Goal: Task Accomplishment & Management: Manage account settings

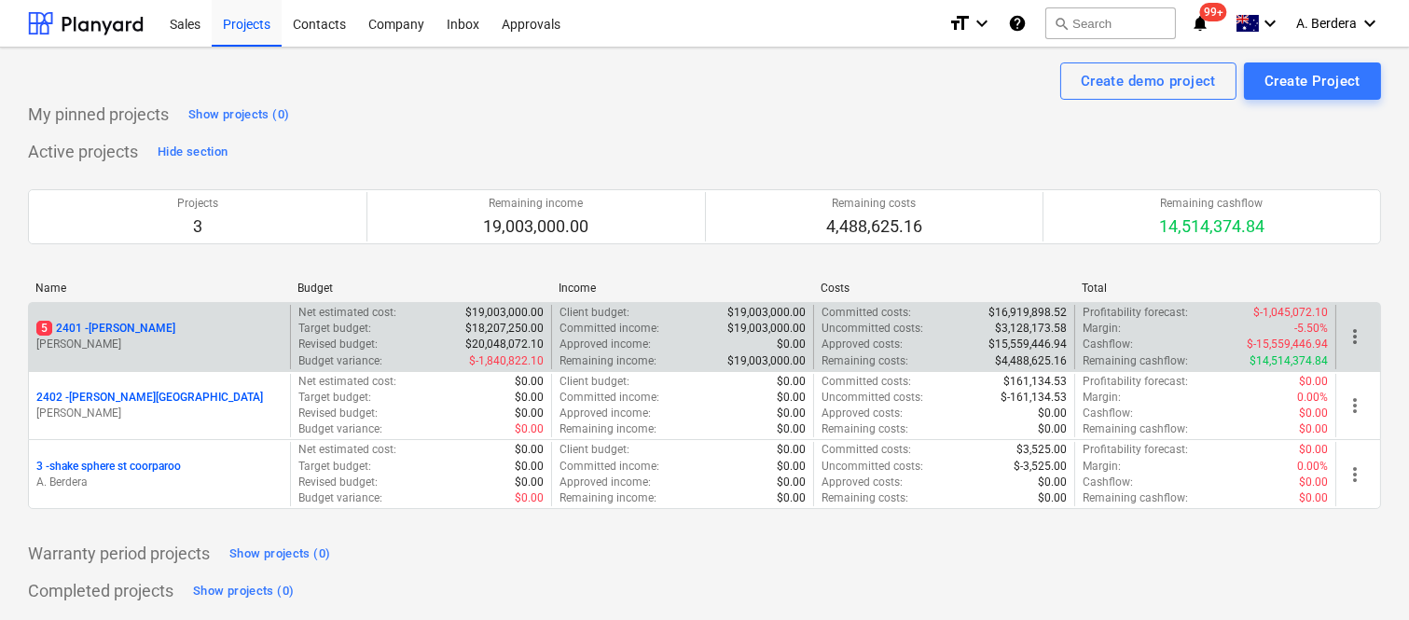
click at [224, 323] on div "5 2401 - Della Rosa" at bounding box center [159, 329] width 246 height 16
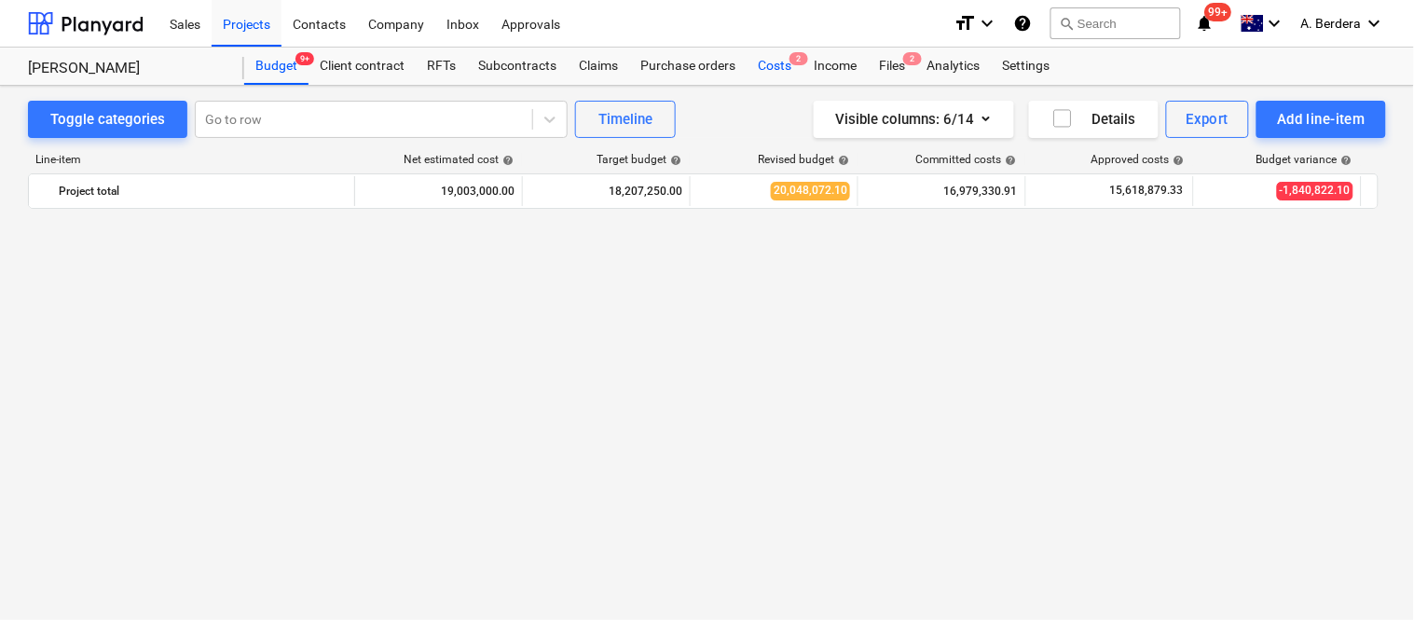
click at [777, 63] on div "Costs 2" at bounding box center [775, 66] width 56 height 37
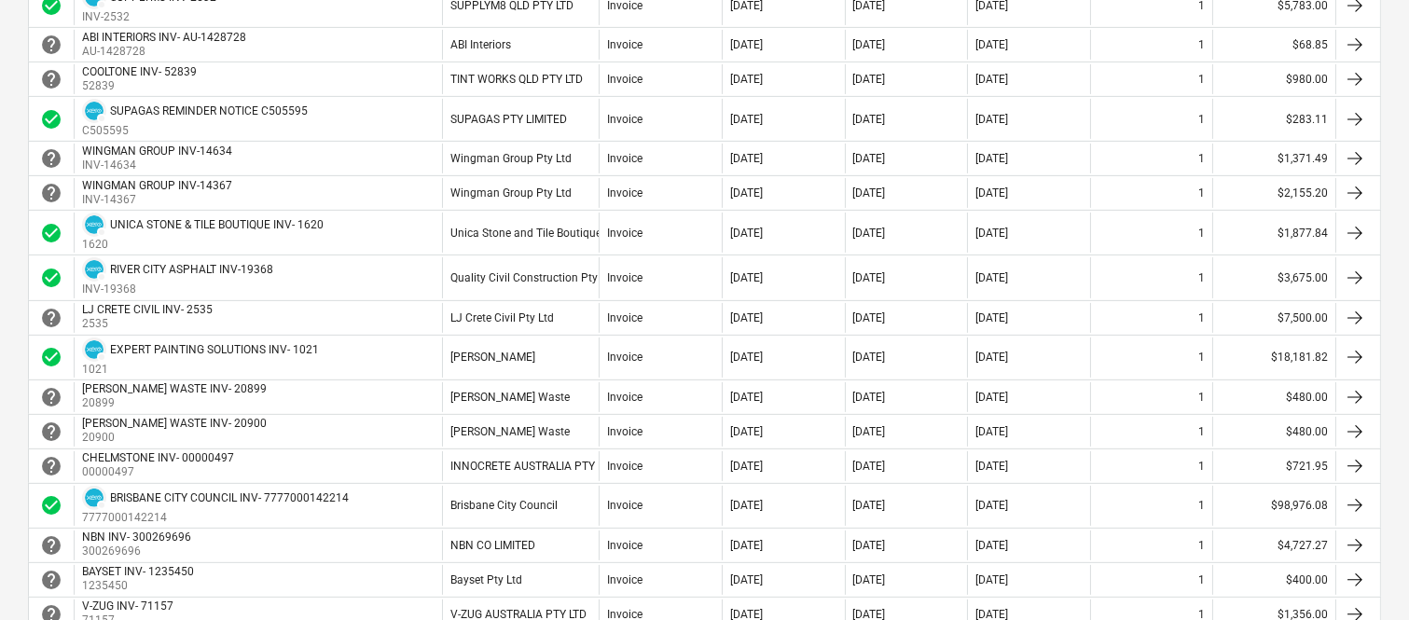
scroll to position [1699, 0]
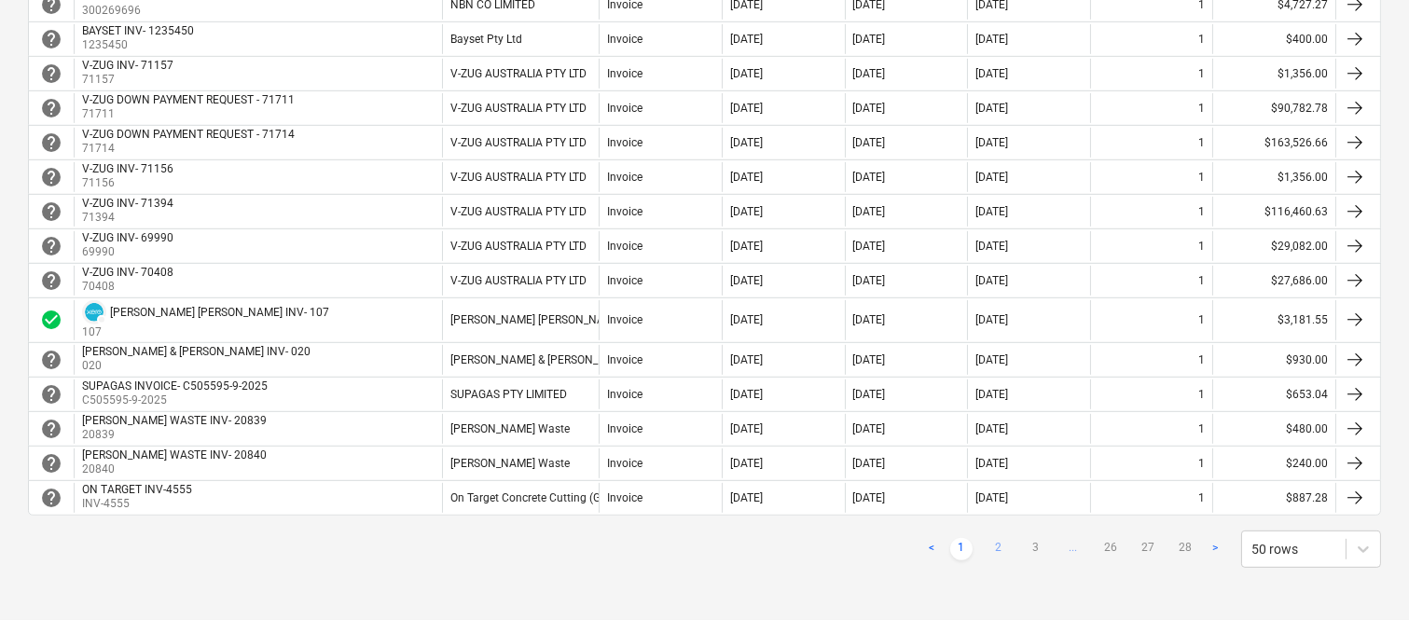
click at [999, 548] on link "2" at bounding box center [998, 549] width 22 height 22
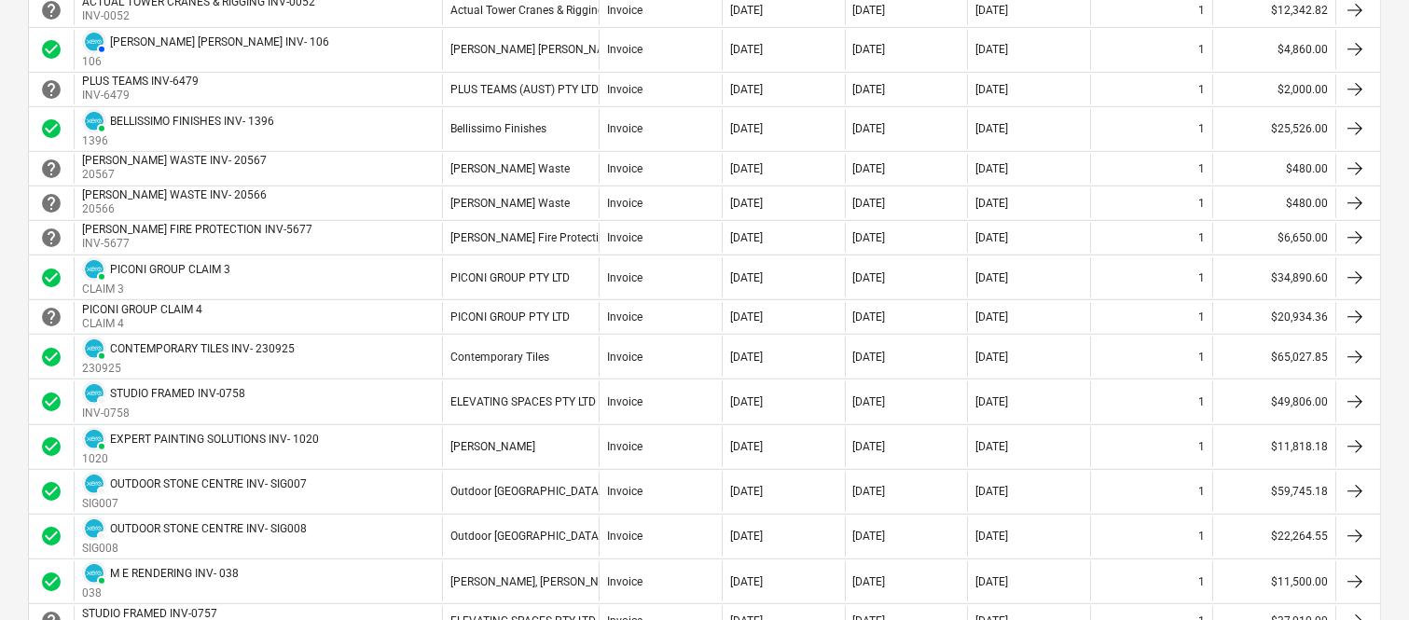
scroll to position [1580, 0]
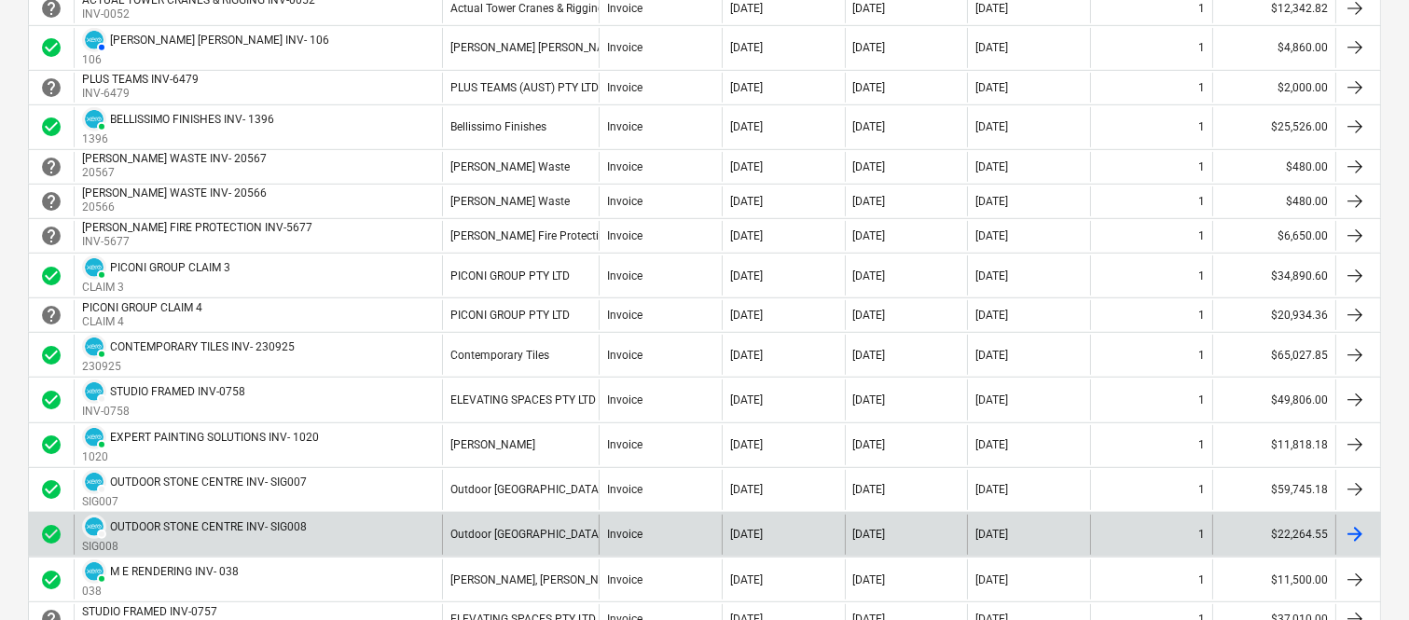
click at [375, 546] on div "DRAFT OUTDOOR STONE CENTRE INV- SIG008 SIG008" at bounding box center [258, 535] width 368 height 40
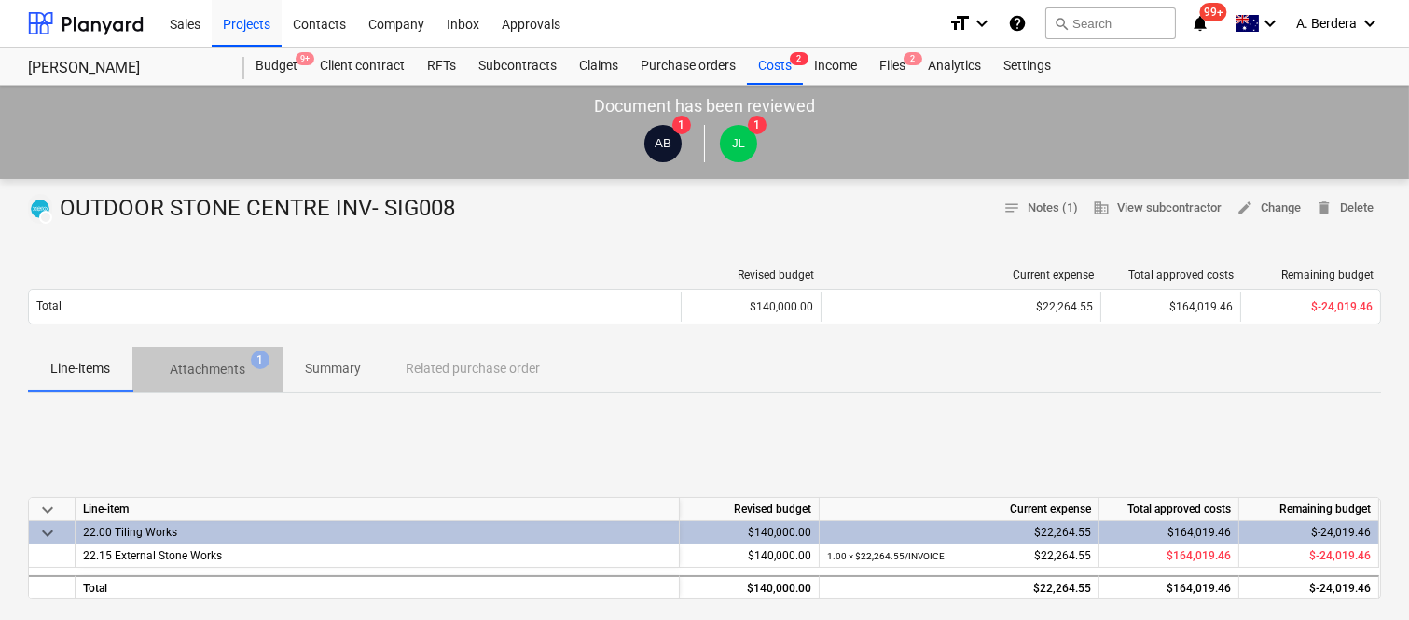
click at [225, 360] on p "Attachments" at bounding box center [208, 370] width 76 height 20
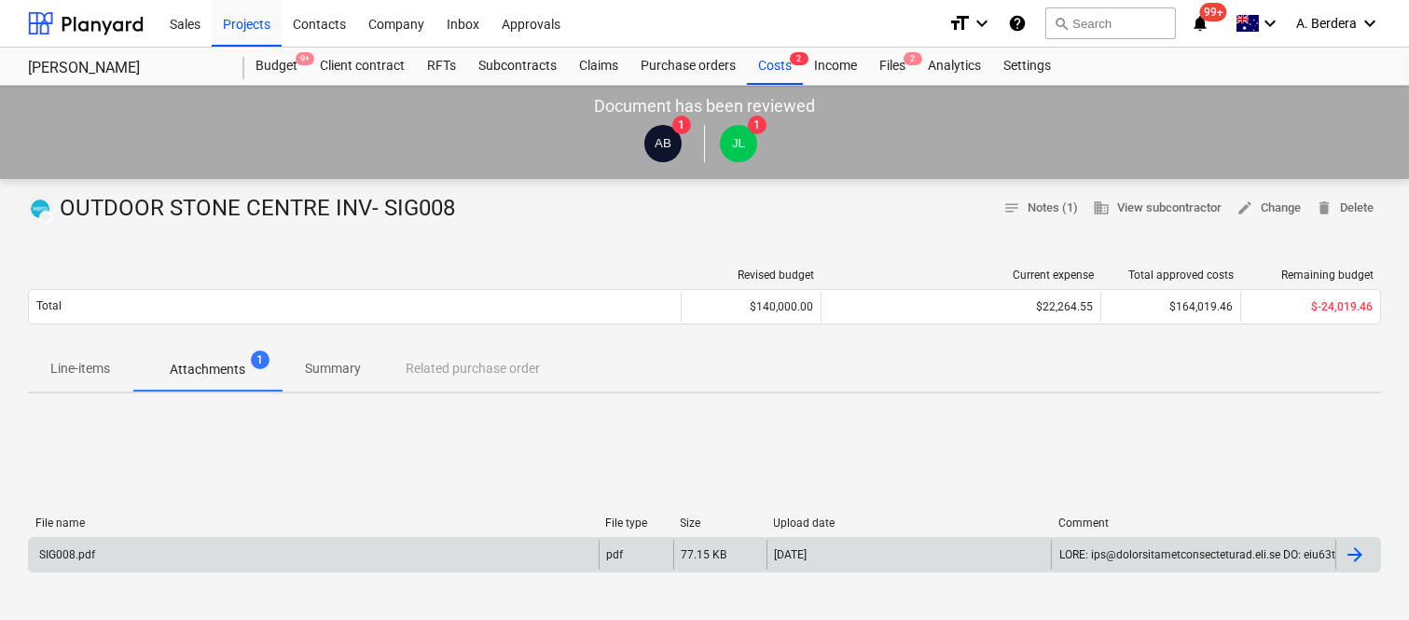
click at [315, 543] on div "SIG008.pdf" at bounding box center [314, 555] width 570 height 30
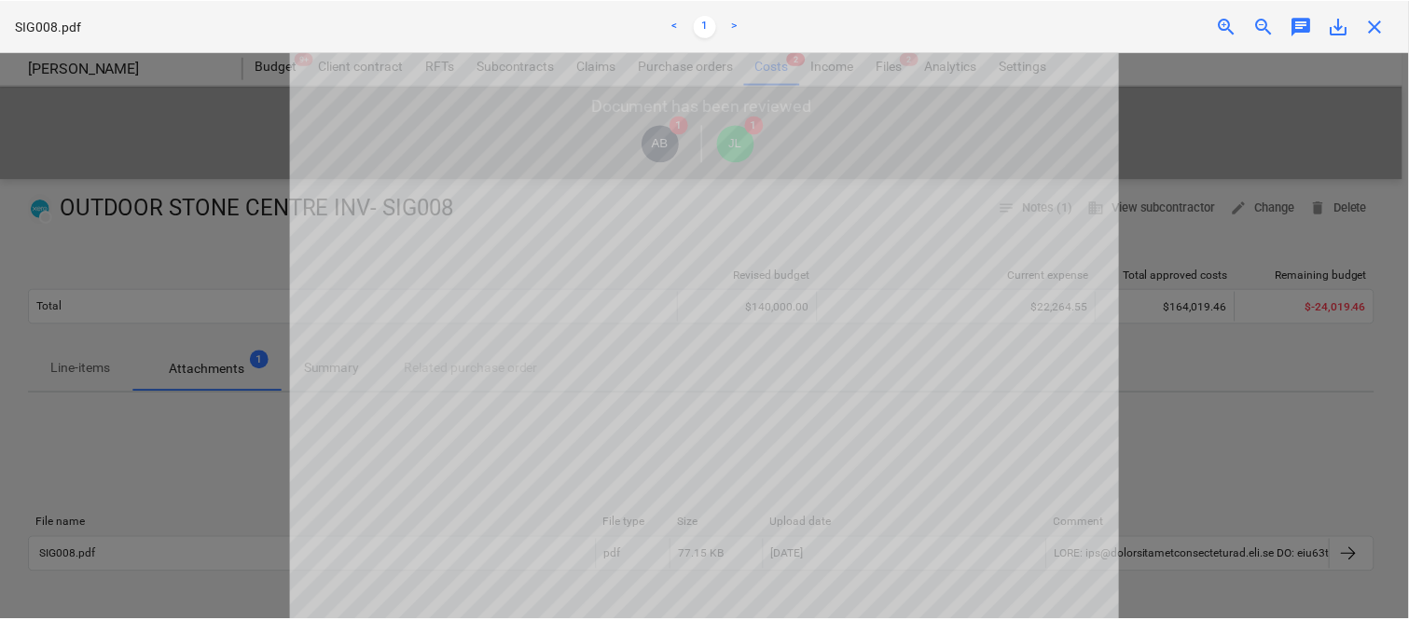
scroll to position [497, 0]
click at [1347, 29] on span "save_alt" at bounding box center [1343, 26] width 22 height 22
click at [1385, 26] on span "close" at bounding box center [1381, 26] width 22 height 22
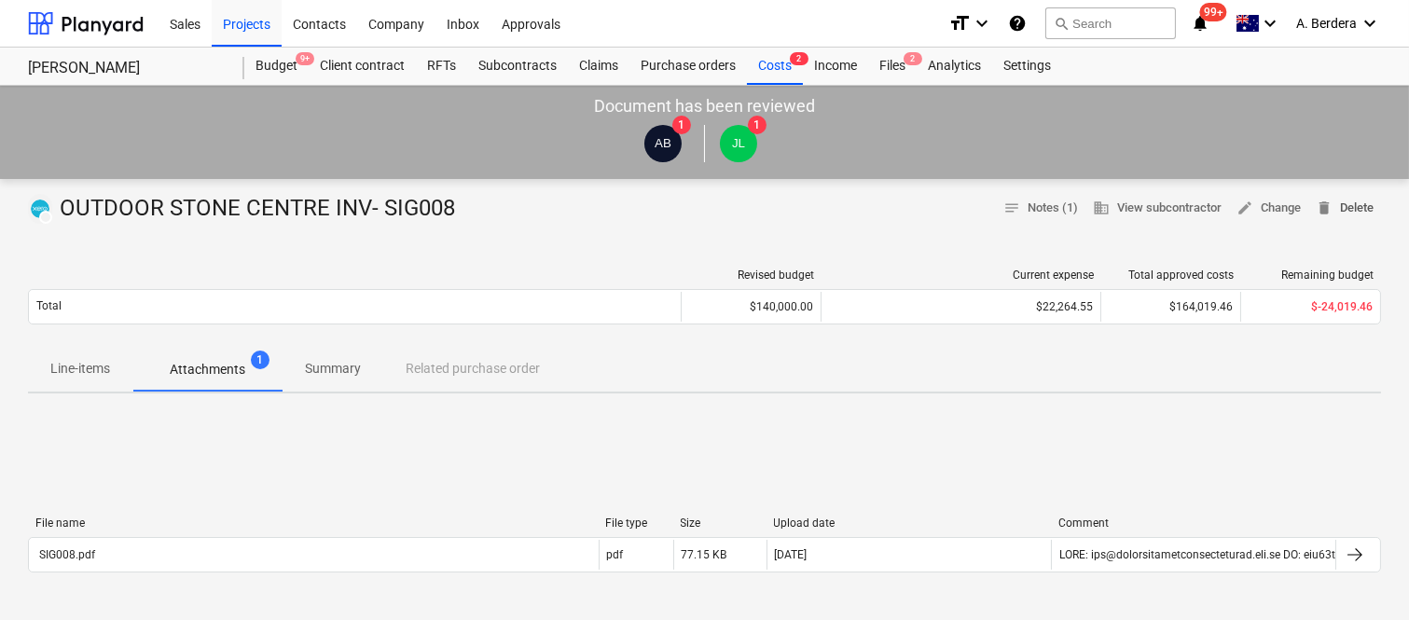
click at [1347, 209] on span "delete Delete" at bounding box center [1345, 208] width 58 height 21
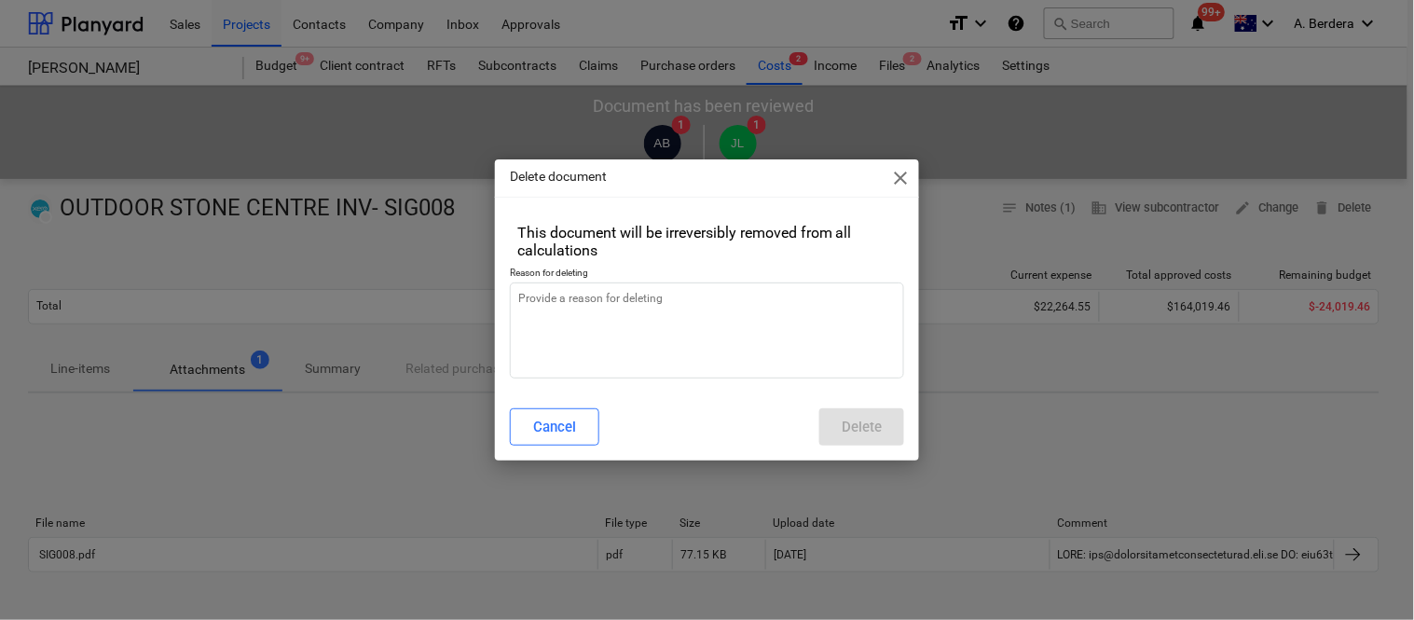
type textarea "x"
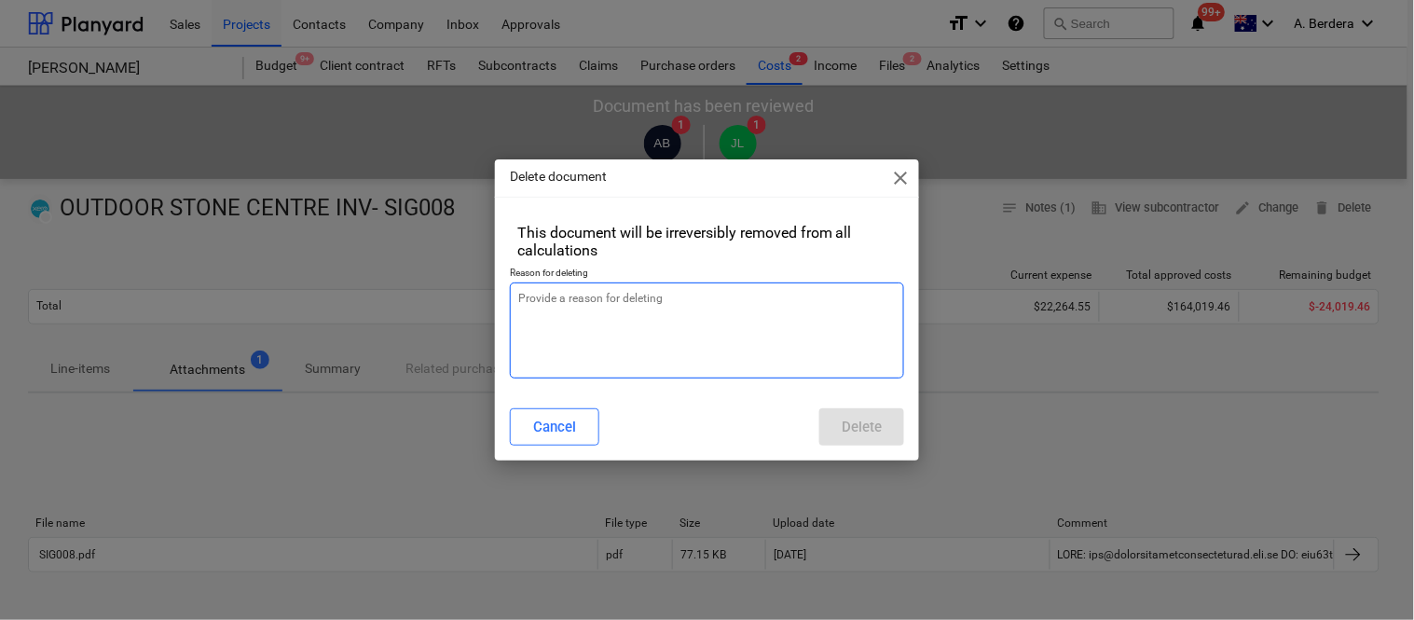
click at [715, 327] on textarea at bounding box center [707, 331] width 394 height 96
type textarea "re"
type textarea "x"
type textarea "rev"
type textarea "x"
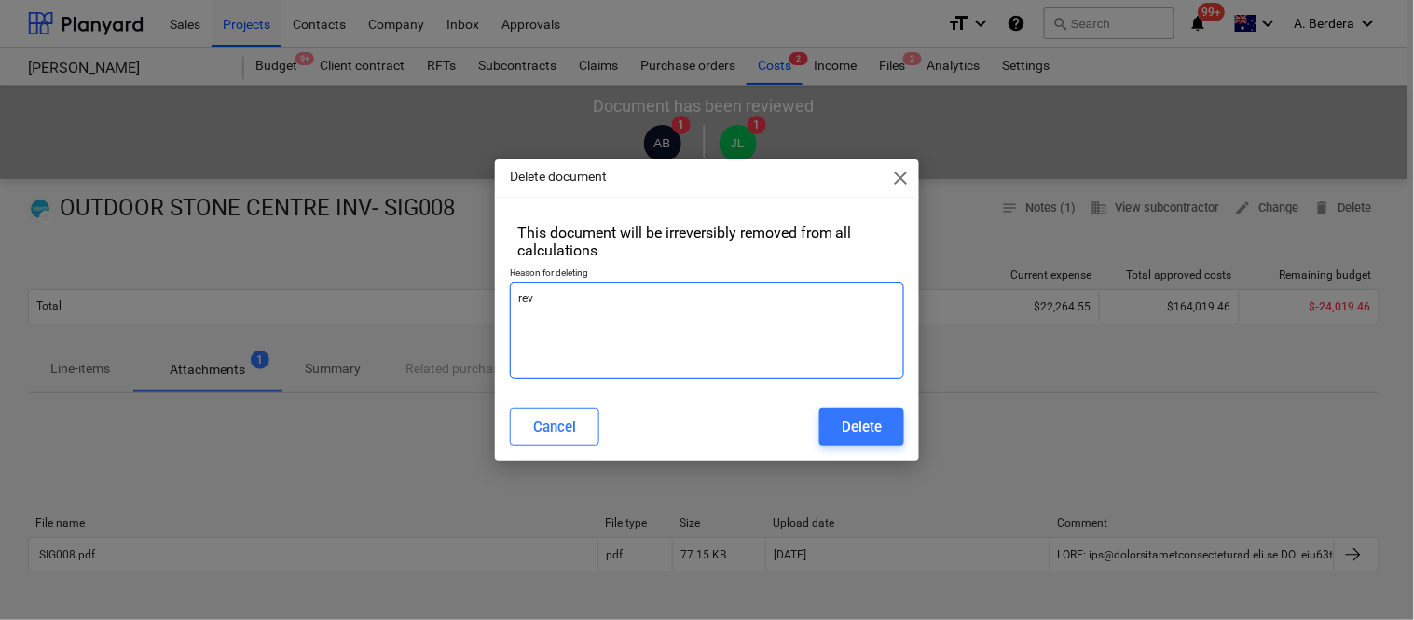
type textarea "revi"
type textarea "x"
type textarea "revis"
type textarea "x"
type textarea "revise"
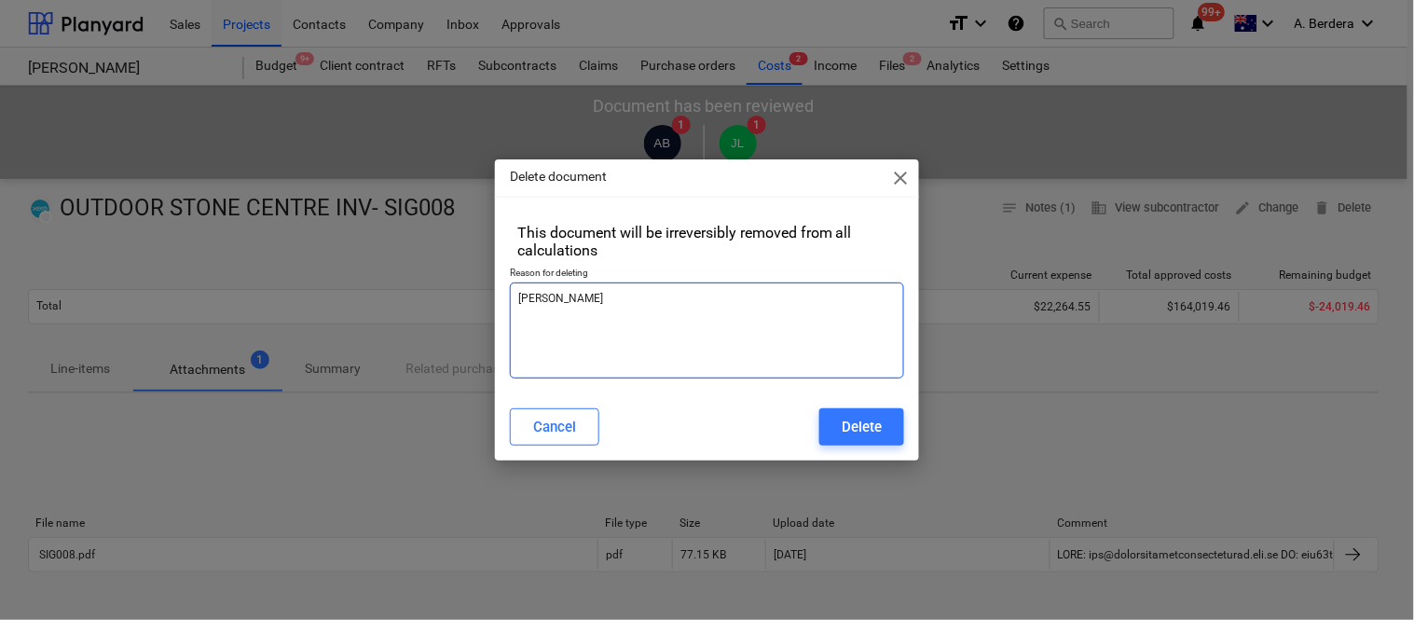
type textarea "x"
type textarea "revise"
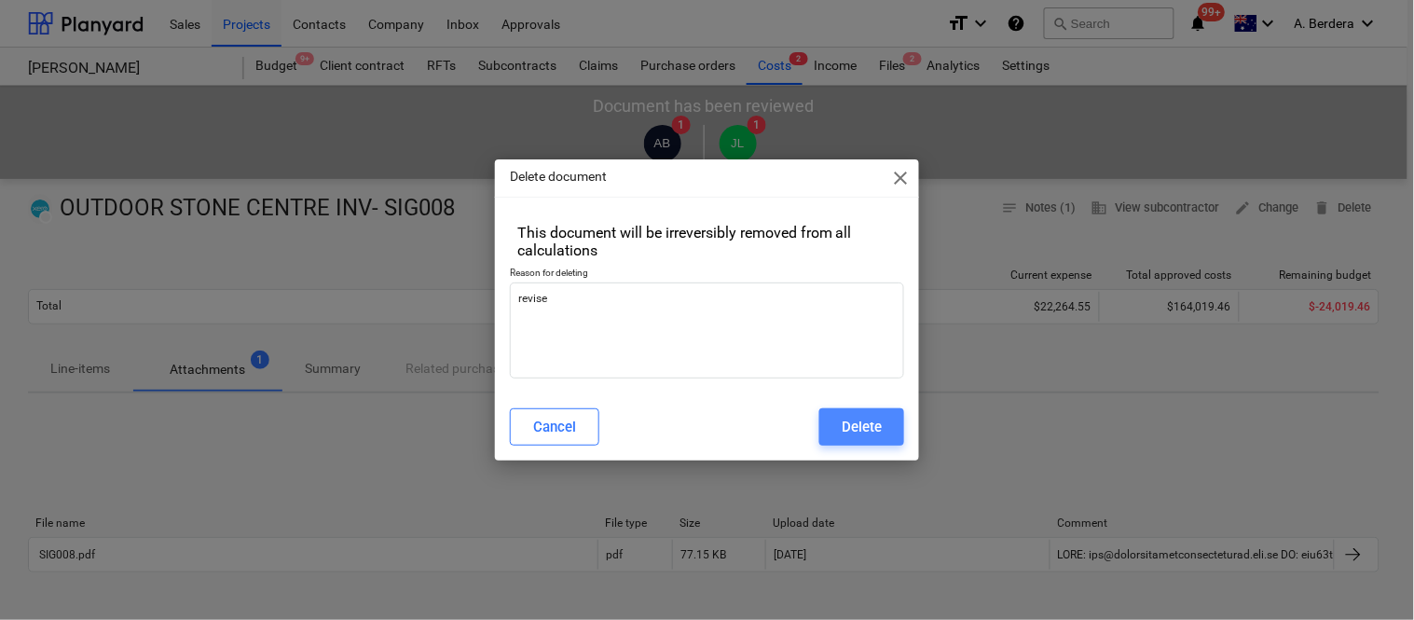
click at [856, 434] on div "Delete" at bounding box center [862, 427] width 40 height 24
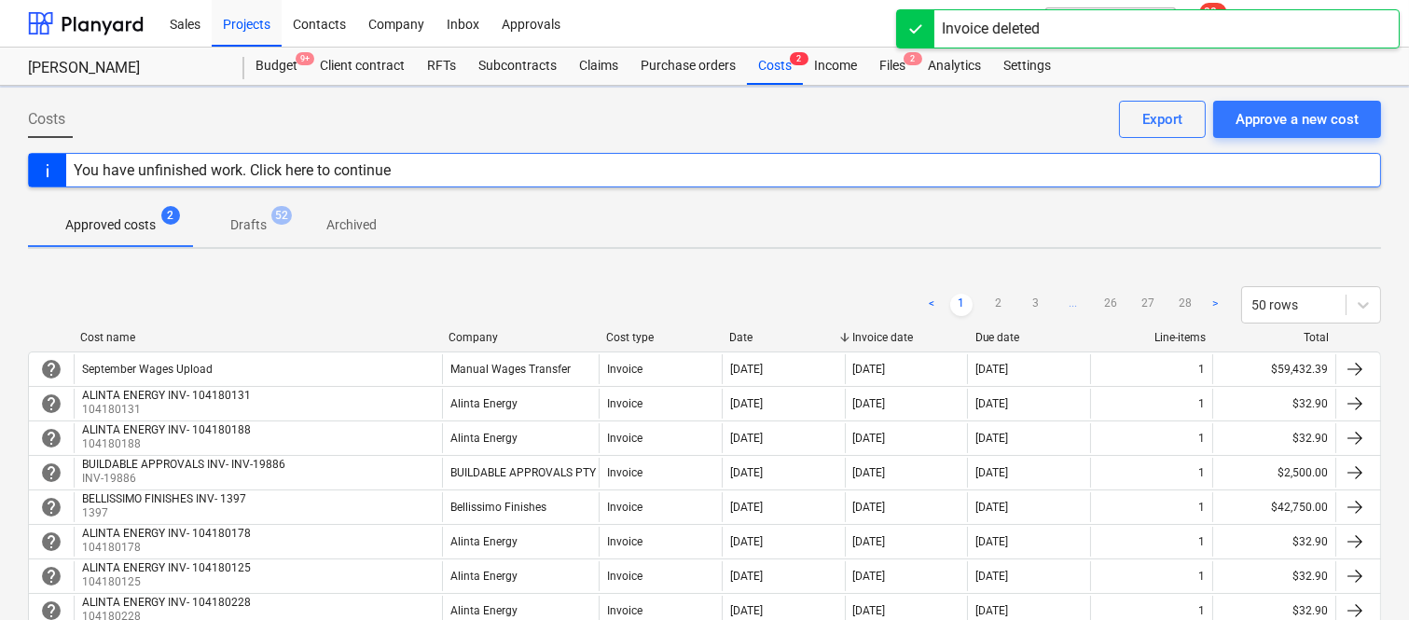
click at [1010, 309] on ul "< 1 2 3 ... 26 27 28 >" at bounding box center [1073, 305] width 306 height 22
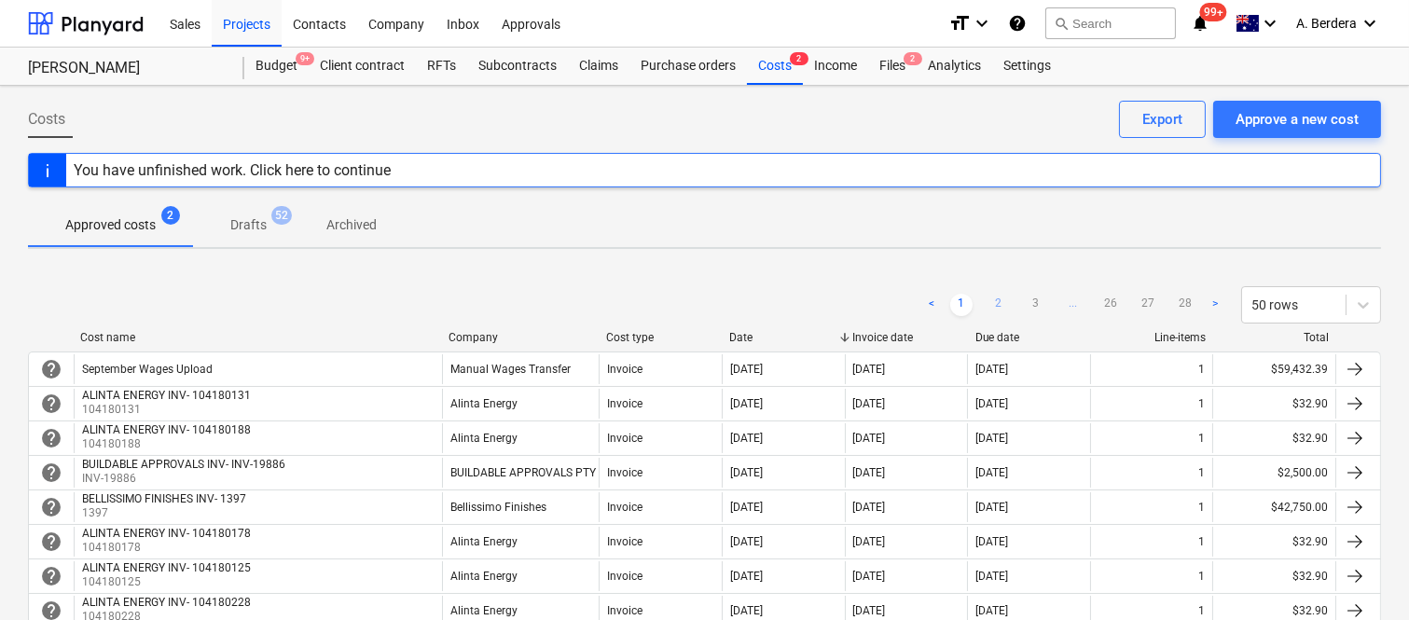
click at [995, 301] on link "2" at bounding box center [998, 305] width 22 height 22
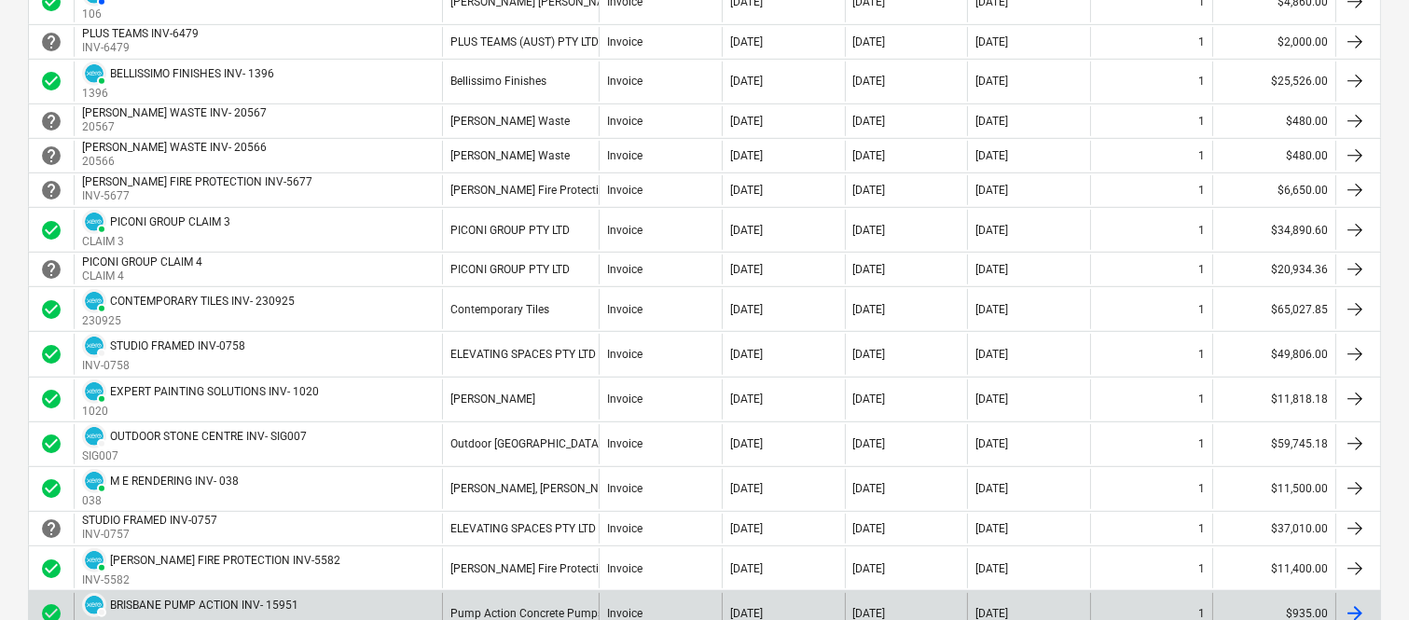
scroll to position [1629, 0]
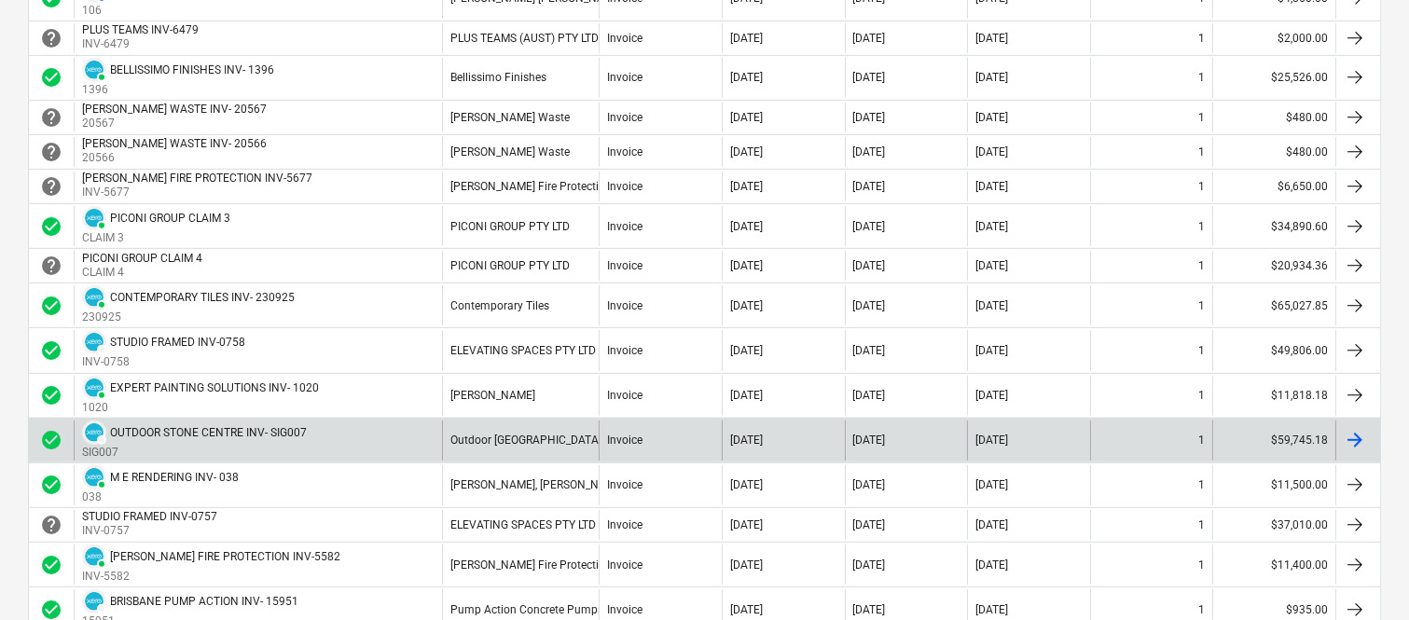
click at [594, 452] on div "Outdoor [GEOGRAPHIC_DATA]" at bounding box center [520, 441] width 157 height 40
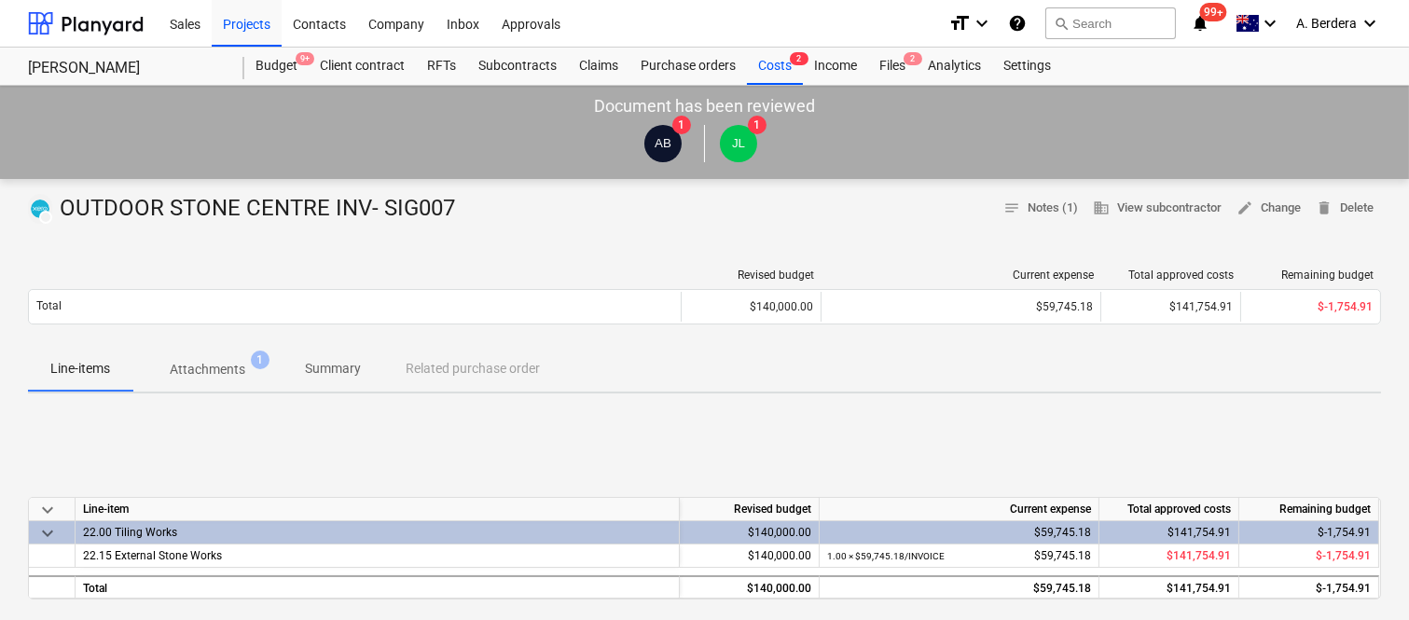
click at [229, 371] on p "Attachments" at bounding box center [208, 370] width 76 height 20
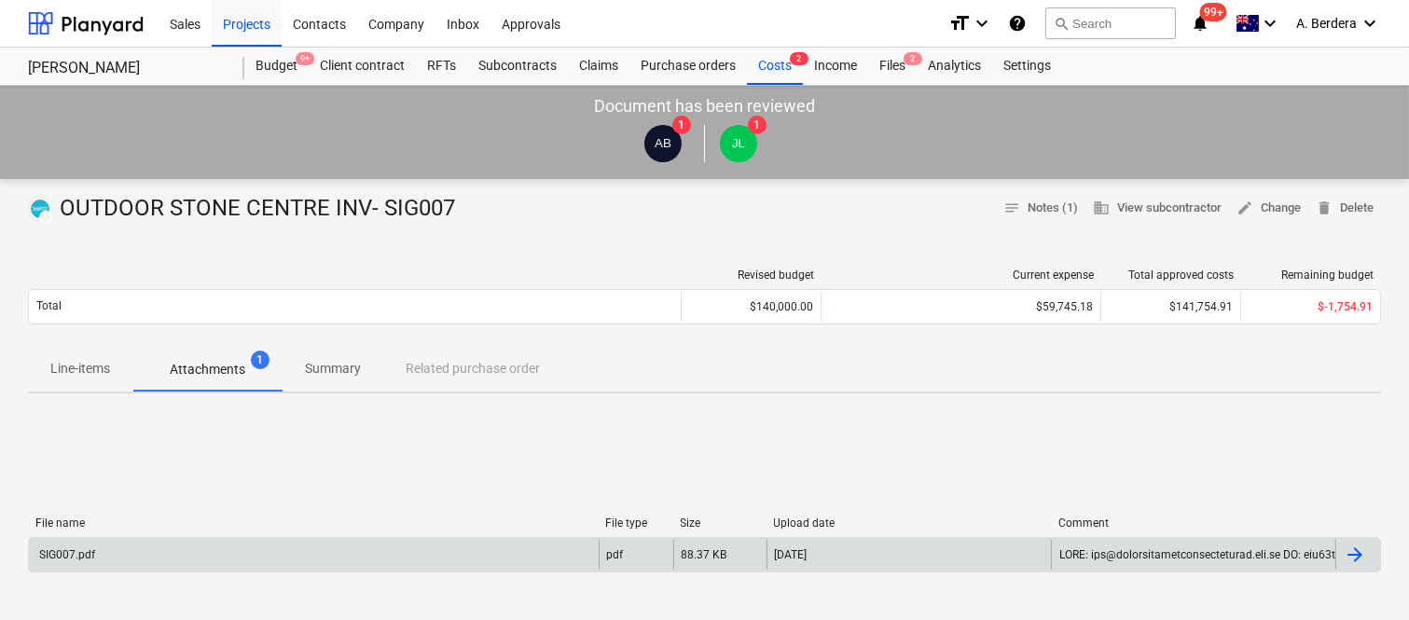
click at [511, 544] on div "SIG007.pdf" at bounding box center [314, 555] width 570 height 30
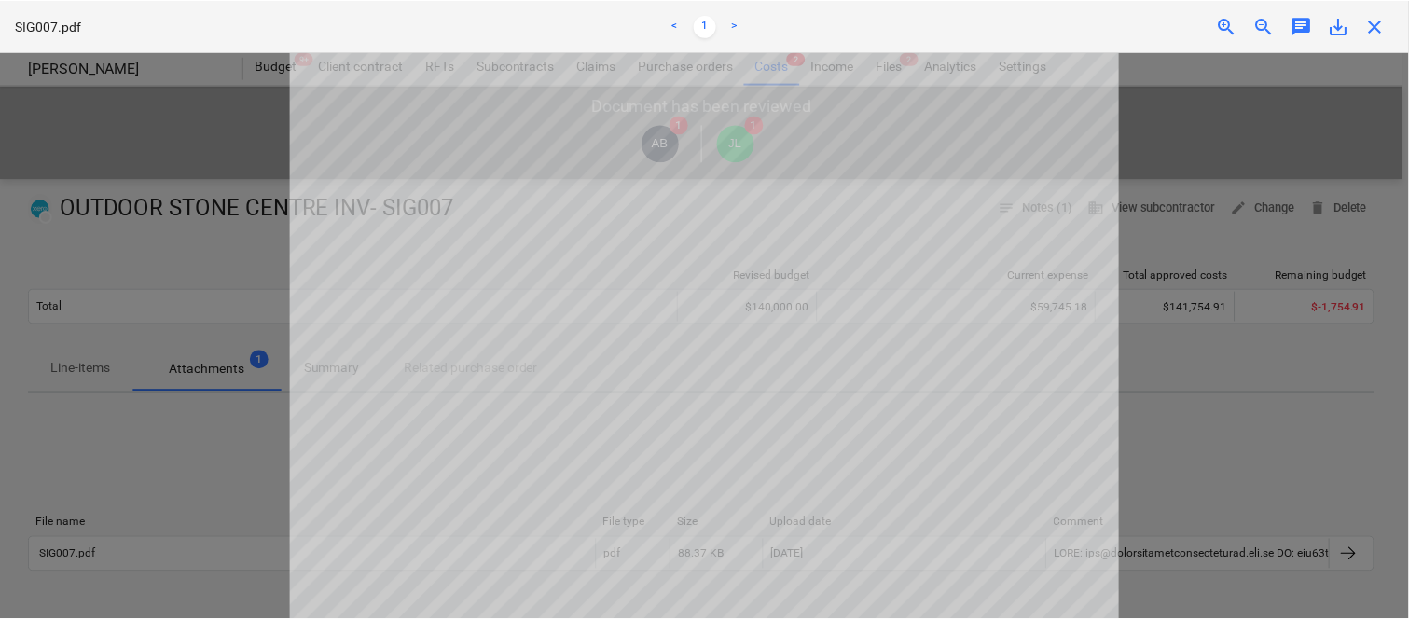
scroll to position [613, 0]
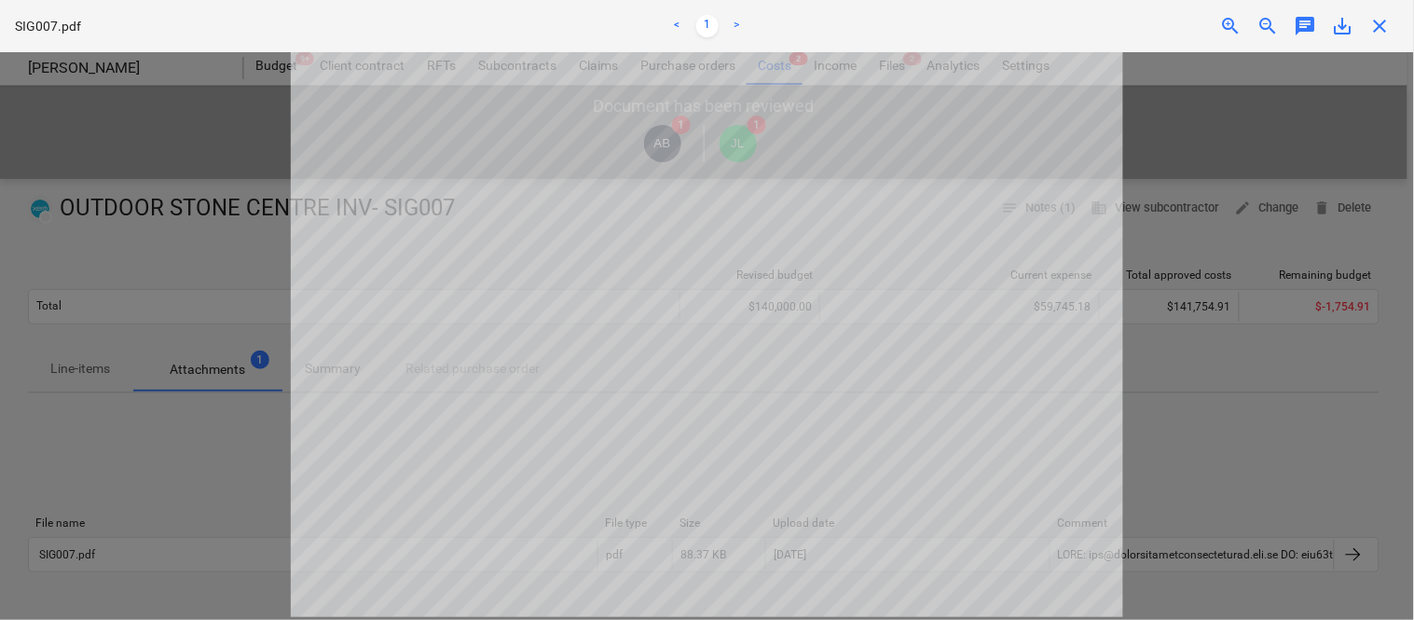
click at [1344, 28] on span "save_alt" at bounding box center [1343, 26] width 22 height 22
click at [1391, 29] on span "close" at bounding box center [1381, 26] width 22 height 22
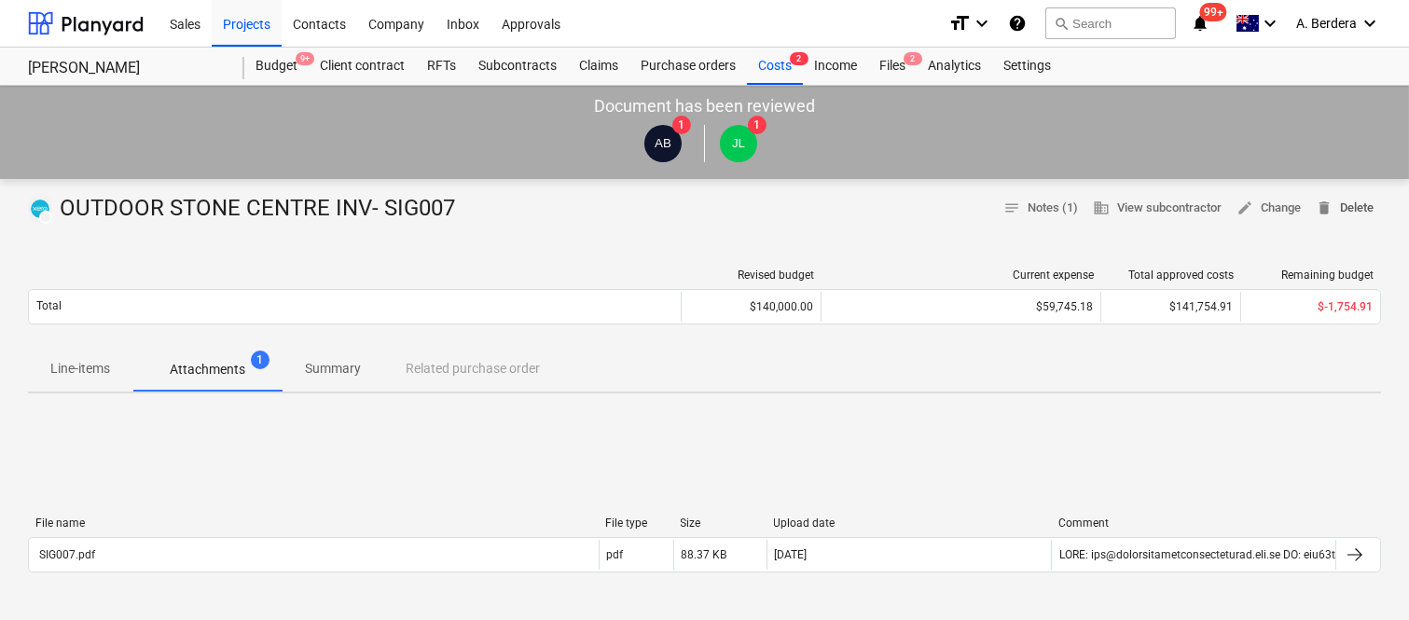
click at [1354, 214] on span "delete Delete" at bounding box center [1345, 208] width 58 height 21
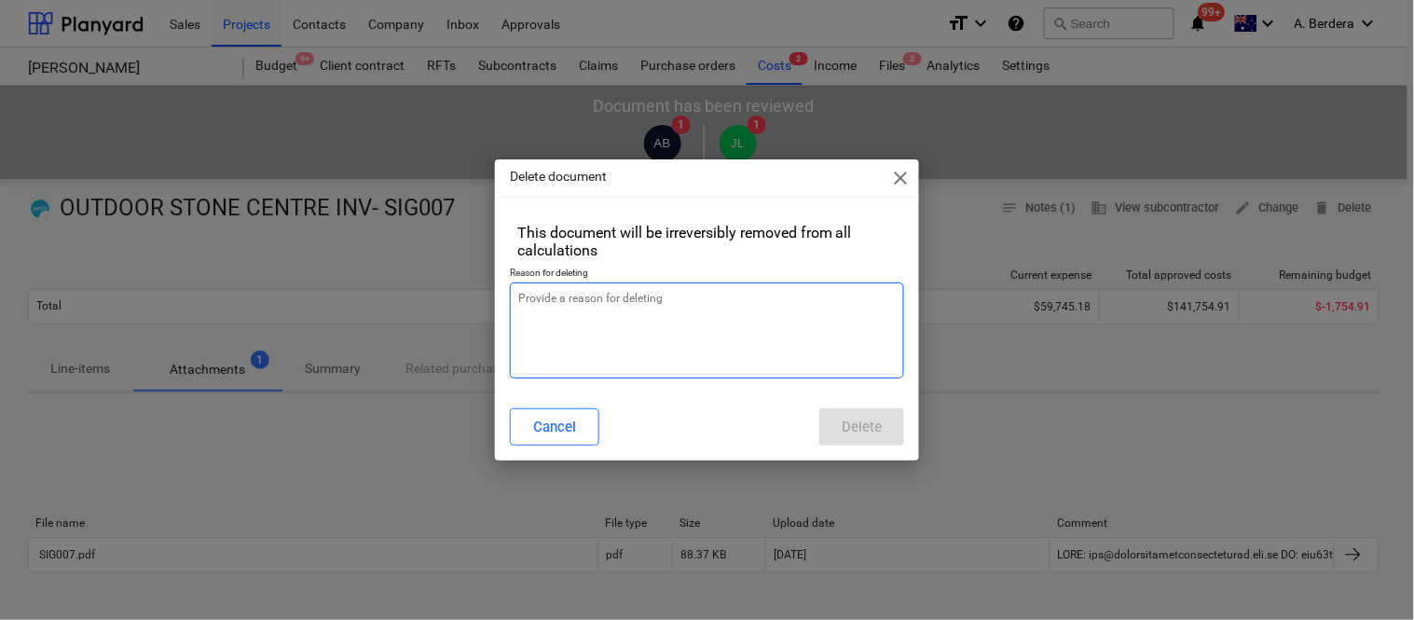
click at [618, 321] on textarea at bounding box center [707, 331] width 394 height 96
type textarea "x"
type textarea "r"
type textarea "x"
type textarea "re"
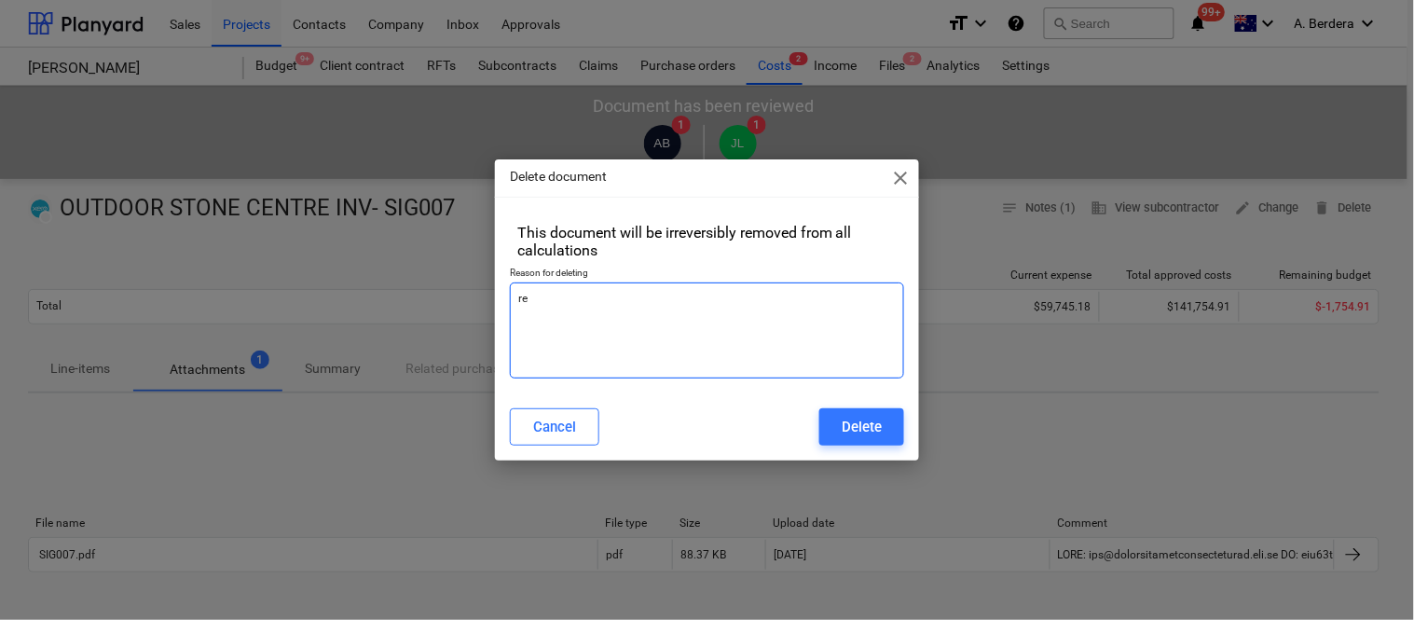
type textarea "x"
type textarea "rev"
type textarea "x"
type textarea "revi"
type textarea "x"
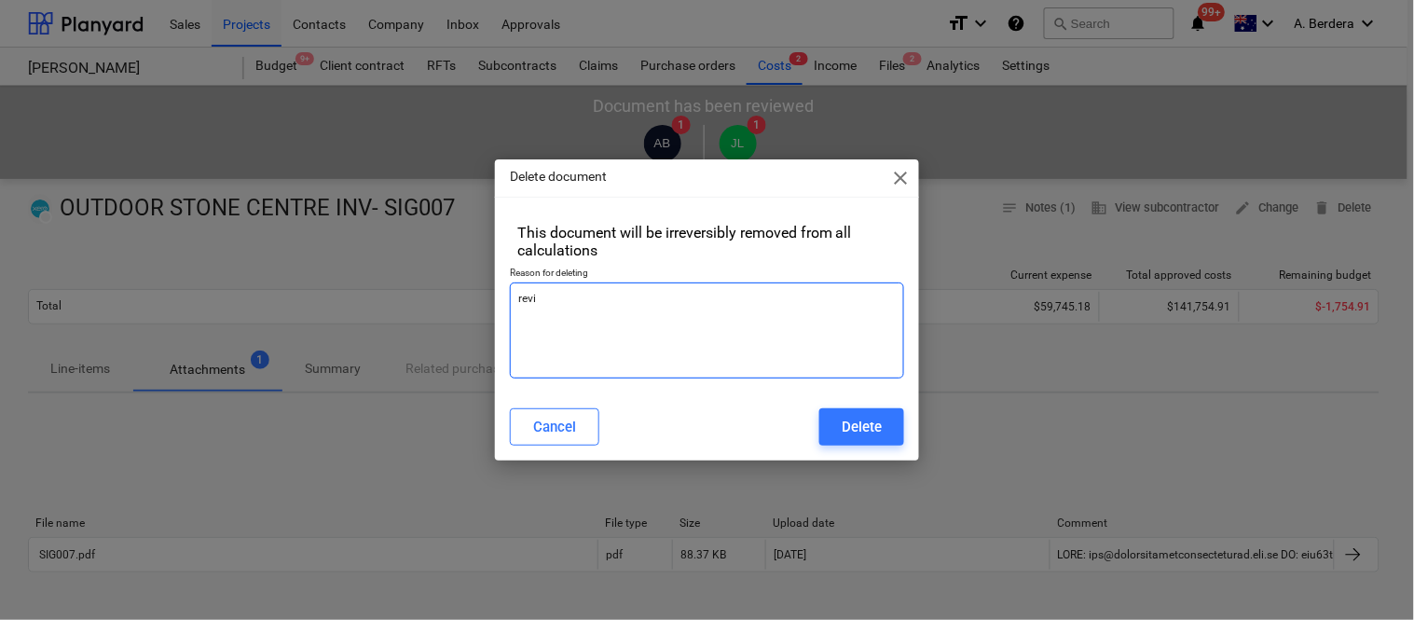
type textarea "revis"
type textarea "x"
type textarea "revise"
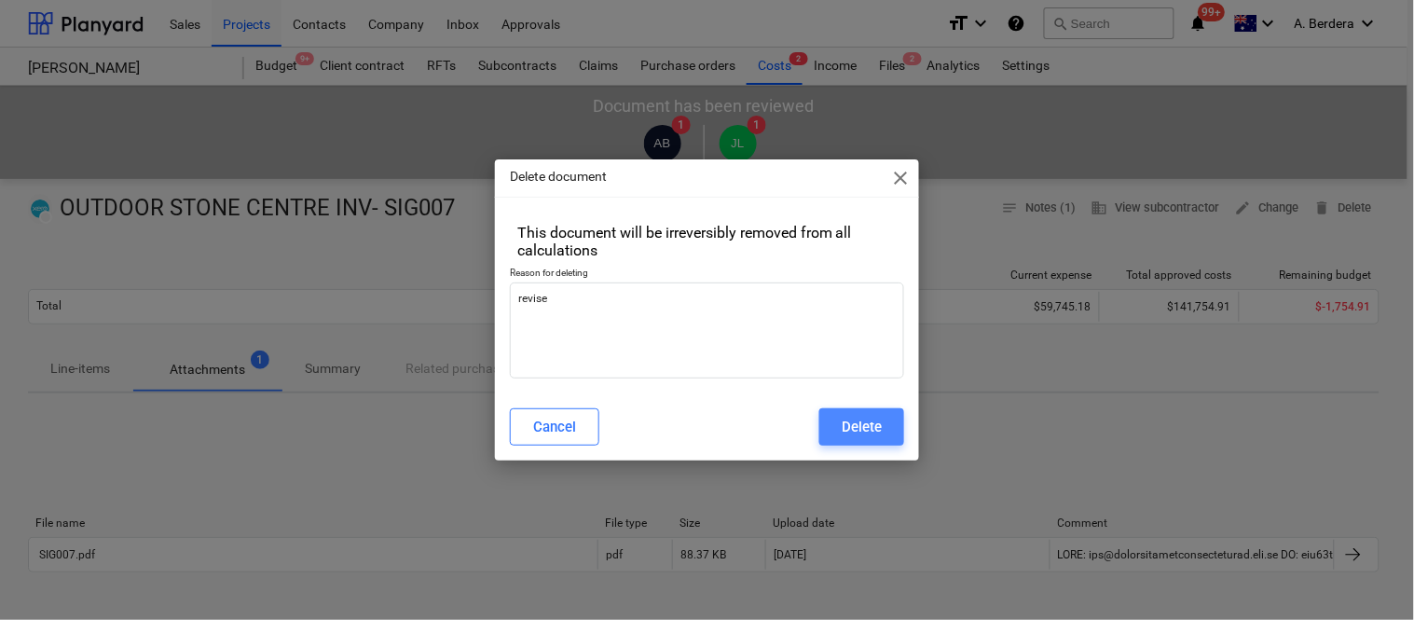
click at [872, 433] on div "Delete" at bounding box center [862, 427] width 40 height 24
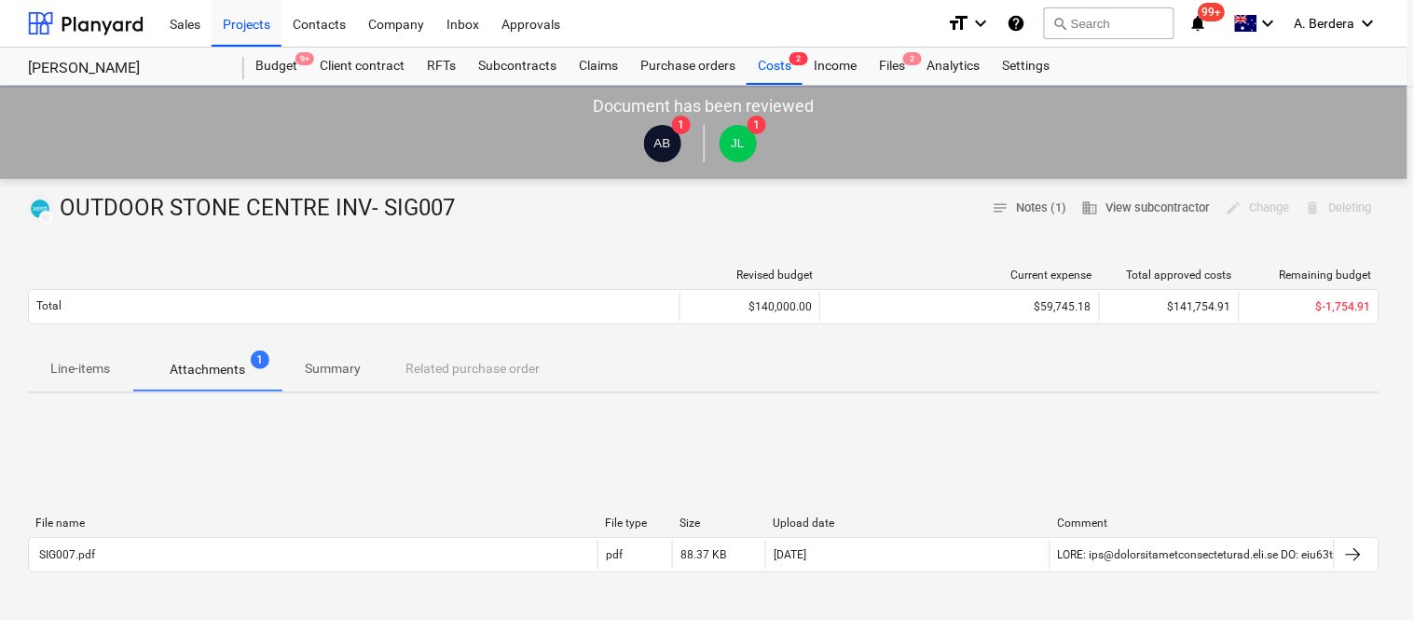
type textarea "x"
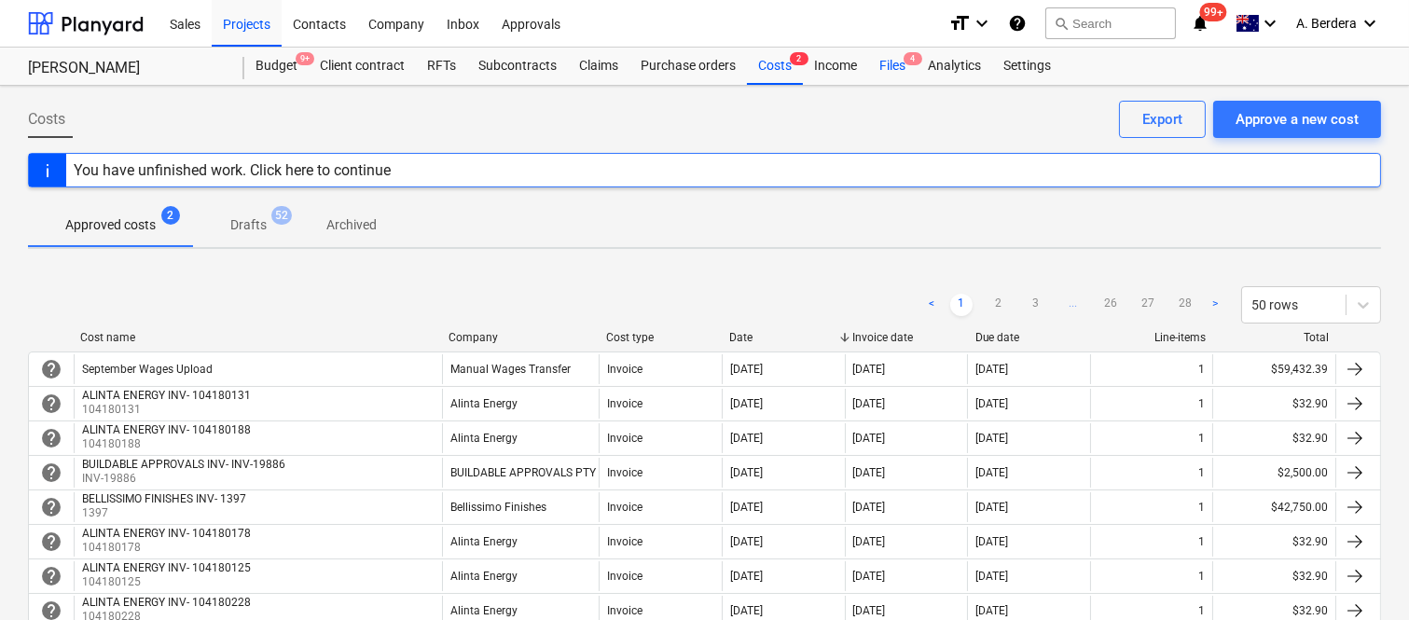
click at [902, 63] on div "Files 4" at bounding box center [892, 66] width 48 height 37
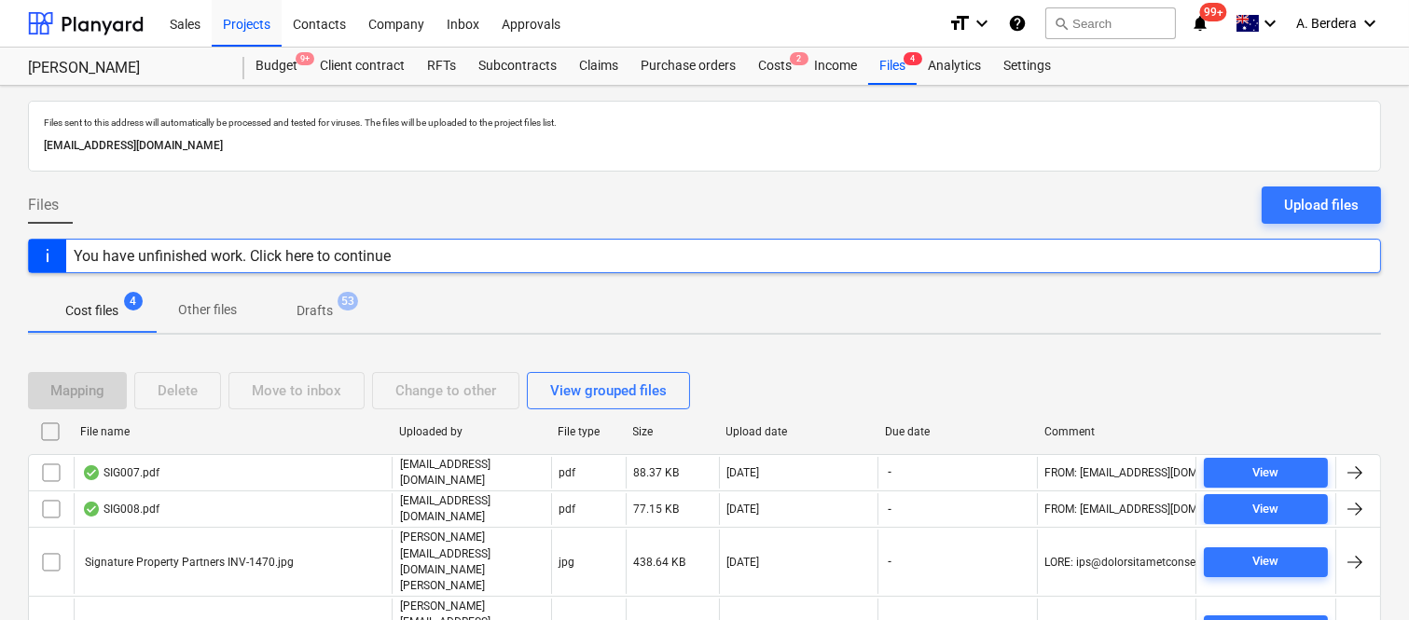
scroll to position [40, 0]
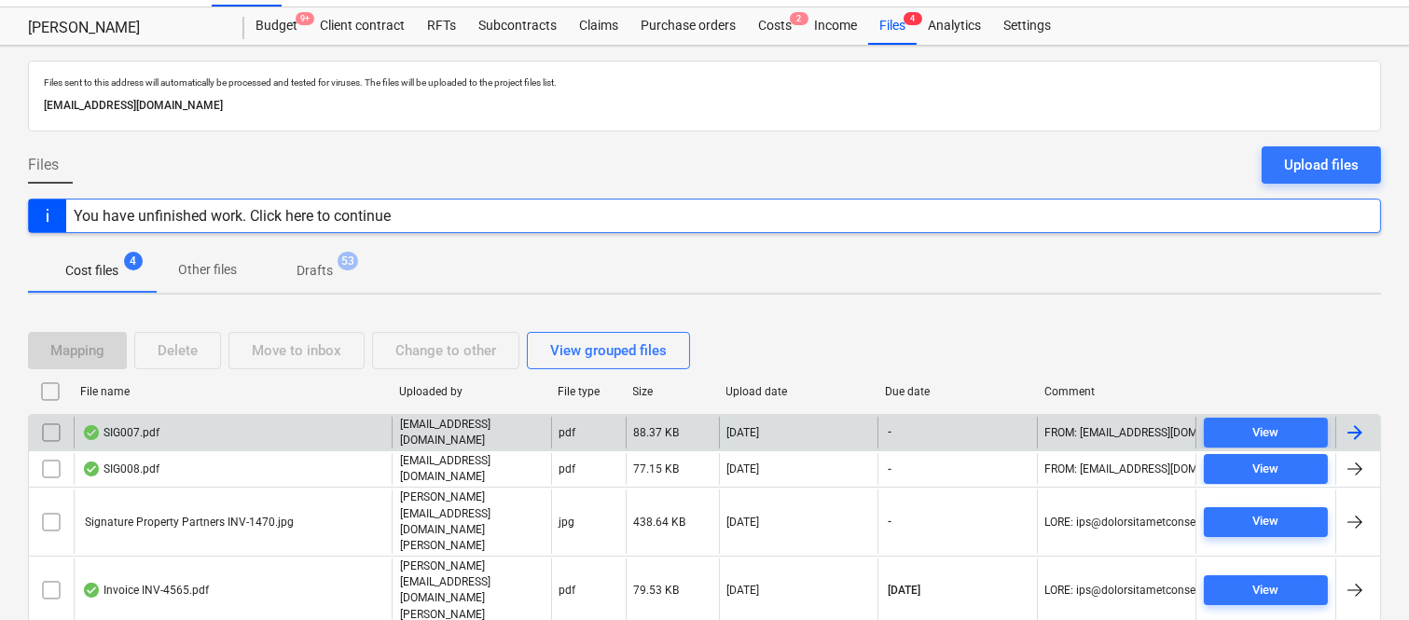
click at [296, 422] on div "SIG007.pdf" at bounding box center [233, 433] width 318 height 32
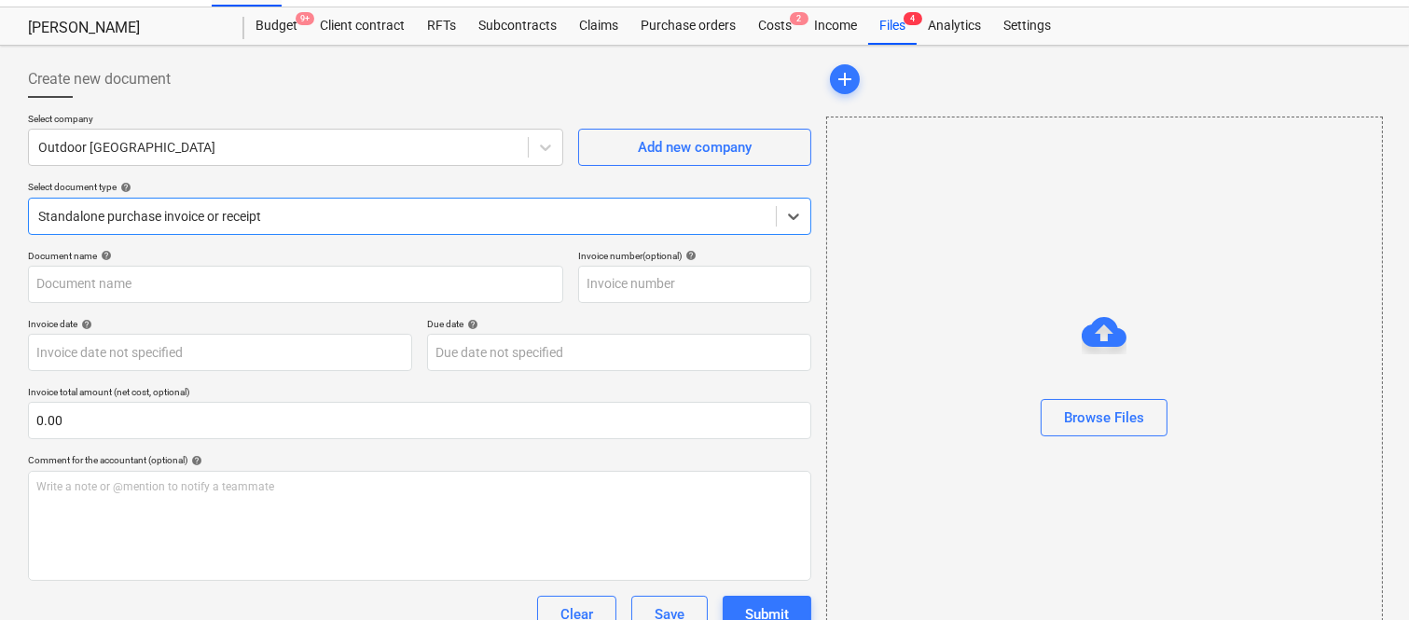
type input "SIG007"
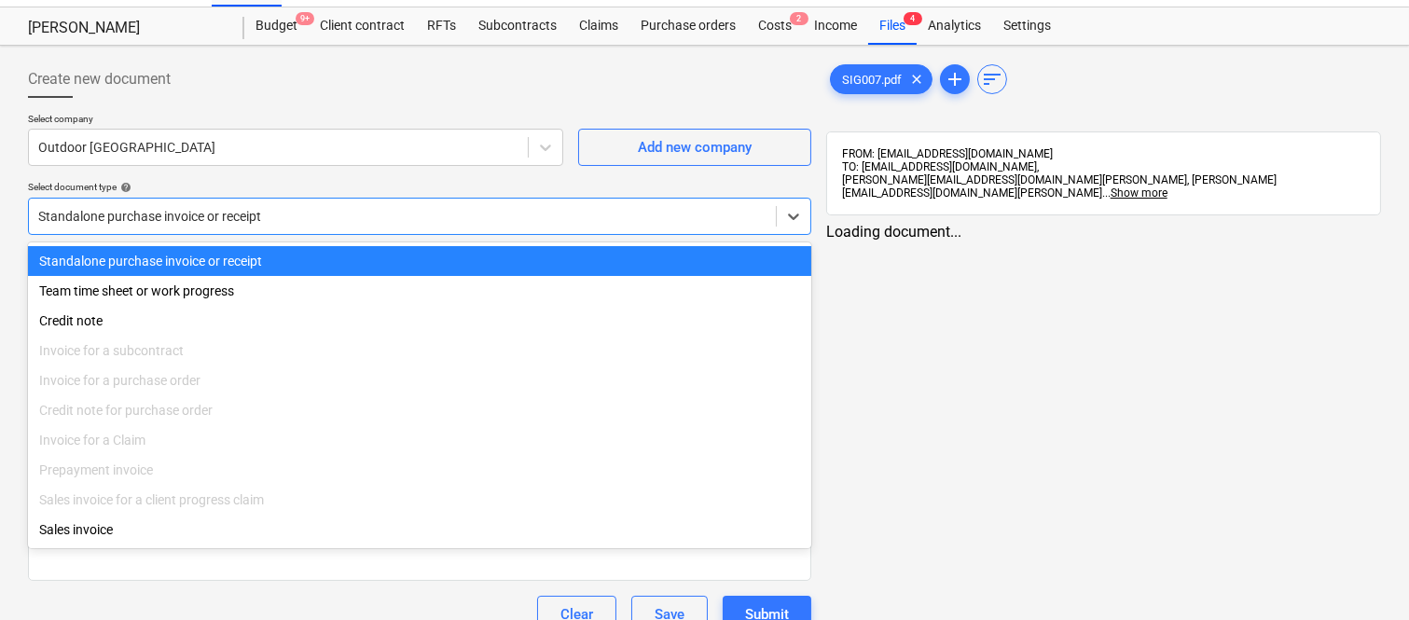
click at [282, 213] on div at bounding box center [402, 216] width 728 height 19
drag, startPoint x: 315, startPoint y: 254, endPoint x: 145, endPoint y: 283, distance: 173.1
click at [317, 255] on div "Standalone purchase invoice or receipt" at bounding box center [419, 261] width 783 height 30
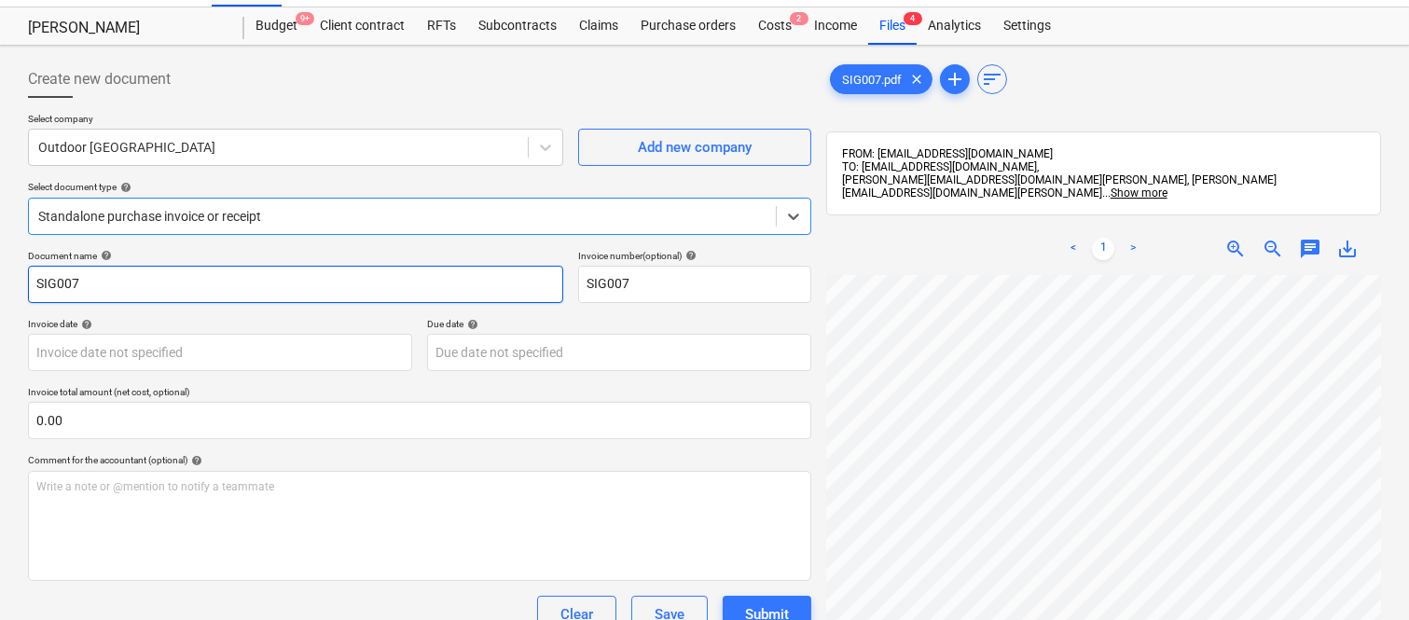
click at [35, 286] on input "SIG007" at bounding box center [295, 284] width 535 height 37
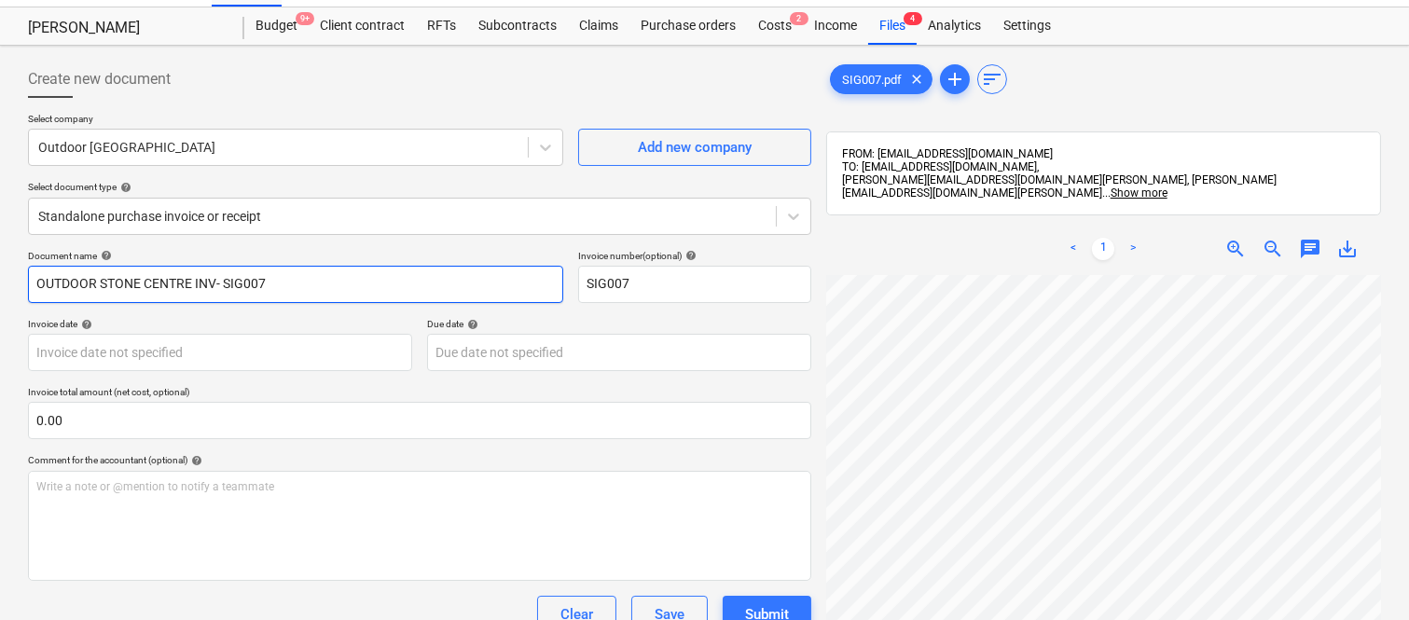
type input "OUTDOOR STONE CENTRE INV- SIG007"
click at [1269, 238] on span "zoom_out" at bounding box center [1273, 249] width 22 height 22
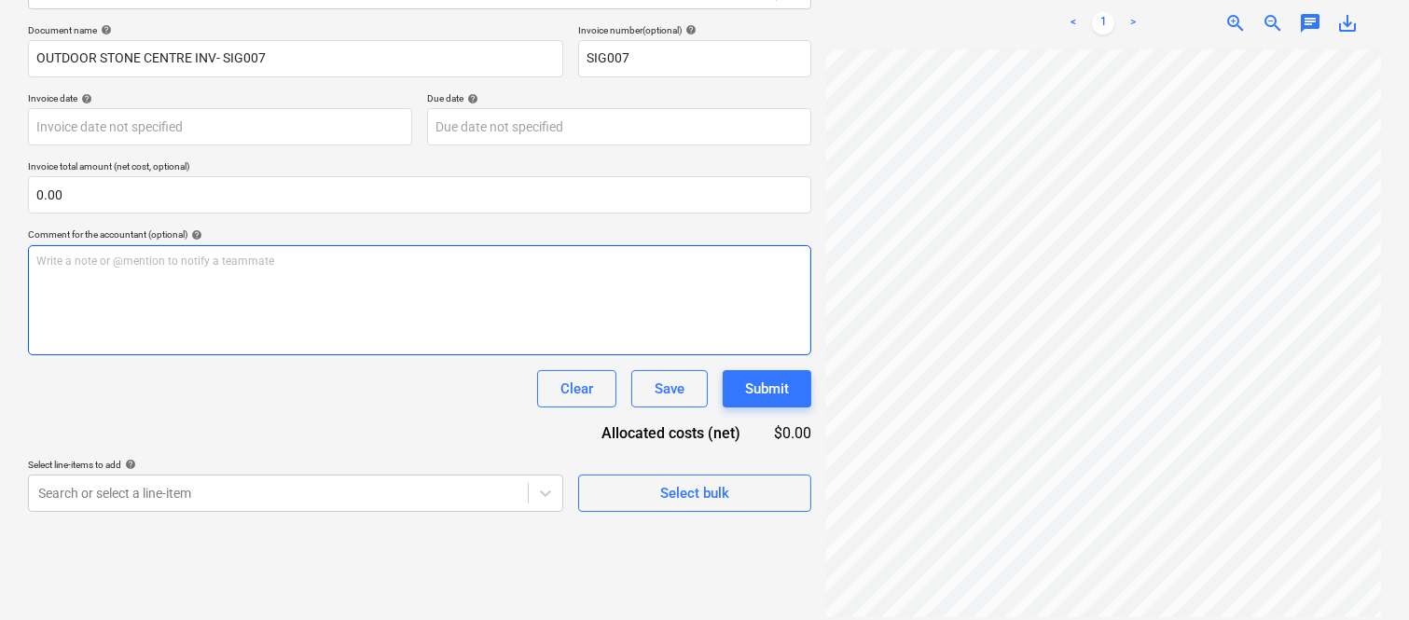
scroll to position [0, 0]
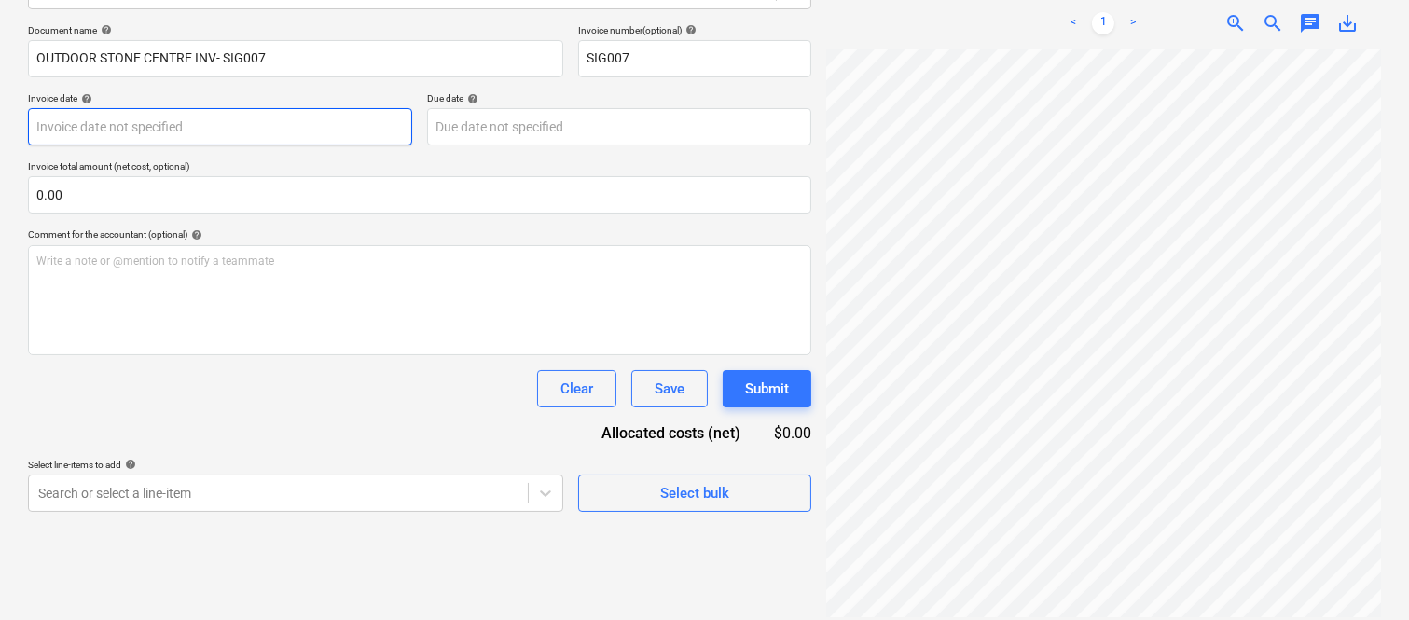
click at [178, 129] on body "Sales Projects Contacts Company Inbox Approvals format_size keyboard_arrow_down…" at bounding box center [704, 44] width 1409 height 620
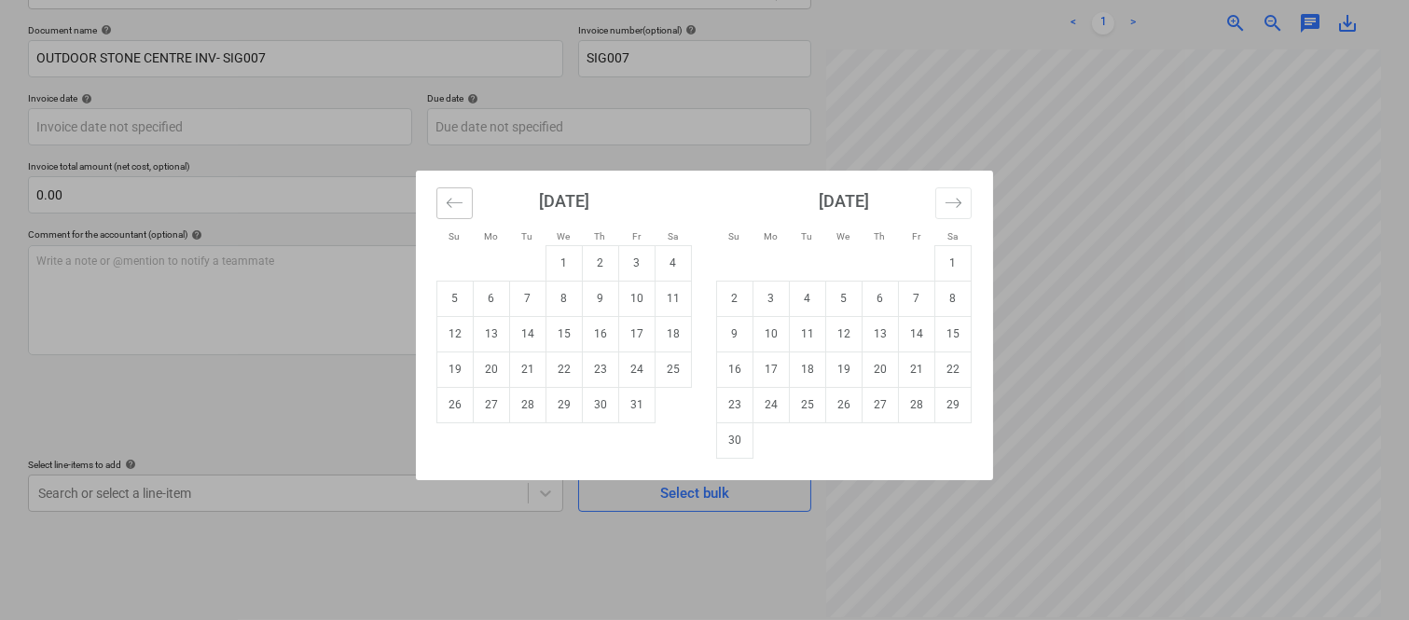
click at [448, 196] on icon "Move backward to switch to the previous month." at bounding box center [455, 203] width 18 height 18
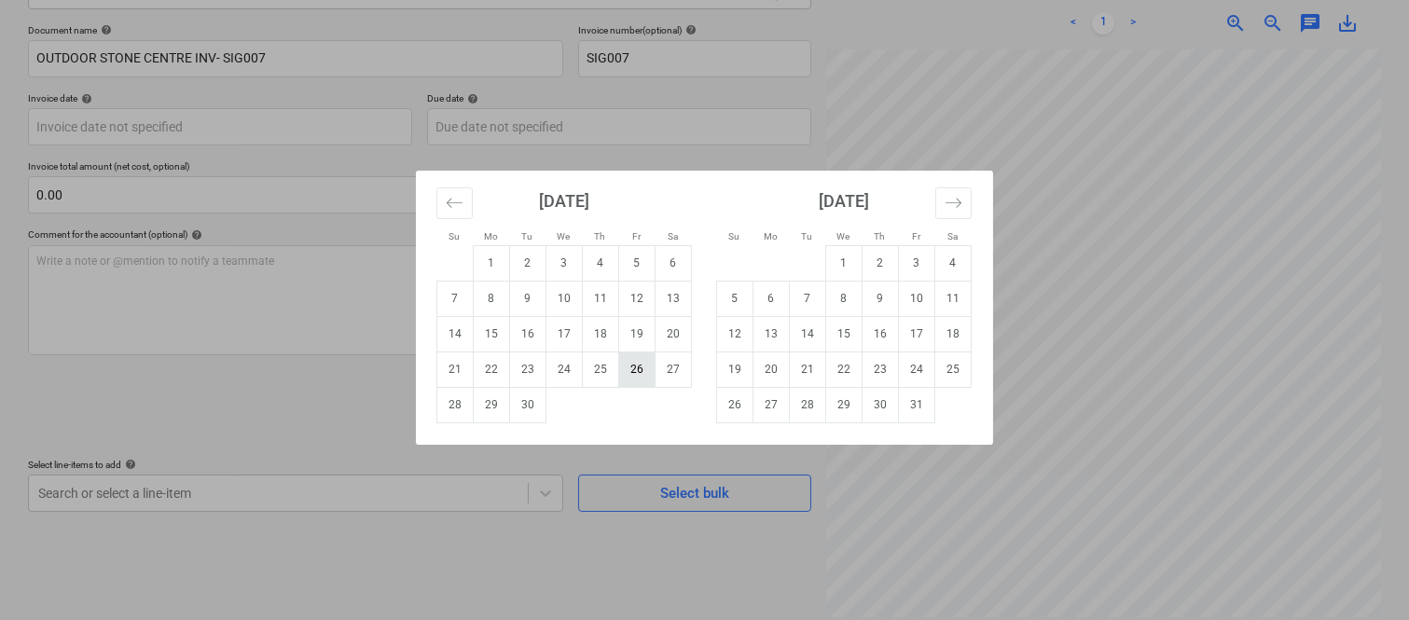
click at [632, 371] on td "26" at bounding box center [637, 369] width 36 height 35
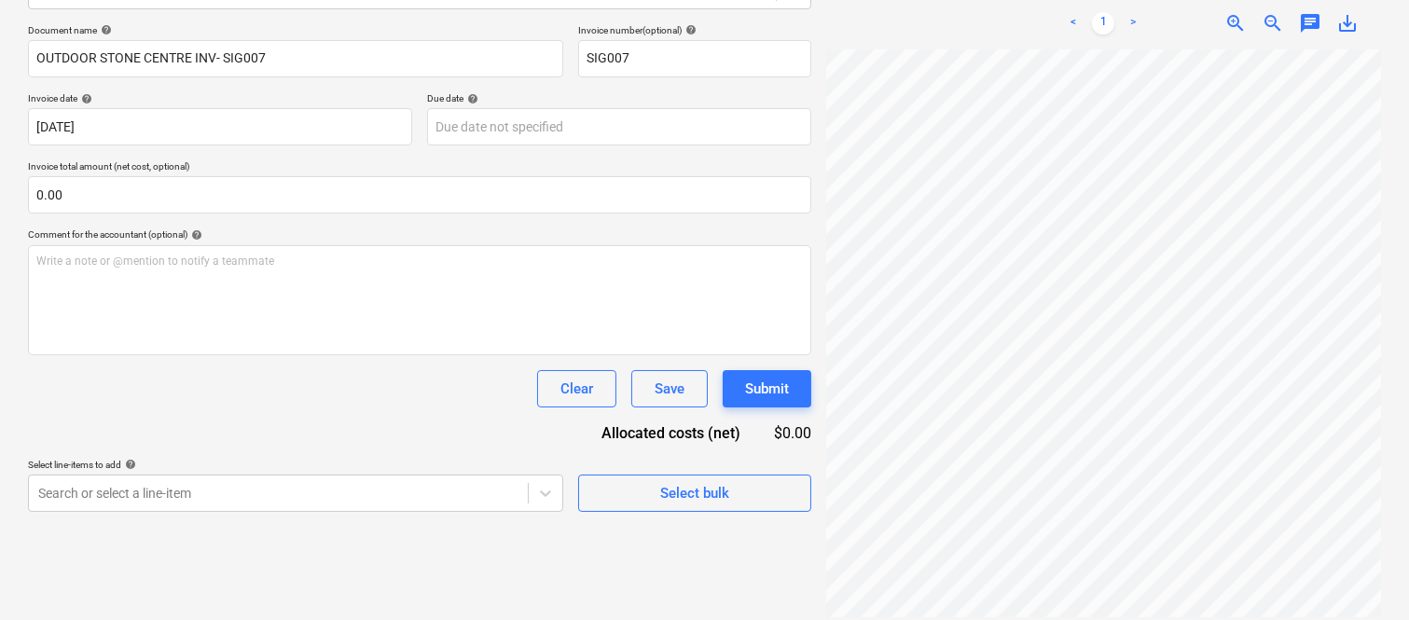
type input "[DATE]"
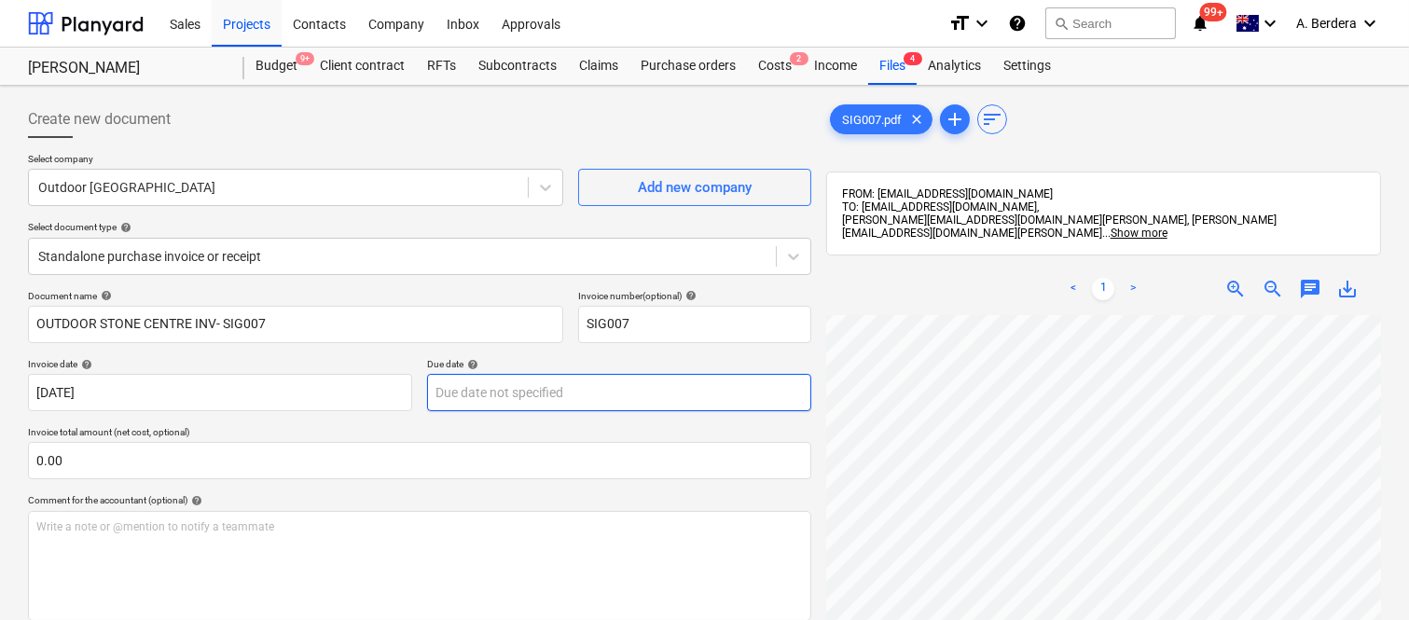
click at [569, 393] on body "Sales Projects Contacts Company Inbox Approvals format_size keyboard_arrow_down…" at bounding box center [704, 310] width 1409 height 620
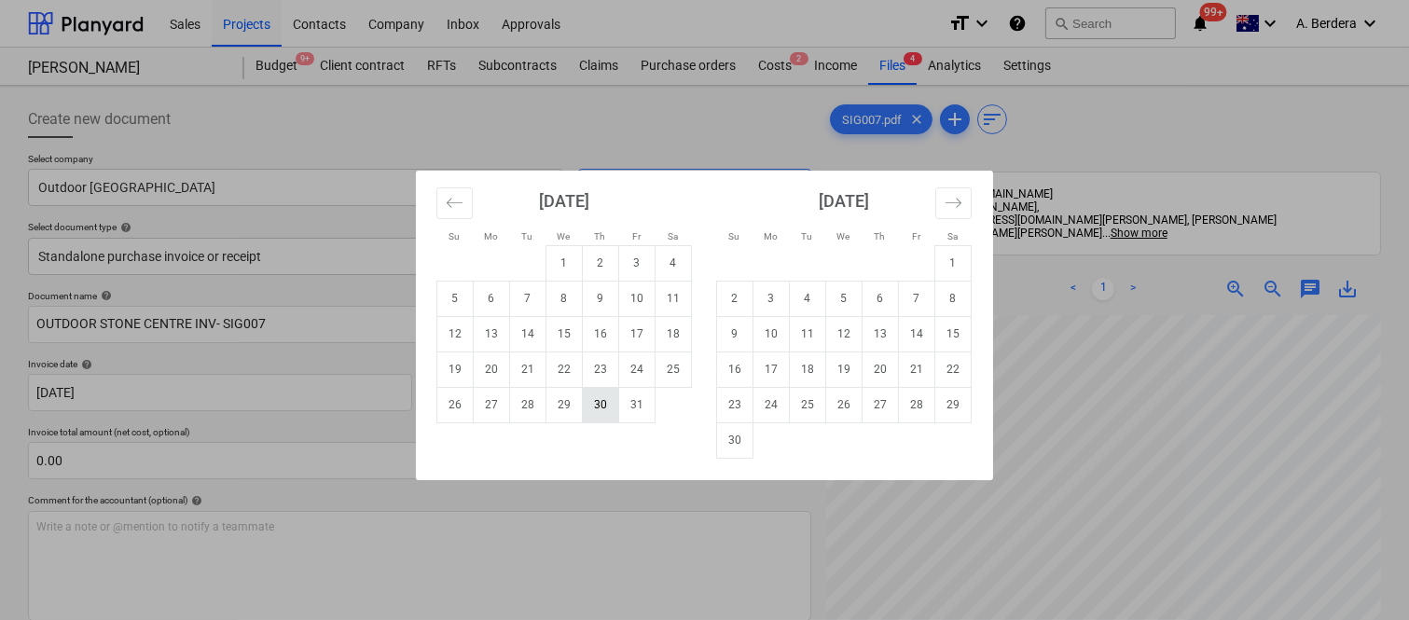
click at [606, 407] on td "30" at bounding box center [601, 404] width 36 height 35
type input "[DATE]"
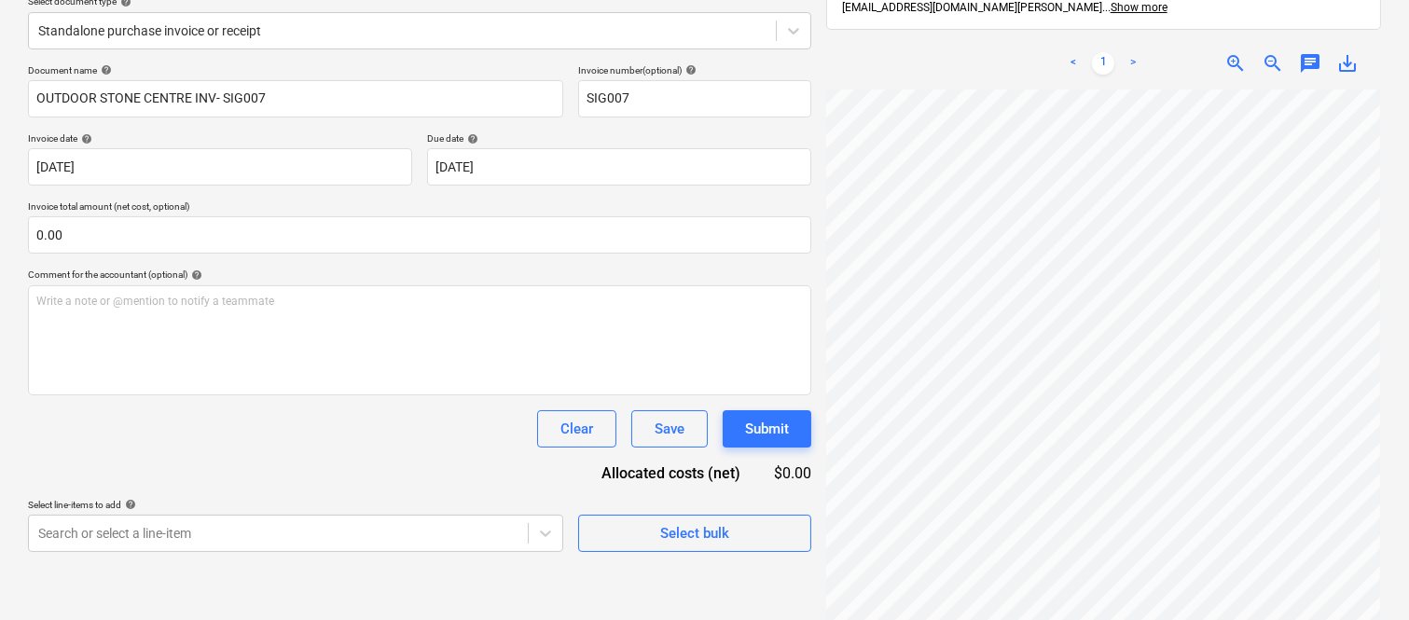
scroll to position [266, 0]
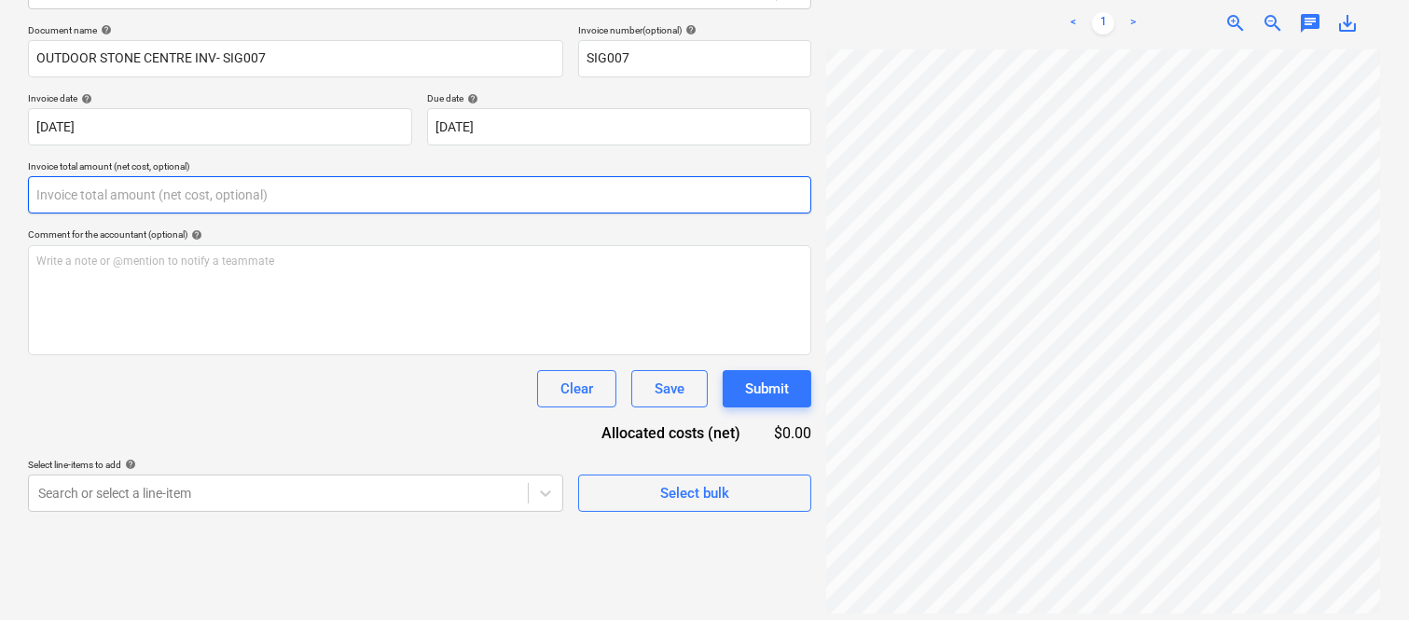
click at [166, 196] on input "text" at bounding box center [419, 194] width 783 height 37
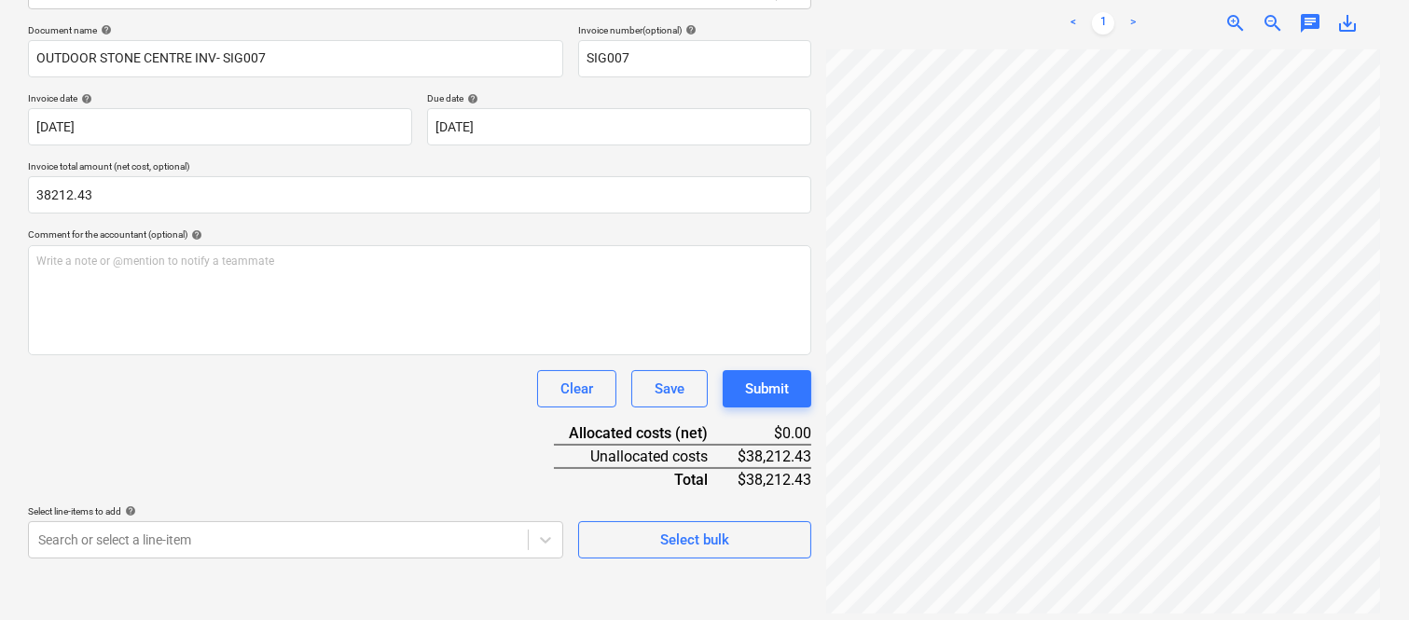
type input "38,212.43"
click at [207, 395] on div "Clear Save Submit" at bounding box center [419, 388] width 783 height 37
click at [150, 354] on body "Sales Projects Contacts Company Inbox Approvals format_size keyboard_arrow_down…" at bounding box center [704, 44] width 1409 height 620
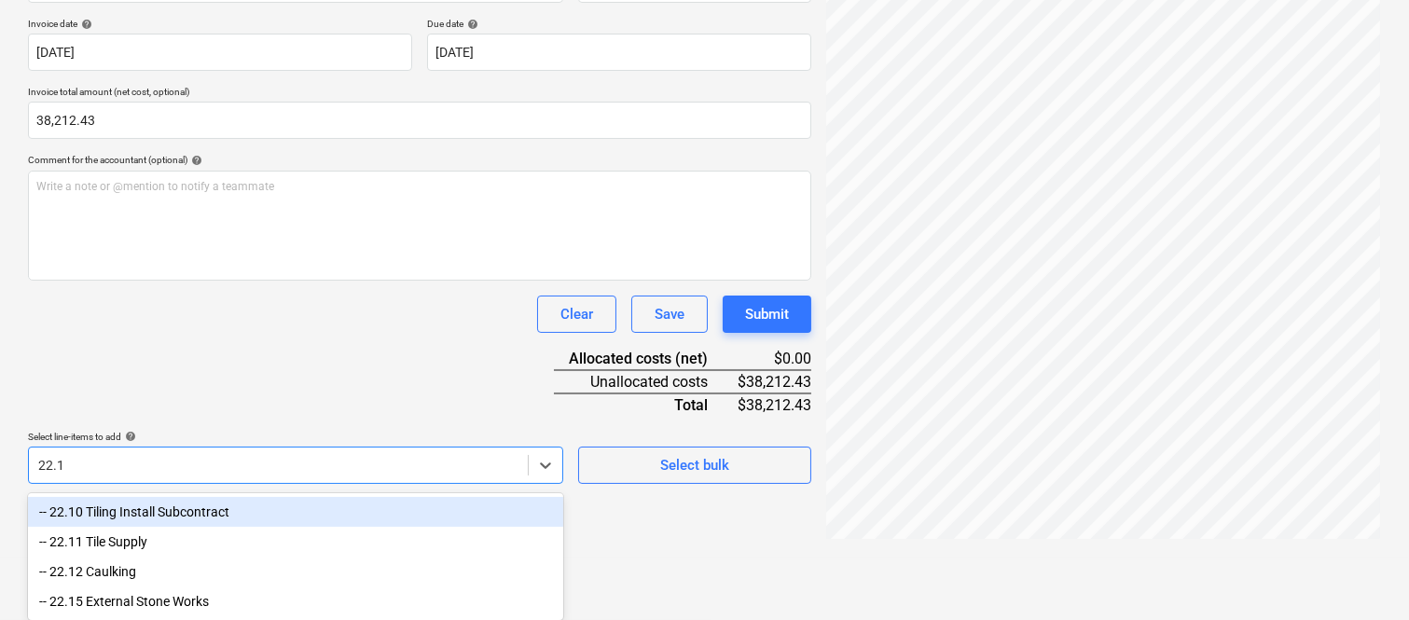
type input "22.15"
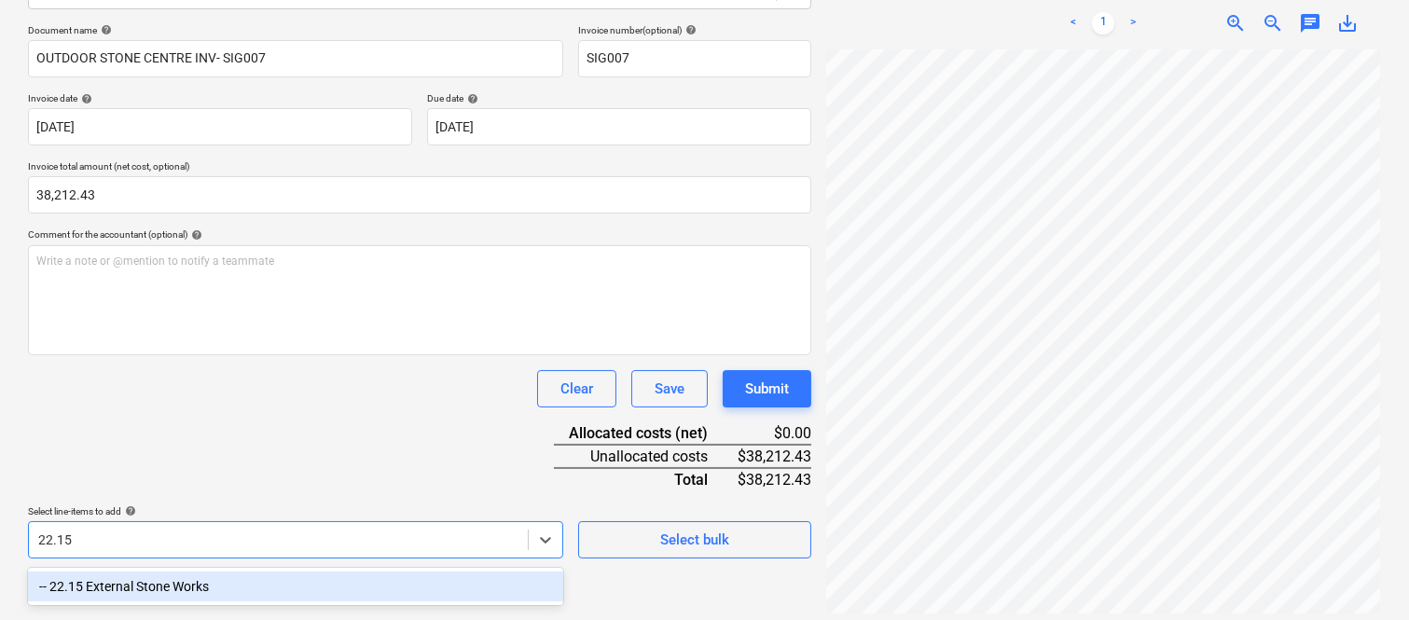
click at [186, 589] on div "-- 22.15 External Stone Works" at bounding box center [295, 587] width 535 height 30
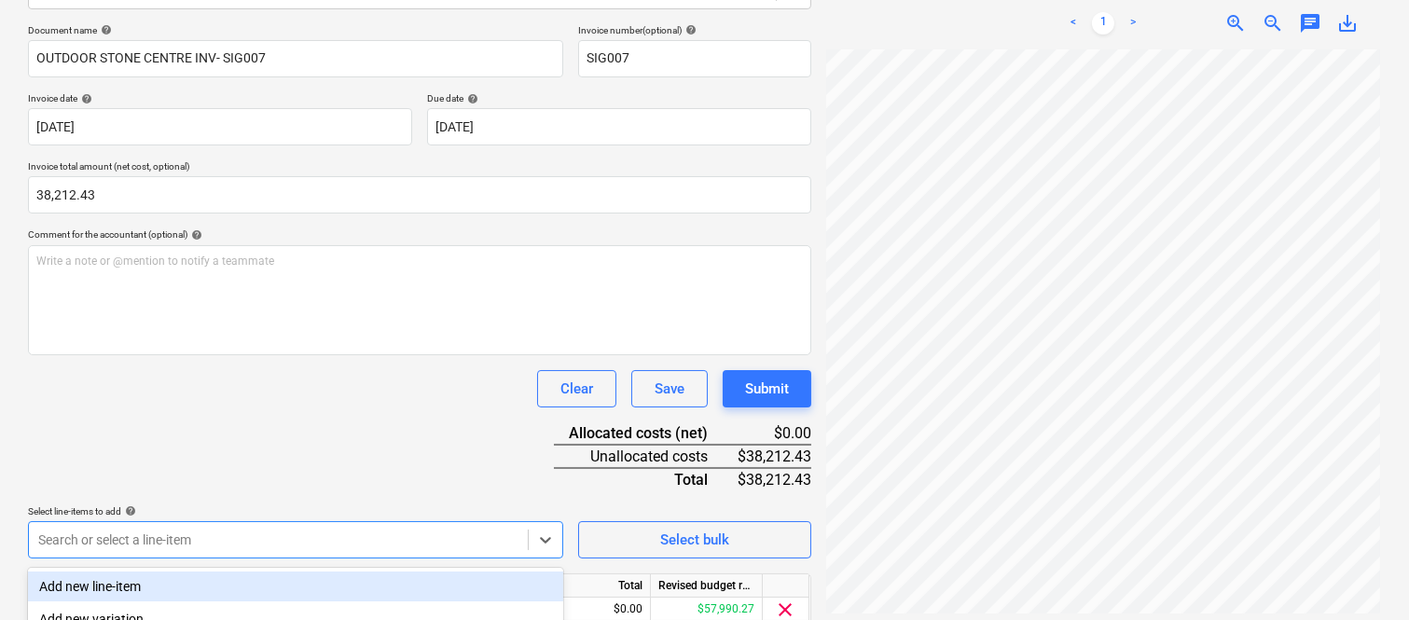
click at [227, 414] on div "Document name help OUTDOOR STONE CENTRE INV- SIG007 Invoice number (optional) h…" at bounding box center [419, 352] width 783 height 657
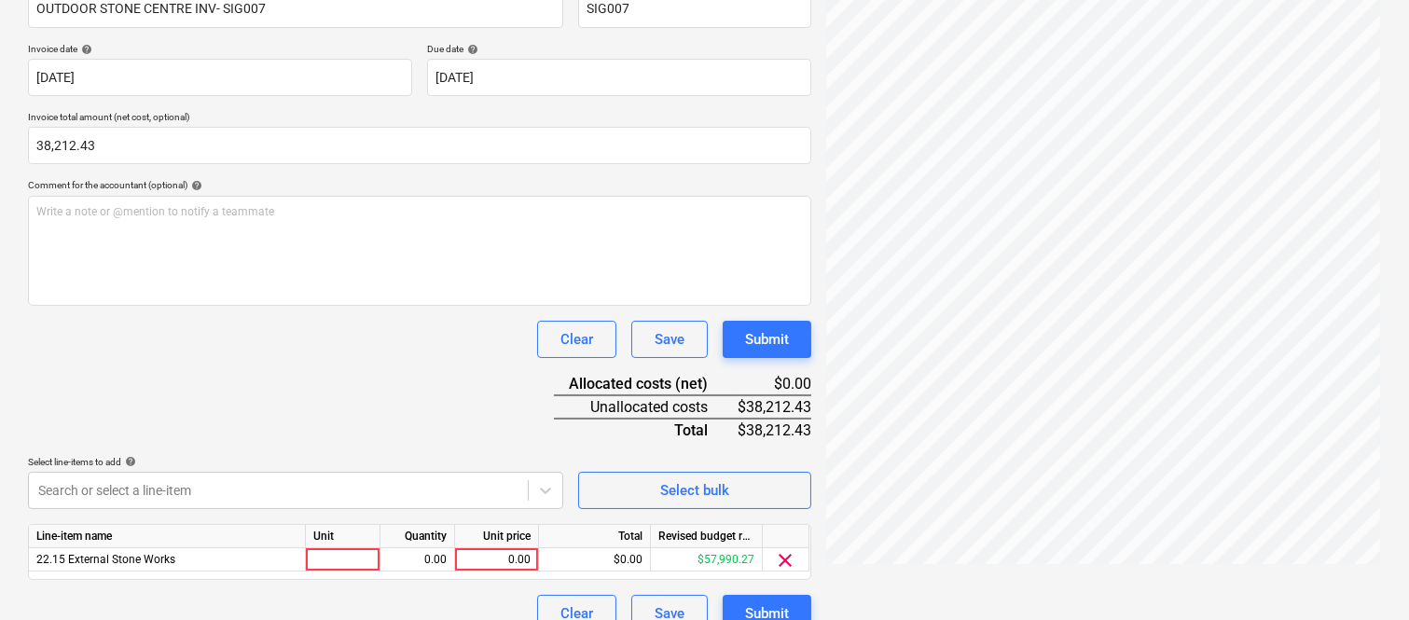
scroll to position [342, 0]
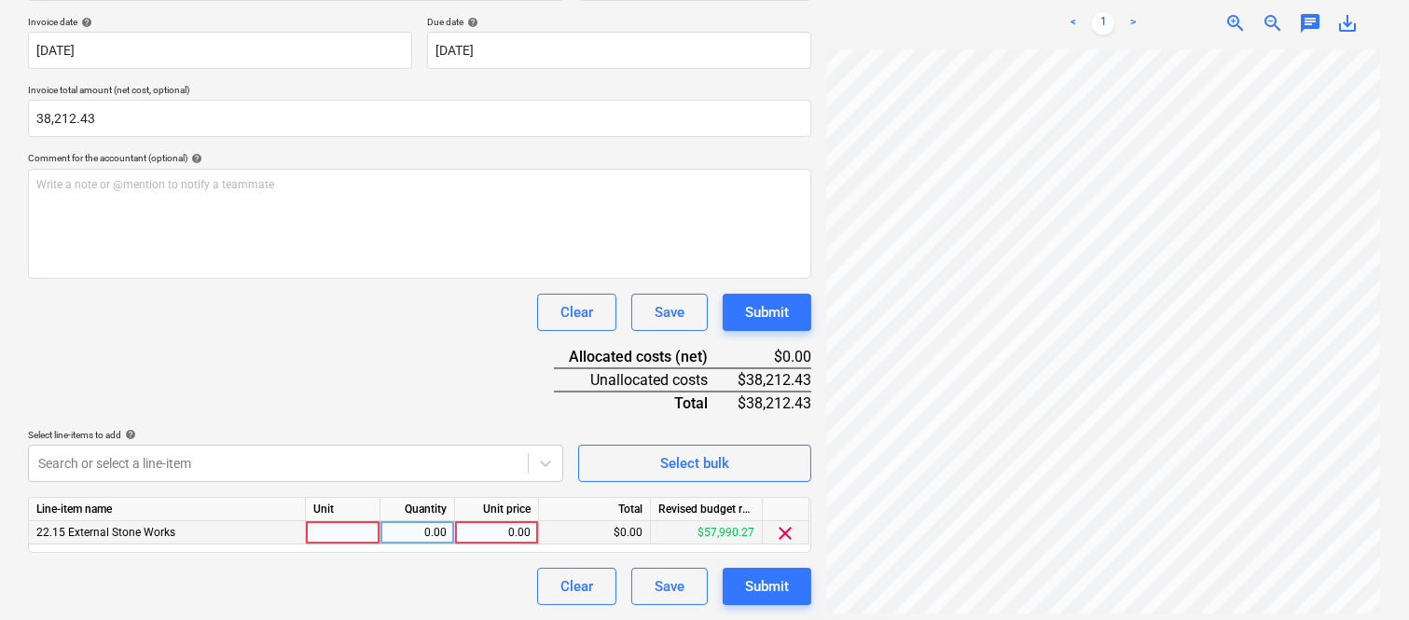
click at [346, 535] on div at bounding box center [343, 532] width 75 height 23
type input "INVOICE"
click at [433, 535] on div "0.00" at bounding box center [417, 532] width 59 height 23
type input "1"
click at [495, 531] on div "0.00" at bounding box center [496, 532] width 68 height 23
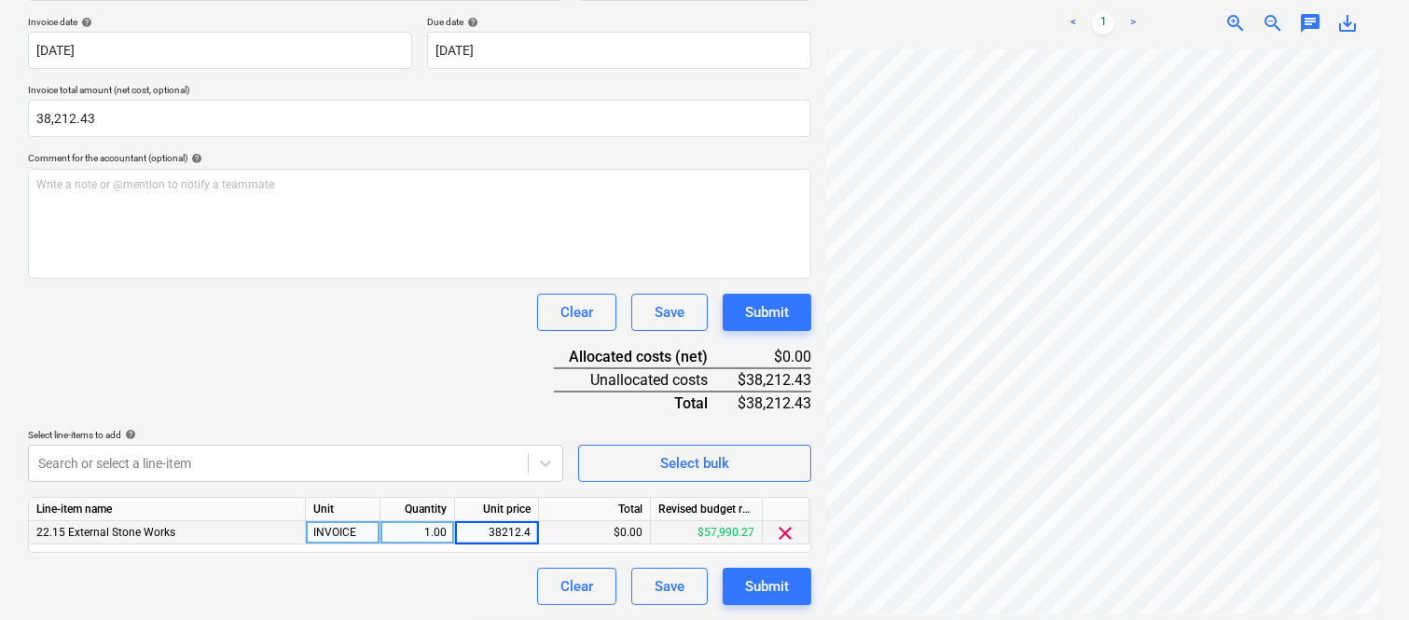
type input "38212.43"
click at [479, 573] on div "Clear Save Submit" at bounding box center [419, 586] width 783 height 37
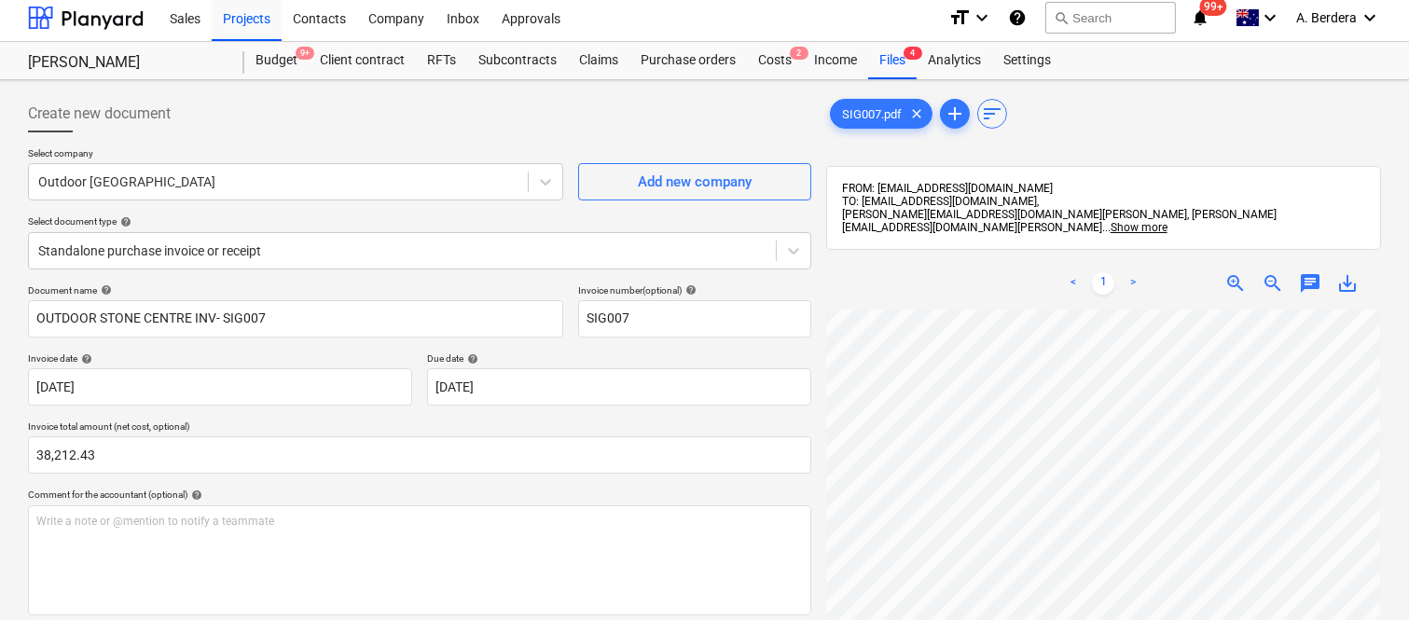
scroll to position [0, 0]
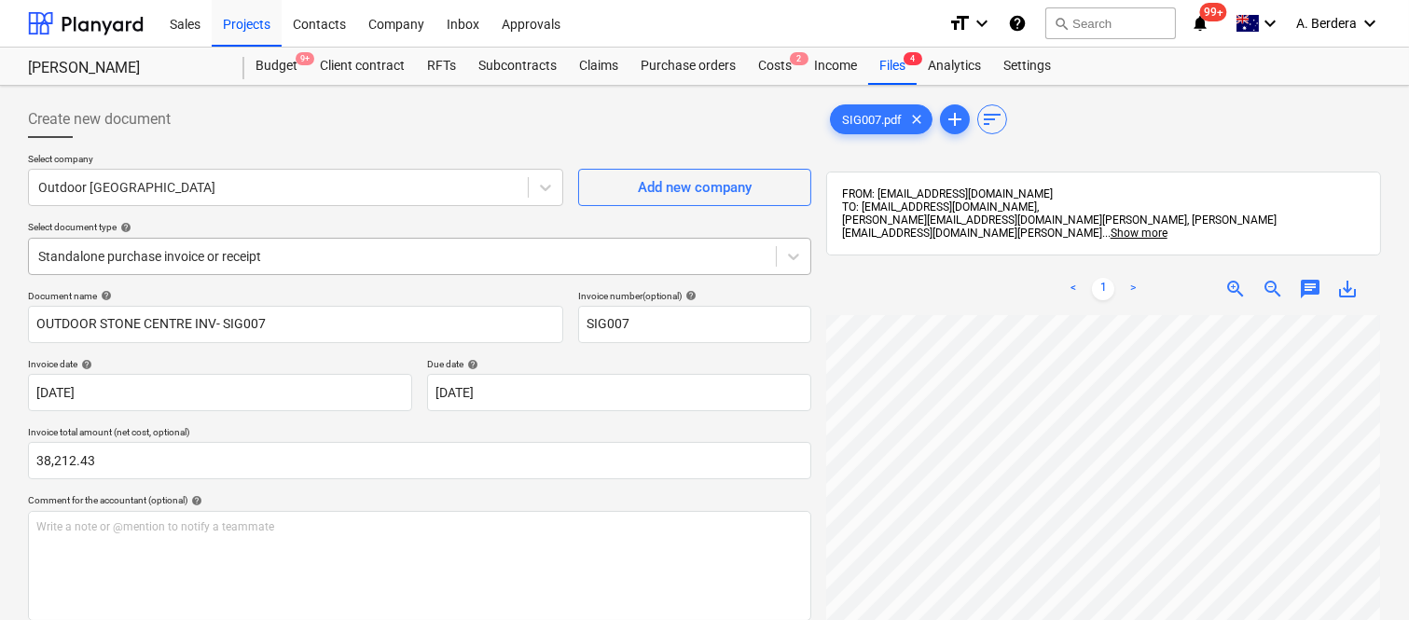
click at [327, 243] on div "Standalone purchase invoice or receipt" at bounding box center [402, 256] width 747 height 26
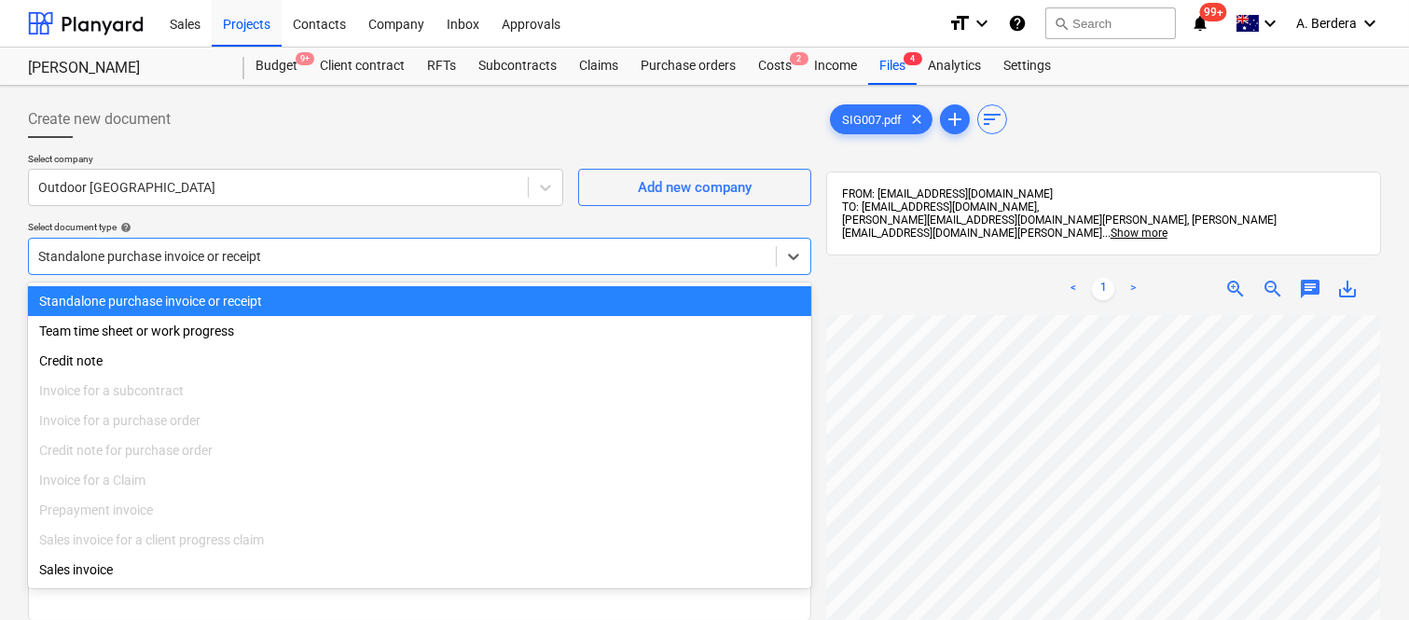
click at [356, 295] on div "Standalone purchase invoice or receipt" at bounding box center [419, 301] width 783 height 30
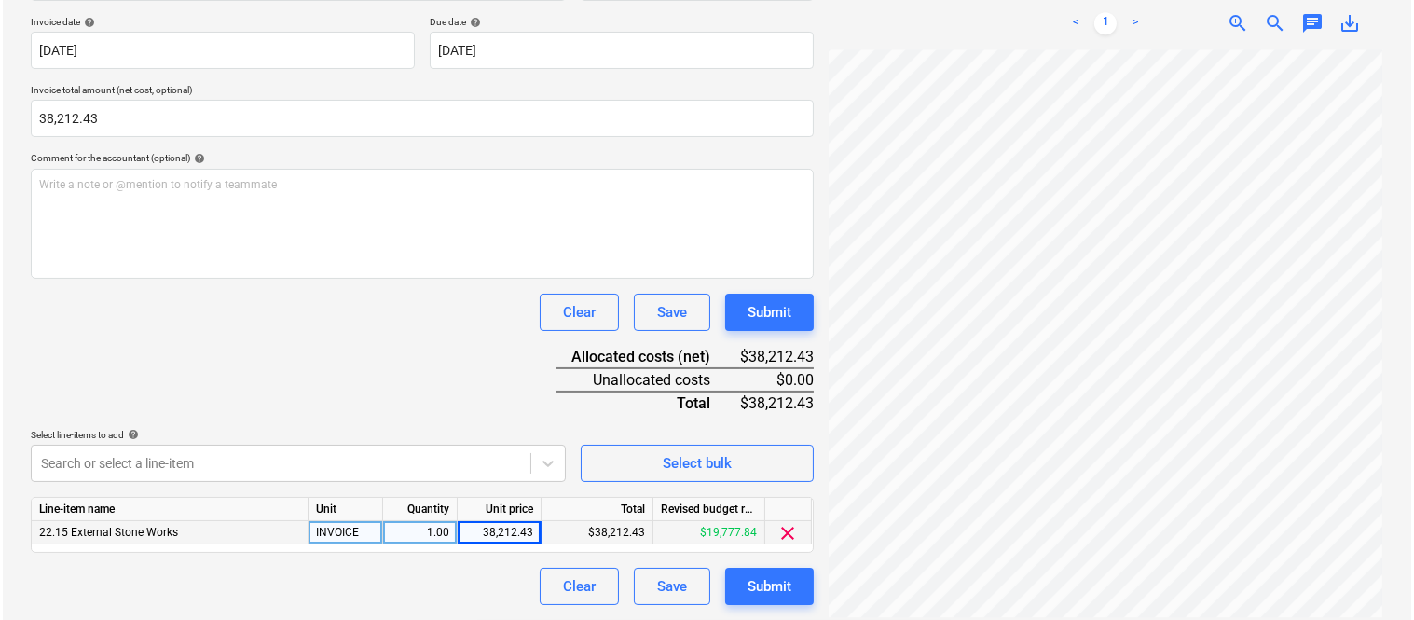
scroll to position [425, 146]
click at [778, 592] on div "Submit" at bounding box center [767, 586] width 44 height 24
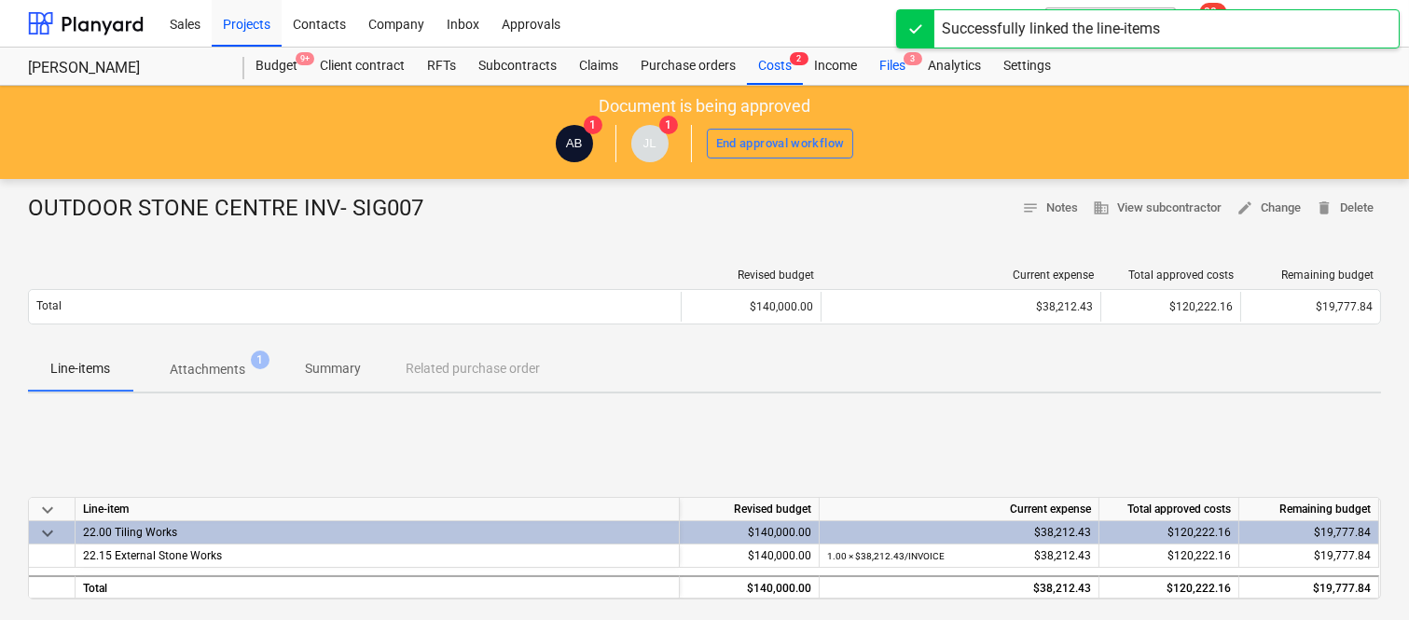
click at [896, 66] on div "Files 3" at bounding box center [892, 66] width 48 height 37
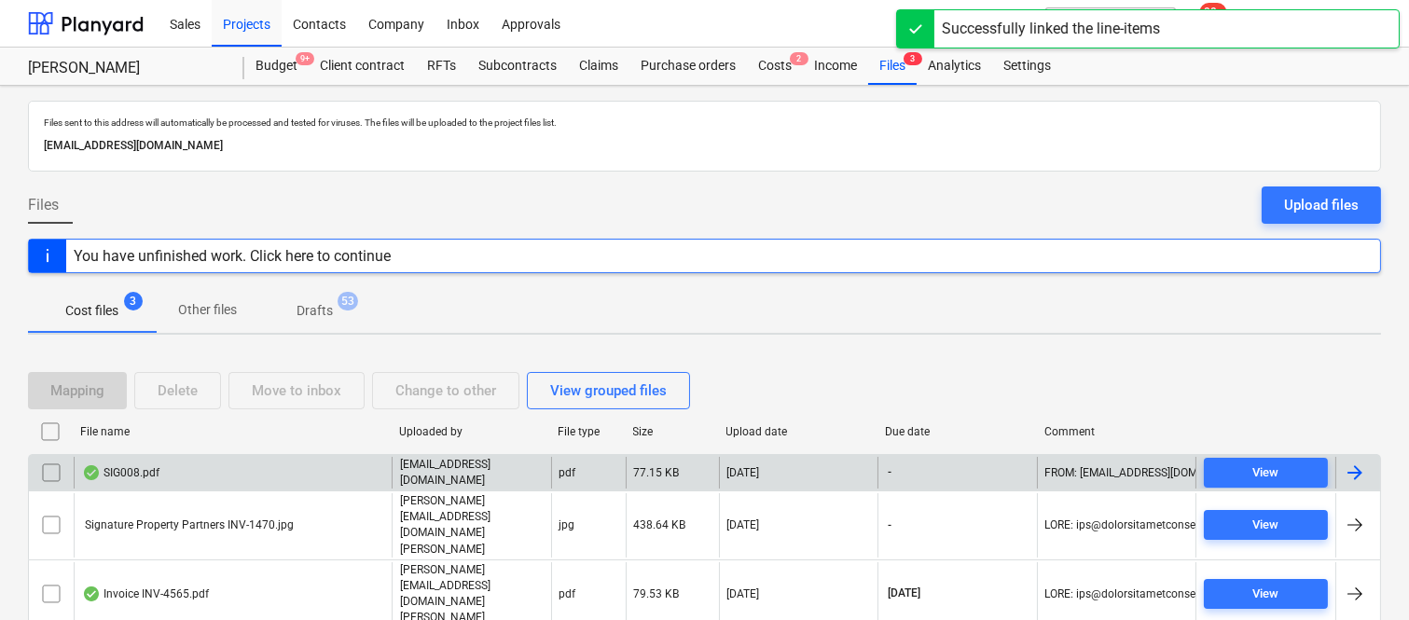
click at [313, 489] on div "SIG008.pdf" at bounding box center [233, 473] width 318 height 32
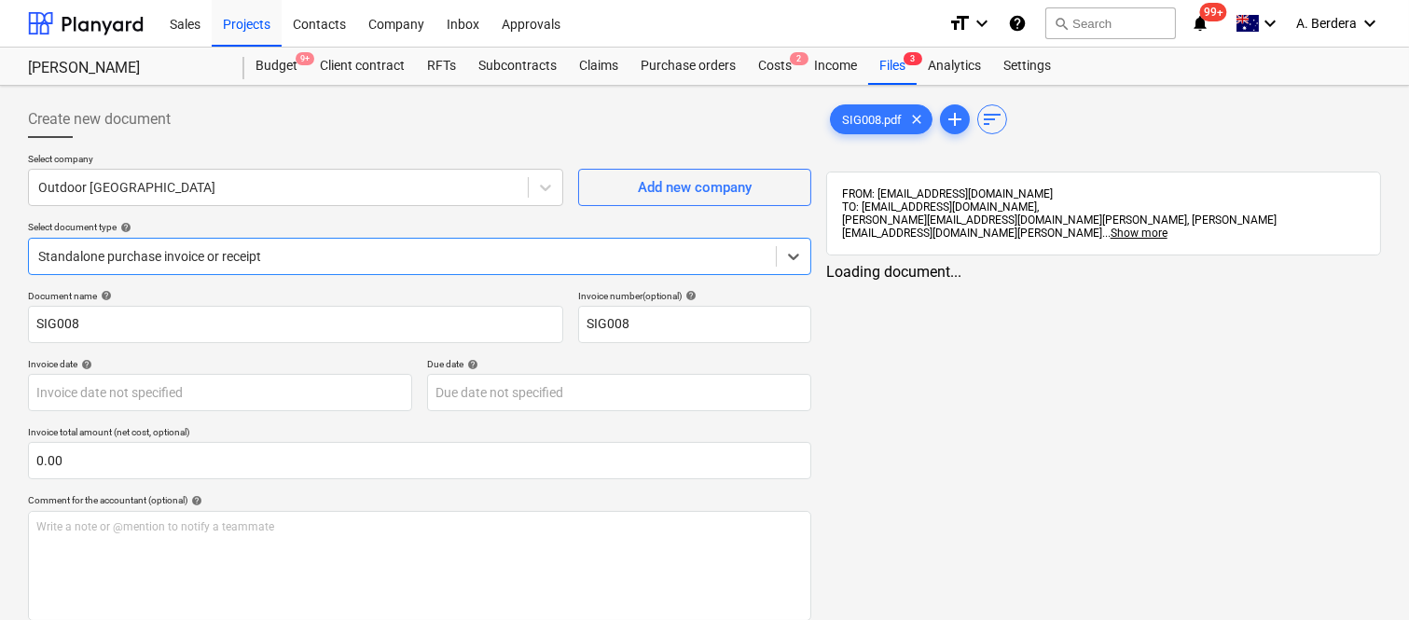
type input "SIG008"
click at [379, 247] on div at bounding box center [402, 256] width 728 height 19
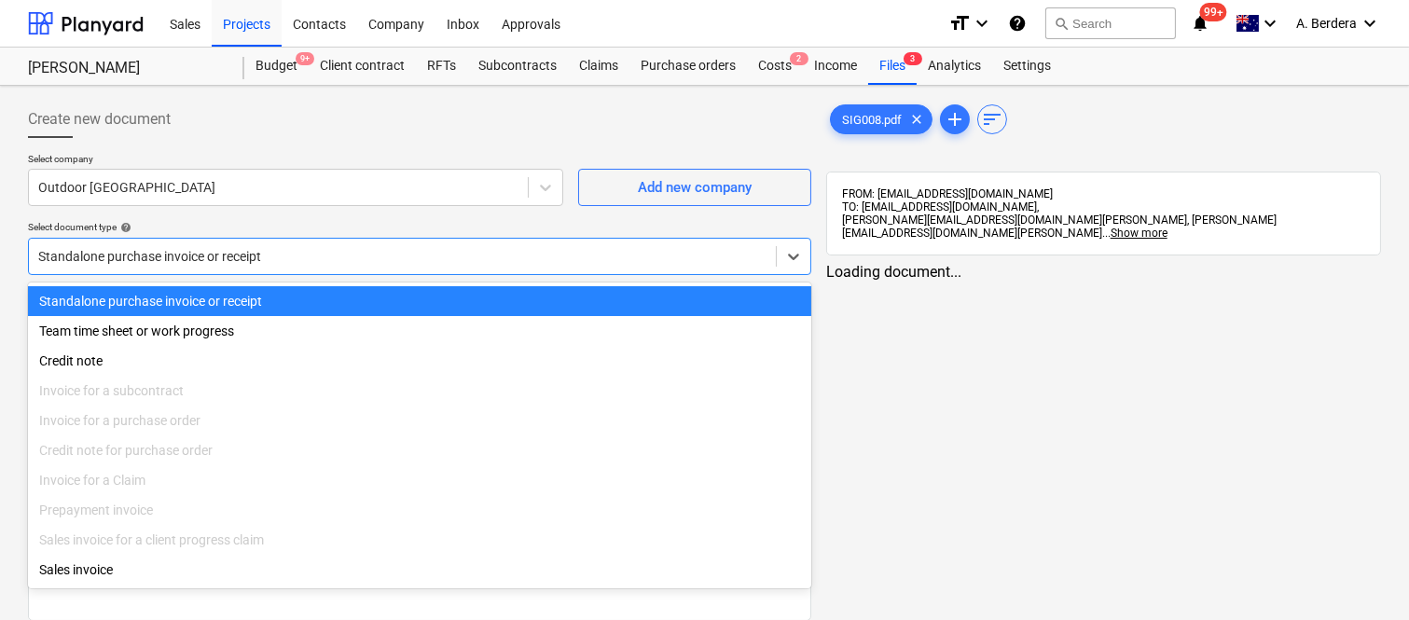
click at [403, 298] on div "Standalone purchase invoice or receipt" at bounding box center [419, 301] width 783 height 30
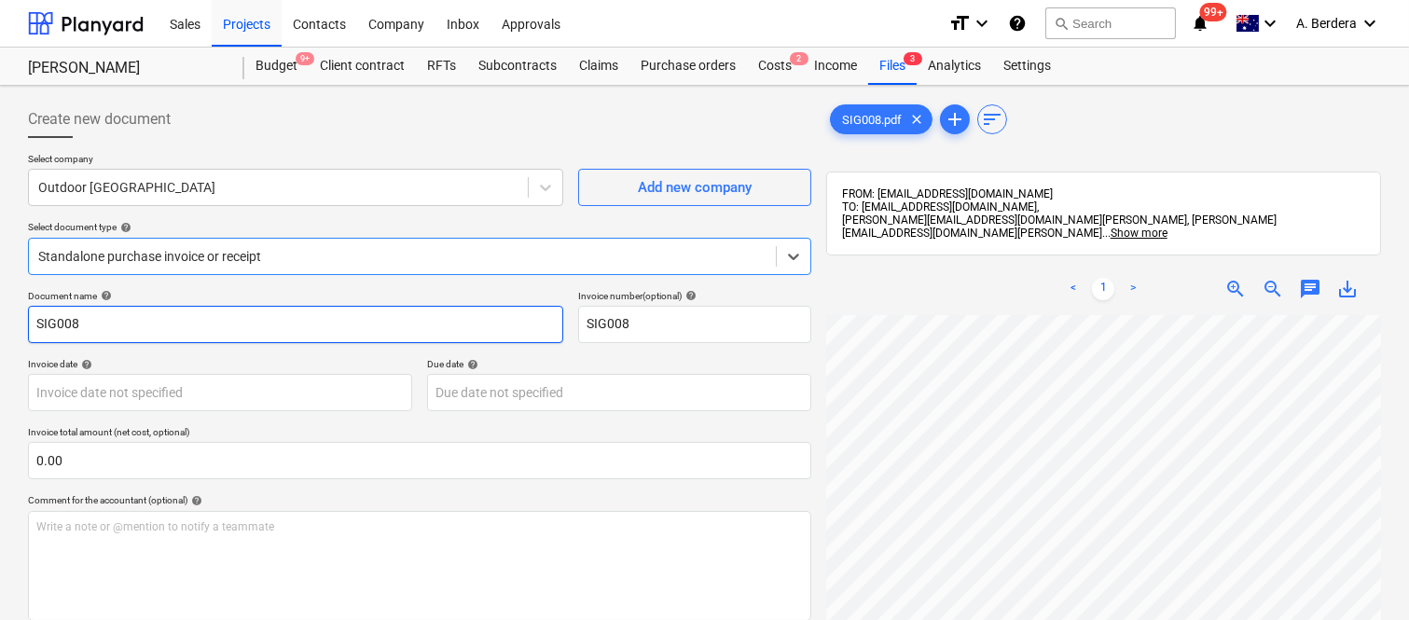
click at [34, 319] on input "SIG008" at bounding box center [295, 324] width 535 height 37
type input "OUTDOOR STONE CENTRE INV- SIG008"
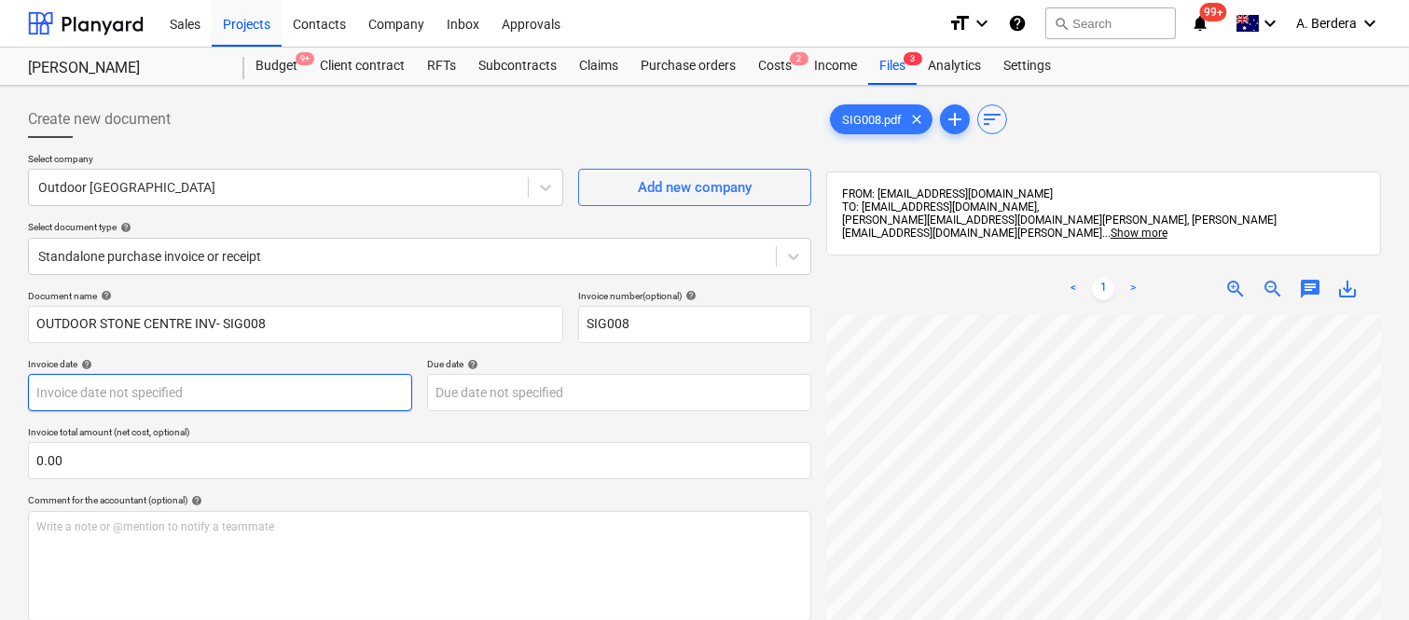
click at [220, 394] on body "Sales Projects Contacts Company Inbox Approvals format_size keyboard_arrow_down…" at bounding box center [704, 310] width 1409 height 620
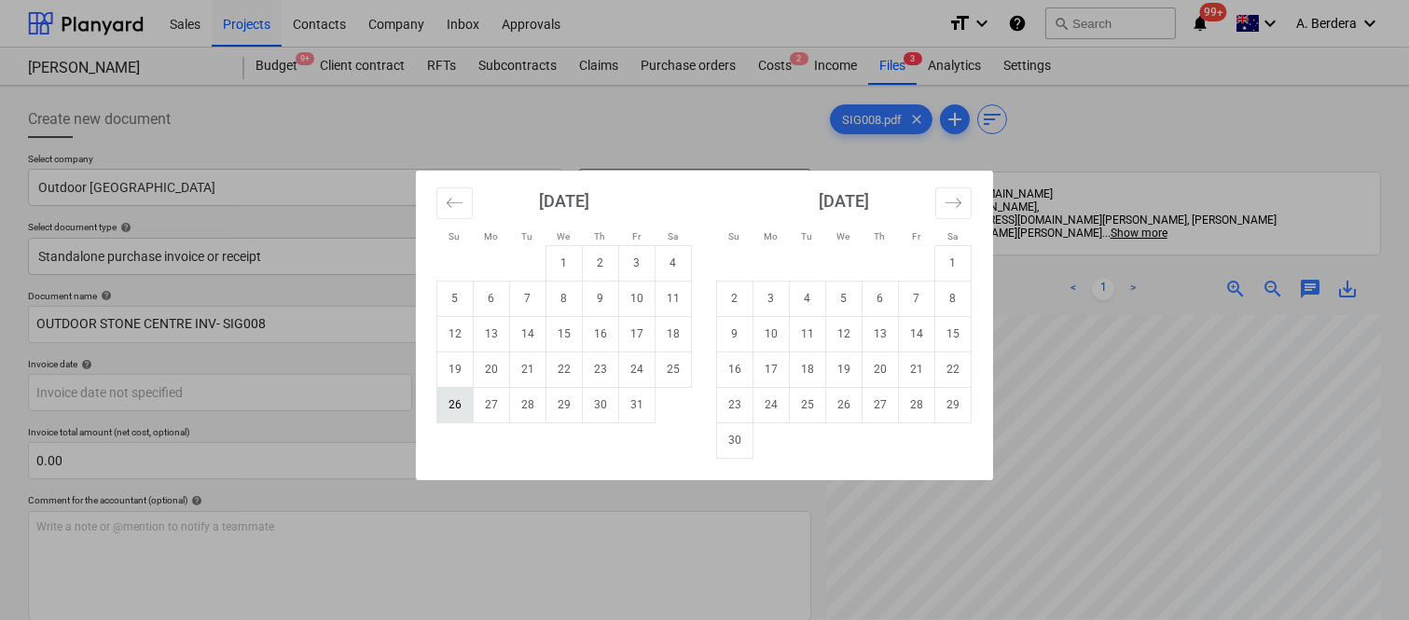
click at [450, 410] on td "26" at bounding box center [455, 404] width 36 height 35
type input "[DATE]"
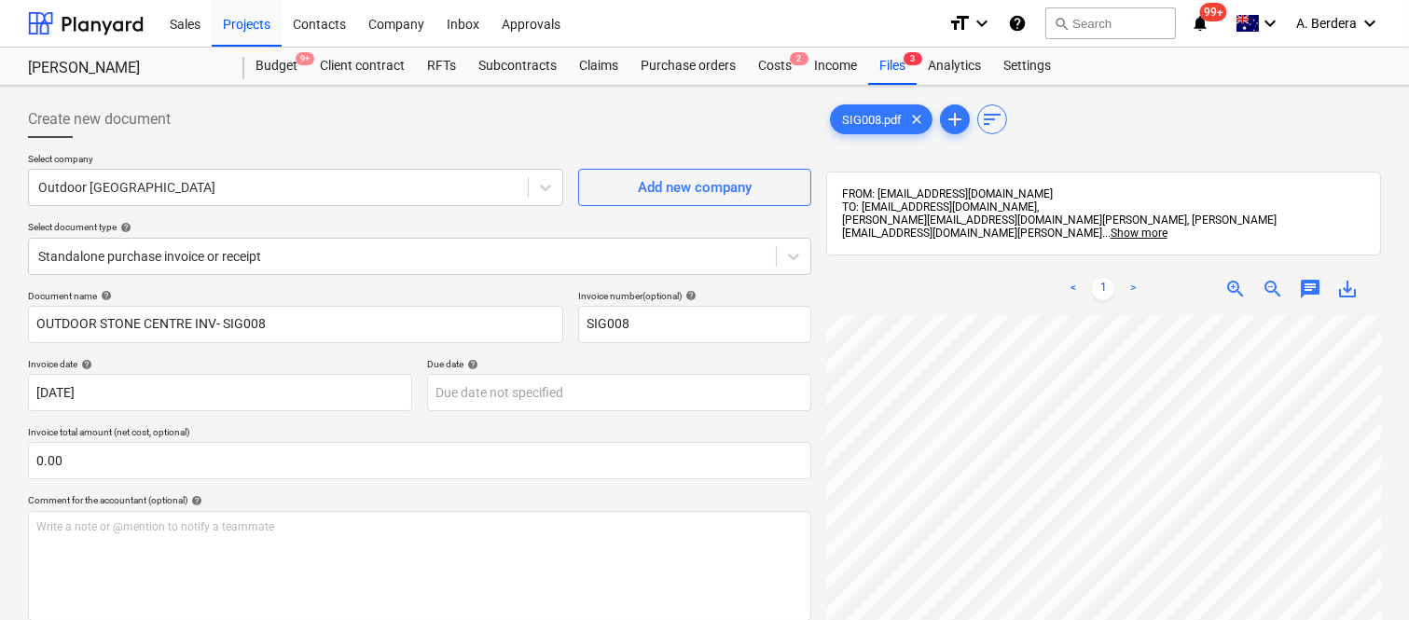
scroll to position [274, 58]
click at [504, 392] on body "Sales Projects Contacts Company Inbox Approvals format_size keyboard_arrow_down…" at bounding box center [704, 310] width 1409 height 620
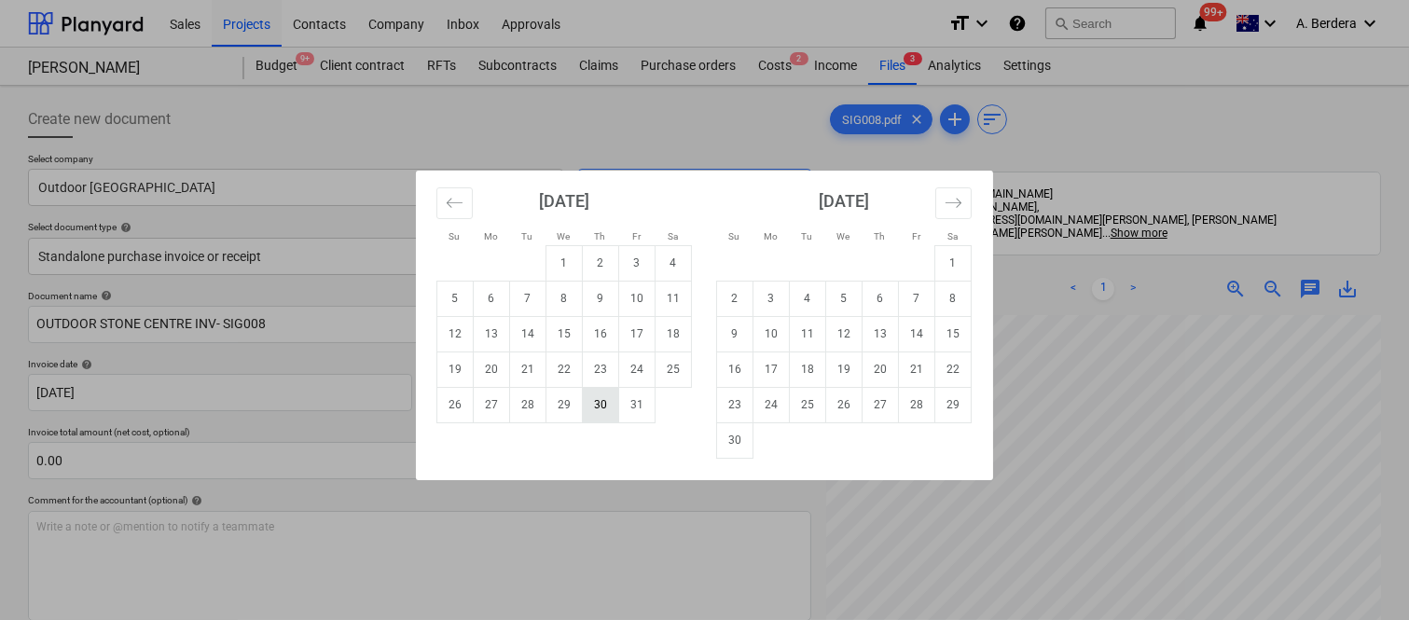
click at [594, 416] on td "30" at bounding box center [601, 404] width 36 height 35
type input "[DATE]"
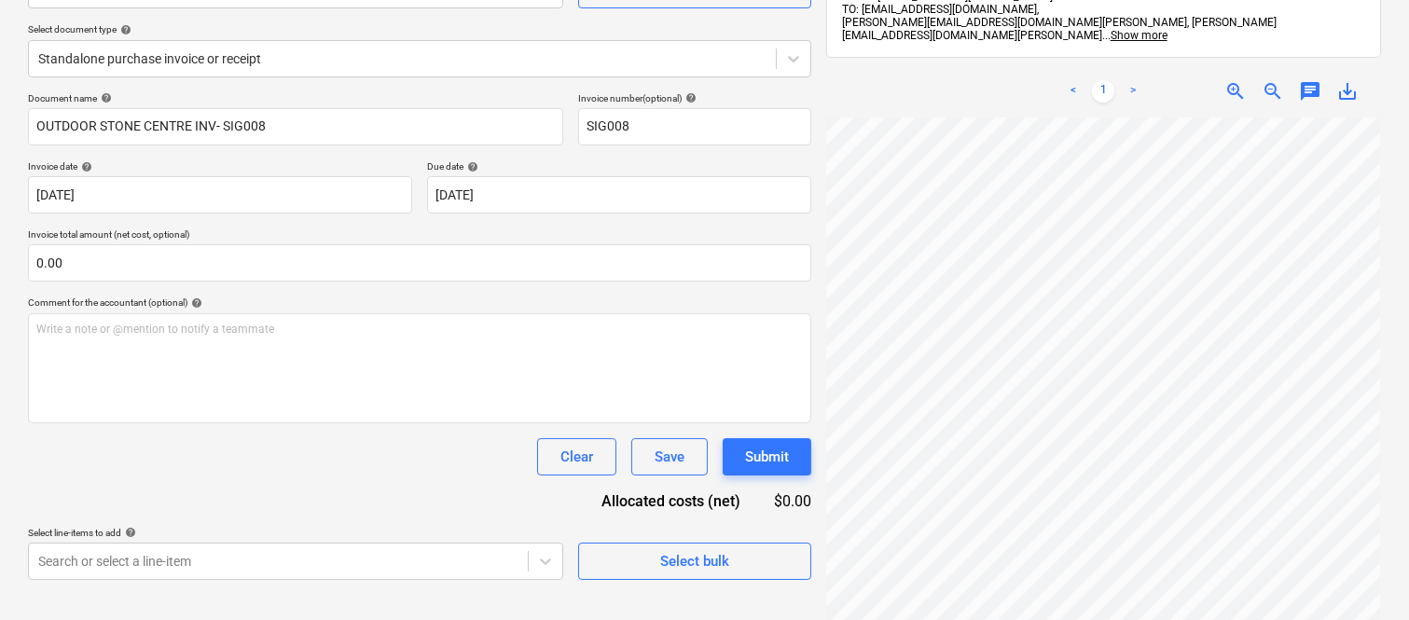
scroll to position [199, 0]
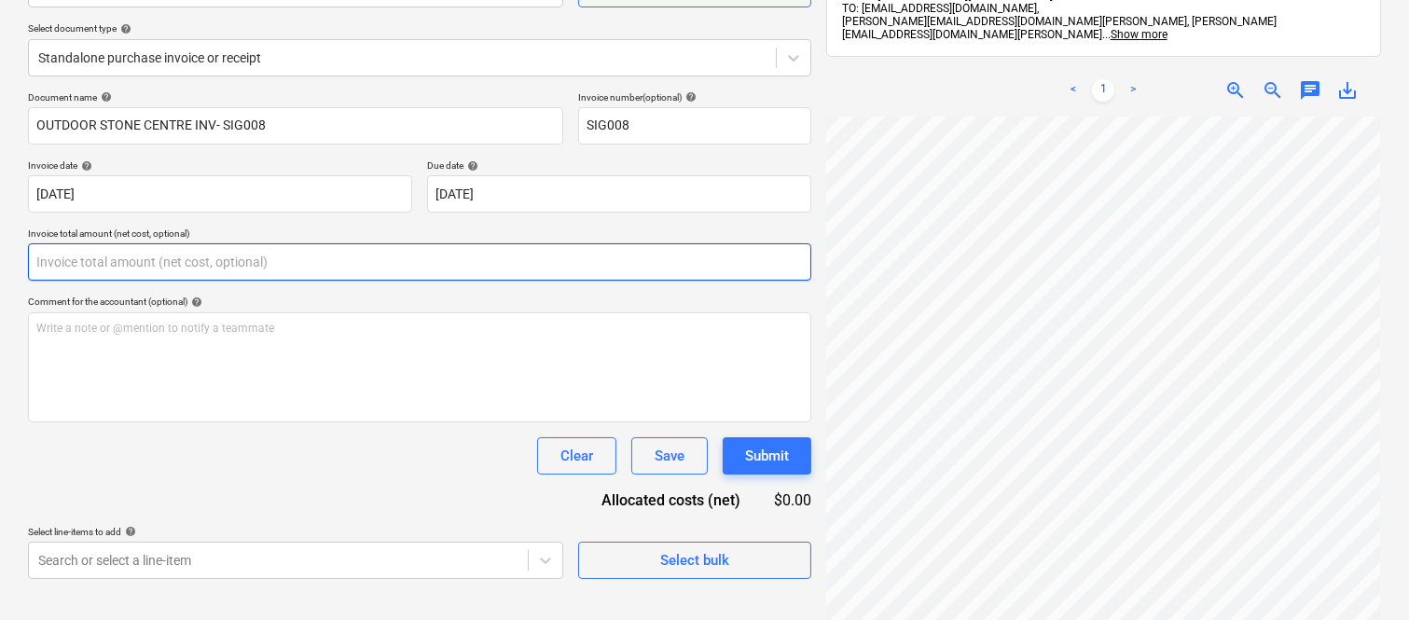
click at [243, 257] on input "text" at bounding box center [419, 261] width 783 height 37
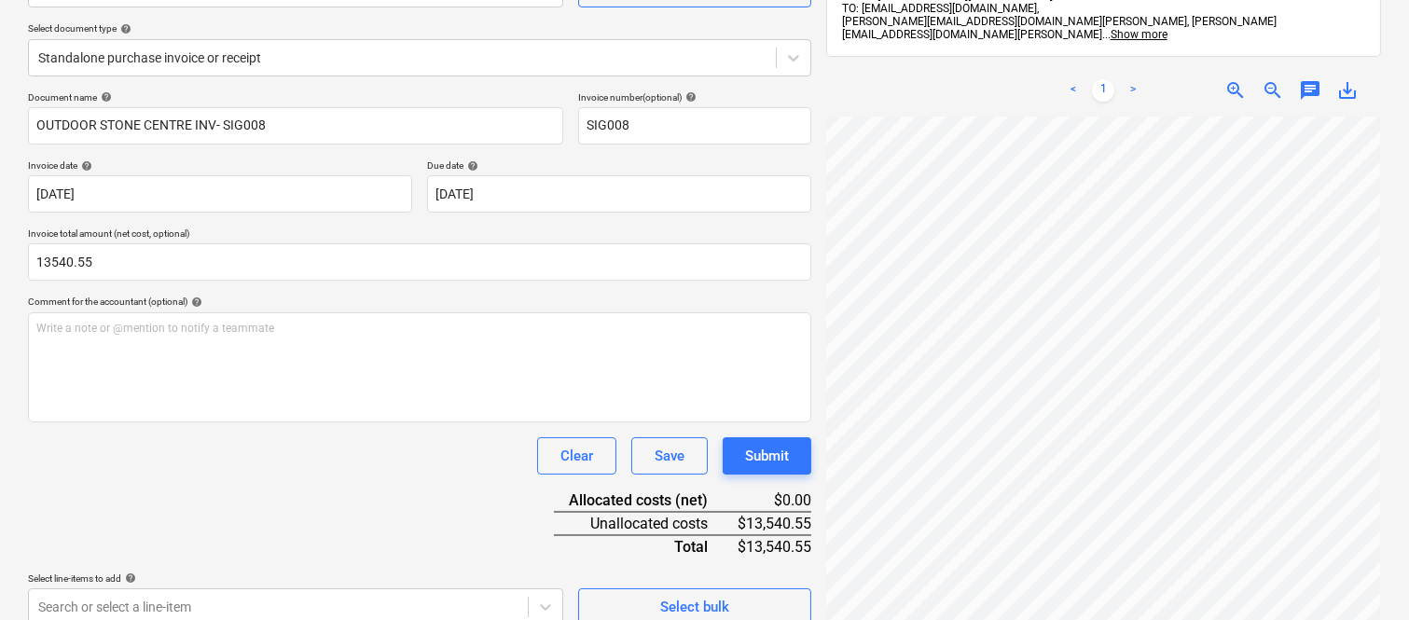
type input "13,540.55"
click at [289, 462] on div "Clear Save Submit" at bounding box center [419, 455] width 783 height 37
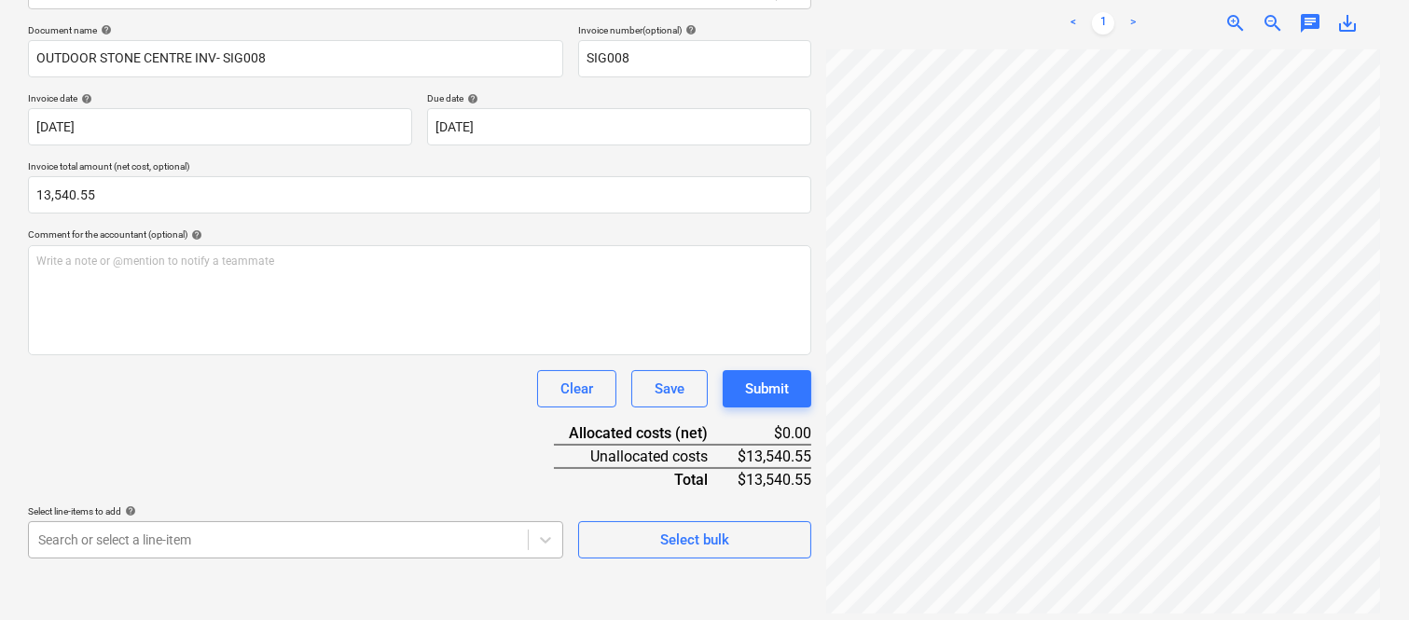
click at [290, 354] on body "Sales Projects Contacts Company Inbox Approvals format_size keyboard_arrow_down…" at bounding box center [704, 44] width 1409 height 620
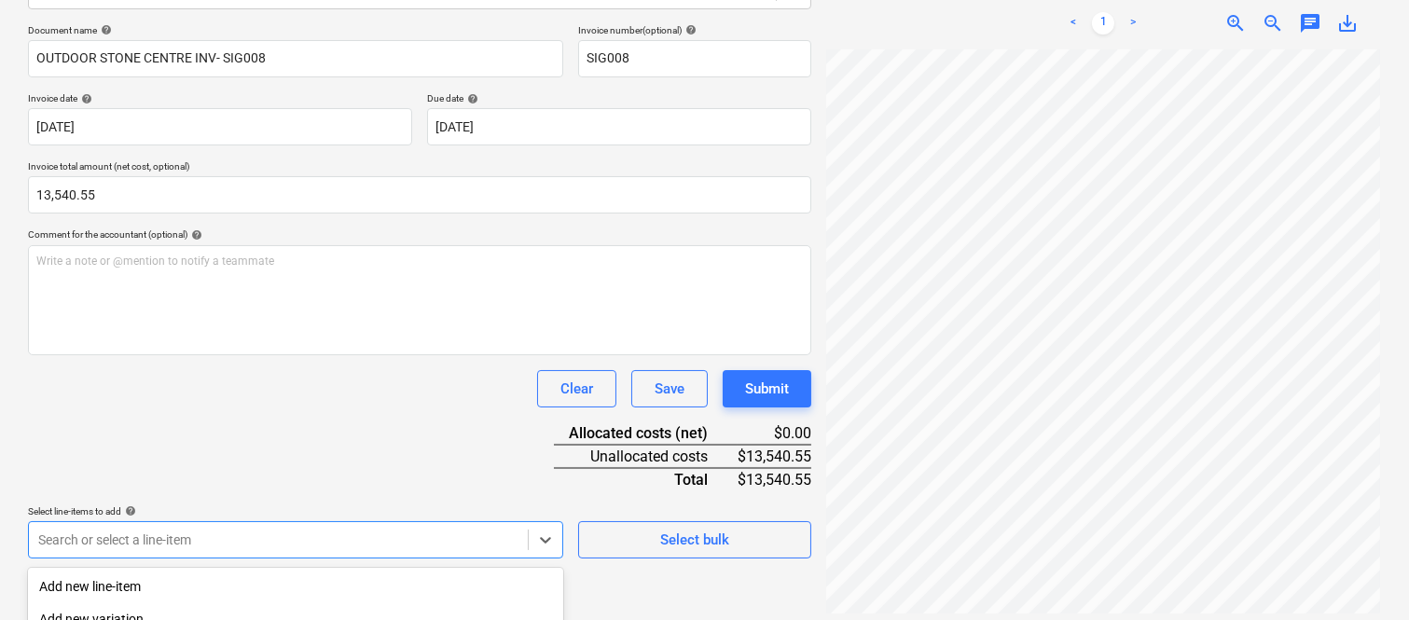
scroll to position [496, 0]
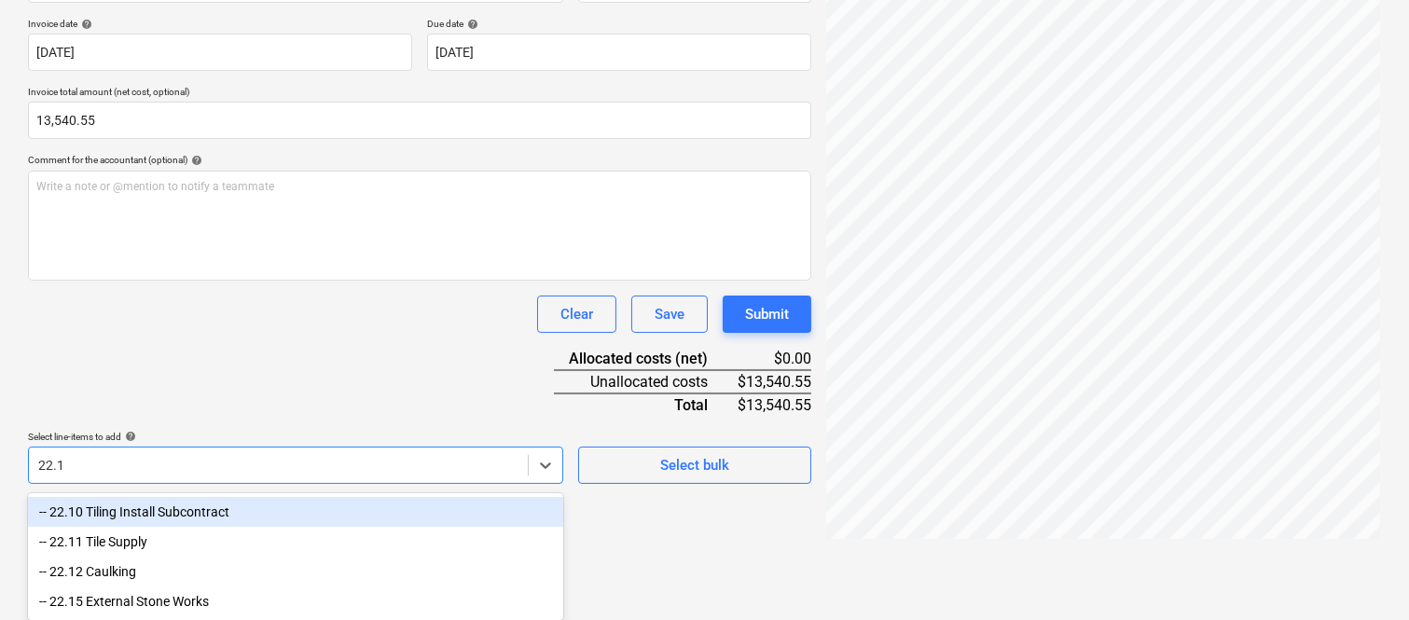
type input "22.15"
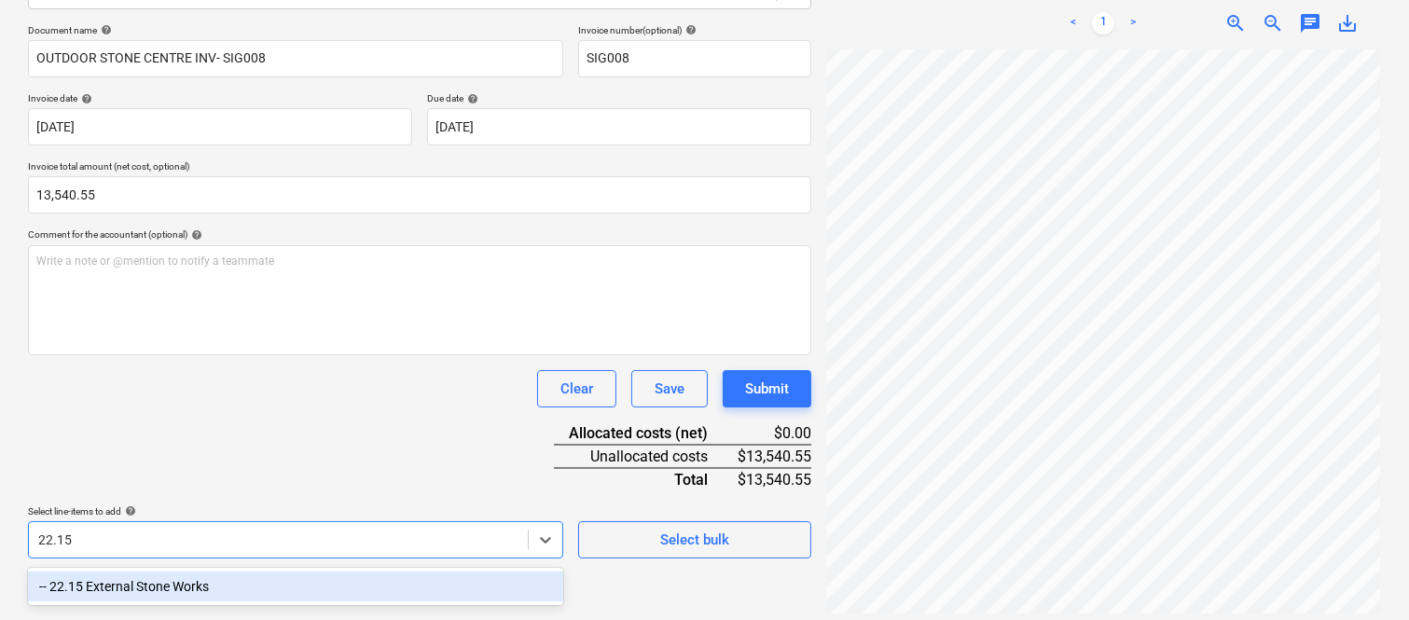
click at [287, 585] on div "-- 22.15 External Stone Works" at bounding box center [295, 587] width 535 height 30
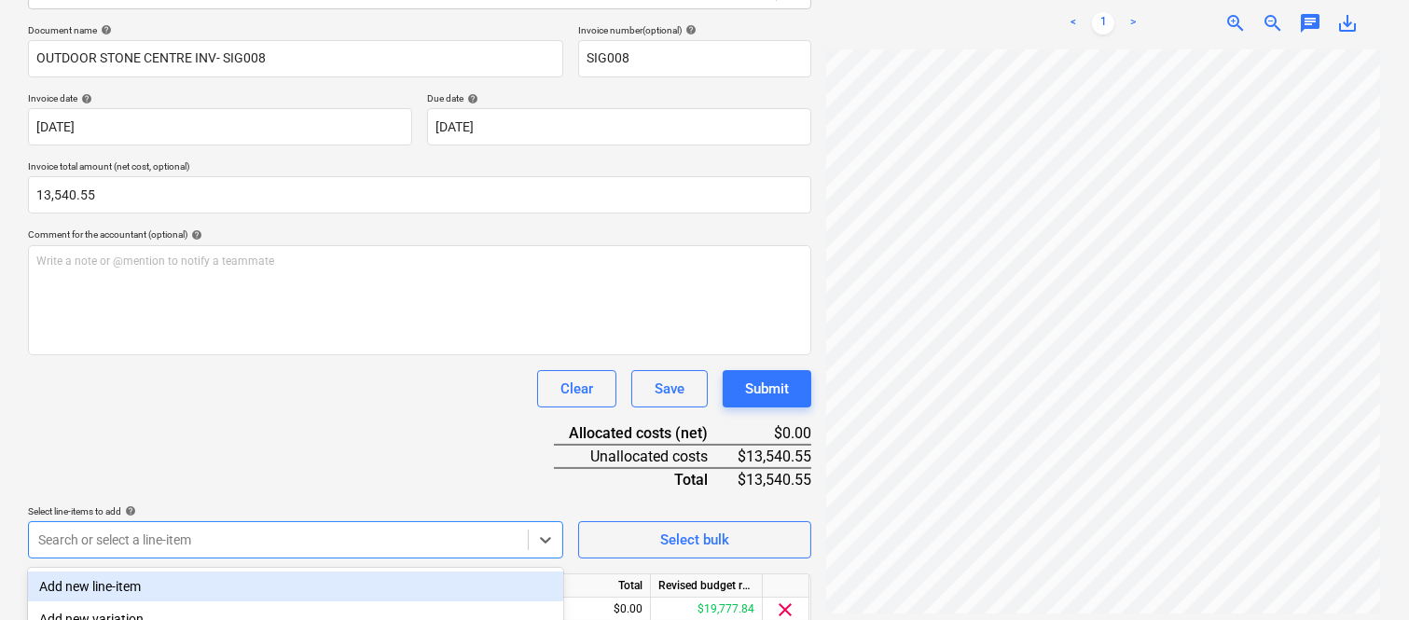
click at [291, 462] on div "Document name help OUTDOOR STONE CENTRE INV- SIG008 Invoice number (optional) h…" at bounding box center [419, 352] width 783 height 657
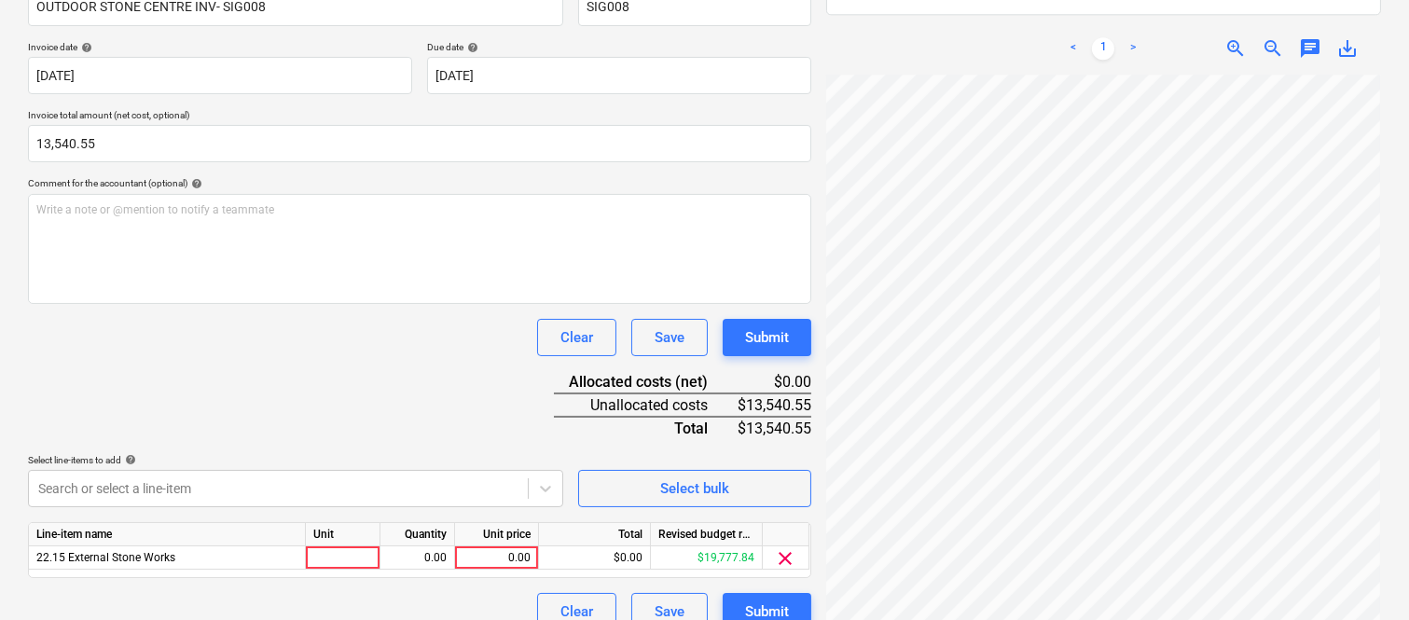
scroll to position [342, 0]
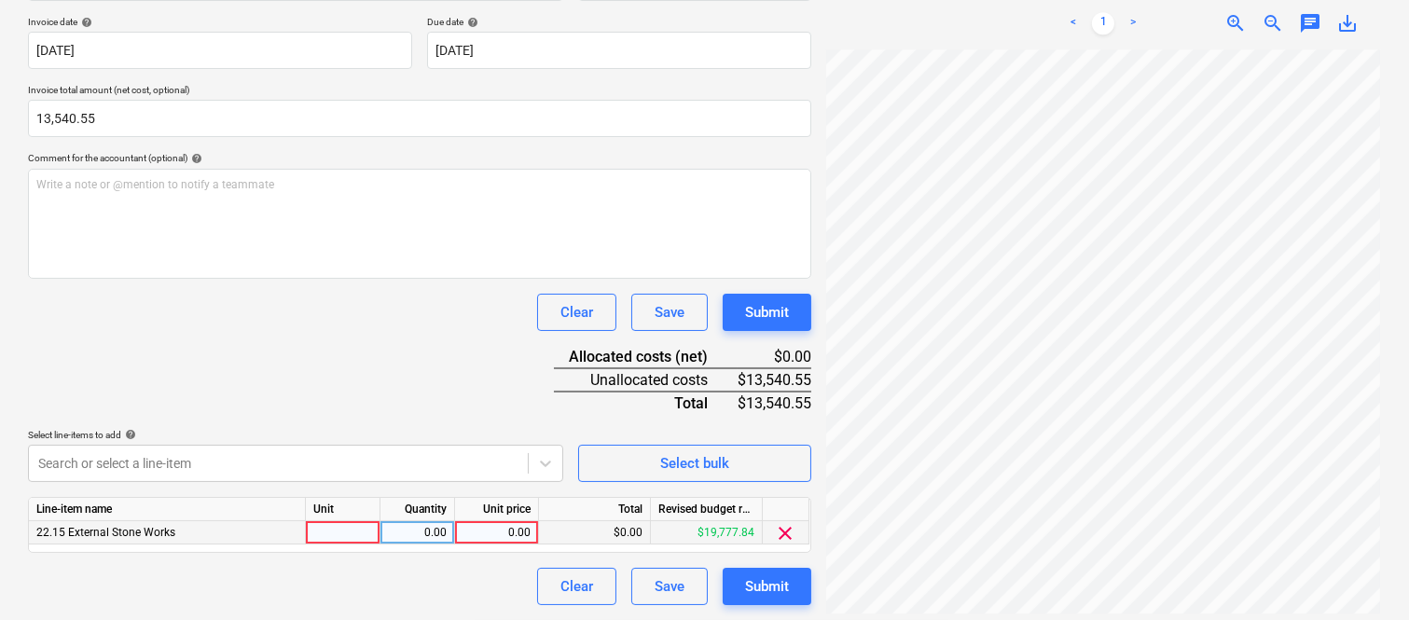
click at [346, 533] on div at bounding box center [343, 532] width 75 height 23
type input "INVOICE"
click at [424, 543] on div "0.00" at bounding box center [417, 532] width 59 height 23
type input "1"
click at [476, 531] on div "0.00" at bounding box center [496, 532] width 68 height 23
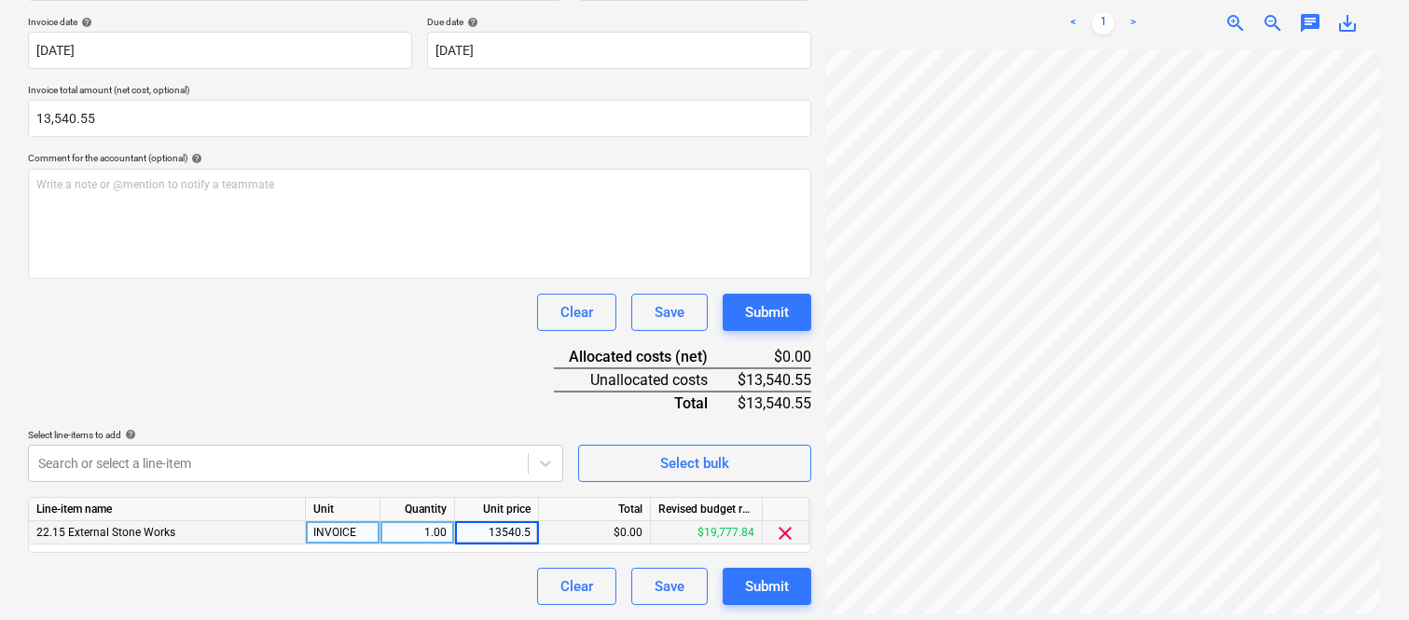
type input "13540.55"
click at [466, 575] on div "Clear Save Submit" at bounding box center [419, 586] width 783 height 37
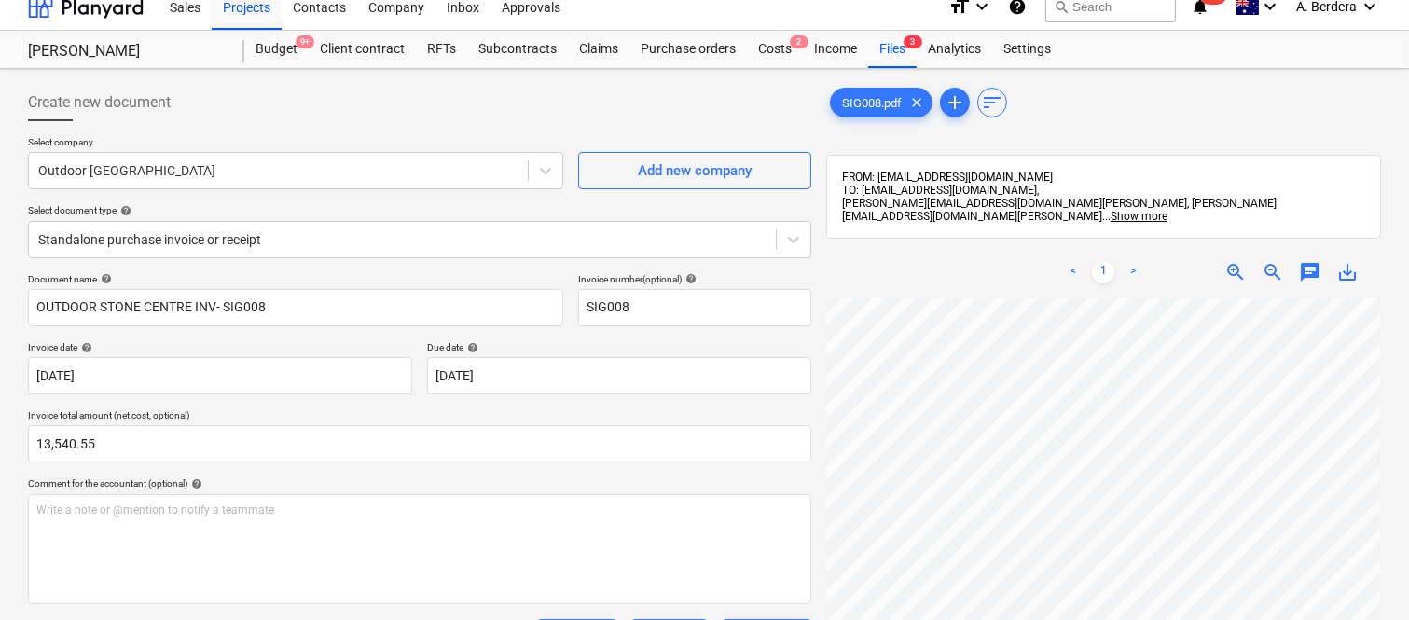
scroll to position [0, 0]
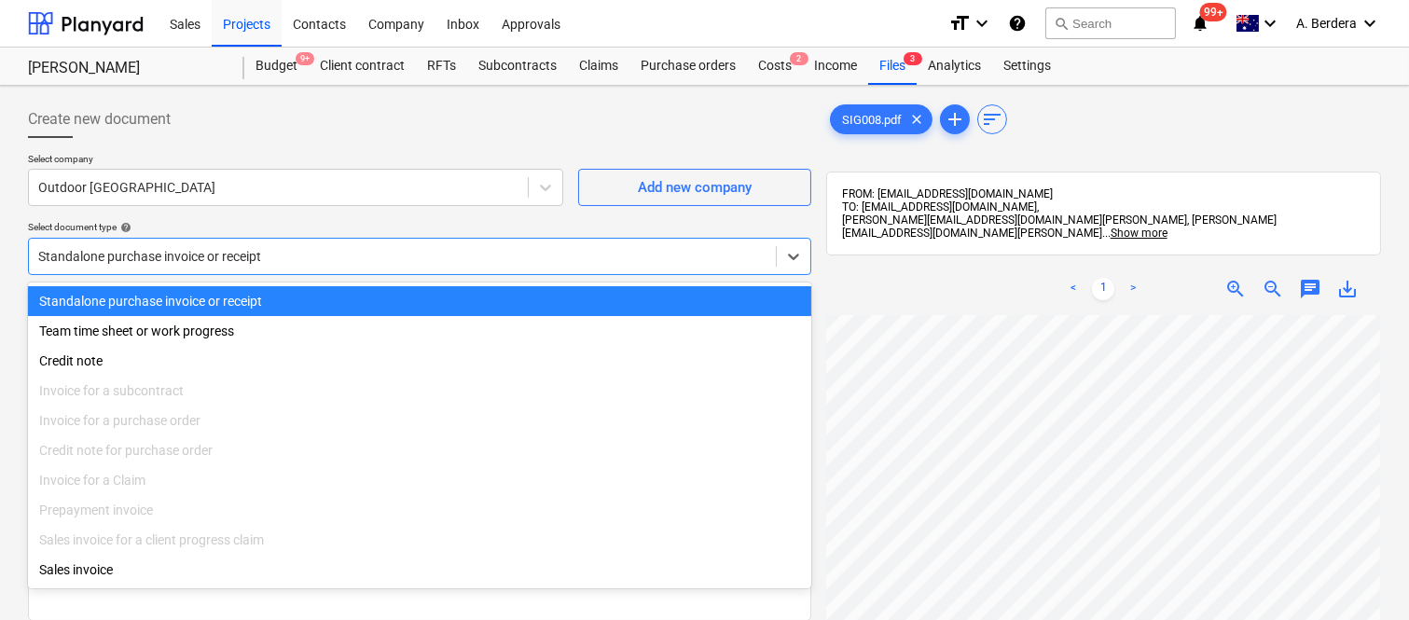
click at [319, 252] on div at bounding box center [402, 256] width 728 height 19
click at [383, 299] on div "Standalone purchase invoice or receipt" at bounding box center [419, 301] width 783 height 30
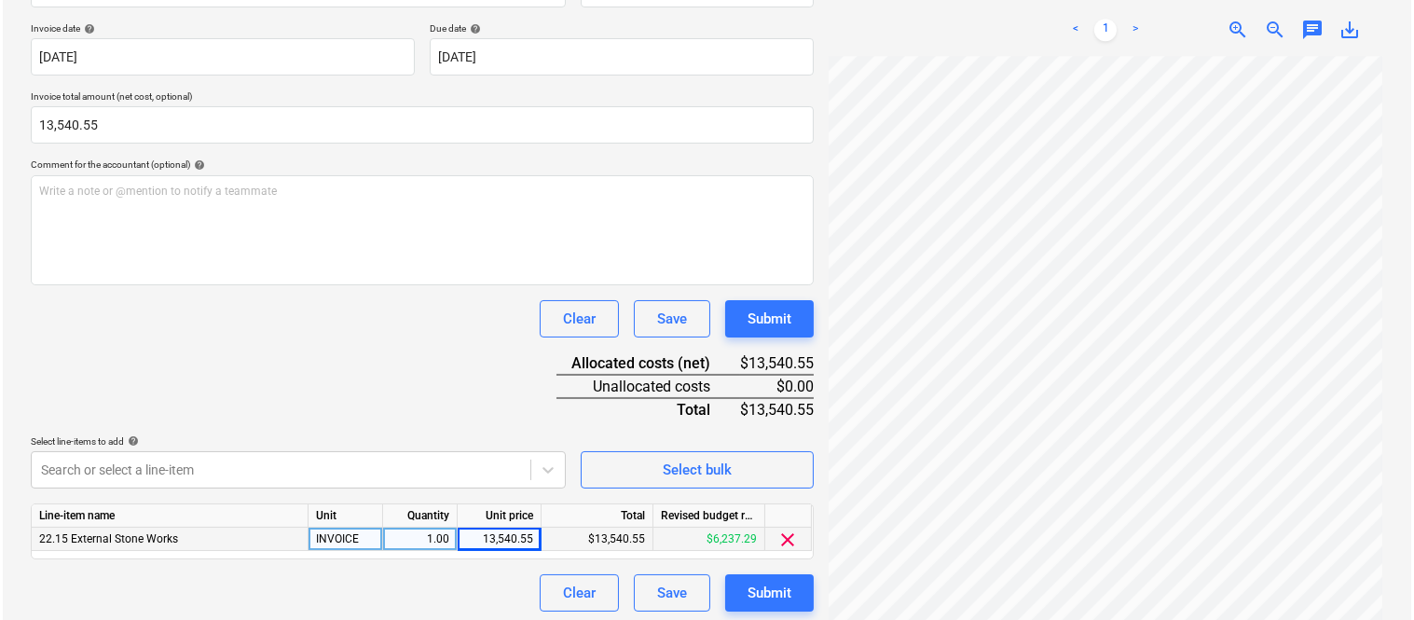
scroll to position [342, 0]
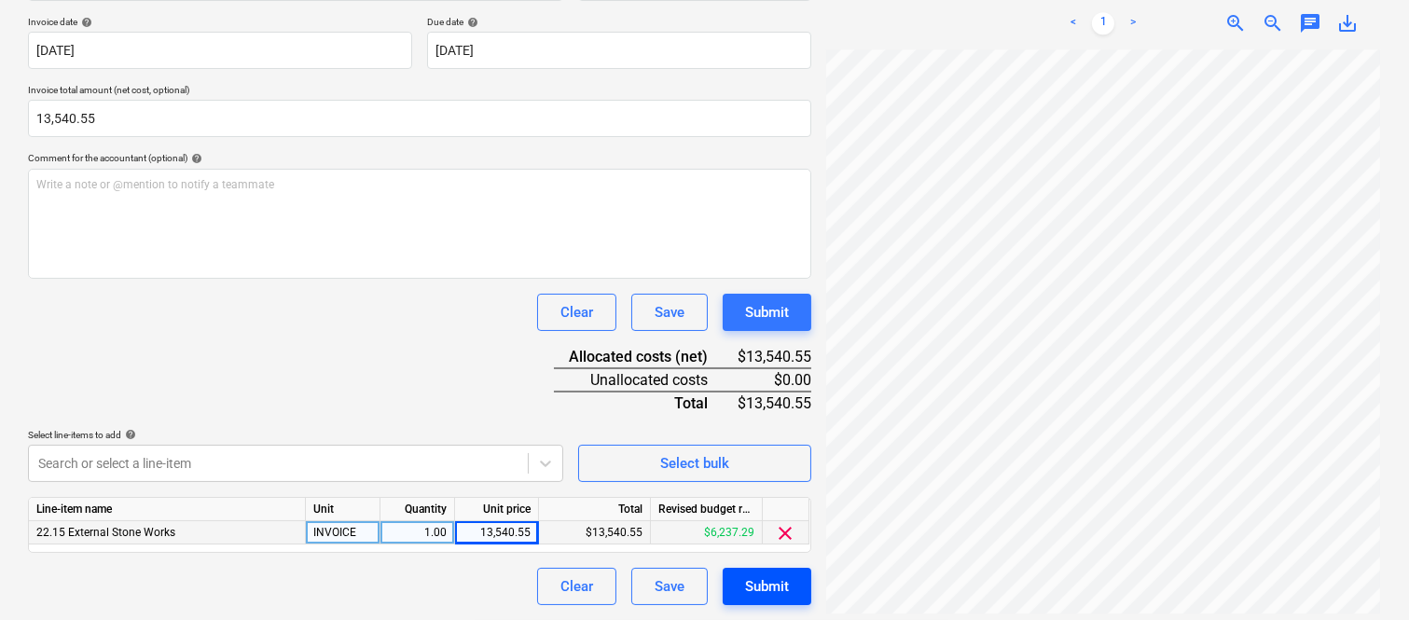
click at [761, 588] on div "Submit" at bounding box center [767, 586] width 44 height 24
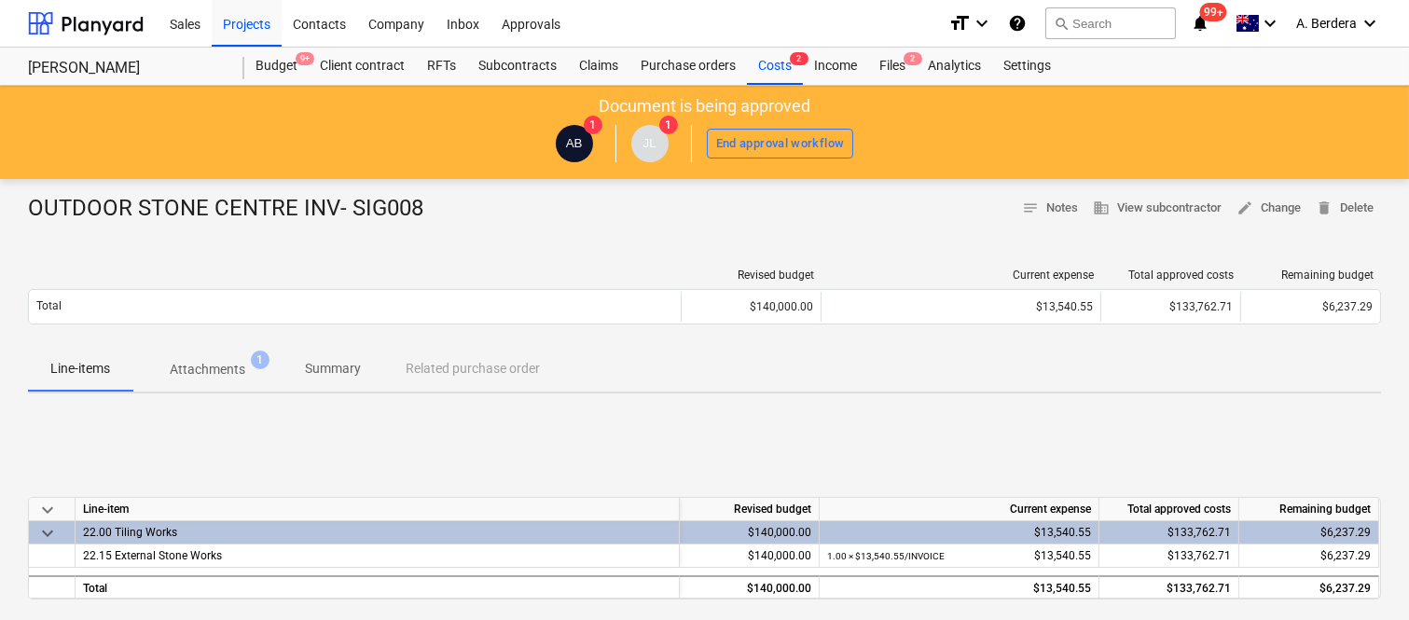
click at [227, 362] on p "Attachments" at bounding box center [208, 370] width 76 height 20
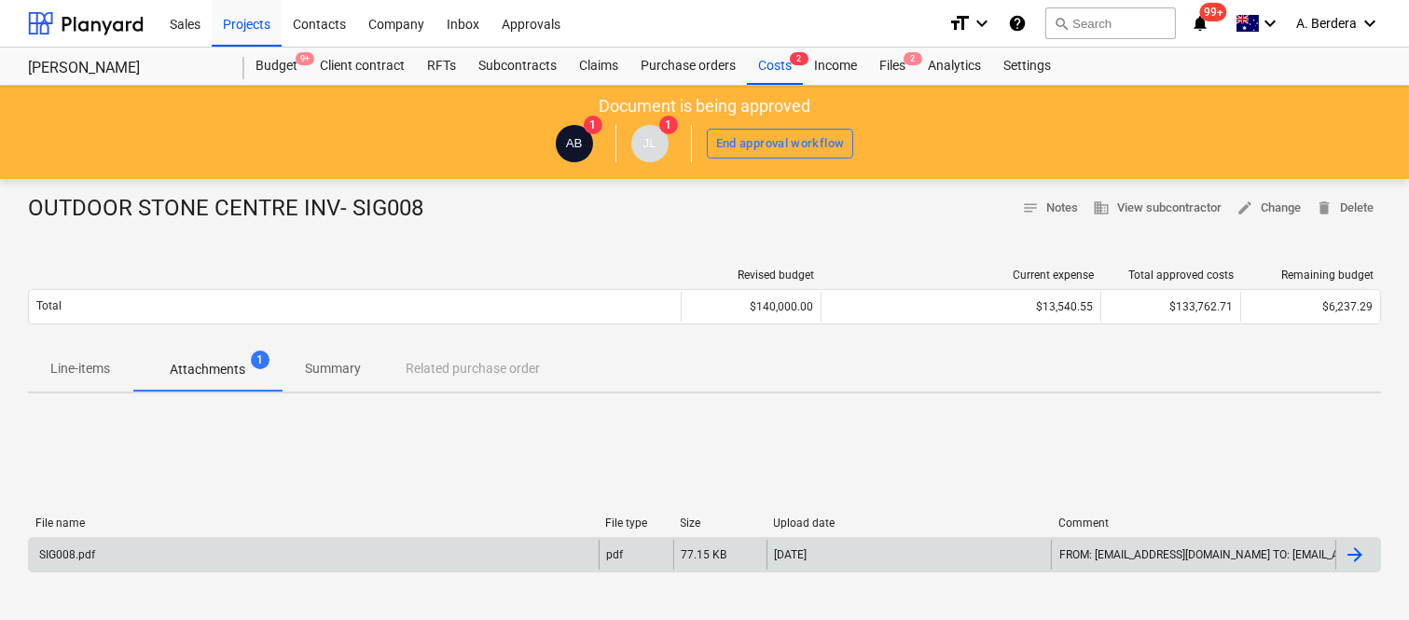
click at [378, 545] on div "SIG008.pdf" at bounding box center [314, 555] width 570 height 30
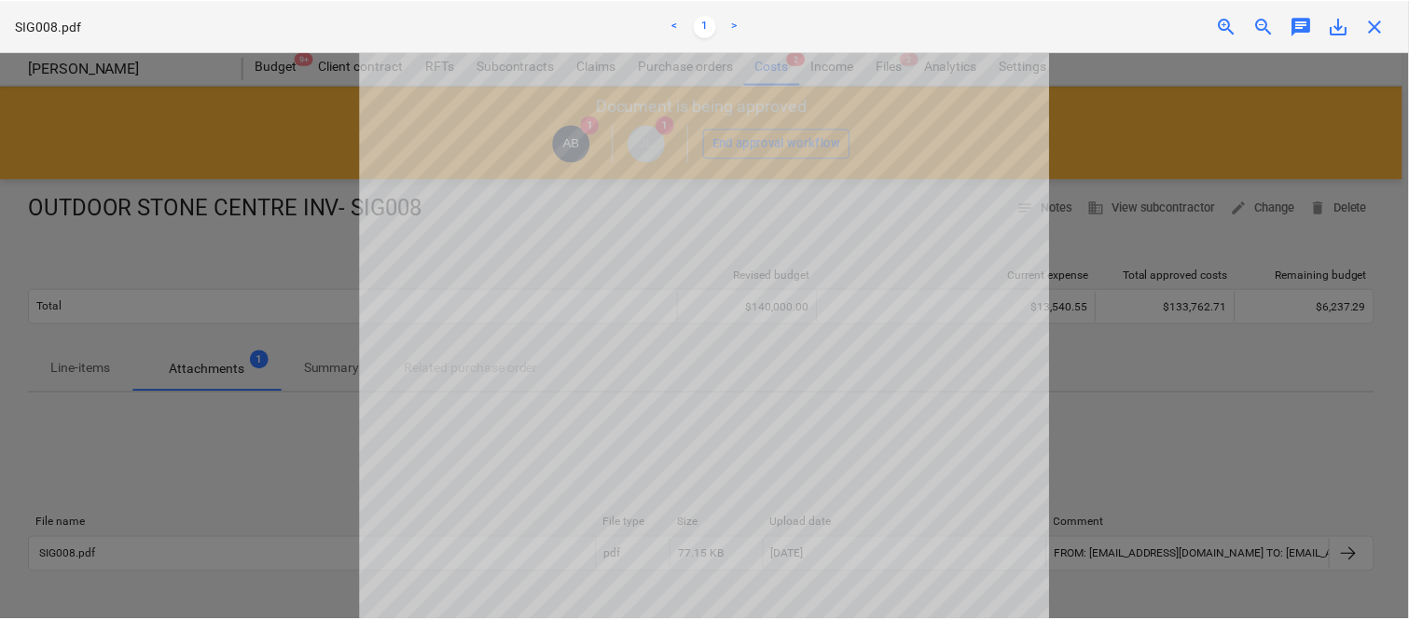
scroll to position [416, 0]
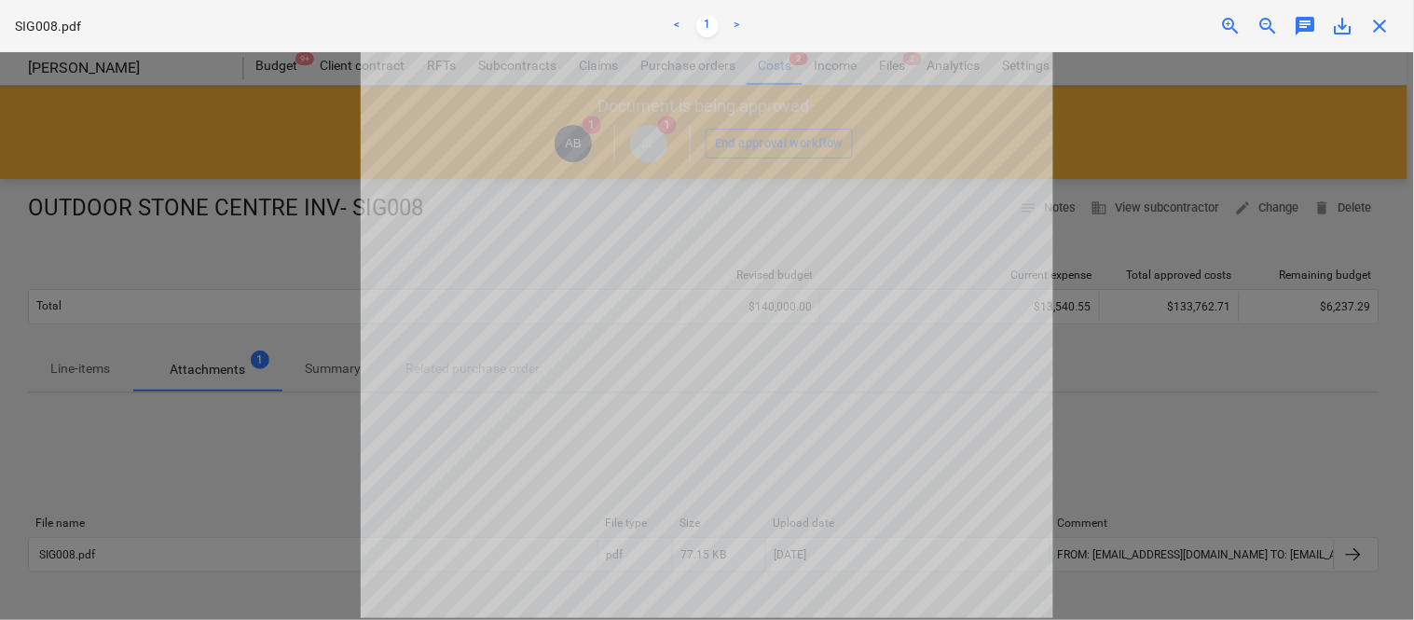
click at [1380, 21] on span "close" at bounding box center [1381, 26] width 22 height 22
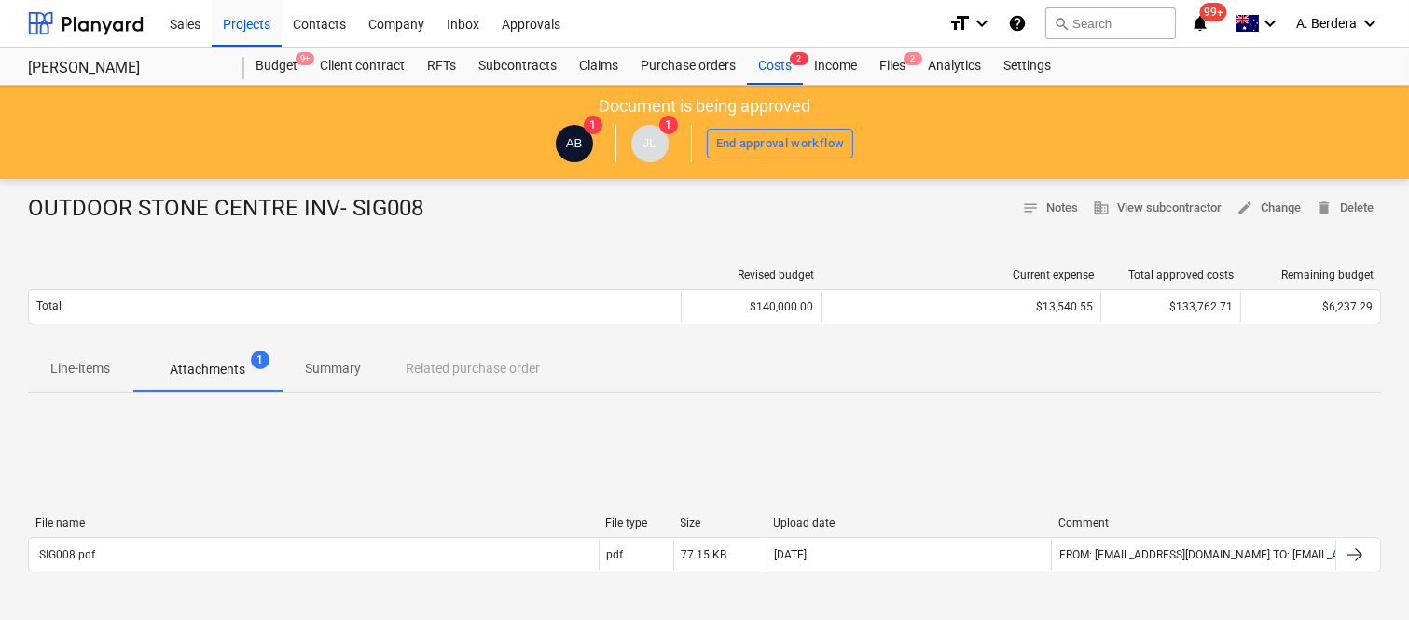
scroll to position [359, 0]
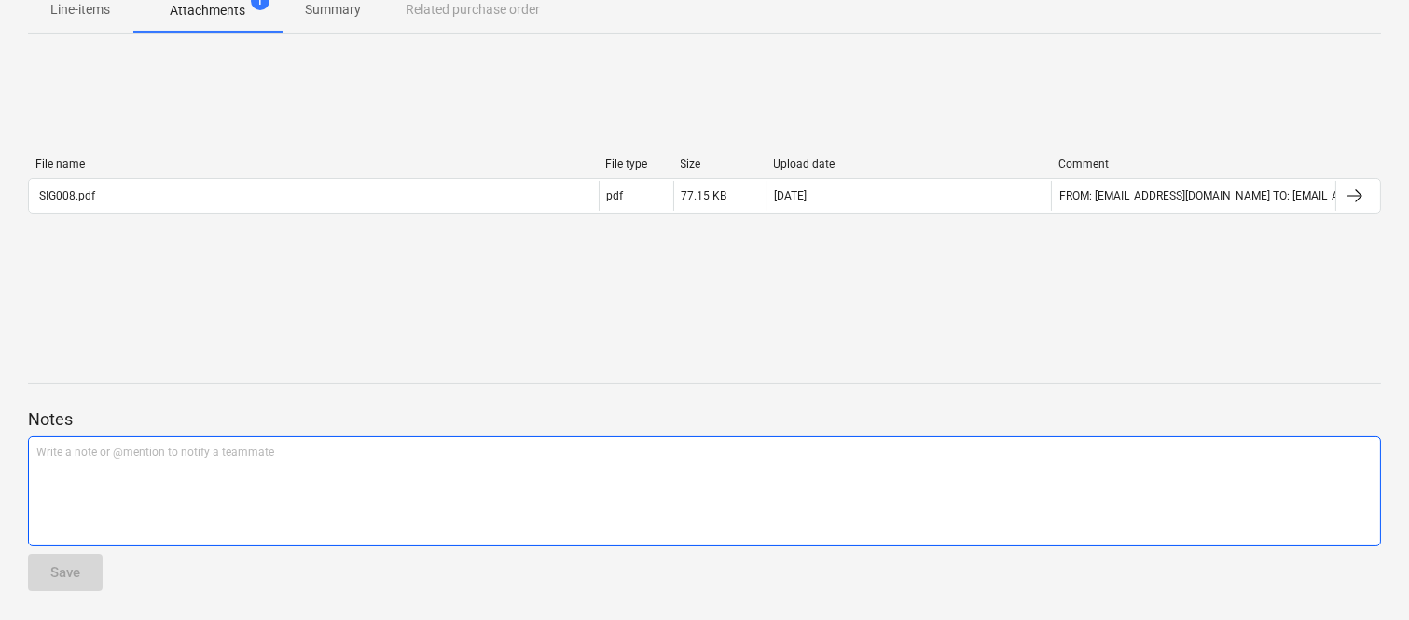
click at [364, 502] on div "Write a note or @mention to notify a teammate ﻿" at bounding box center [704, 491] width 1353 height 110
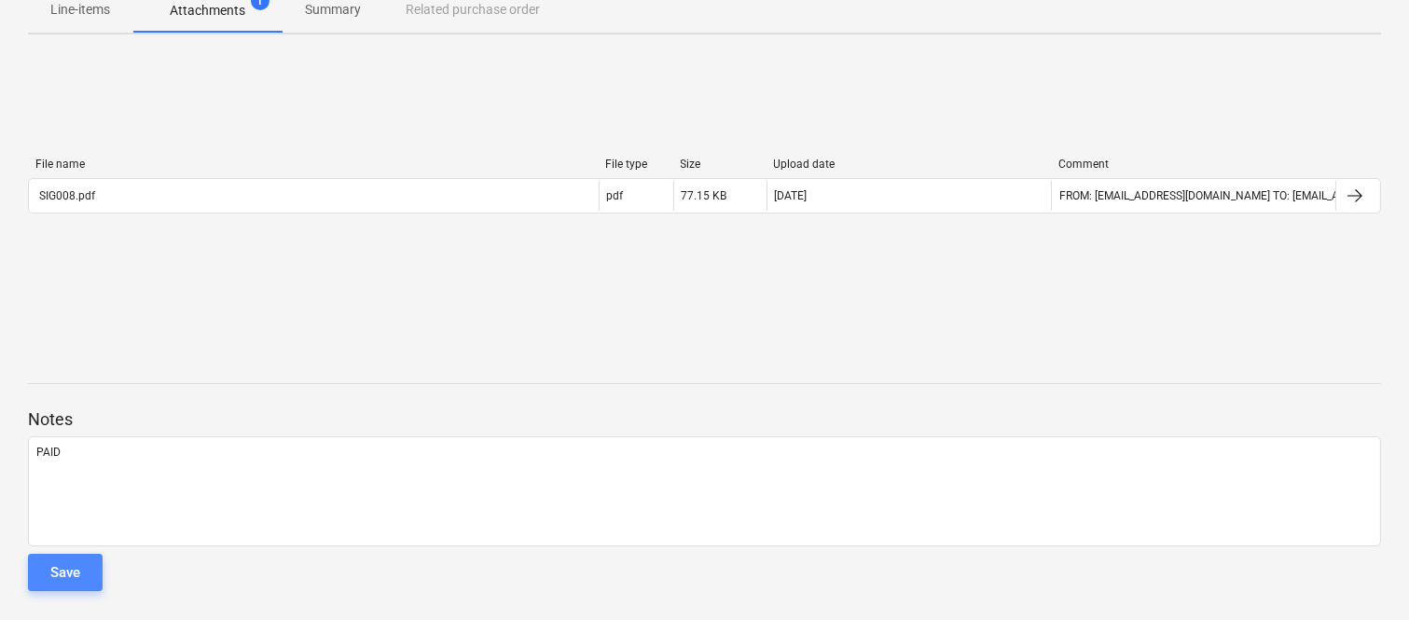
click at [70, 580] on div "Save" at bounding box center [65, 572] width 30 height 24
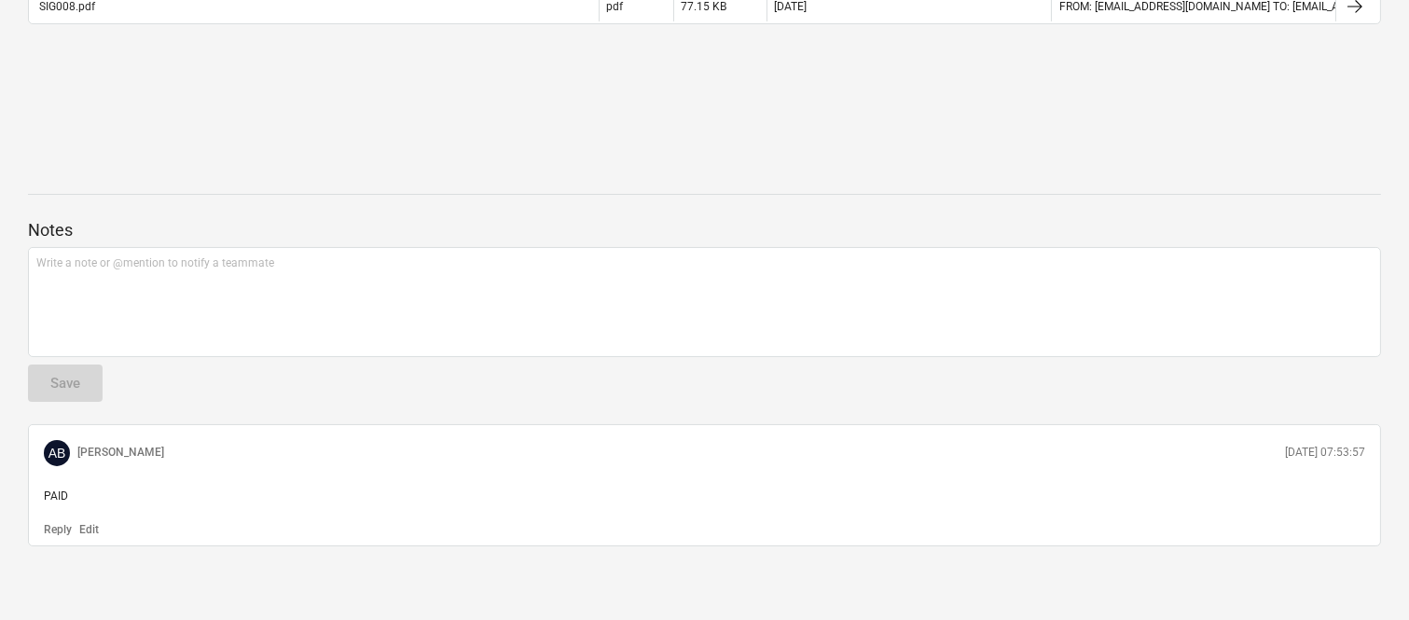
scroll to position [0, 0]
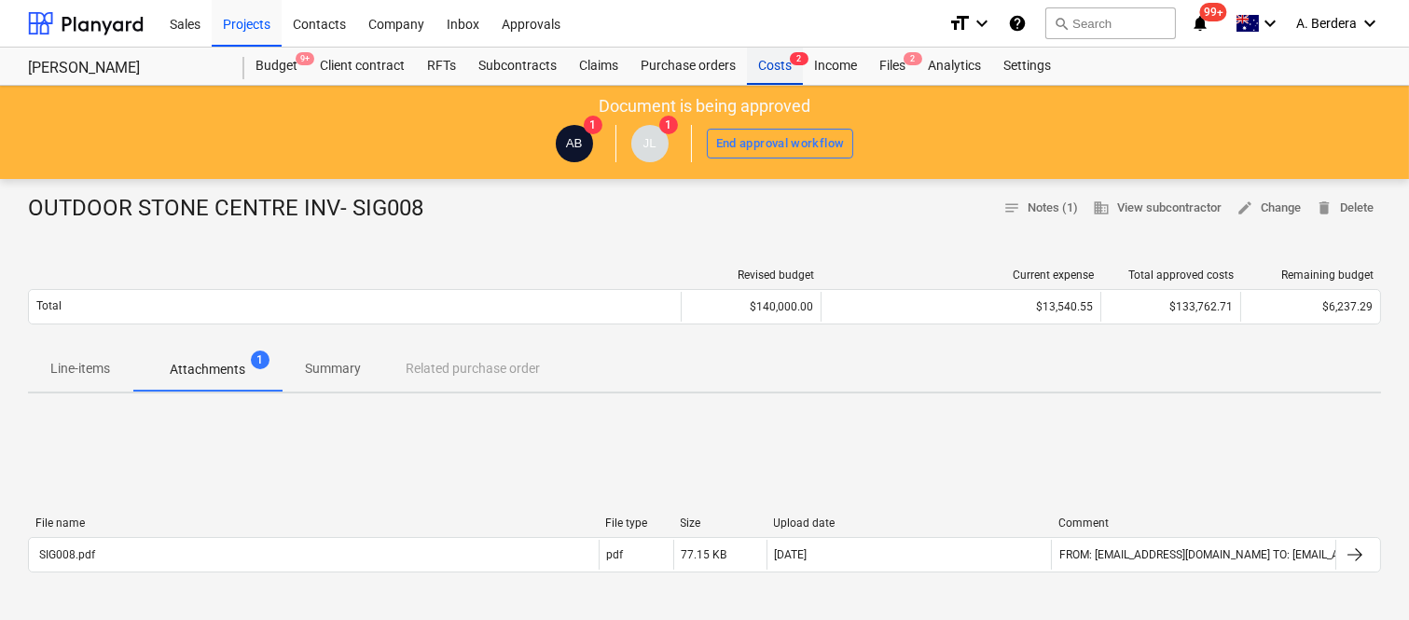
click at [779, 60] on div "Costs 2" at bounding box center [775, 66] width 56 height 37
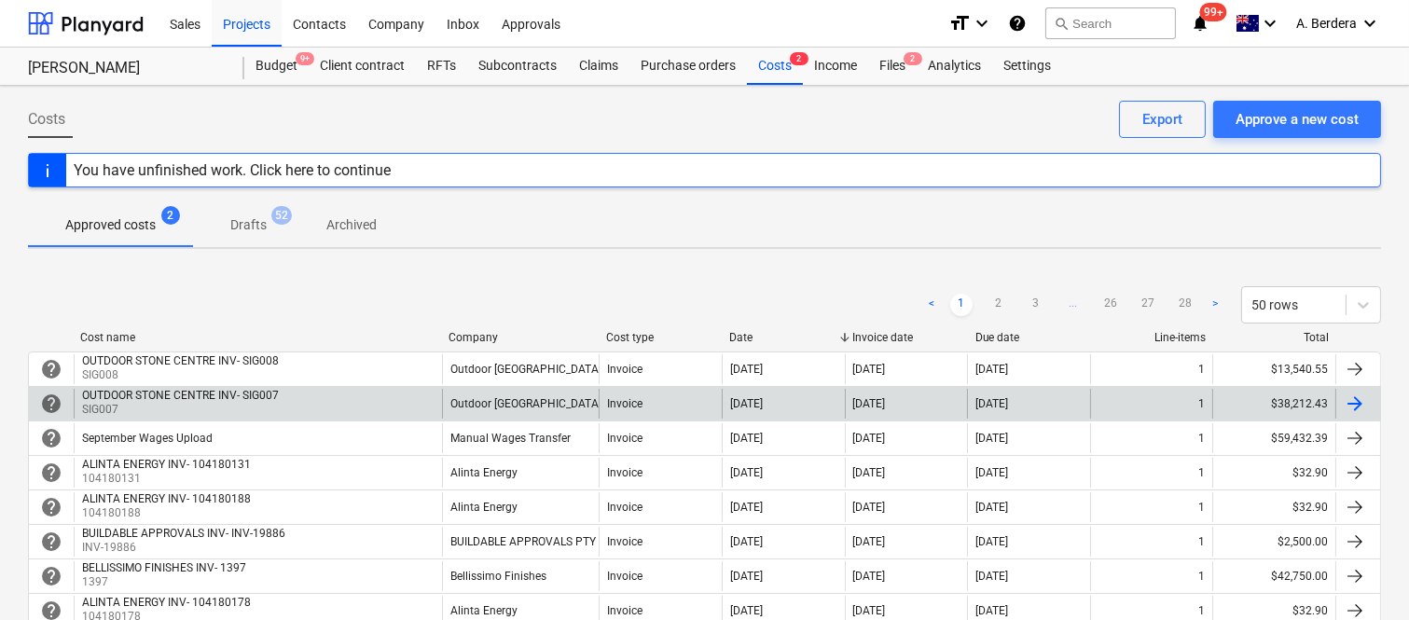
click at [384, 410] on div "OUTDOOR STONE CENTRE INV- SIG007 SIG007" at bounding box center [258, 404] width 368 height 30
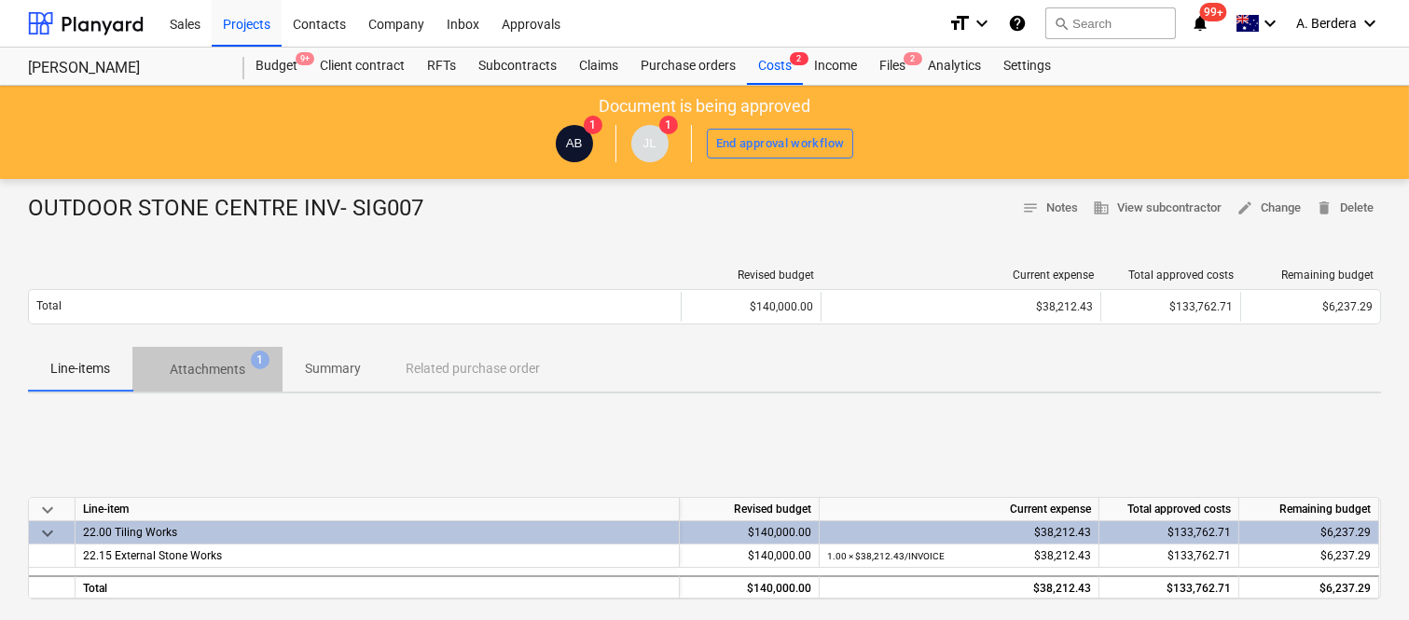
click at [244, 361] on p "Attachments" at bounding box center [208, 370] width 76 height 20
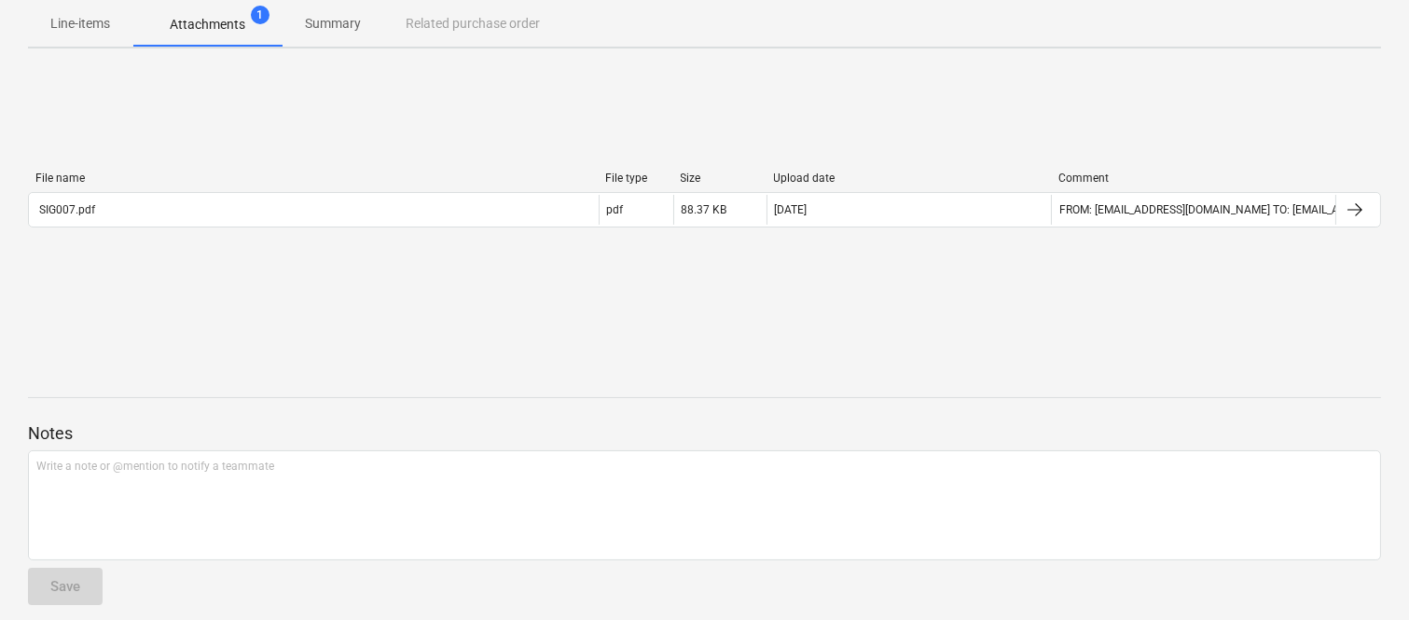
scroll to position [359, 0]
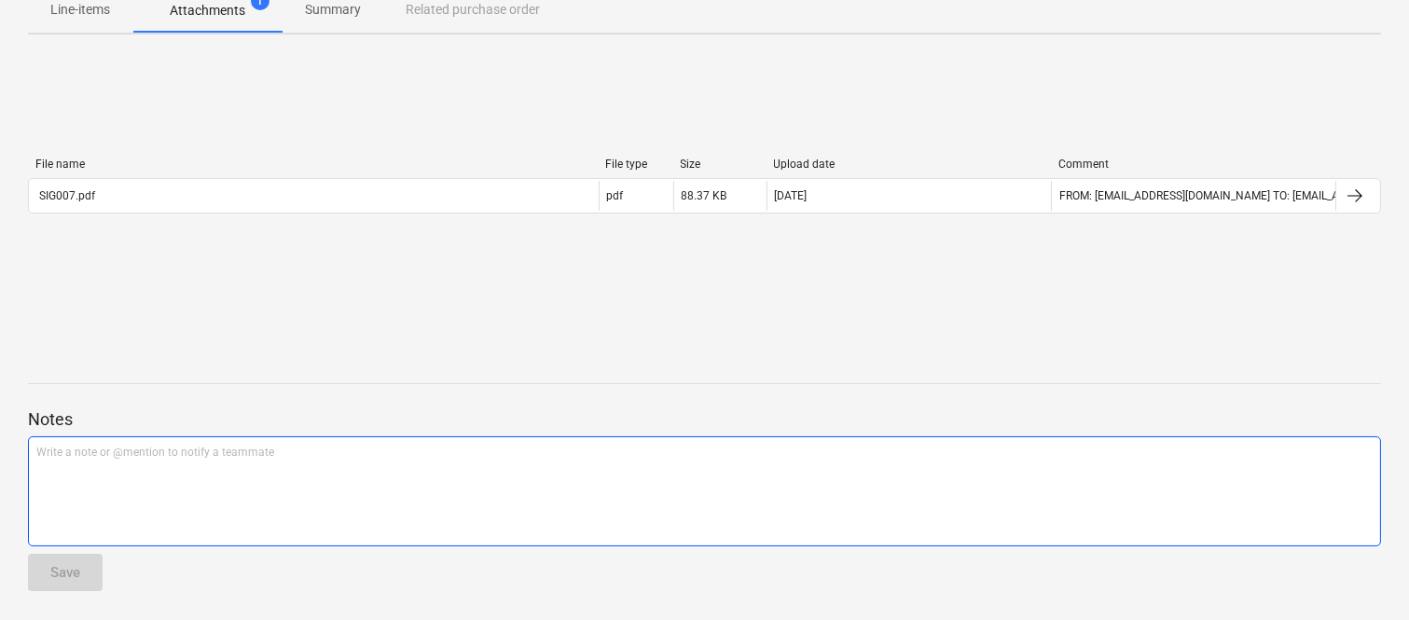
click at [286, 473] on div "Write a note or @mention to notify a teammate ﻿" at bounding box center [704, 491] width 1353 height 110
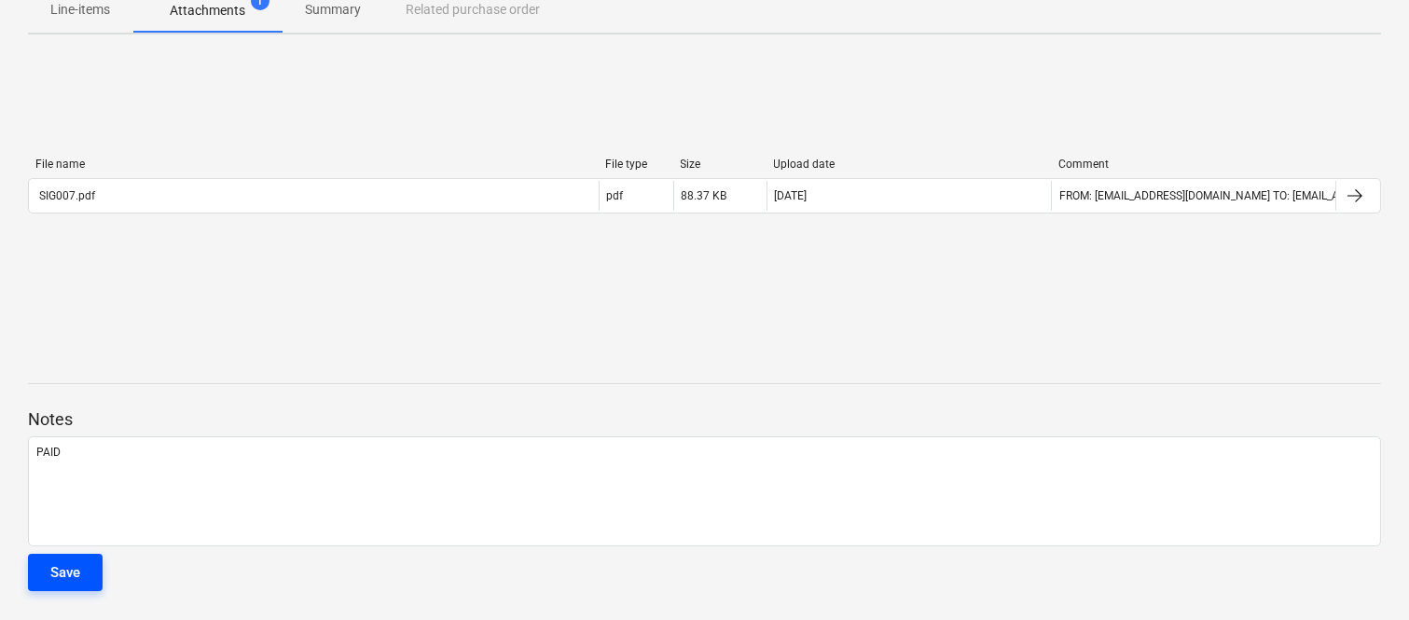
click at [63, 565] on div "Save" at bounding box center [65, 572] width 30 height 24
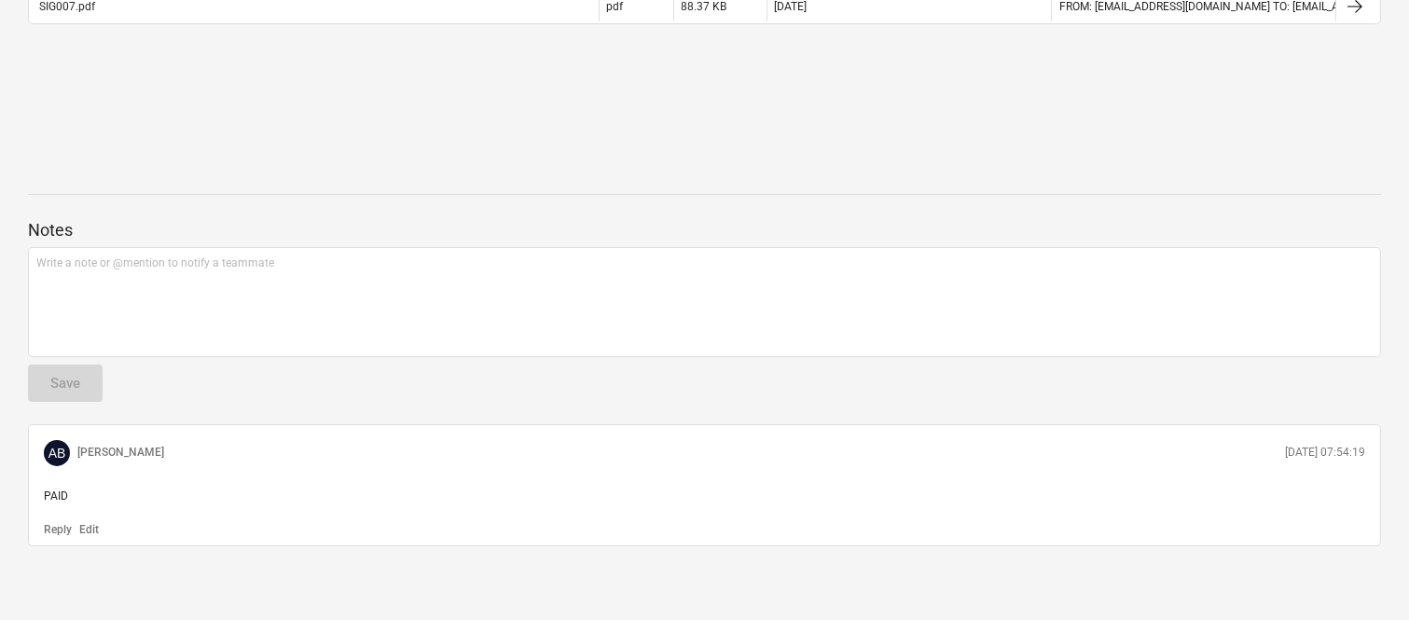
scroll to position [0, 0]
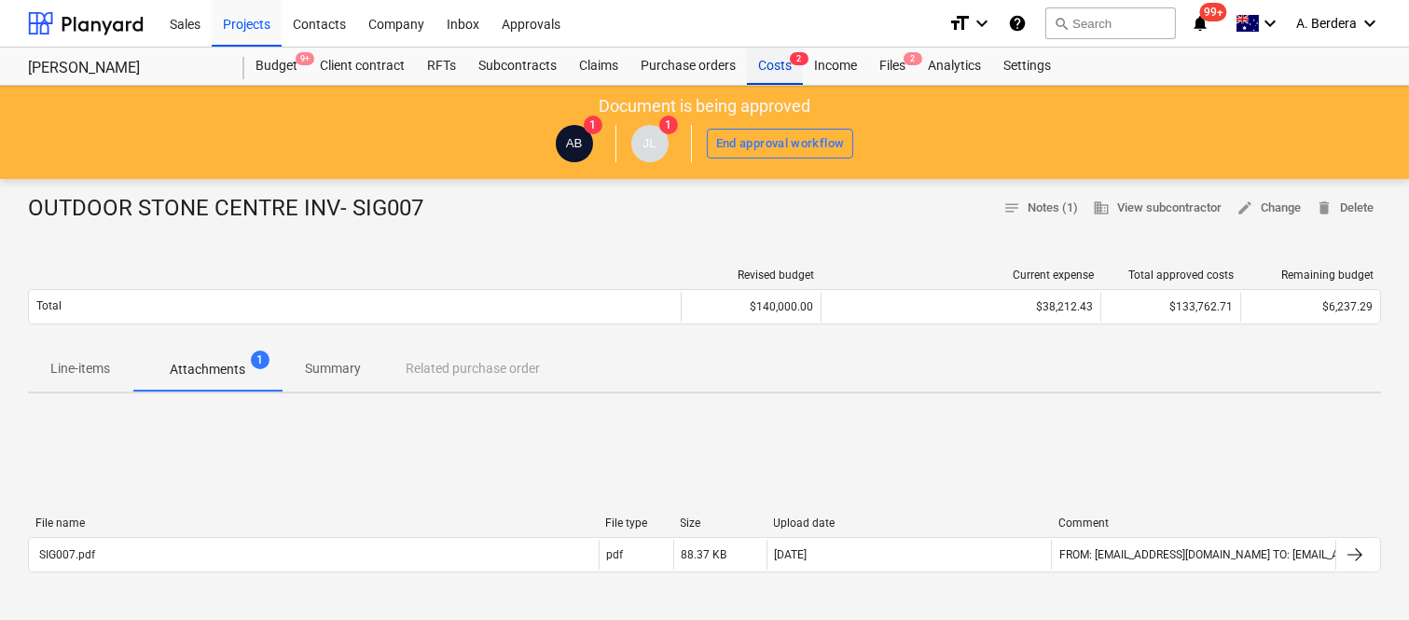
click at [776, 68] on div "Costs 2" at bounding box center [775, 66] width 56 height 37
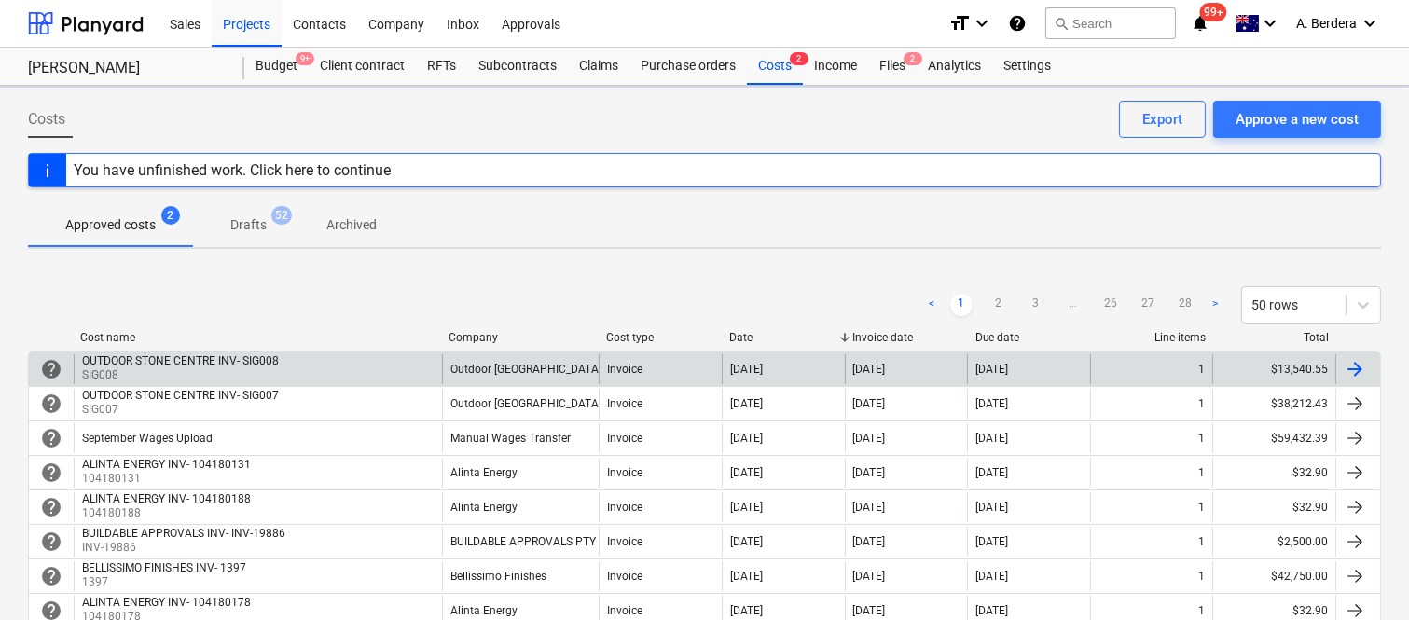
click at [367, 373] on div "OUTDOOR STONE CENTRE INV- SIG008 SIG008" at bounding box center [258, 369] width 368 height 30
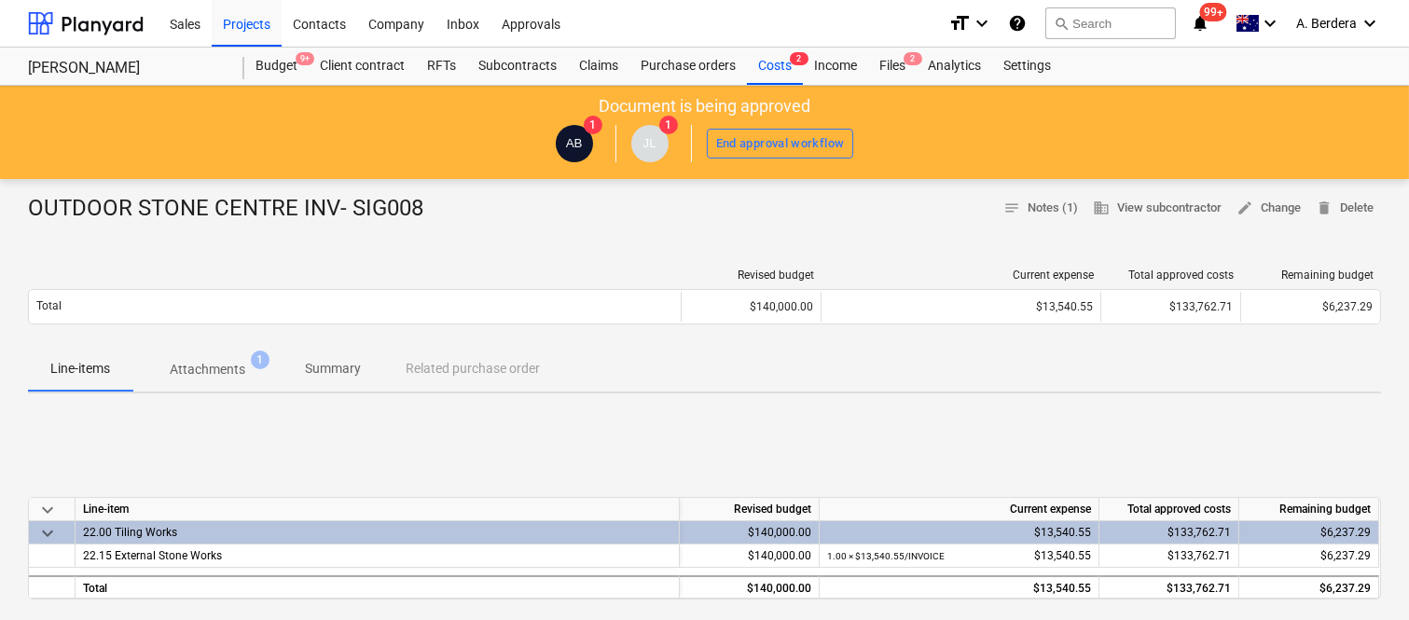
scroll to position [543, 0]
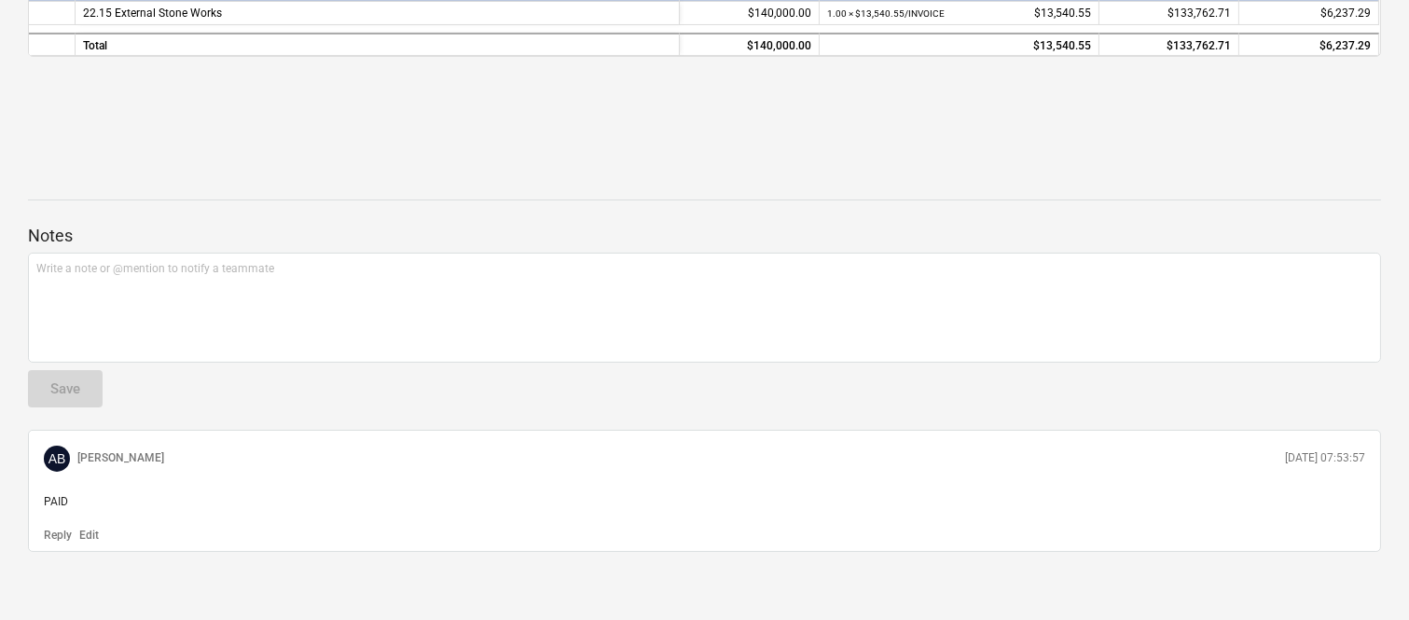
click at [97, 531] on p "Edit" at bounding box center [89, 536] width 20 height 16
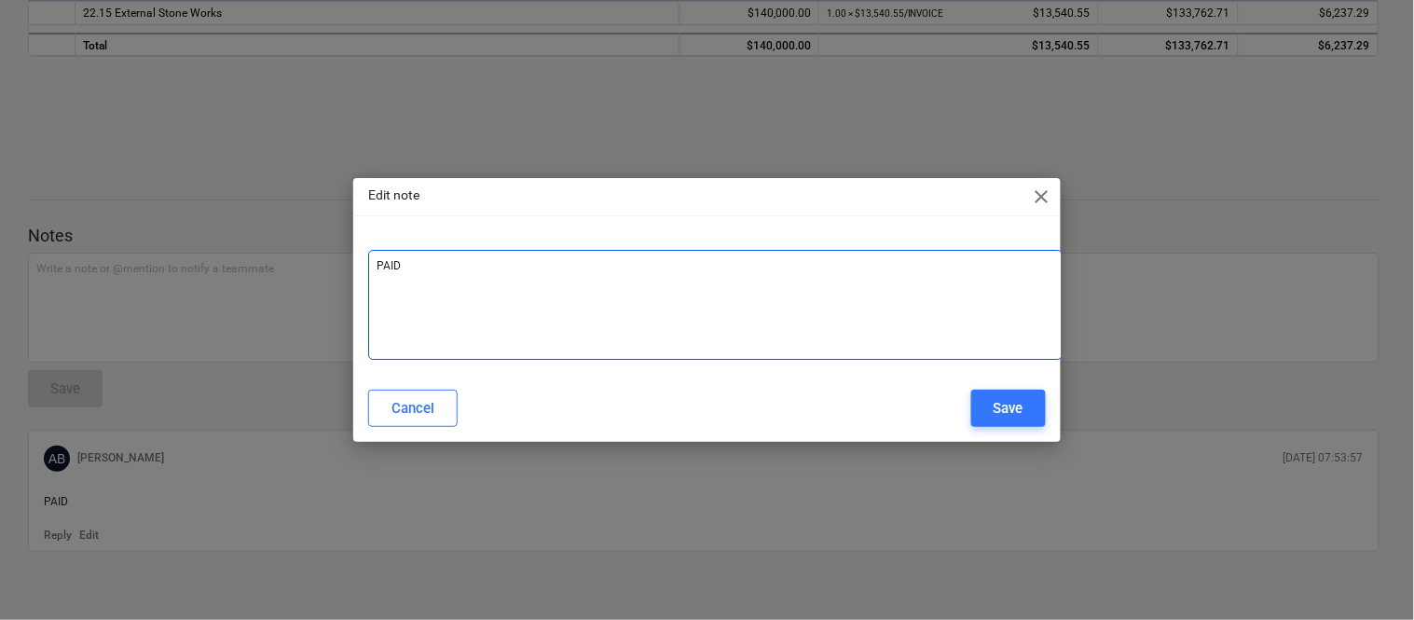
click at [457, 274] on div "PAID ﻿" at bounding box center [715, 305] width 695 height 110
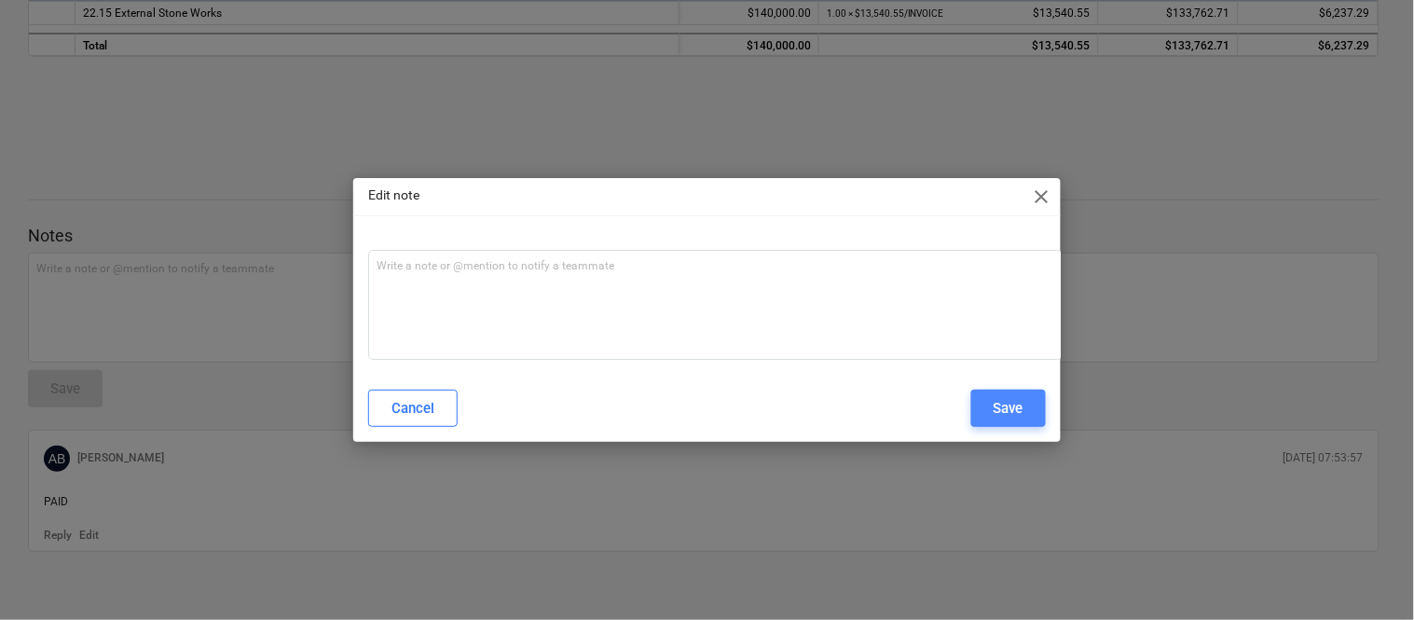
click at [1002, 411] on div "Save" at bounding box center [1009, 408] width 30 height 24
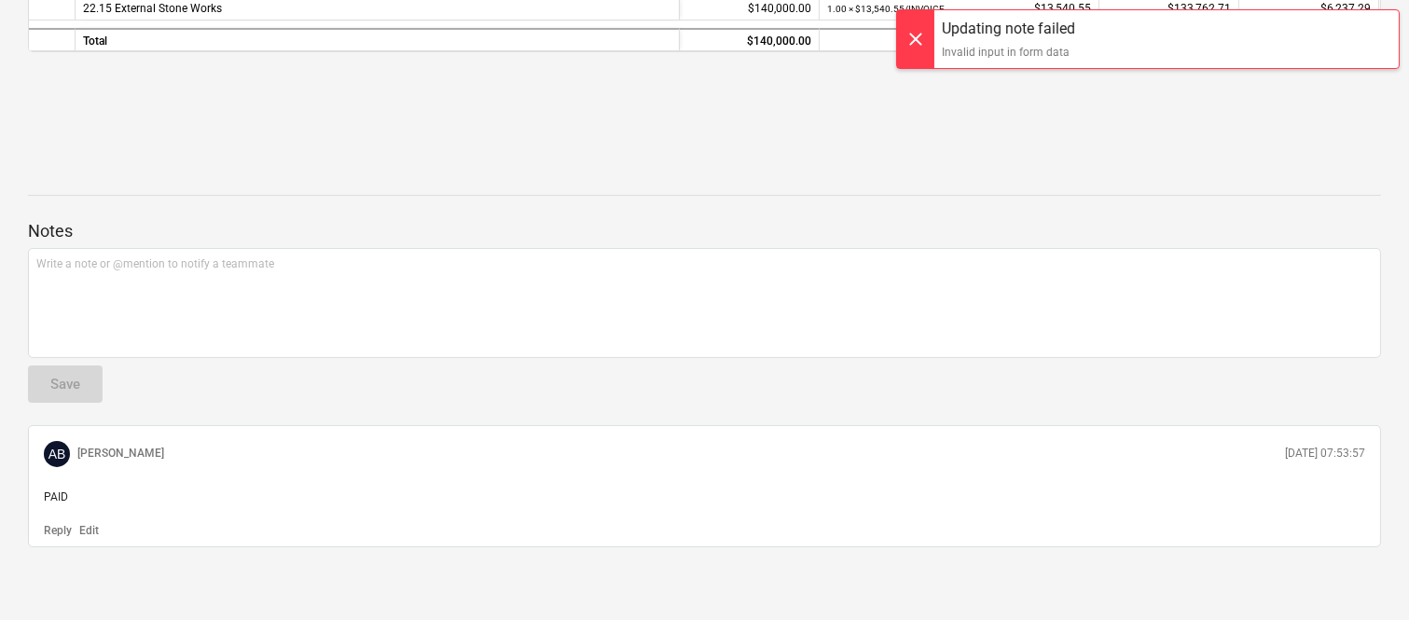
scroll to position [548, 0]
click at [110, 489] on p "PAID" at bounding box center [704, 497] width 1321 height 16
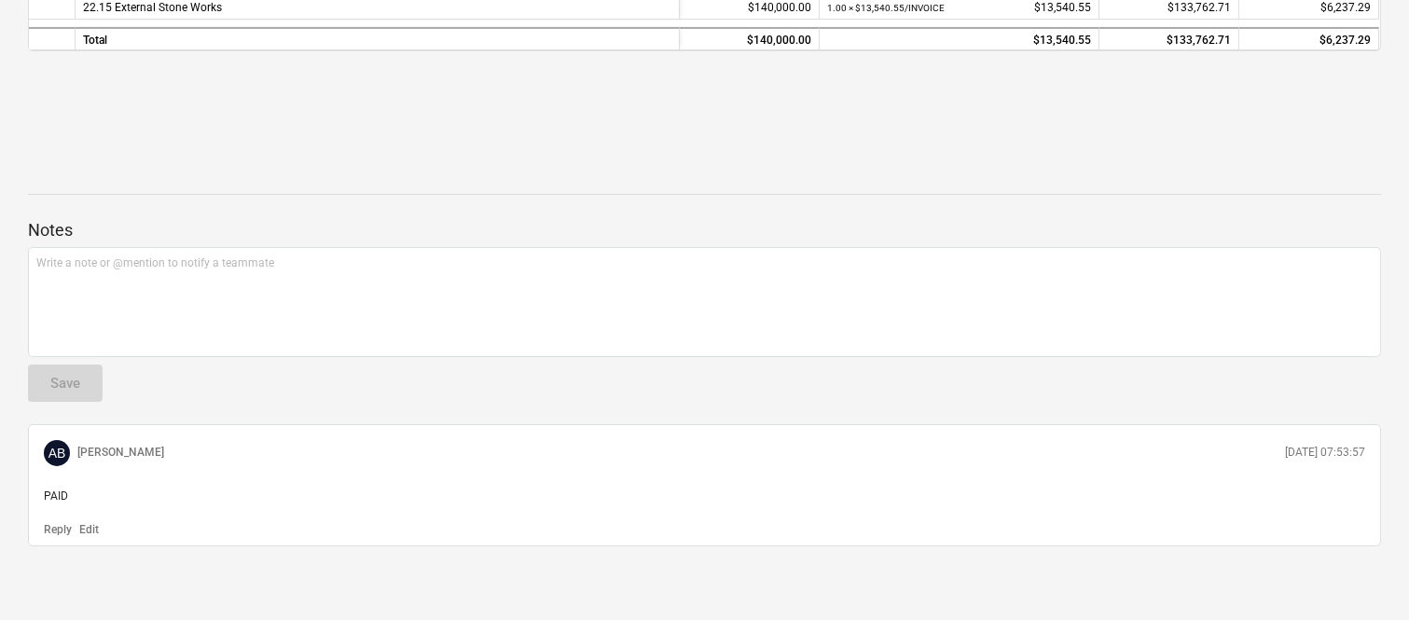
click at [87, 528] on p "Edit" at bounding box center [89, 530] width 20 height 16
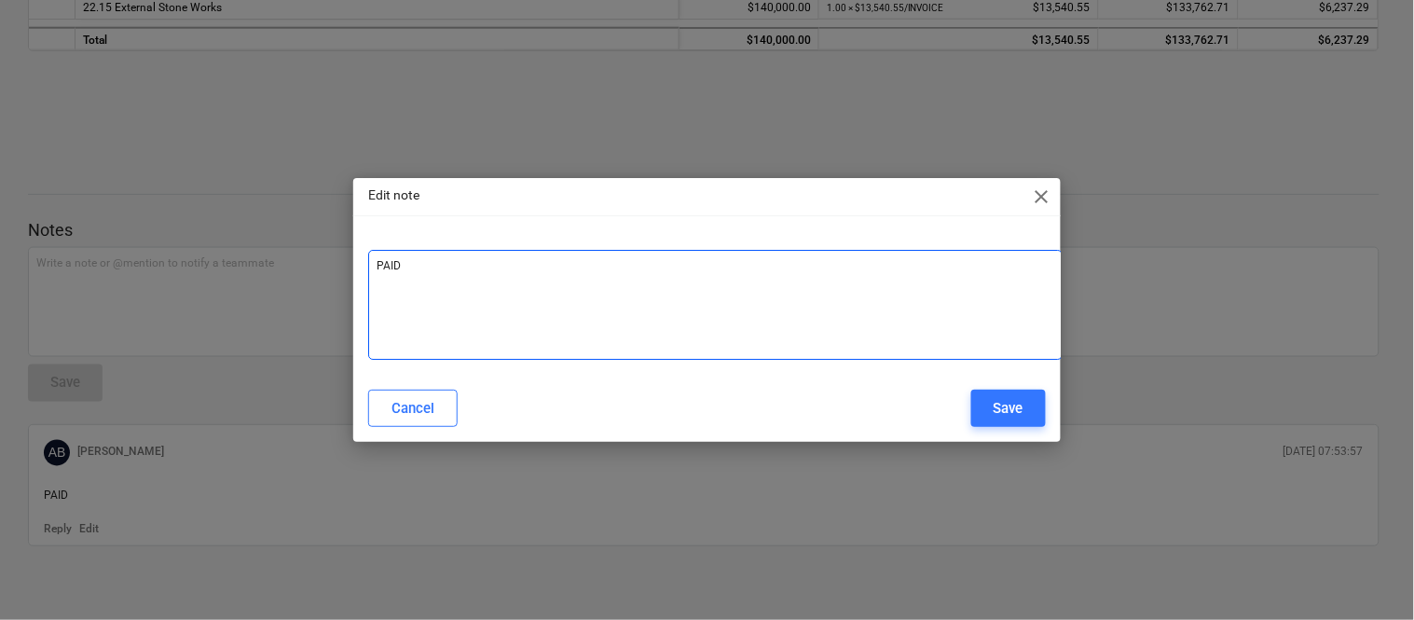
click at [490, 297] on div "PAID ﻿" at bounding box center [715, 305] width 695 height 110
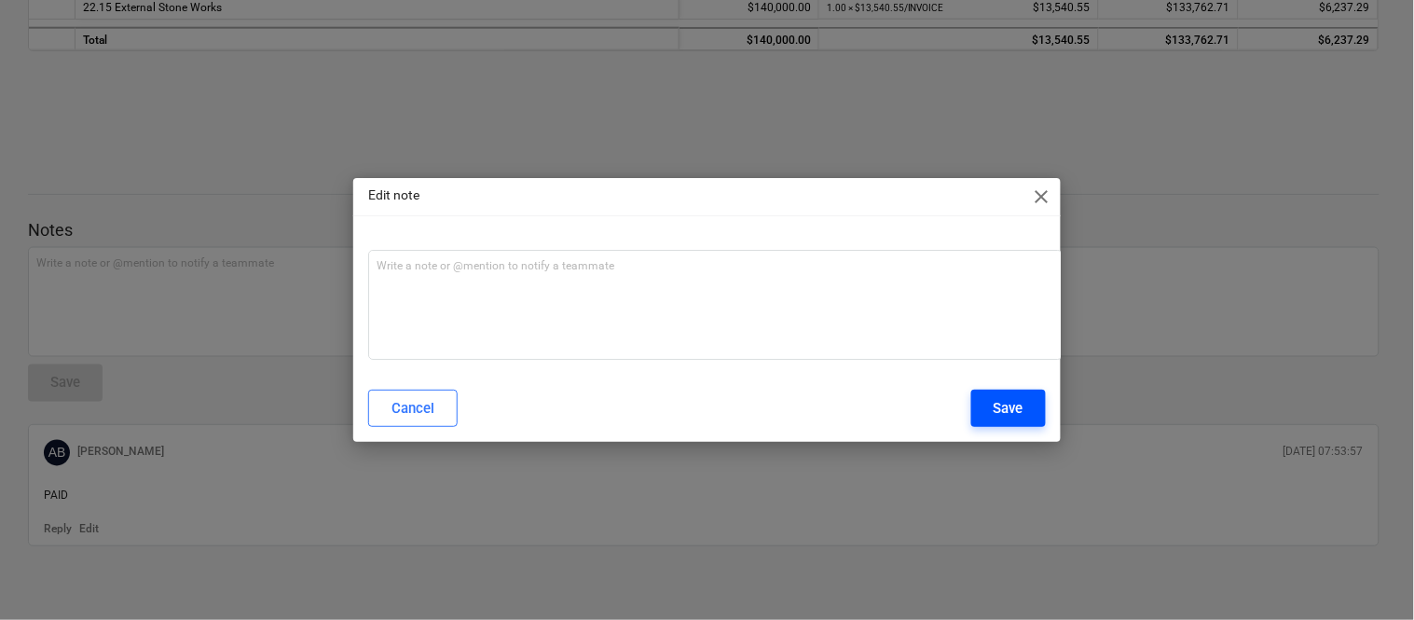
click at [1011, 405] on div "Save" at bounding box center [1009, 408] width 30 height 24
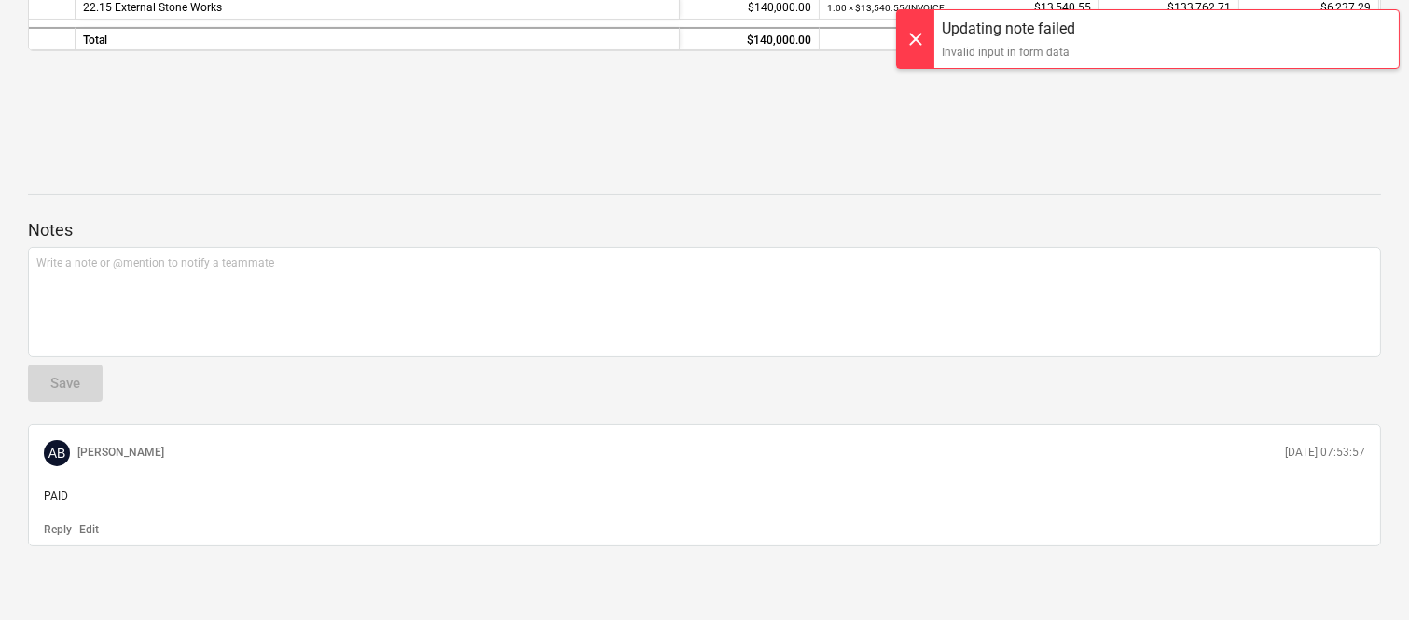
click at [94, 529] on p "Edit" at bounding box center [89, 530] width 20 height 16
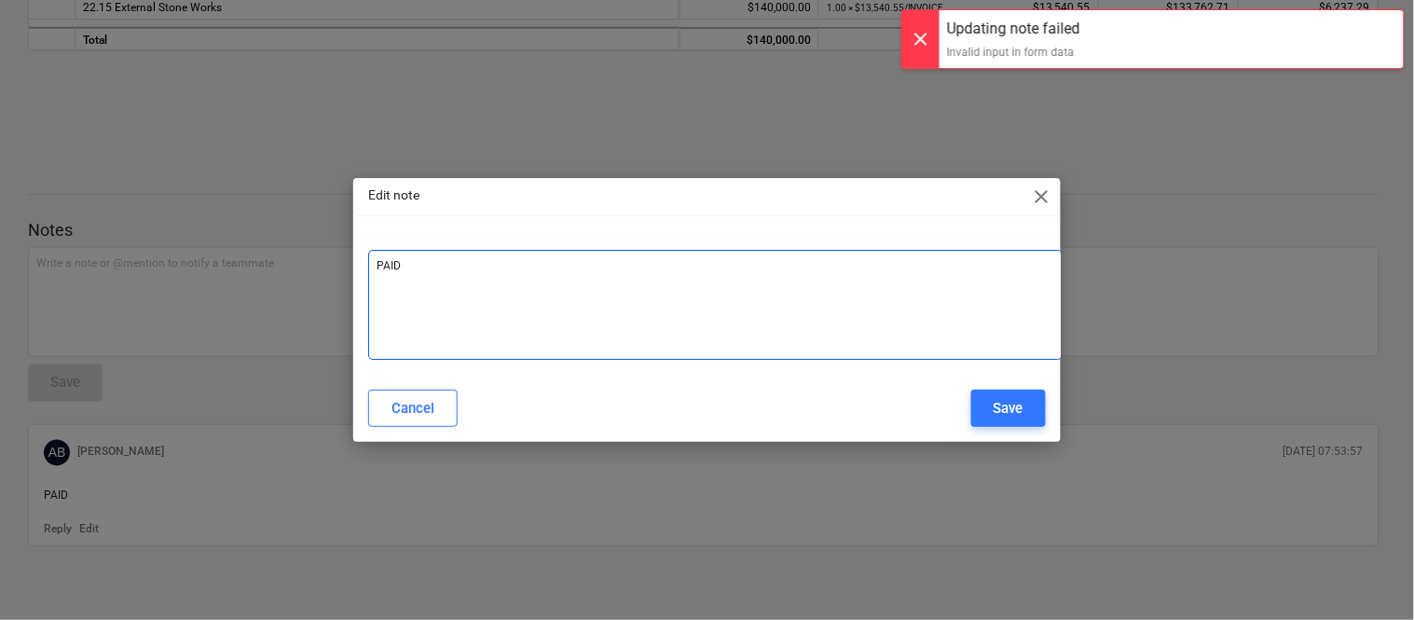
click at [451, 259] on p "PAID ﻿" at bounding box center [716, 266] width 678 height 16
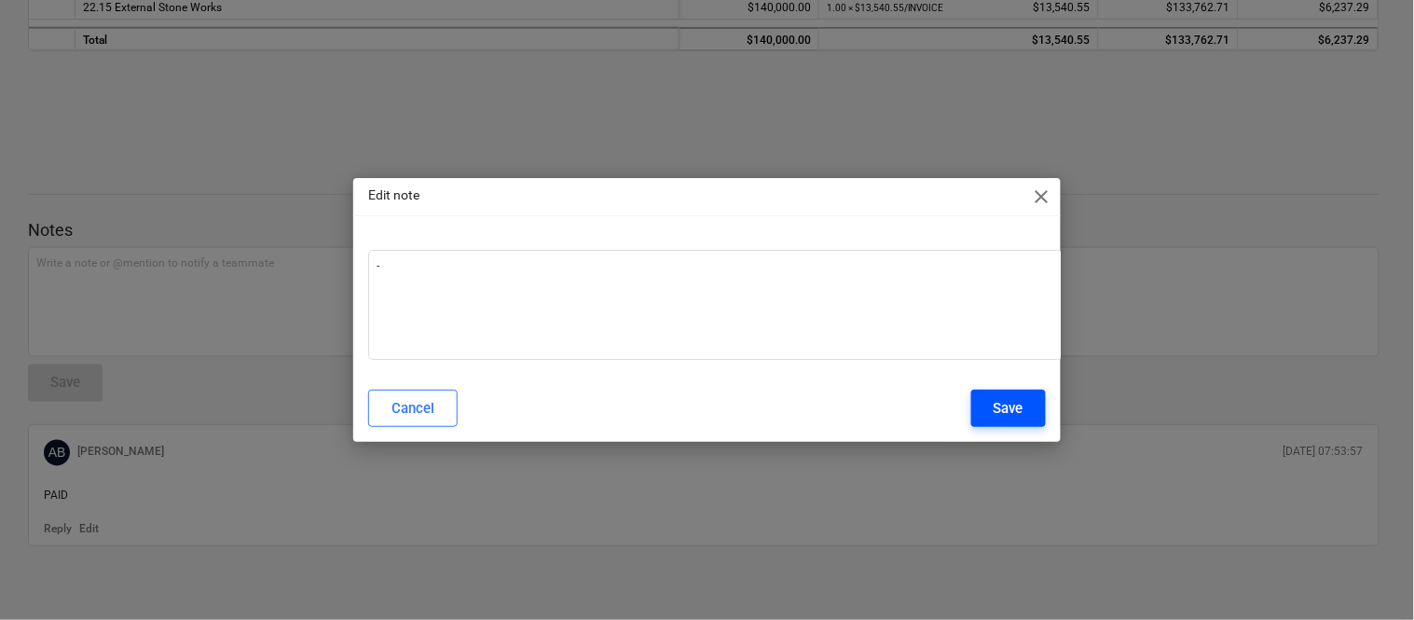
click at [987, 405] on button "Save" at bounding box center [1009, 408] width 75 height 37
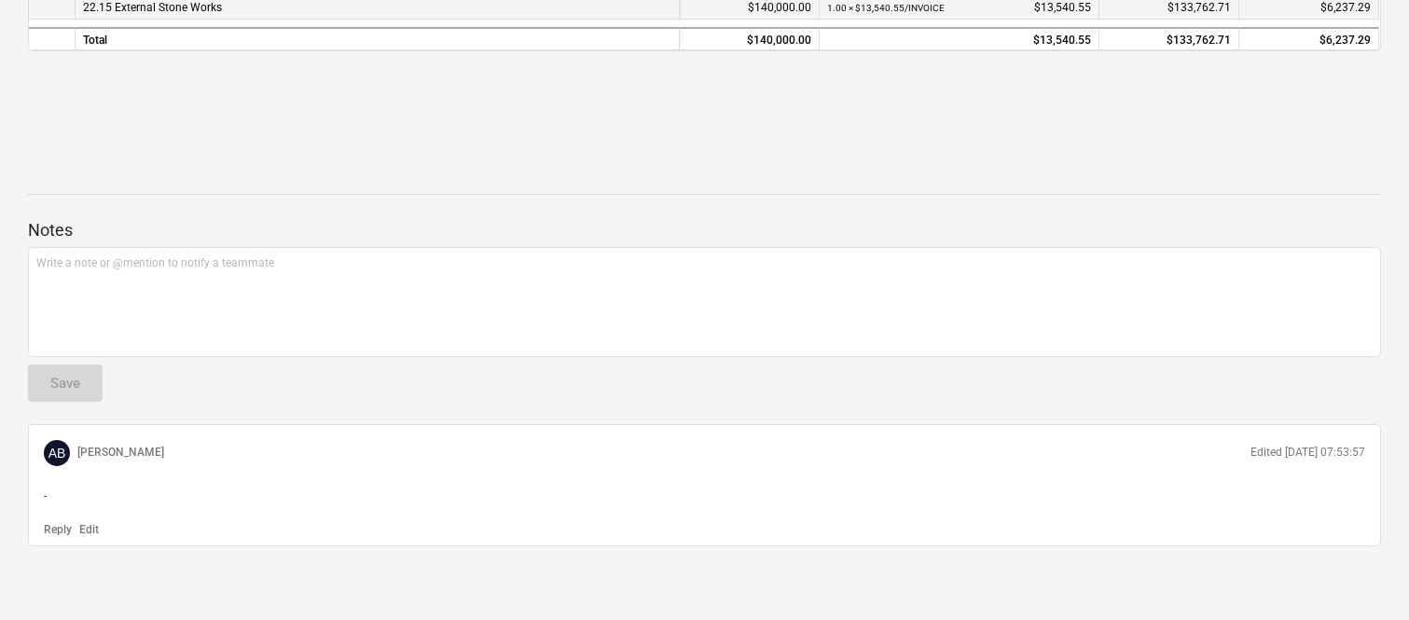
scroll to position [6, 0]
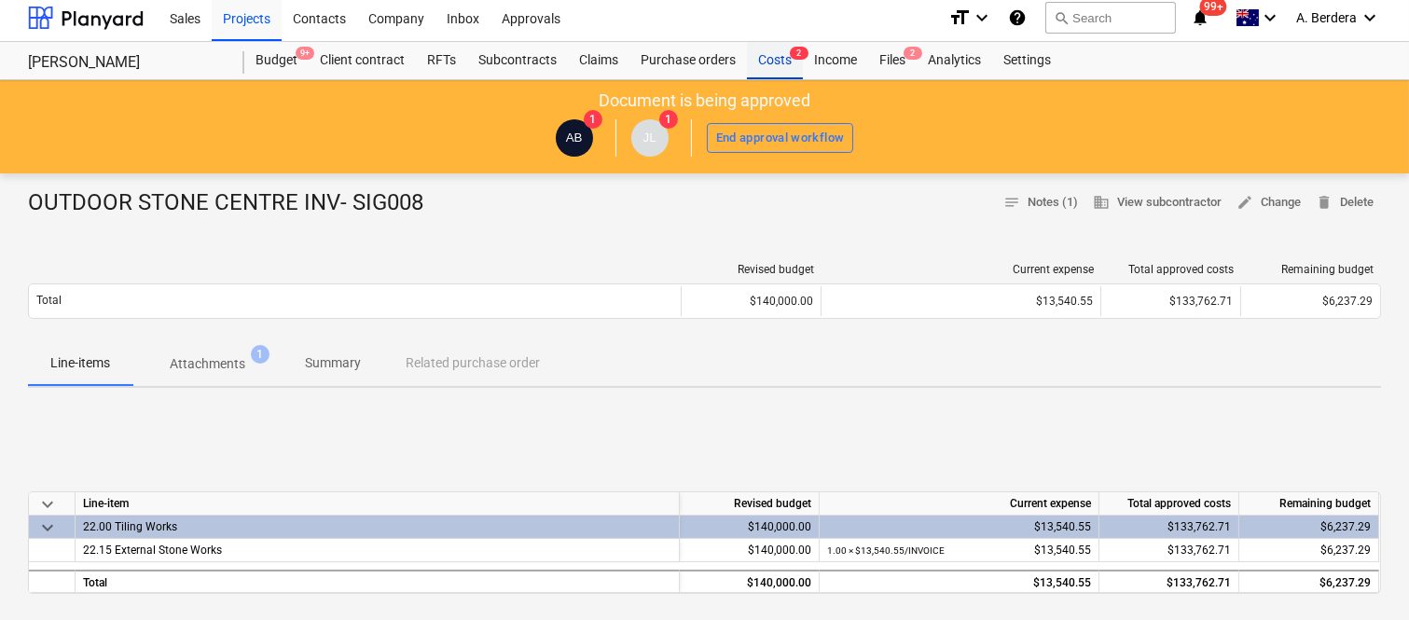
click at [796, 60] on span "2" at bounding box center [799, 53] width 19 height 13
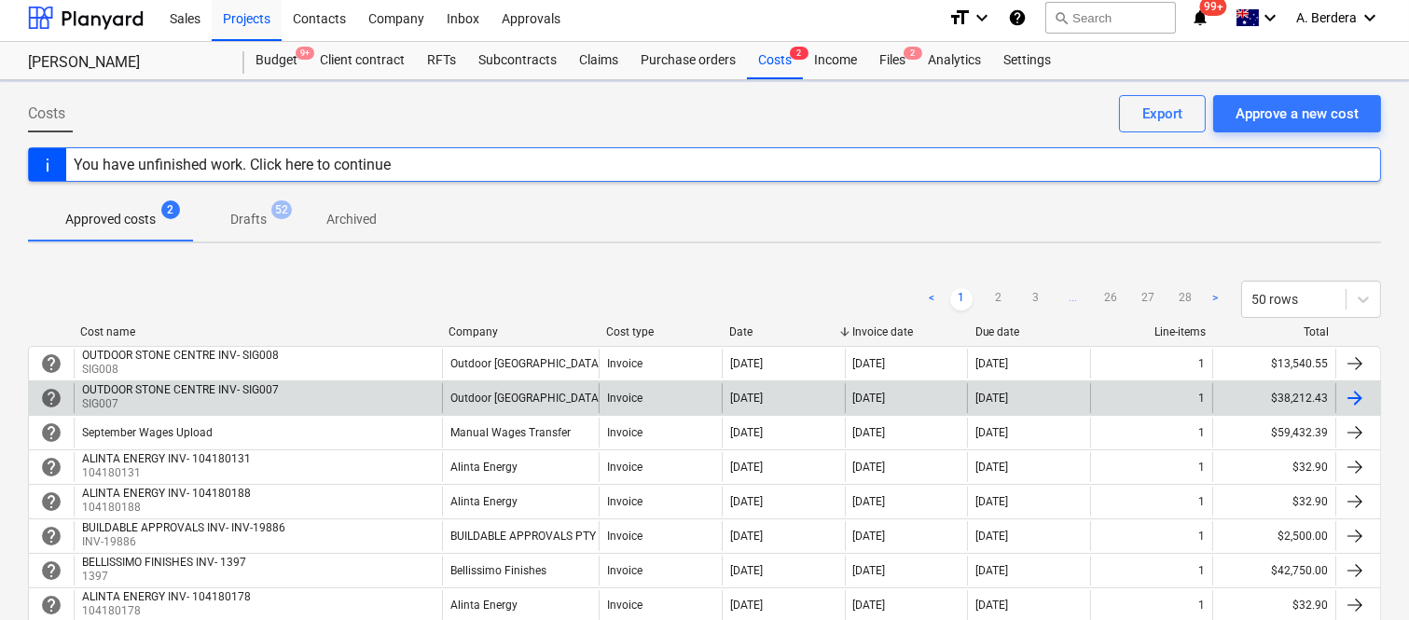
click at [314, 394] on div "OUTDOOR STONE CENTRE INV- SIG007 SIG007" at bounding box center [258, 398] width 368 height 30
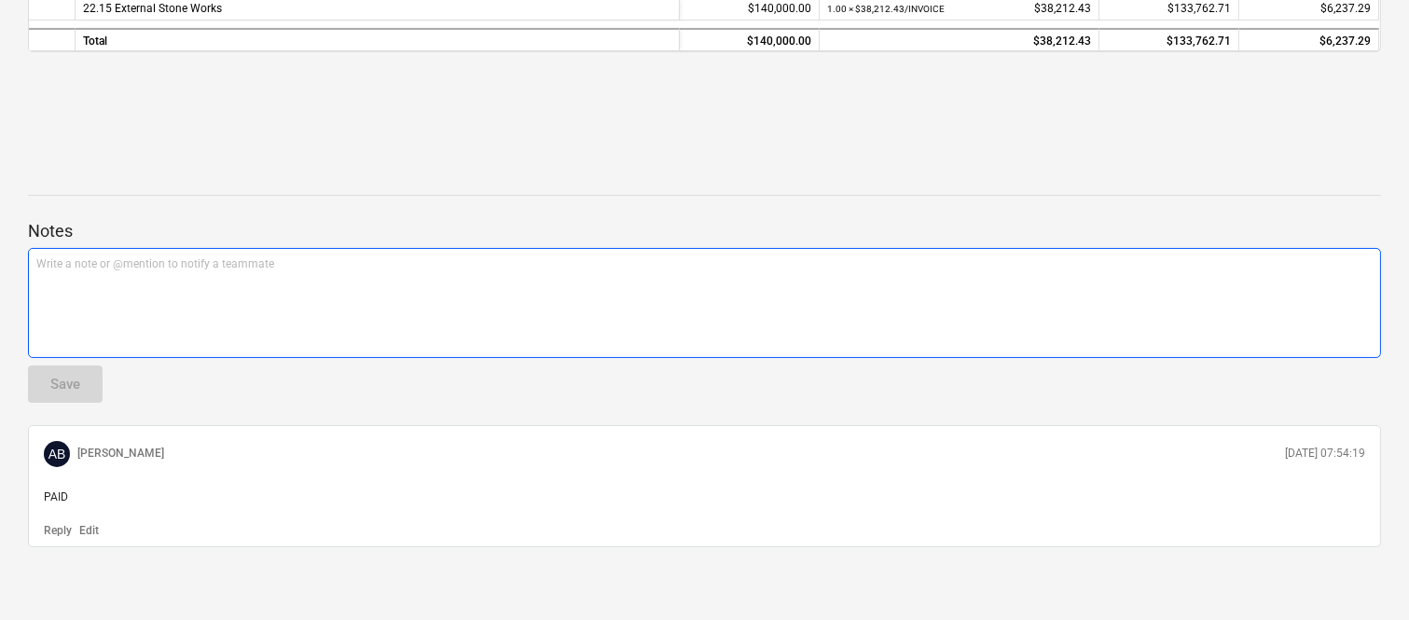
scroll to position [548, 0]
click at [91, 524] on p "Edit" at bounding box center [89, 530] width 20 height 16
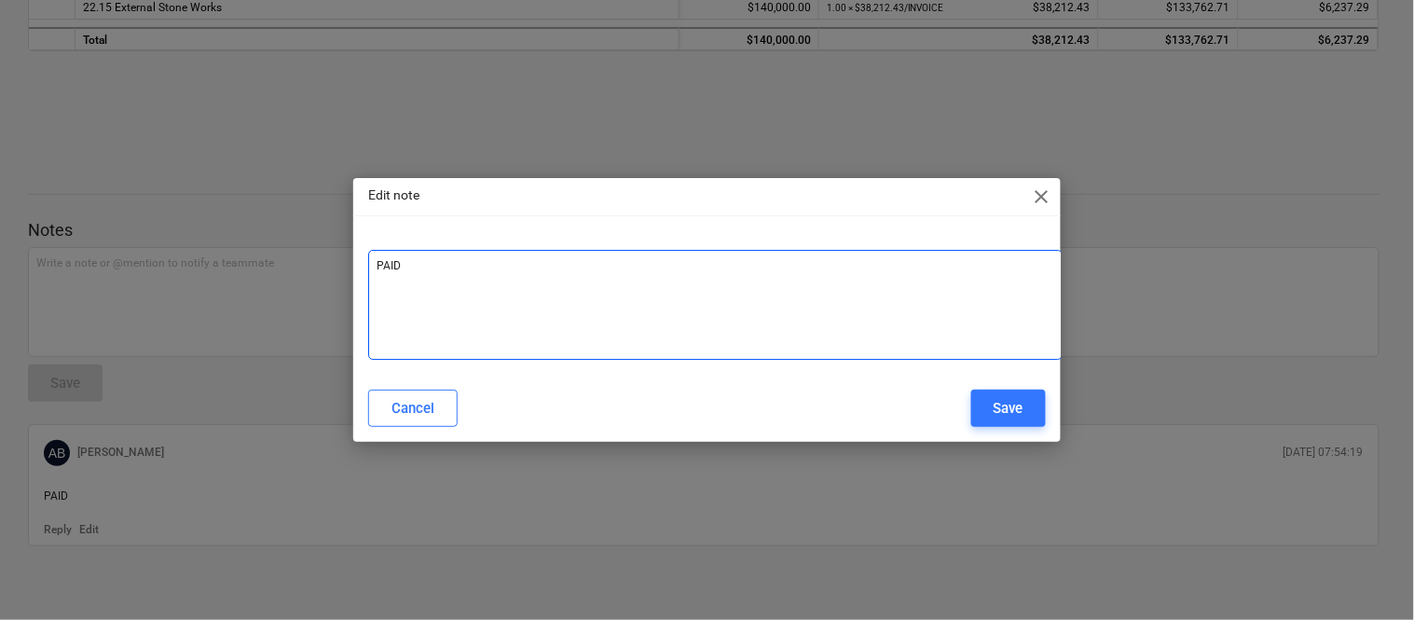
click at [474, 269] on p "PAID ﻿" at bounding box center [716, 266] width 678 height 16
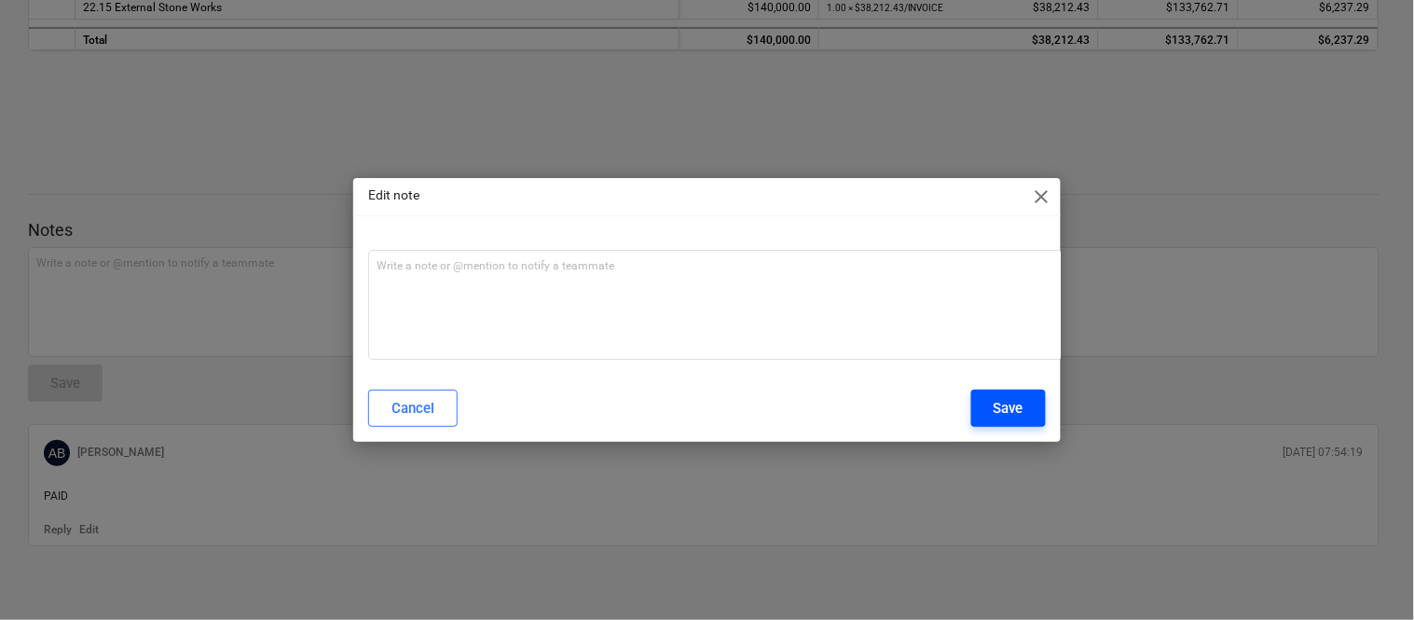
click at [991, 405] on button "Save" at bounding box center [1009, 408] width 75 height 37
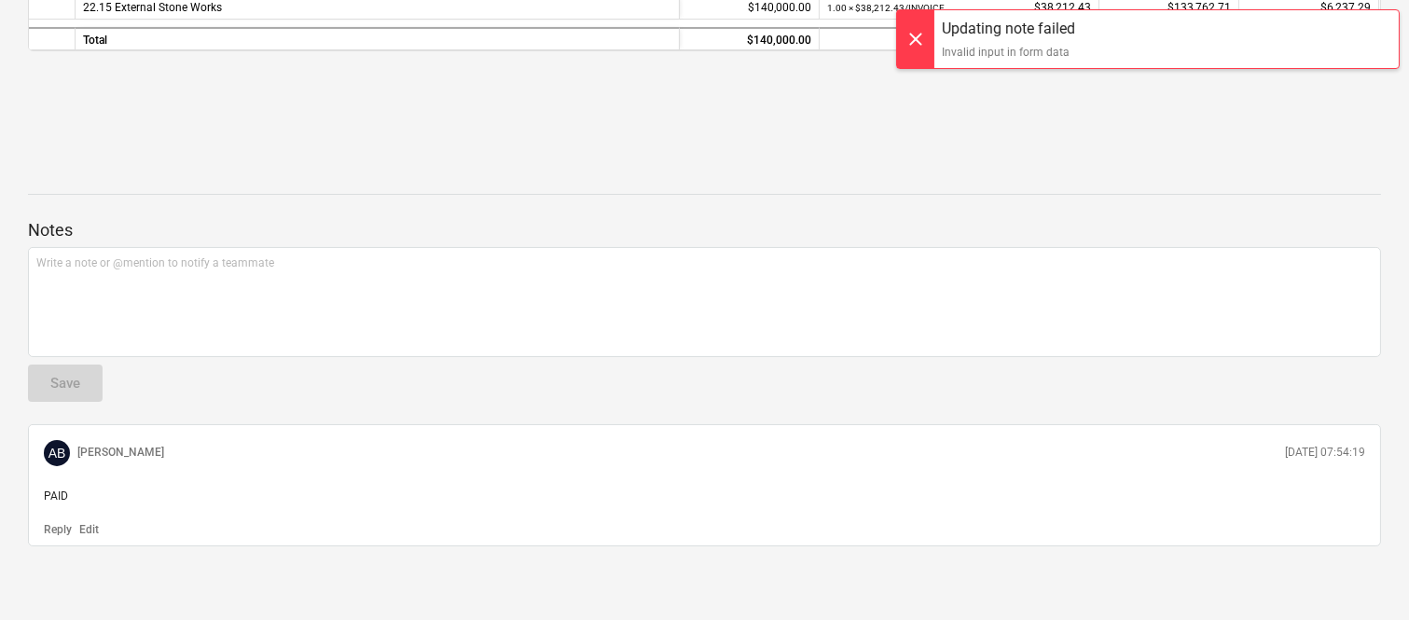
click at [88, 529] on p "Edit" at bounding box center [89, 530] width 20 height 16
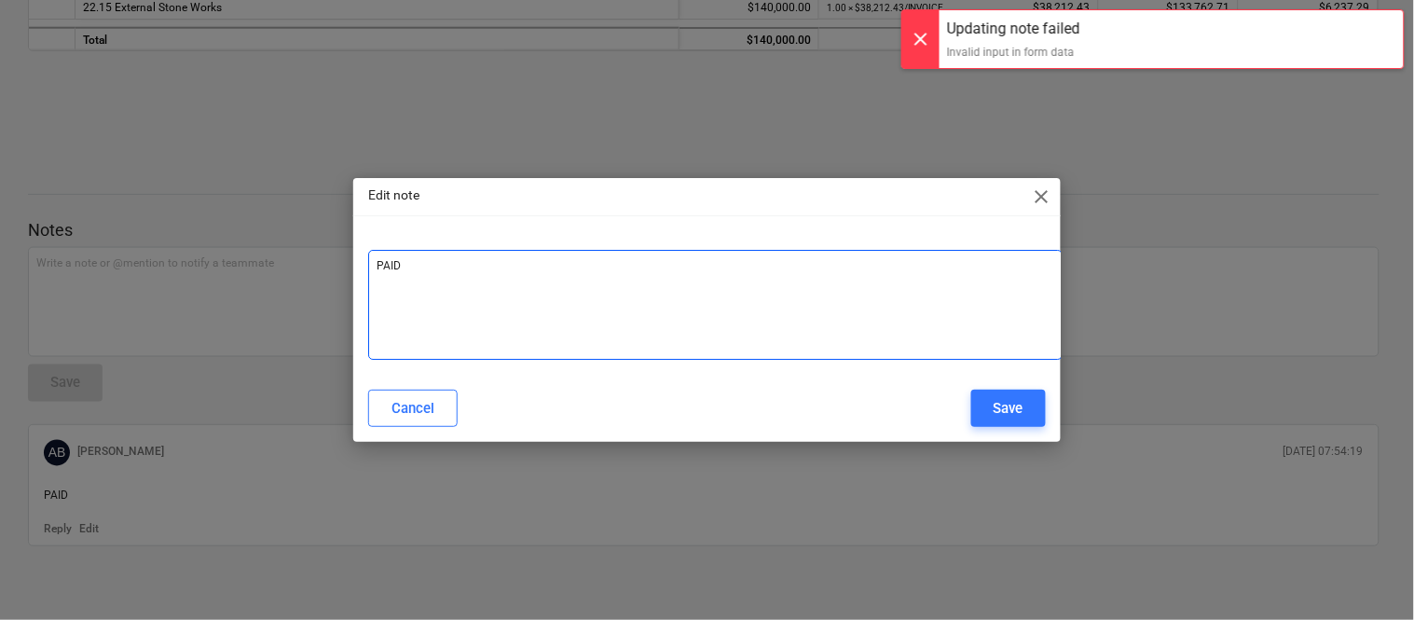
click at [435, 262] on p "PAID ﻿" at bounding box center [716, 266] width 678 height 16
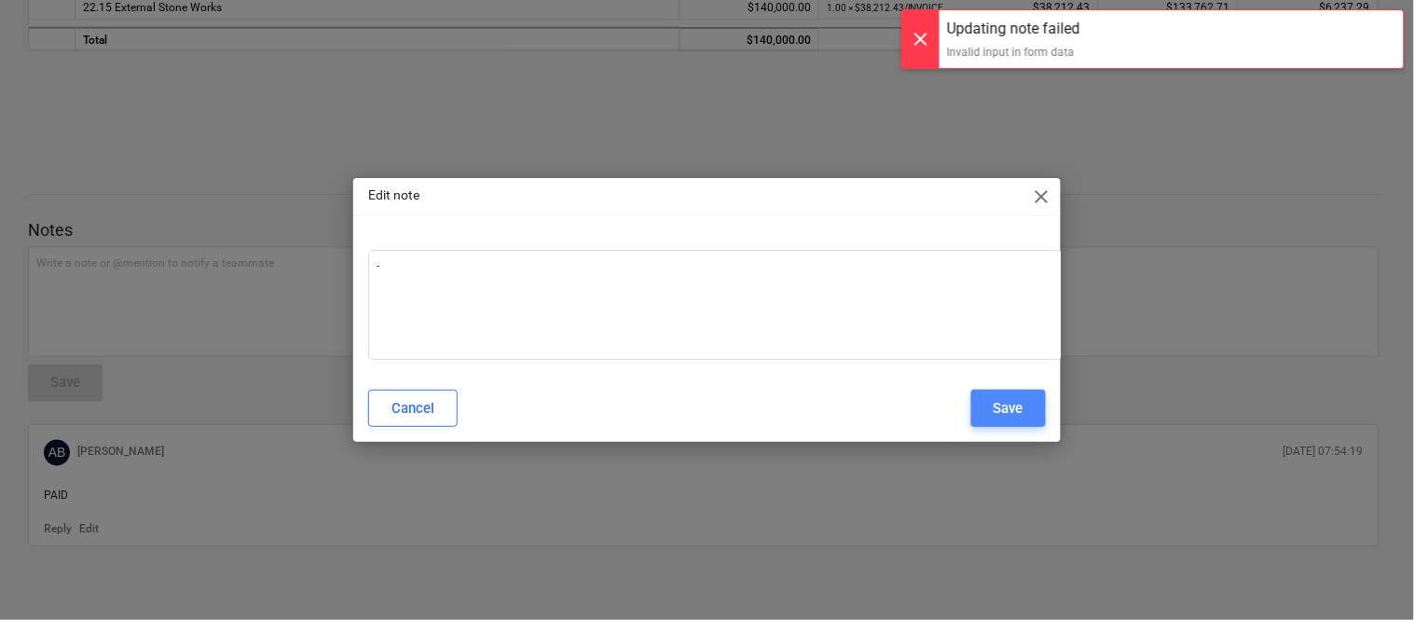
click at [1000, 412] on div "Save" at bounding box center [1009, 408] width 30 height 24
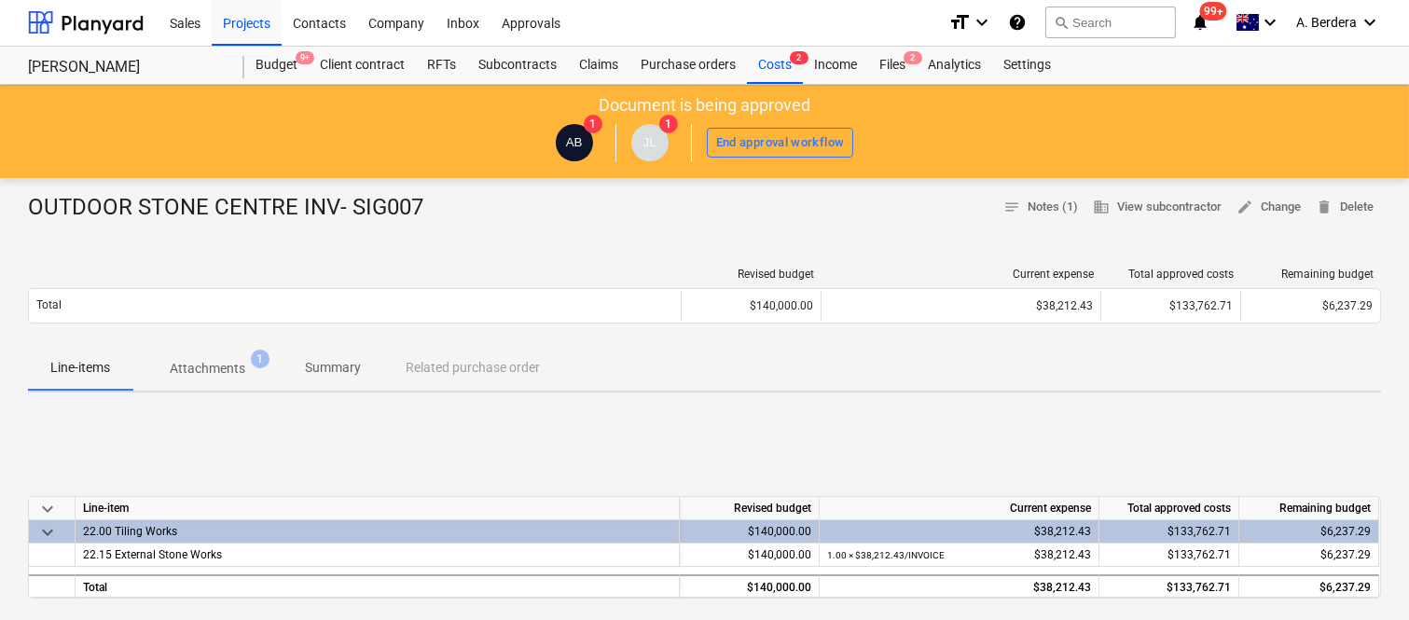
scroll to position [0, 0]
click at [769, 66] on div "Costs 2" at bounding box center [775, 66] width 56 height 37
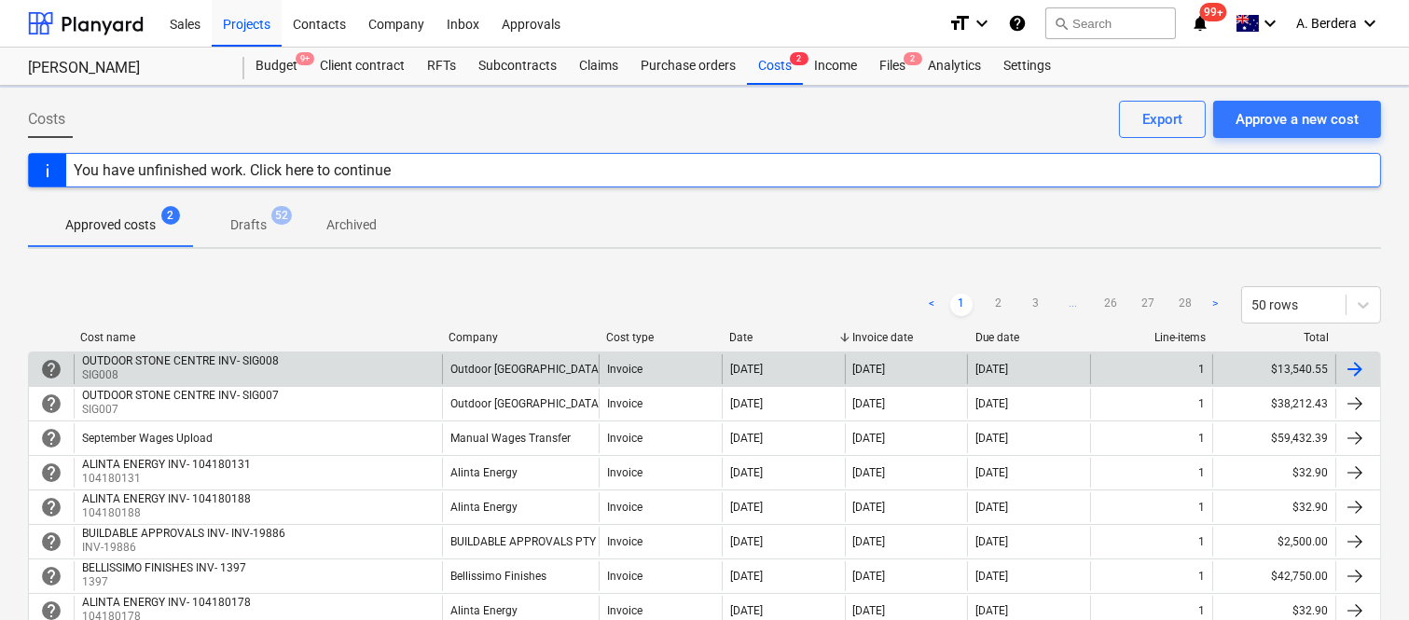
click at [425, 366] on div "OUTDOOR STONE CENTRE INV- SIG008 SIG008" at bounding box center [258, 369] width 368 height 30
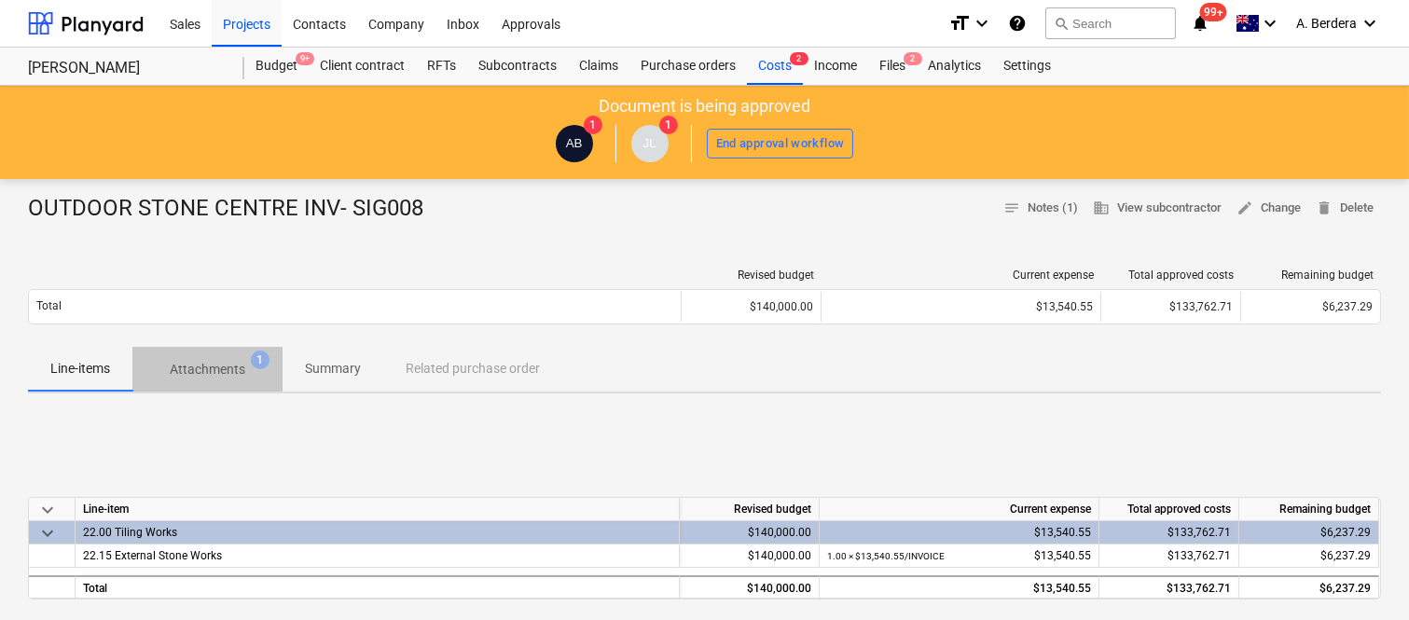
click at [236, 360] on p "Attachments" at bounding box center [208, 370] width 76 height 20
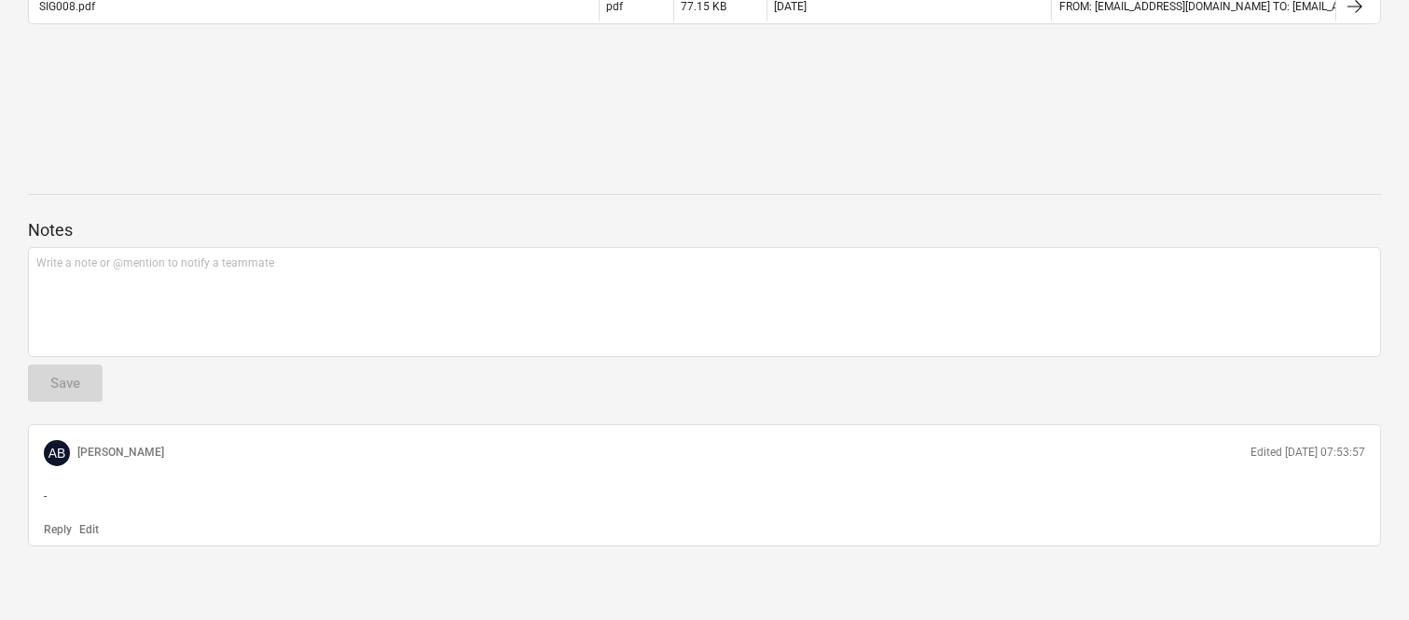
scroll to position [6, 0]
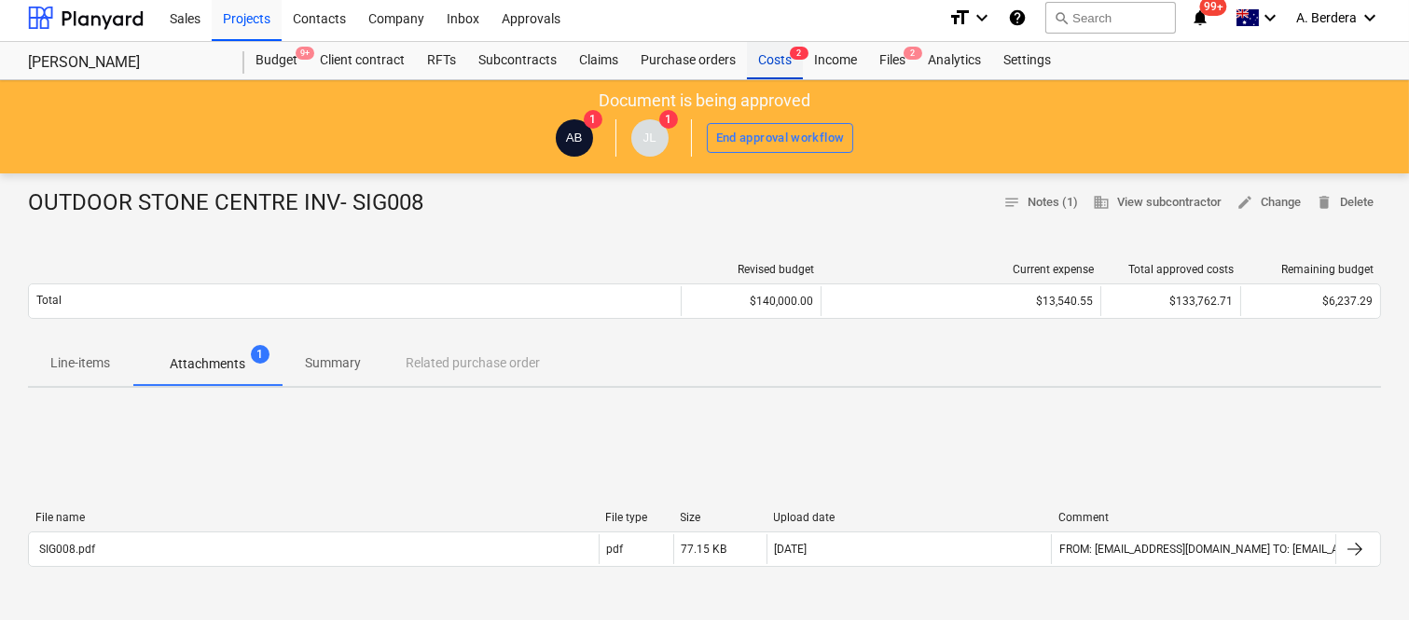
click at [766, 56] on div "Costs 2" at bounding box center [775, 60] width 56 height 37
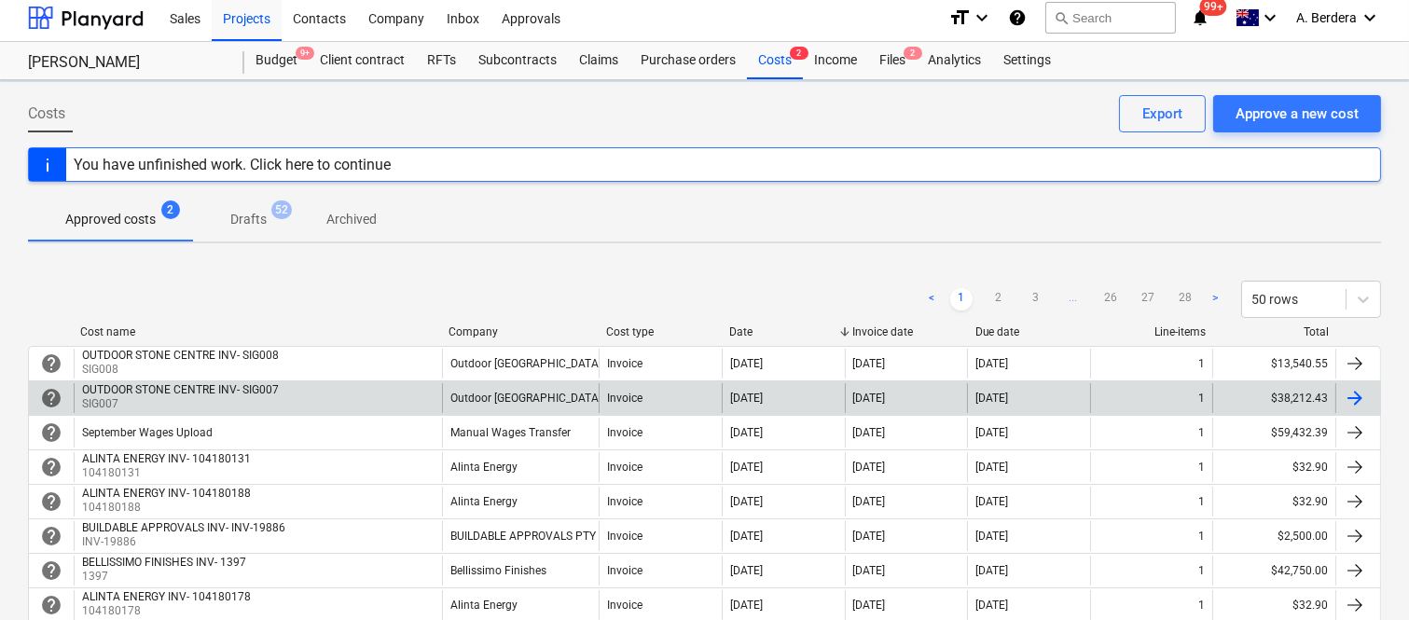
click at [346, 405] on div "OUTDOOR STONE CENTRE INV- SIG007 SIG007" at bounding box center [258, 398] width 368 height 30
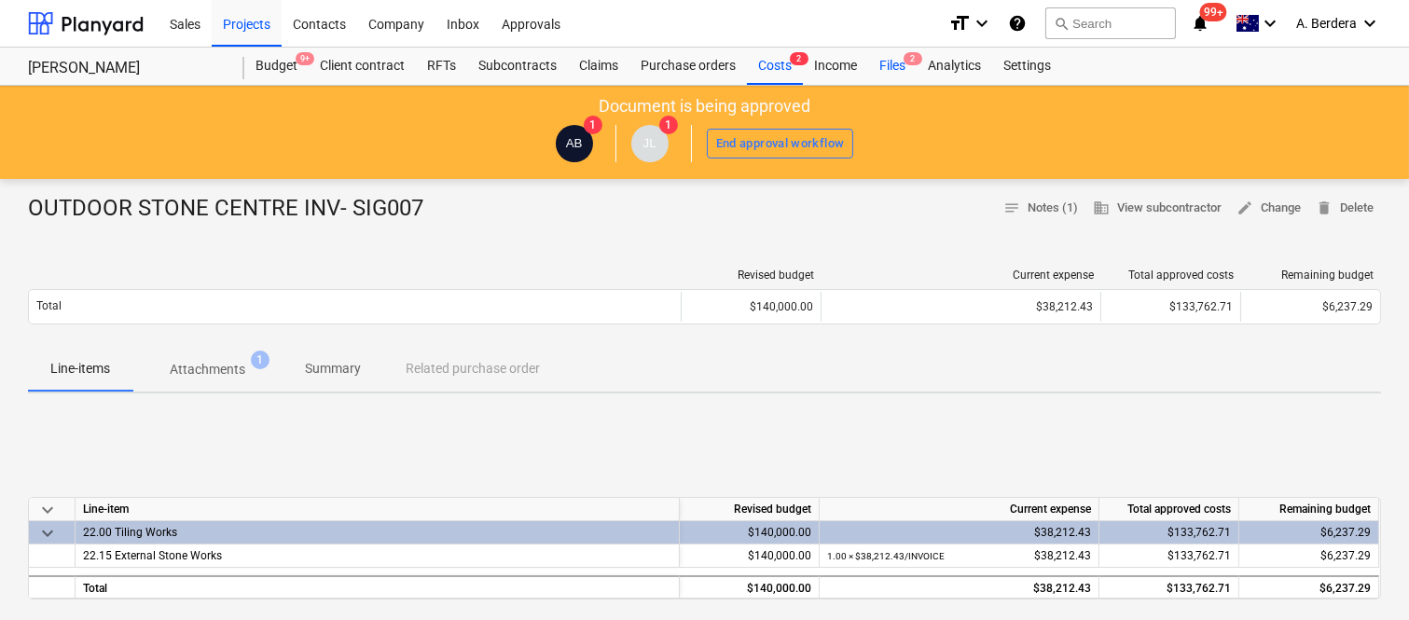
click at [888, 62] on div "Files 2" at bounding box center [892, 66] width 48 height 37
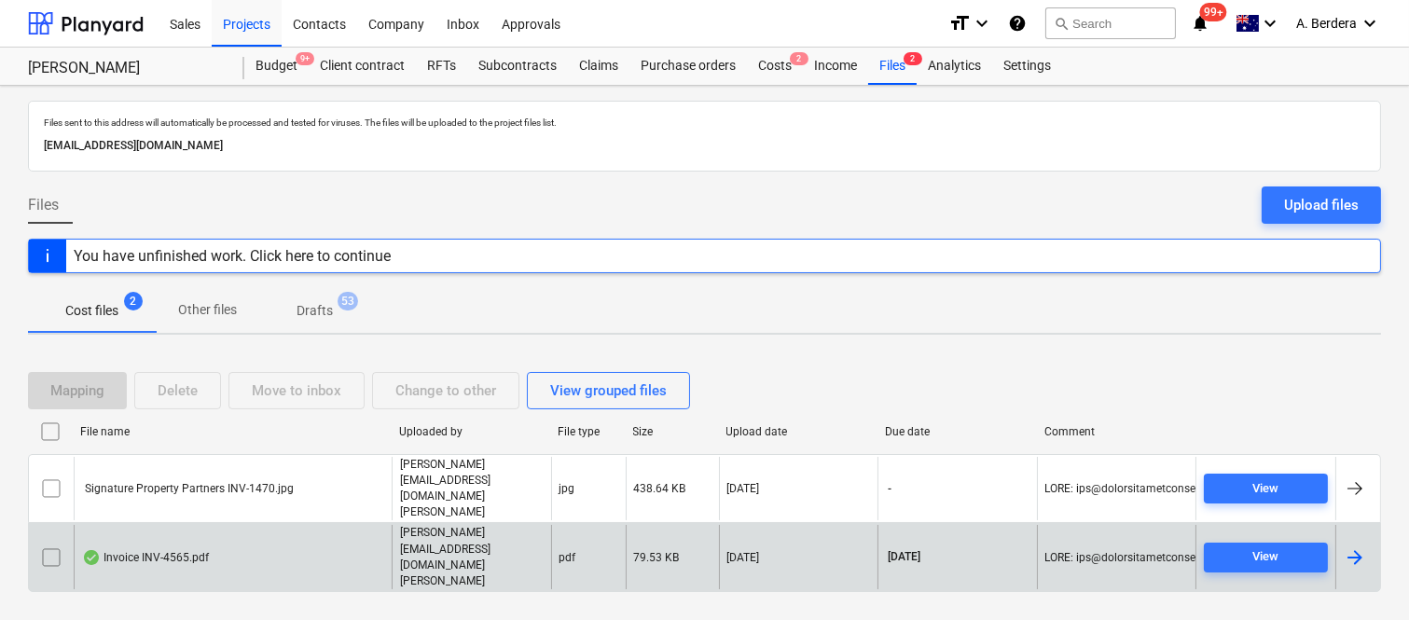
click at [351, 535] on div "Invoice INV-4565.pdf" at bounding box center [233, 557] width 318 height 64
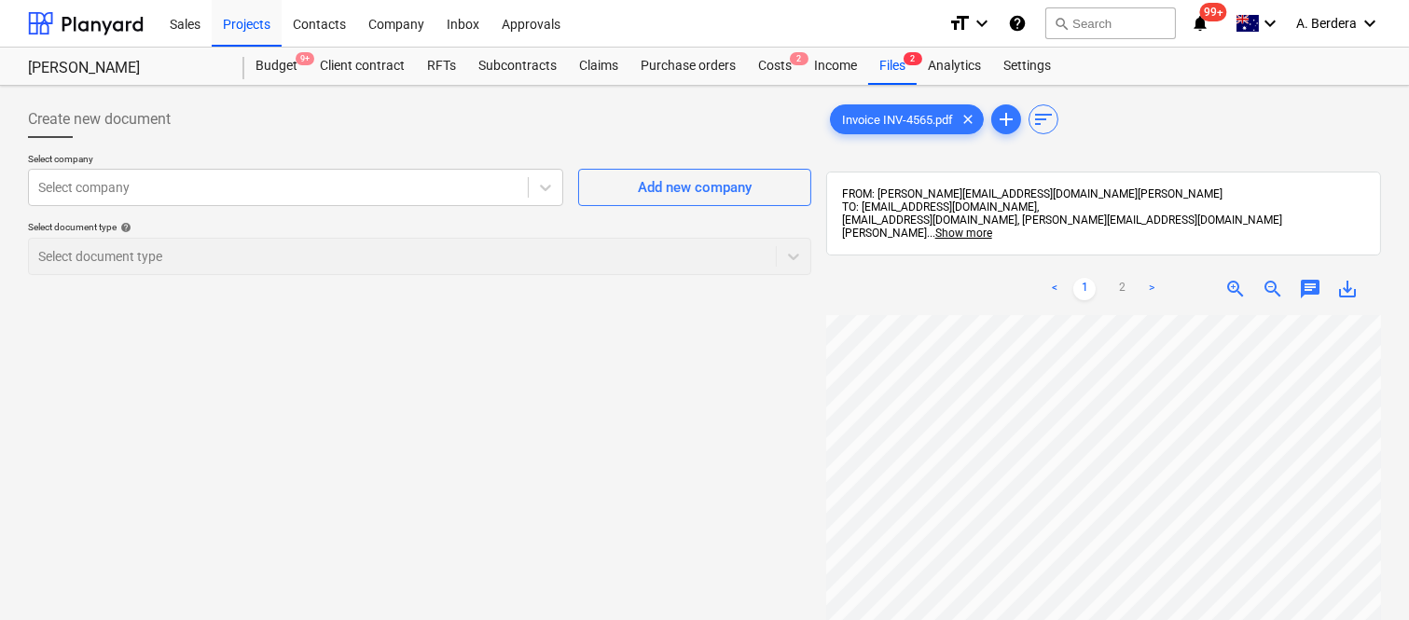
scroll to position [34, 147]
click at [367, 187] on div at bounding box center [278, 187] width 480 height 19
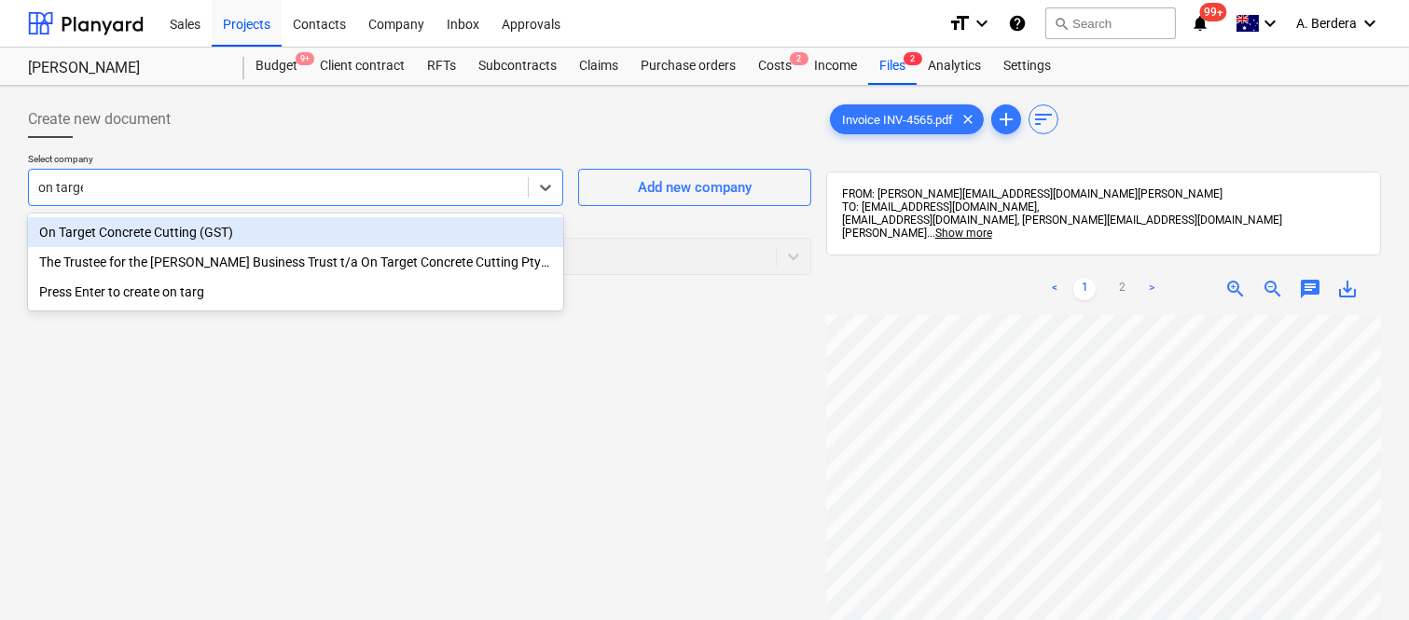
type input "on target"
click at [274, 220] on div "On Target Concrete Cutting (GST)" at bounding box center [295, 232] width 535 height 30
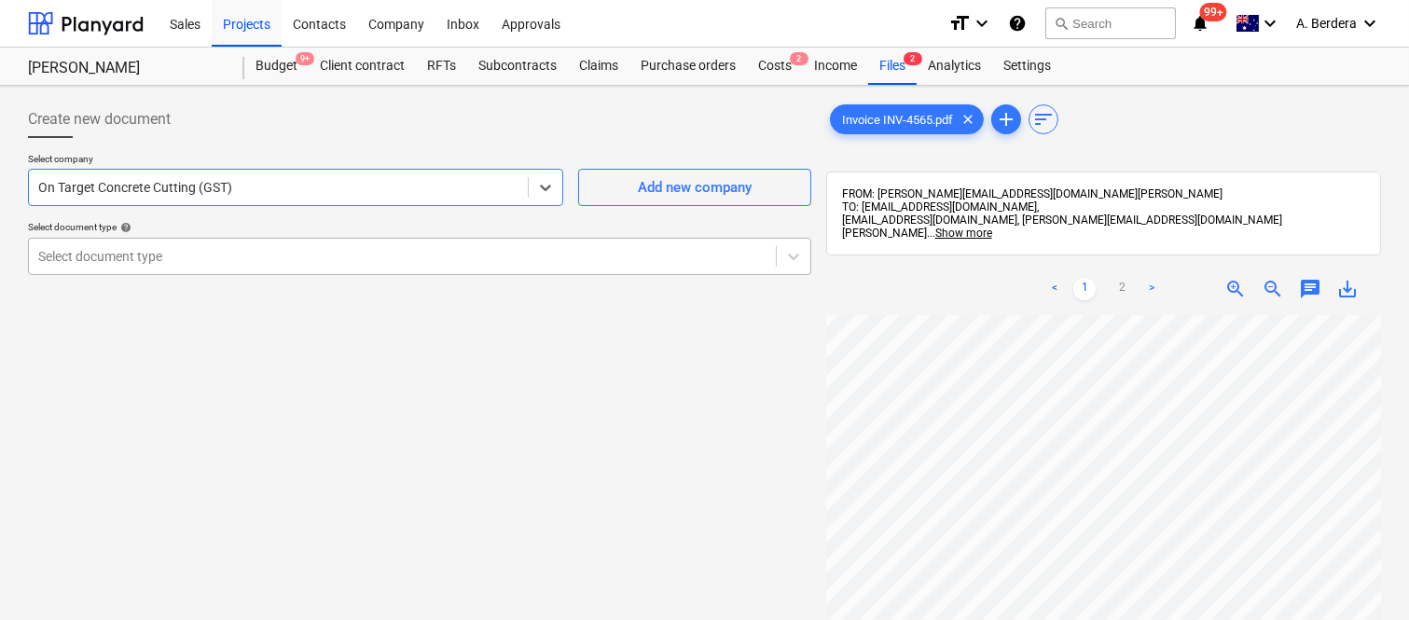
click at [270, 243] on div "Select document type" at bounding box center [402, 256] width 747 height 26
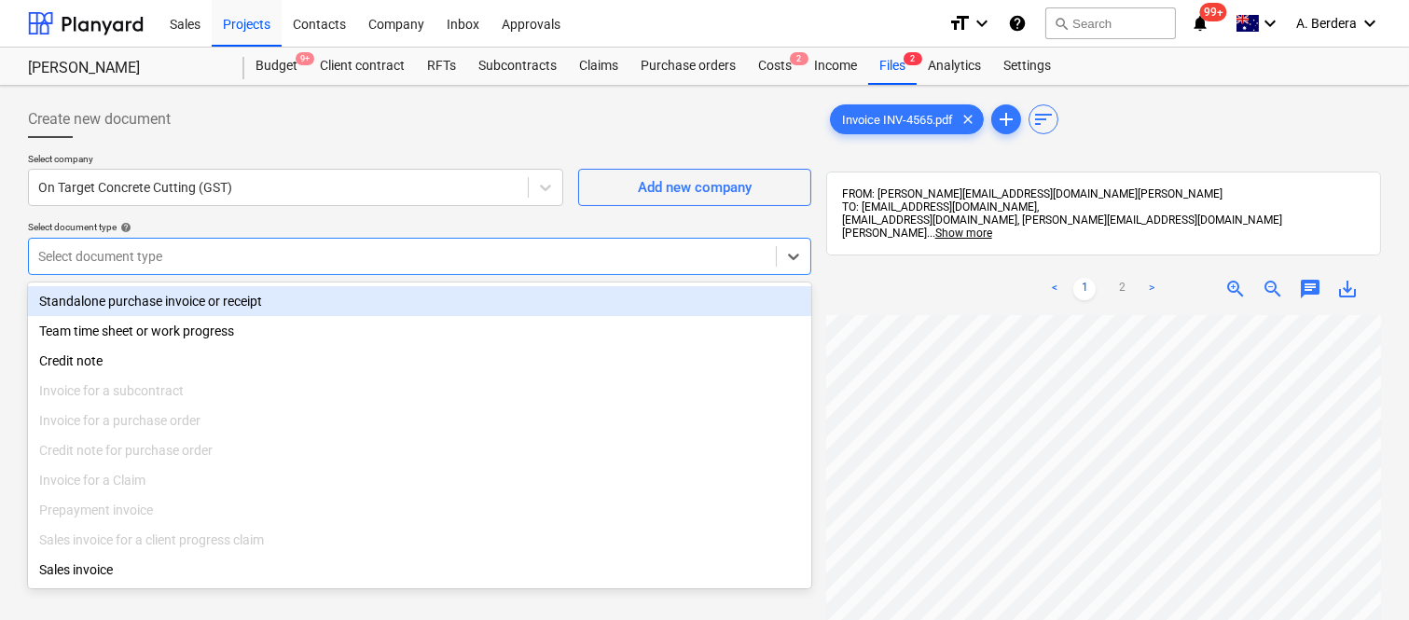
click at [284, 299] on div "Standalone purchase invoice or receipt" at bounding box center [419, 301] width 783 height 30
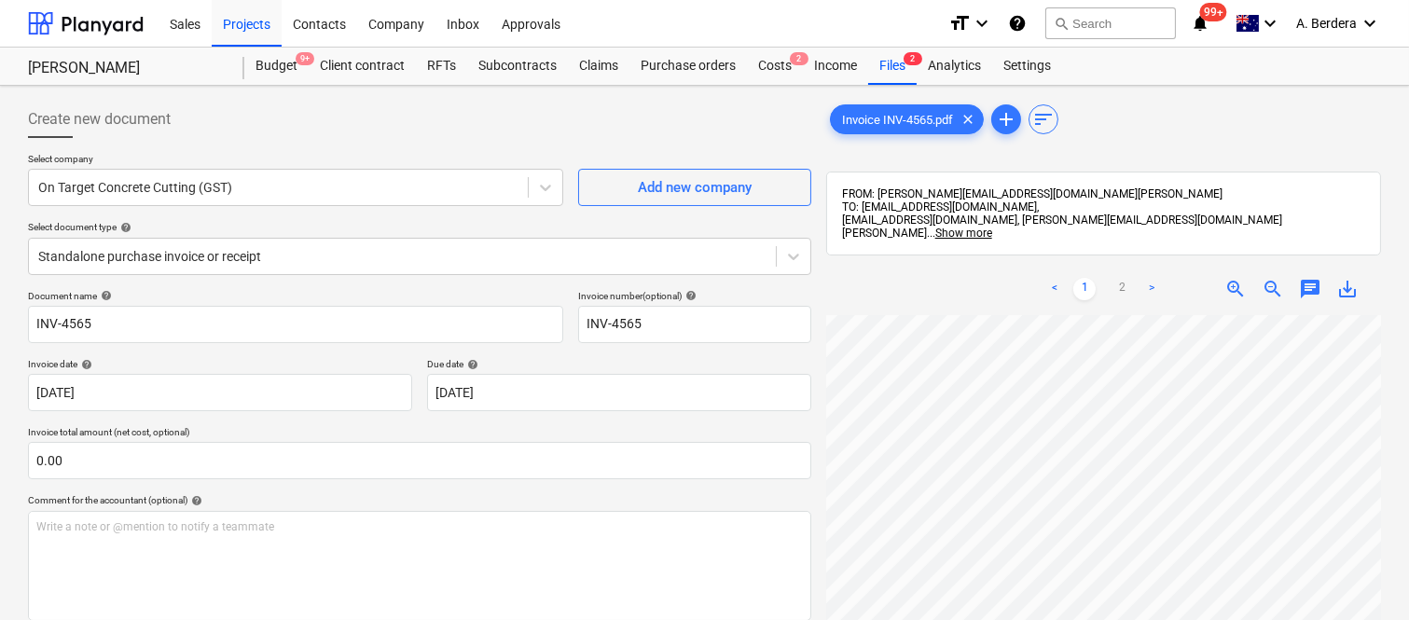
scroll to position [87, 89]
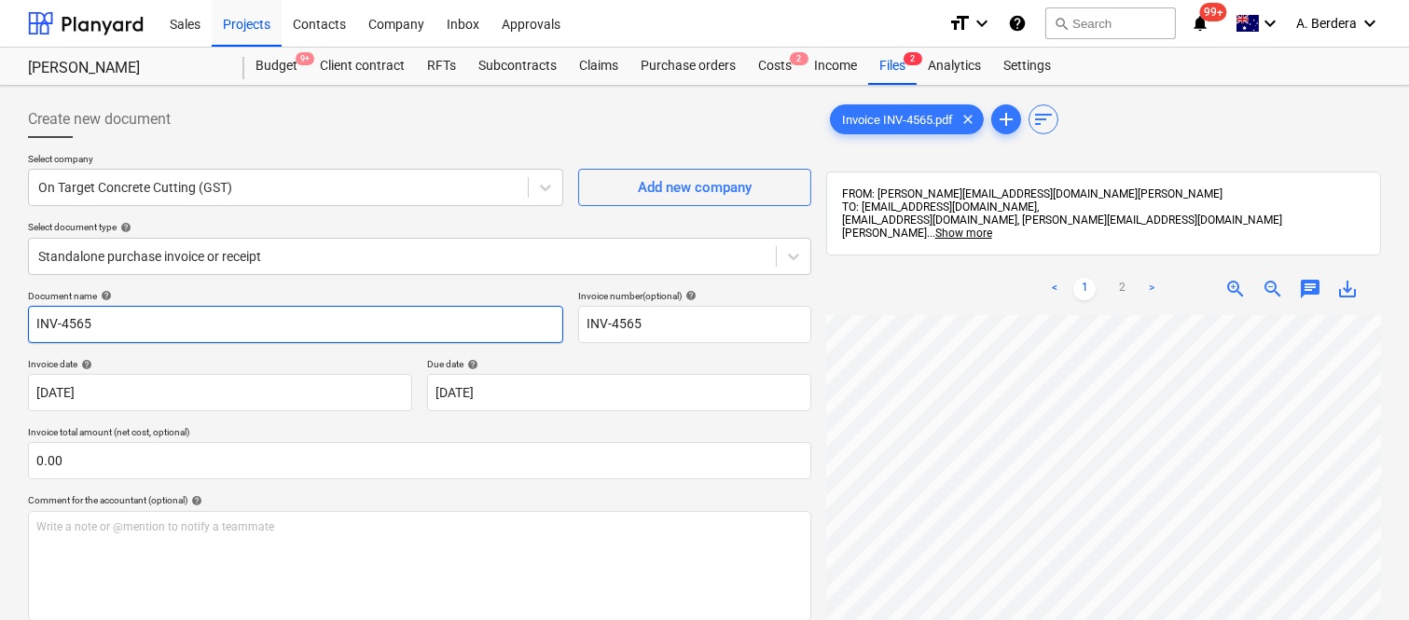
click at [28, 332] on input "INV-4565" at bounding box center [295, 324] width 535 height 37
type input "ON TARGET INV-4565"
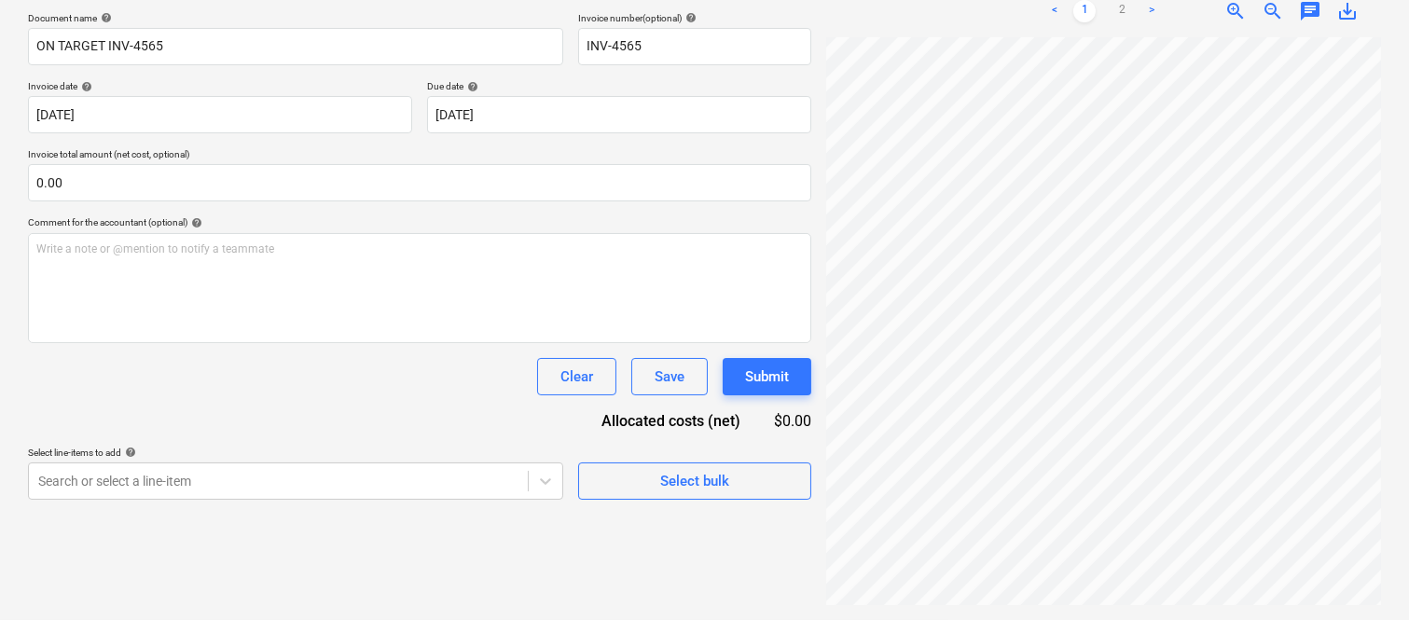
scroll to position [331, 147]
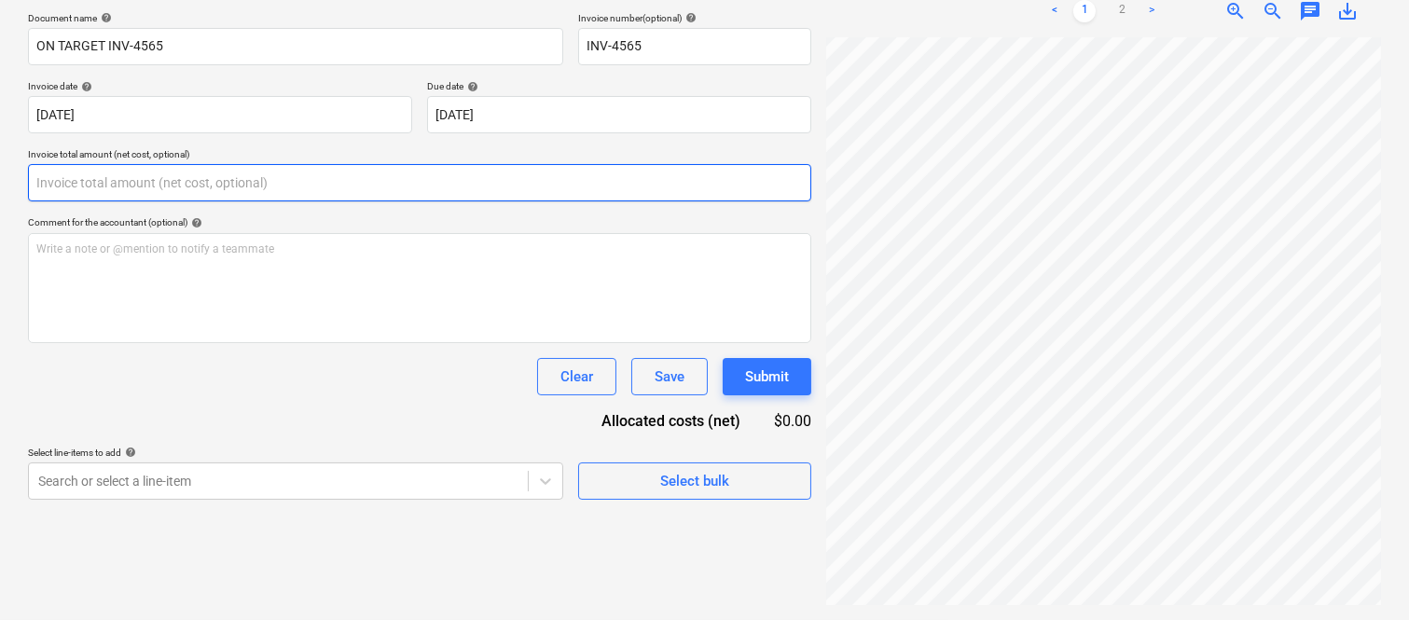
click at [187, 187] on input "text" at bounding box center [419, 182] width 783 height 37
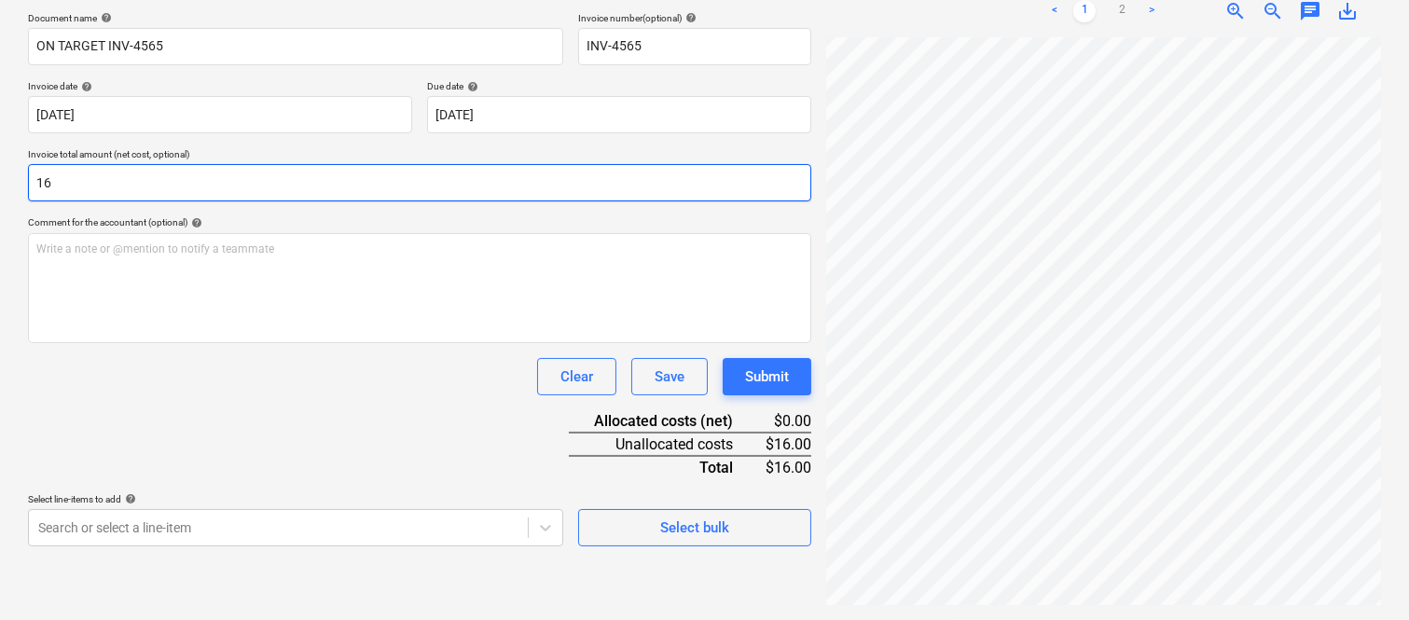
type input "1"
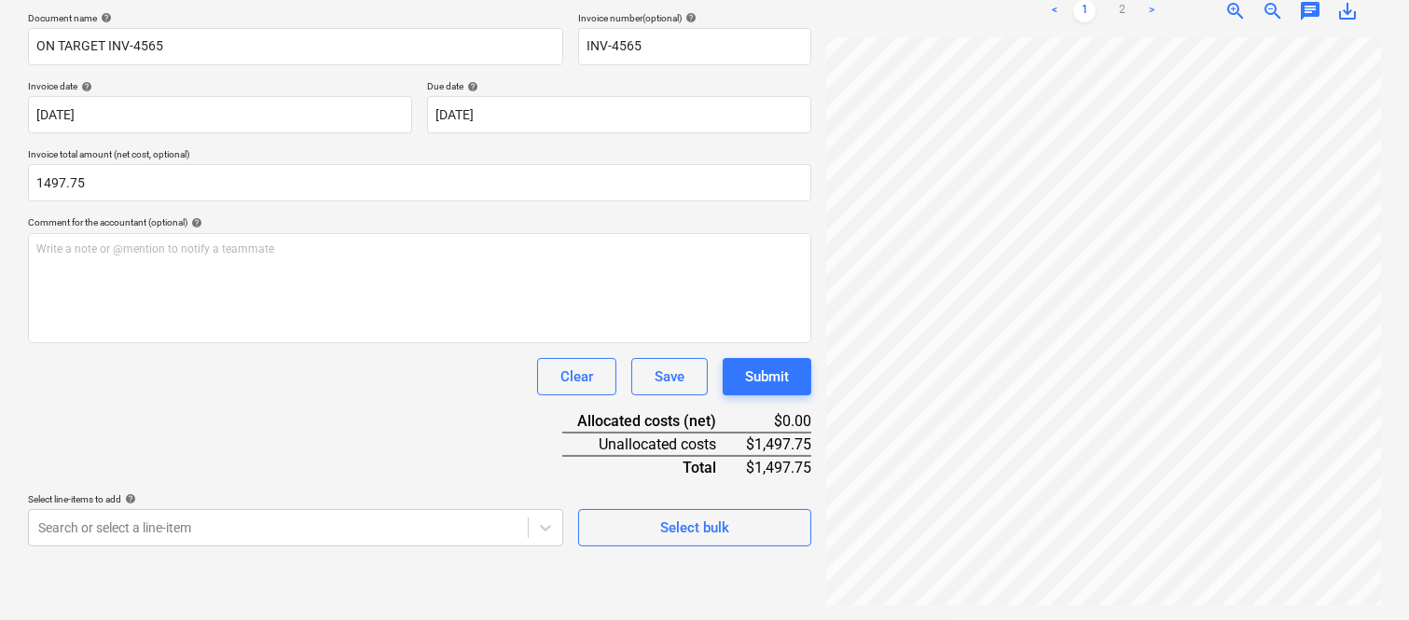
click at [257, 418] on div "Document name help ON TARGET INV-4565 Invoice number (optional) help INV-4565 I…" at bounding box center [419, 279] width 783 height 534
type input "1,497.75"
click at [243, 342] on body "Sales Projects Contacts Company Inbox Approvals format_size keyboard_arrow_down…" at bounding box center [704, 32] width 1409 height 620
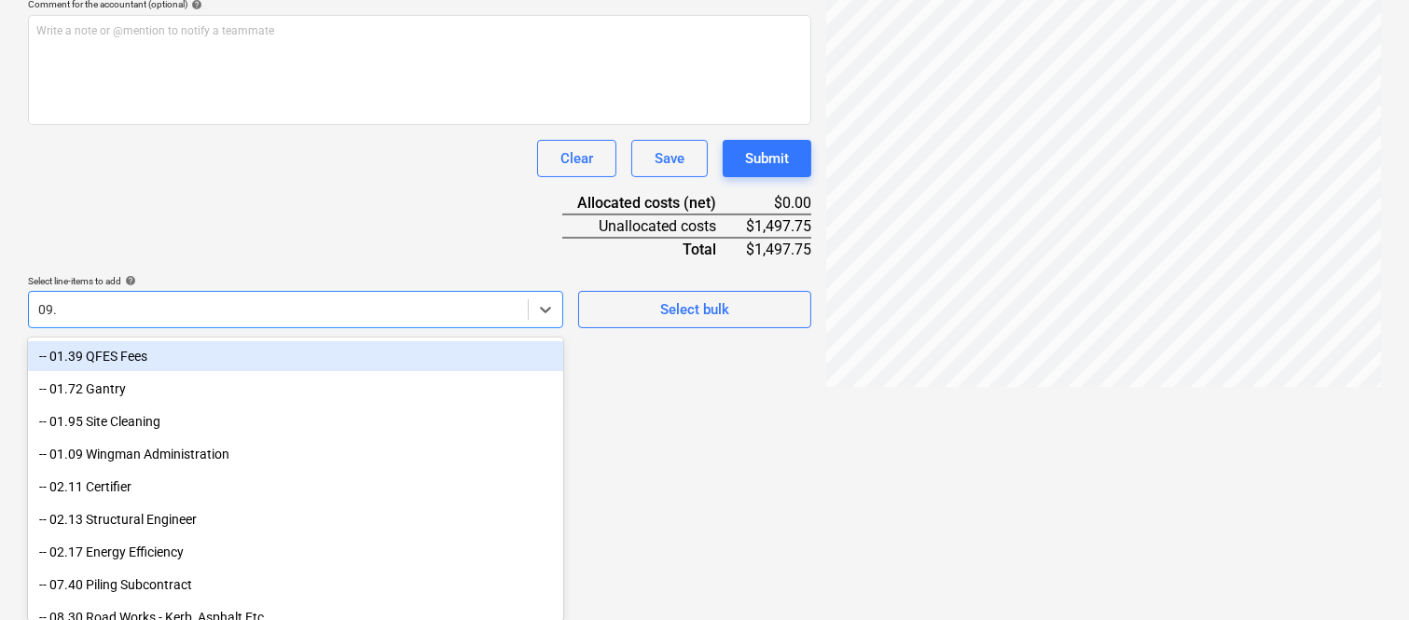
scroll to position [491, 0]
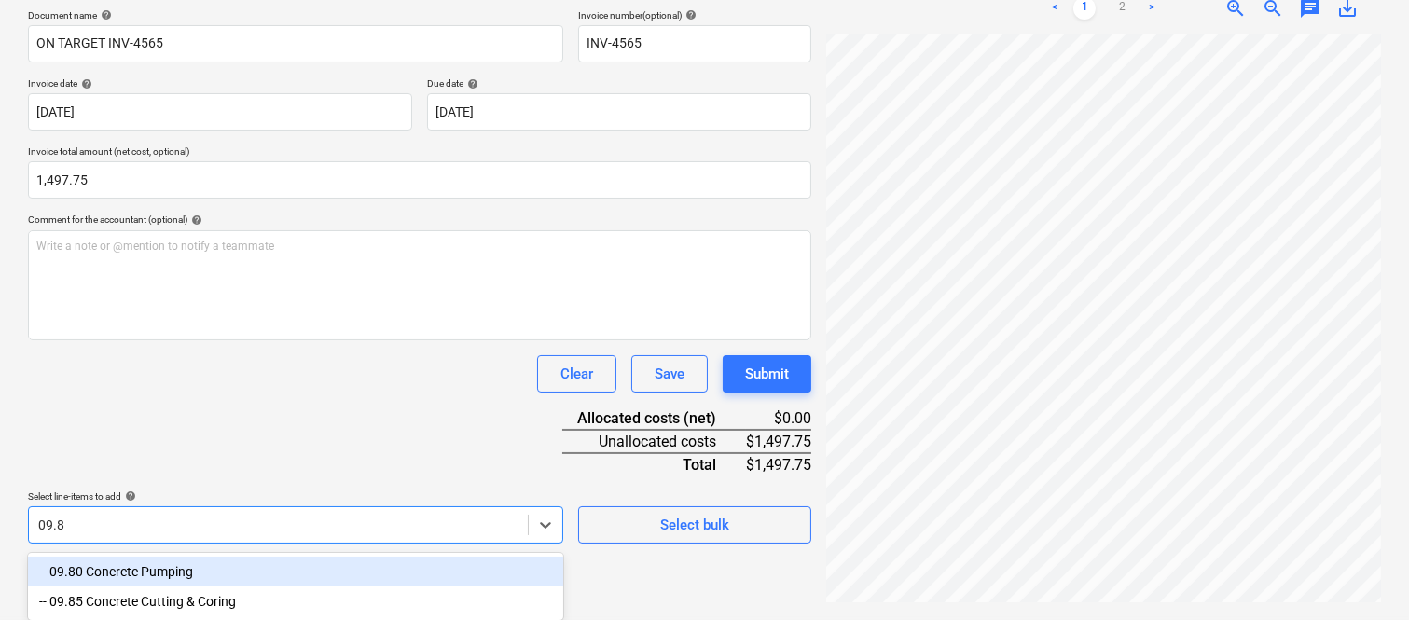
type input "09.85"
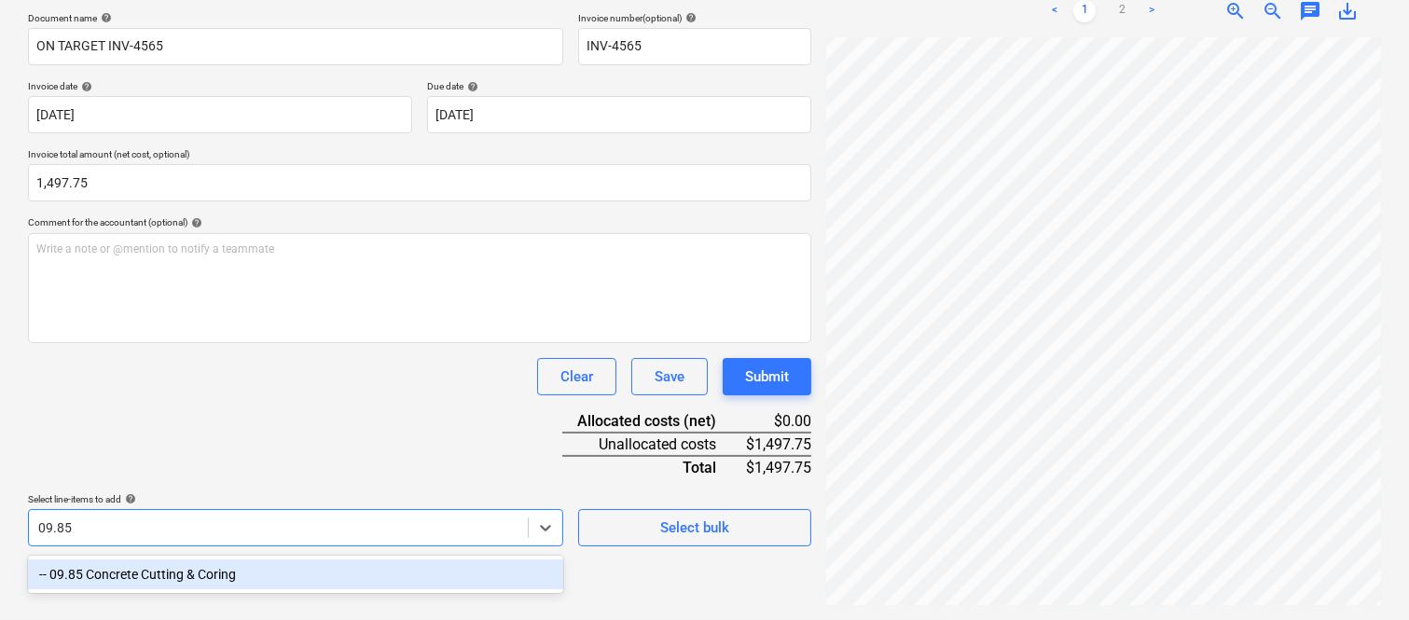
click at [257, 566] on div "-- 09.85 Concrete Cutting & Coring" at bounding box center [295, 574] width 535 height 30
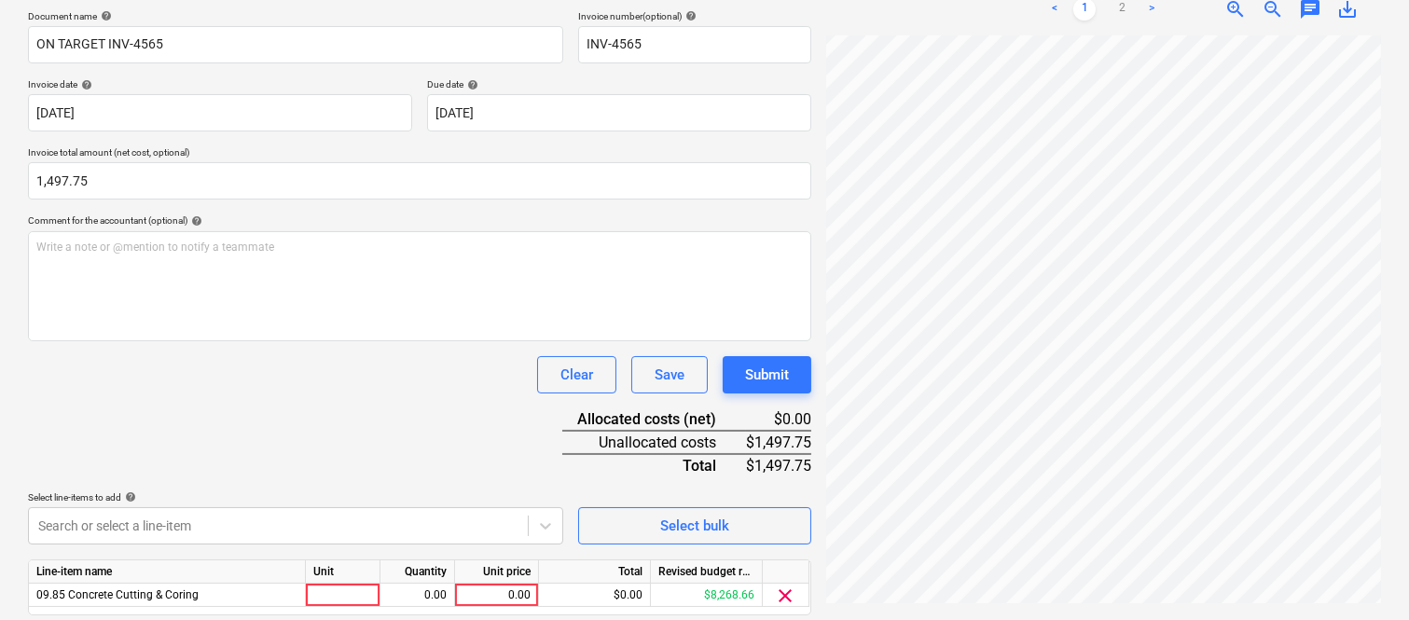
click at [287, 435] on div "Document name help ON TARGET INV-4565 Invoice number (optional) help INV-4565 I…" at bounding box center [419, 338] width 783 height 657
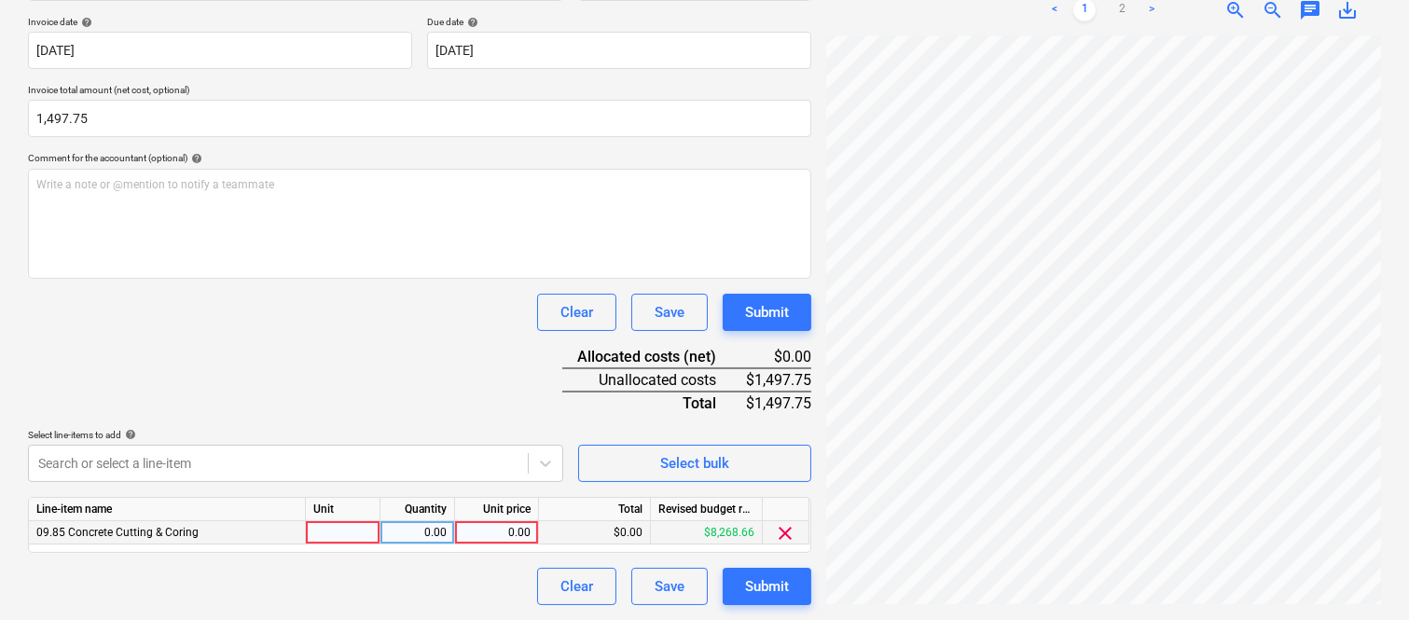
click at [337, 526] on div at bounding box center [343, 532] width 75 height 23
type input "INVOICE"
click at [422, 539] on div "0.00" at bounding box center [417, 532] width 59 height 23
type input "1"
click at [499, 536] on div "0.00" at bounding box center [496, 532] width 68 height 23
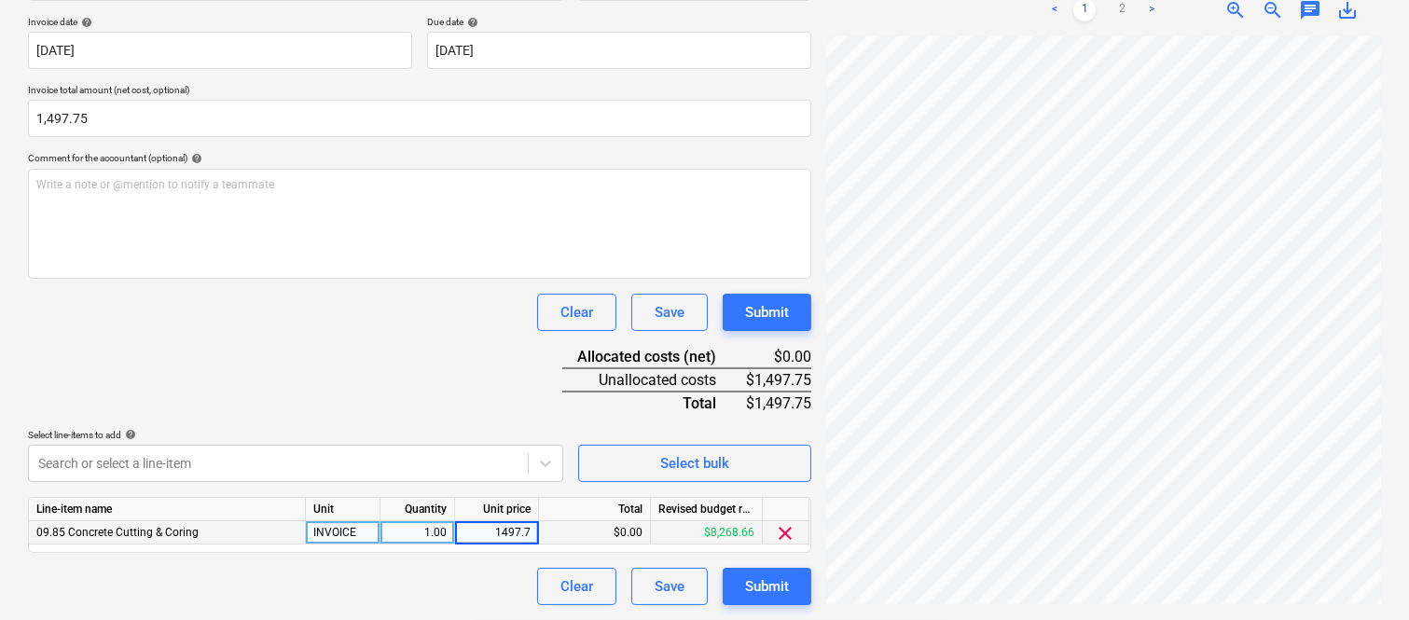
type input "1497.75"
click at [438, 591] on div "Clear Save Submit" at bounding box center [419, 586] width 783 height 37
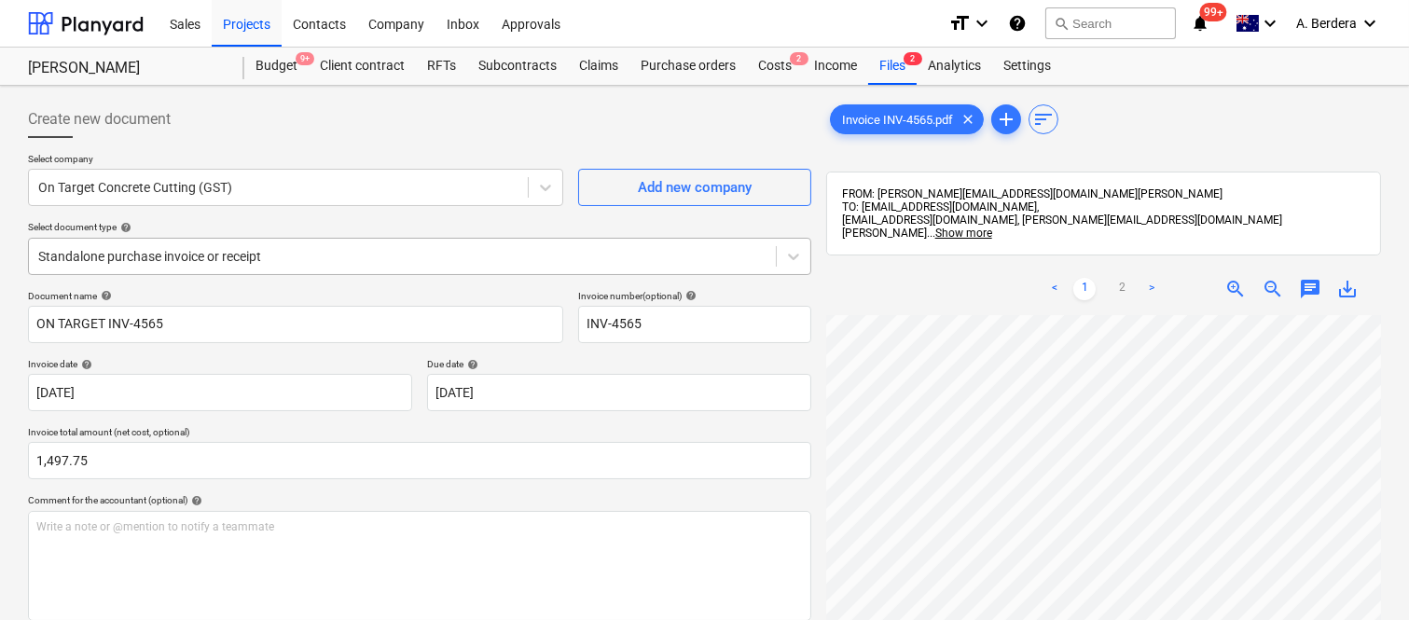
click at [333, 249] on div at bounding box center [402, 256] width 728 height 19
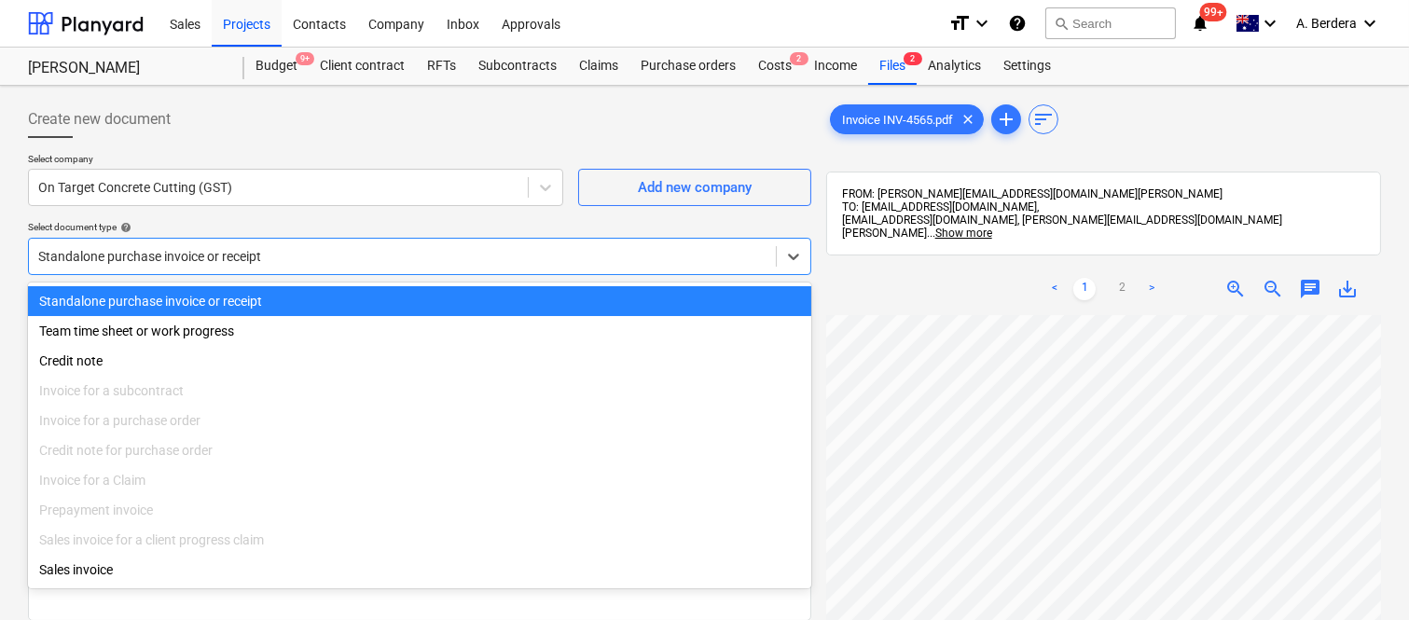
click at [350, 300] on div "Standalone purchase invoice or receipt" at bounding box center [419, 301] width 783 height 30
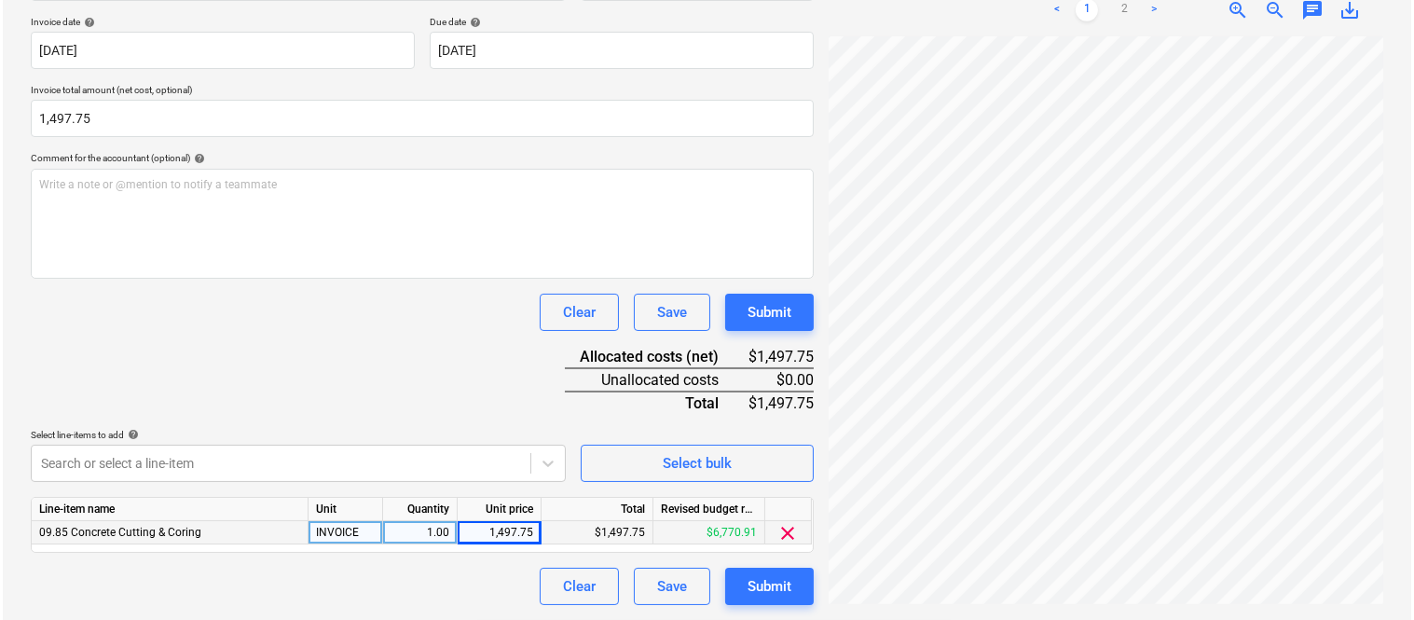
scroll to position [425, 147]
click at [770, 586] on div "Submit" at bounding box center [767, 586] width 44 height 24
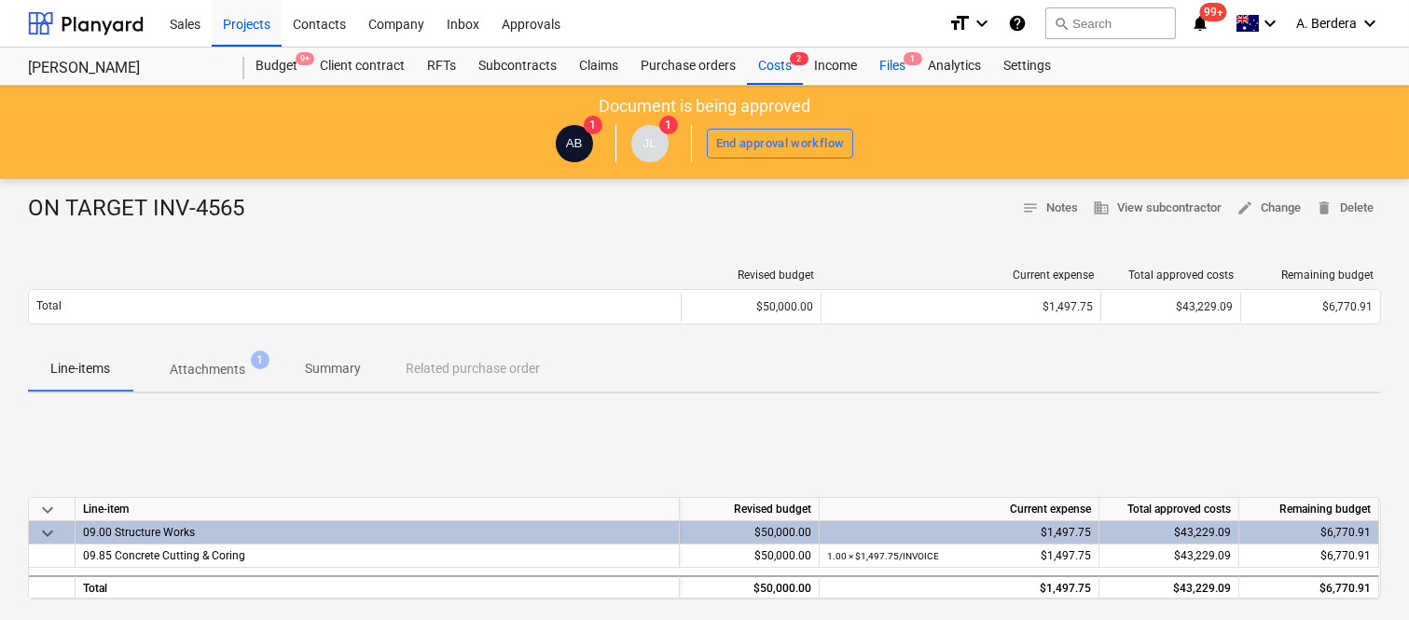
click at [889, 62] on div "Files 1" at bounding box center [892, 66] width 48 height 37
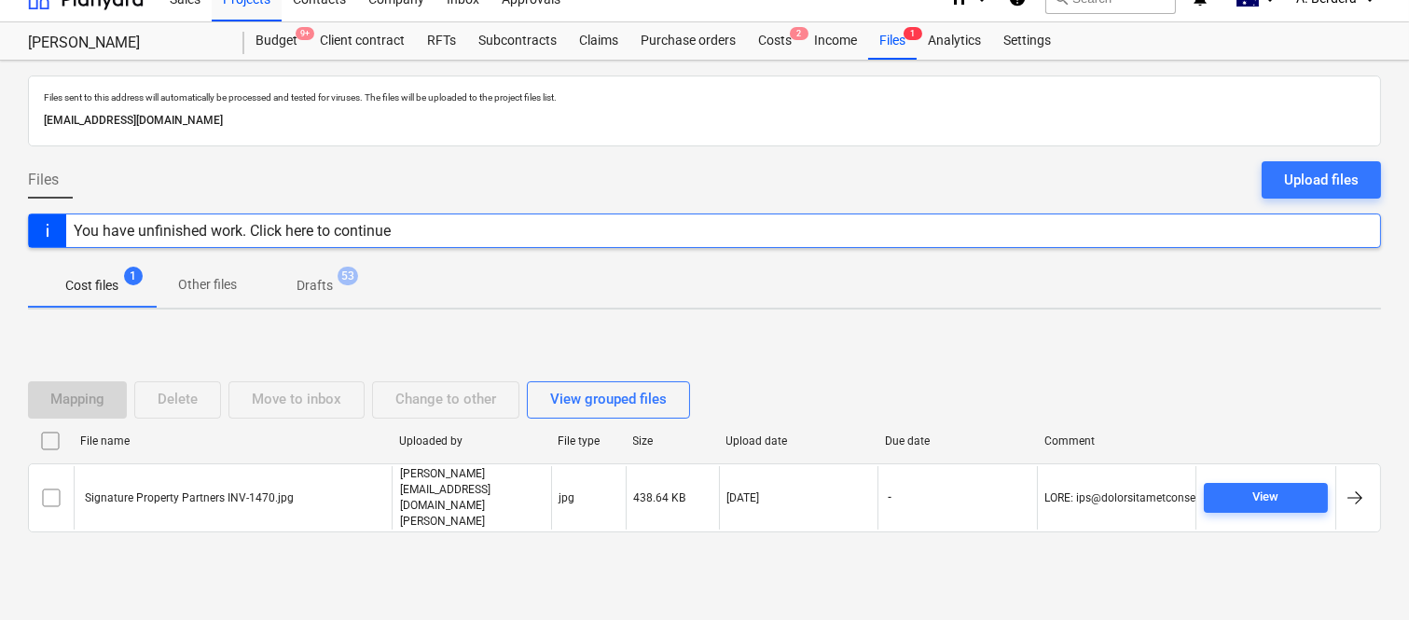
scroll to position [39, 0]
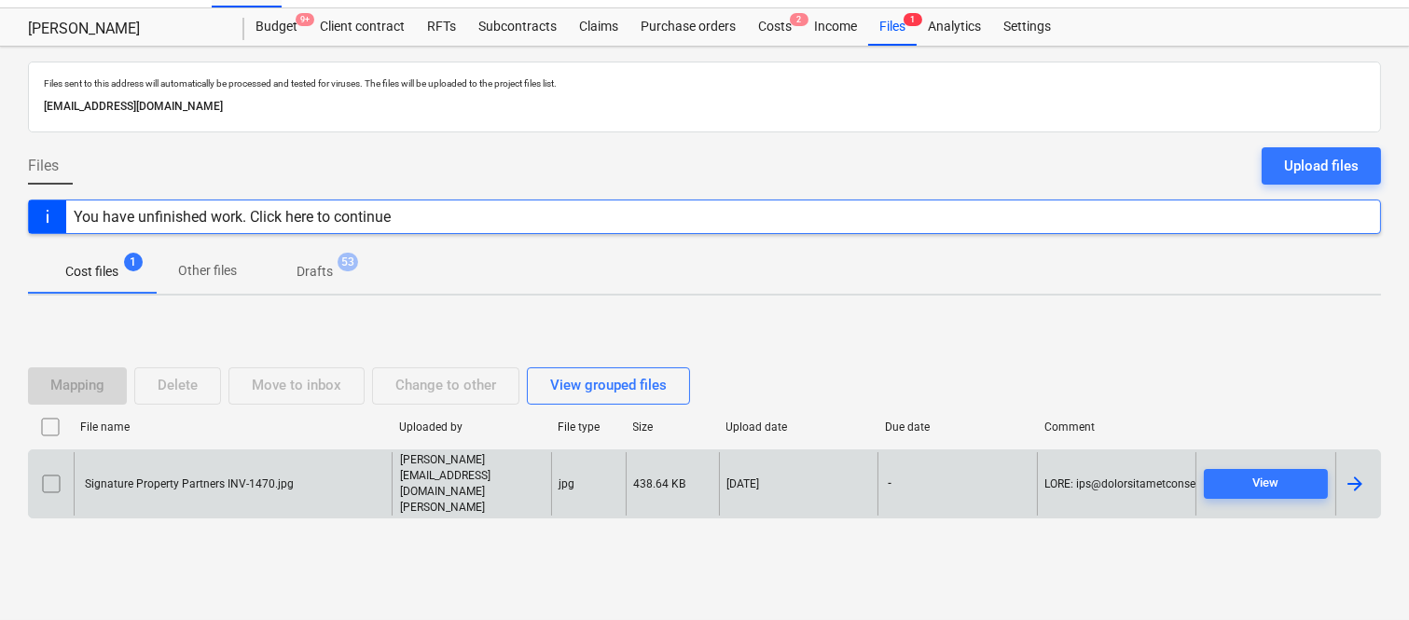
click at [298, 491] on div "Signature Property Partners INV-1470.jpg" at bounding box center [233, 484] width 318 height 64
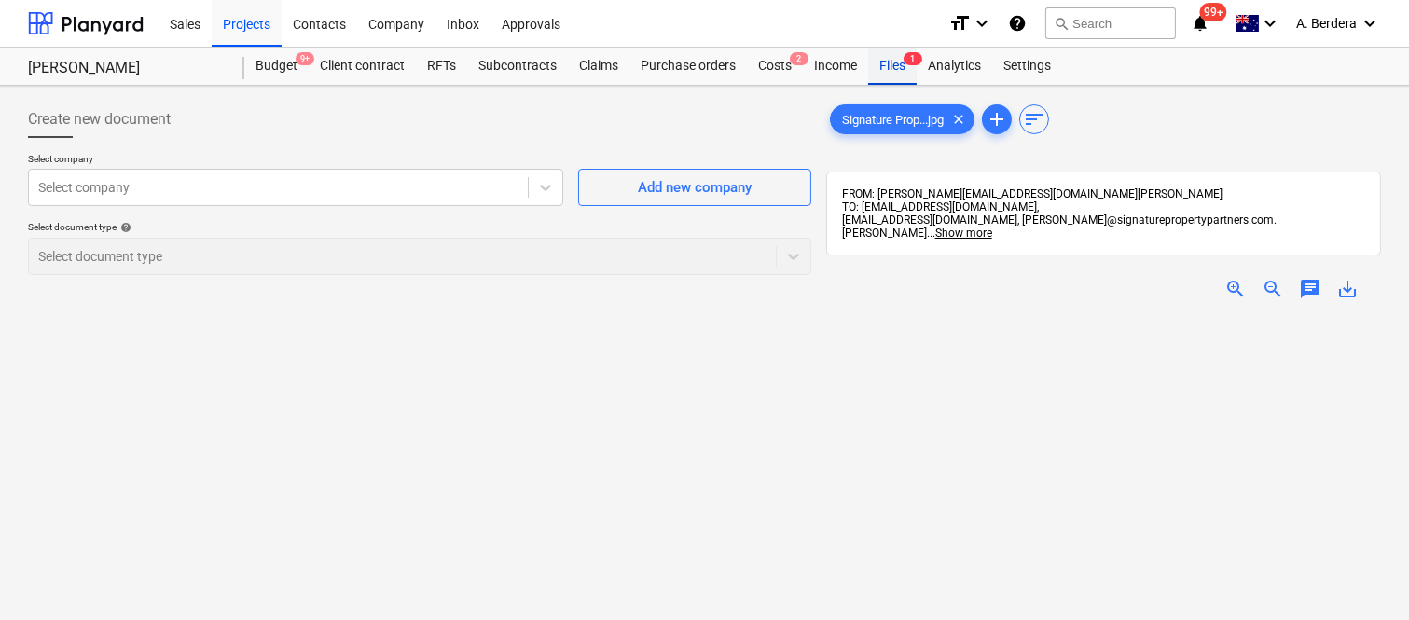
click at [900, 61] on div "Files 1" at bounding box center [892, 66] width 48 height 37
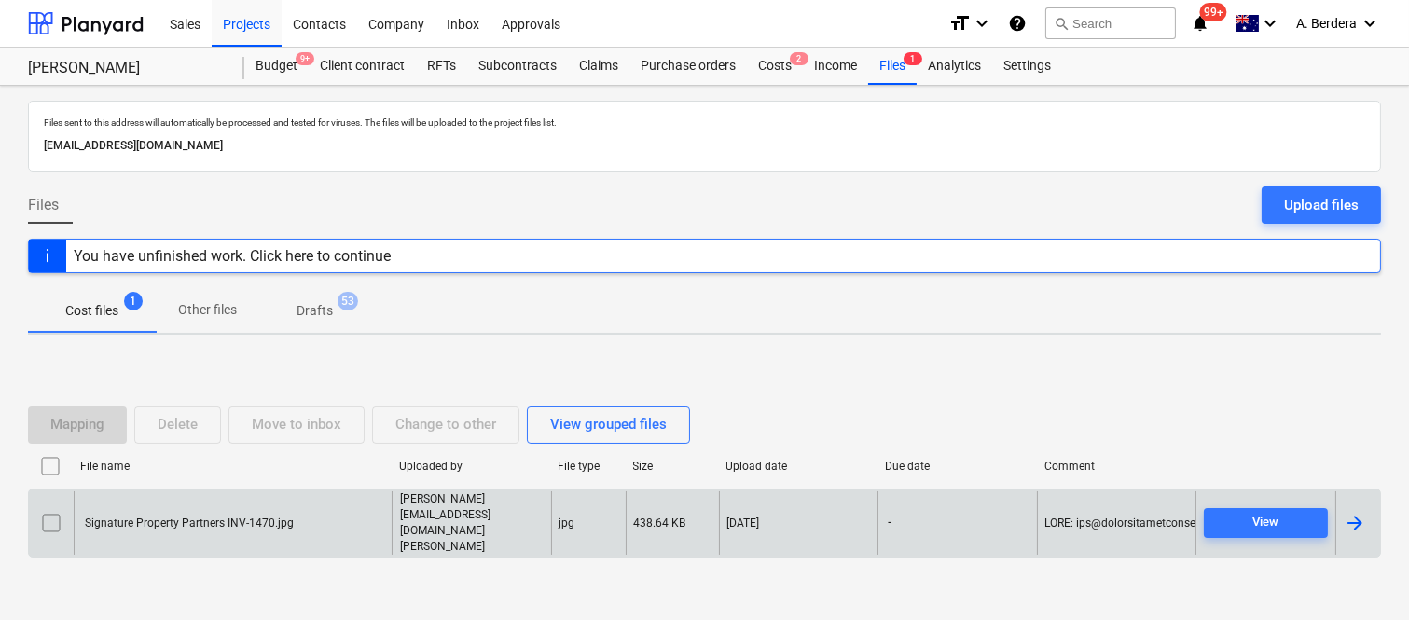
click at [53, 519] on input "checkbox" at bounding box center [51, 523] width 30 height 30
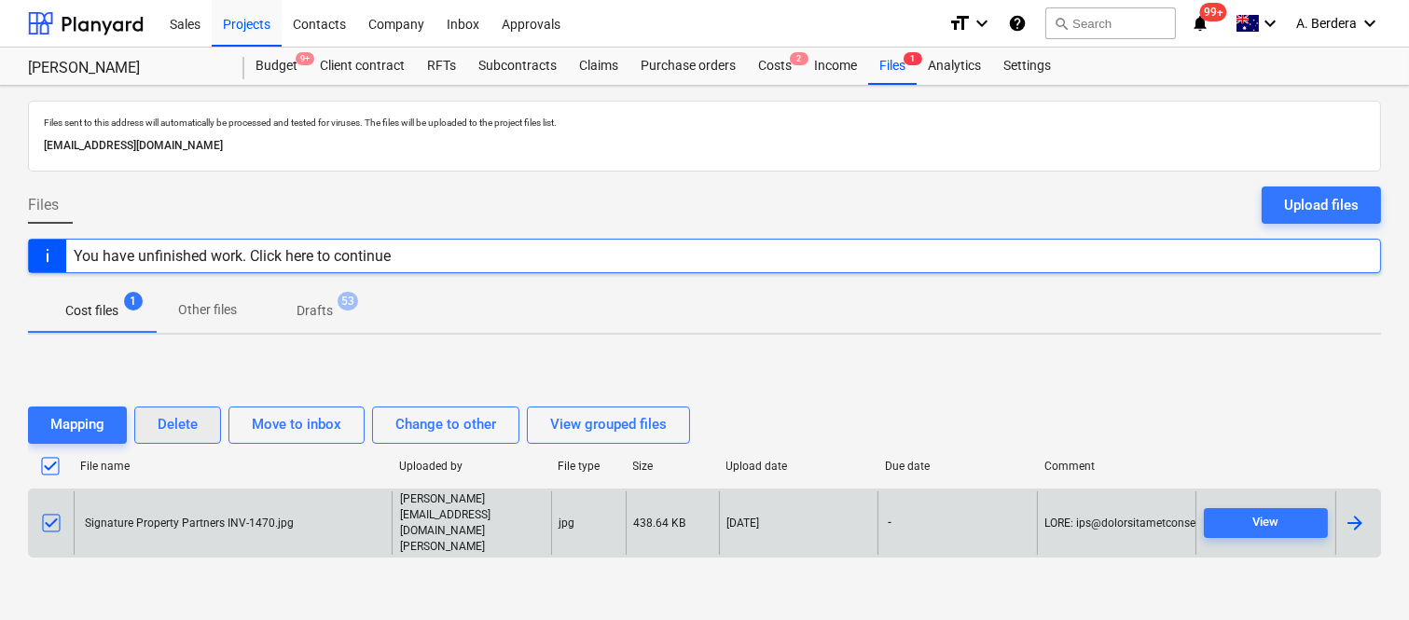
click at [174, 431] on div "Delete" at bounding box center [178, 424] width 40 height 24
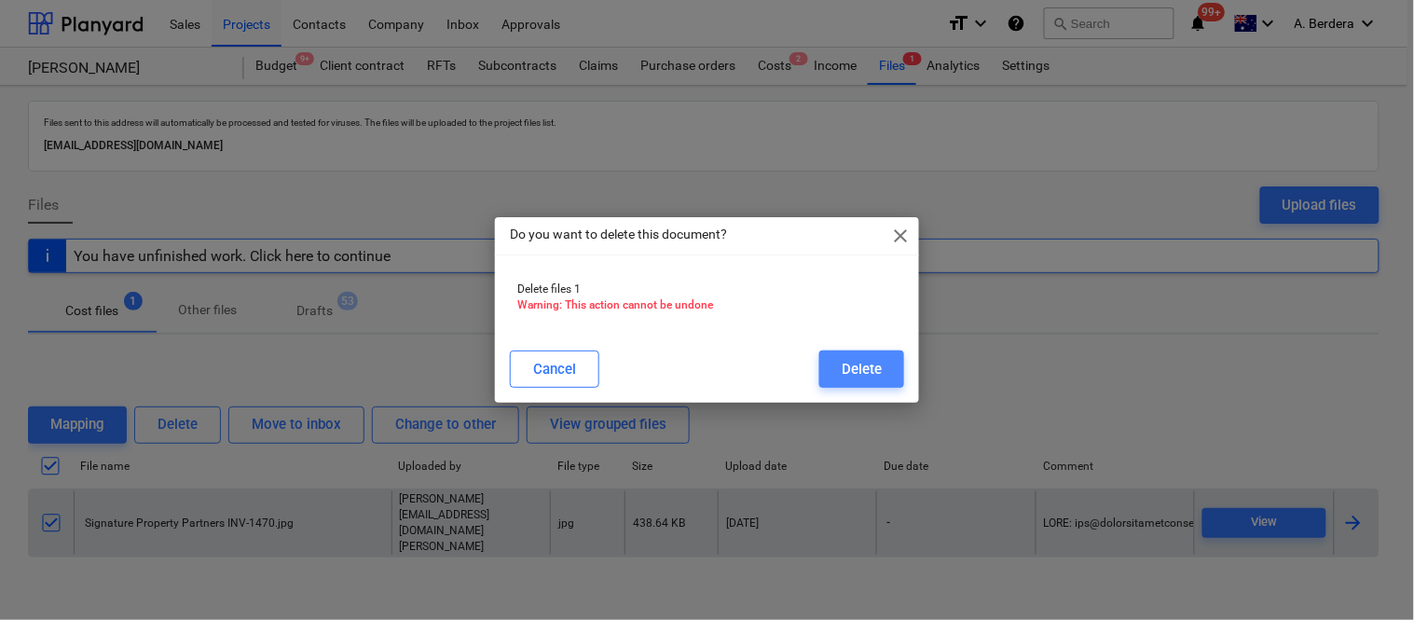
click at [856, 367] on div "Delete" at bounding box center [862, 369] width 40 height 24
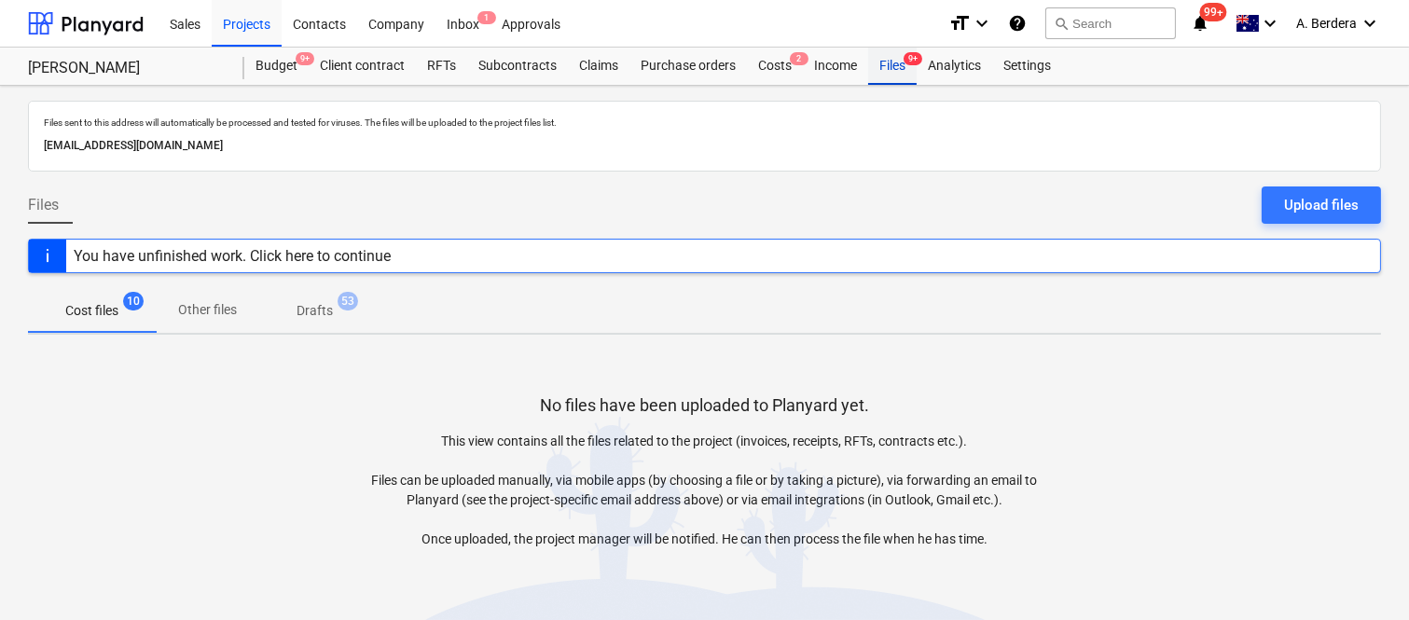
click at [891, 66] on div "Files 9+" at bounding box center [892, 66] width 48 height 37
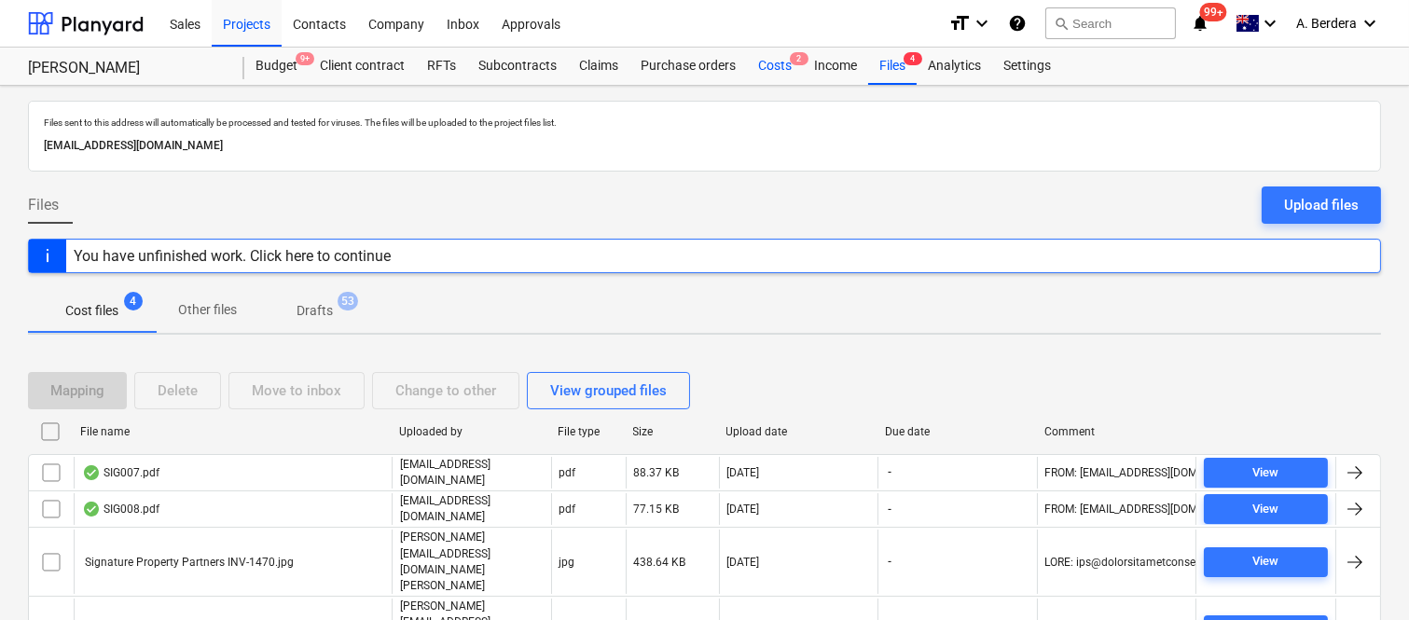
click at [768, 71] on div "Costs 2" at bounding box center [775, 66] width 56 height 37
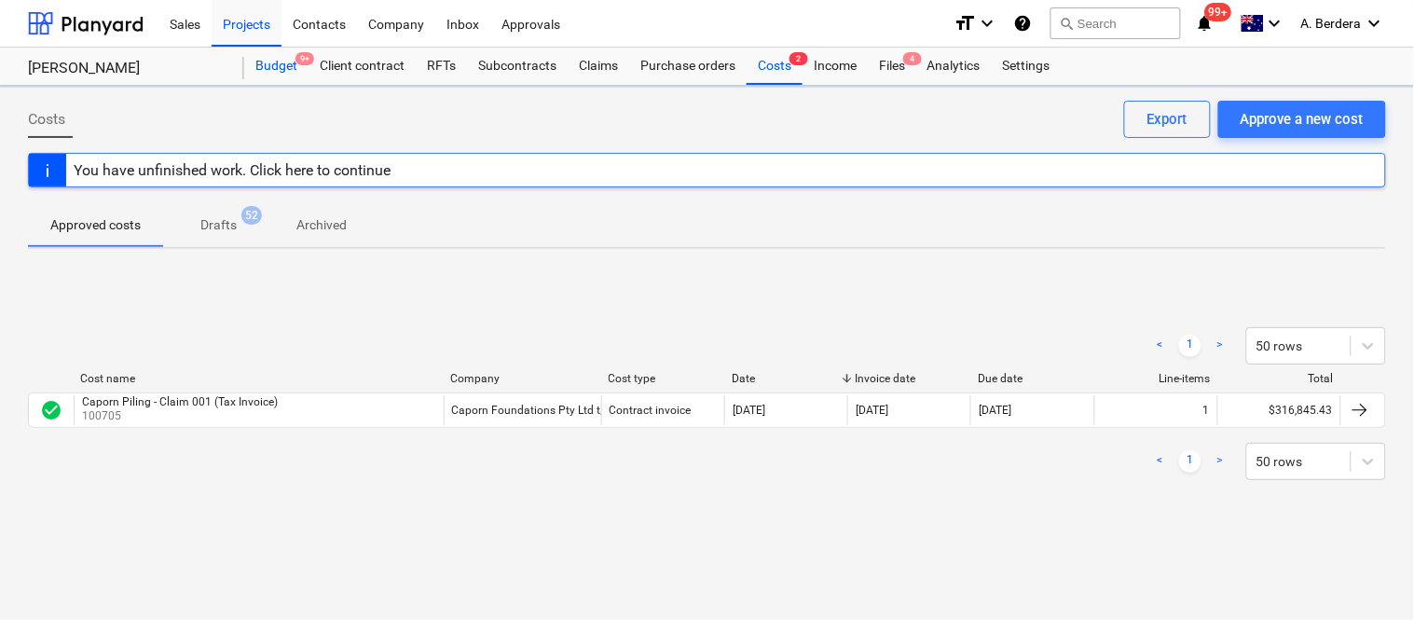
click at [276, 73] on div "Budget 9+" at bounding box center [276, 66] width 64 height 37
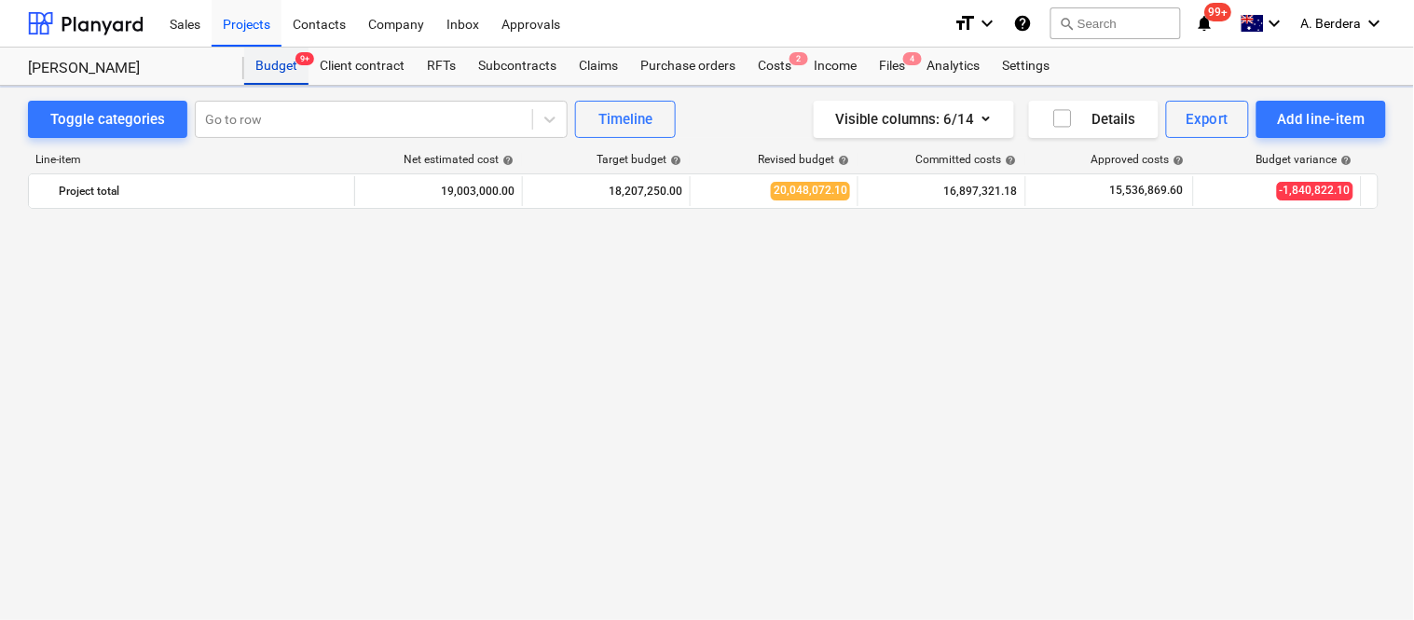
scroll to position [4283, 0]
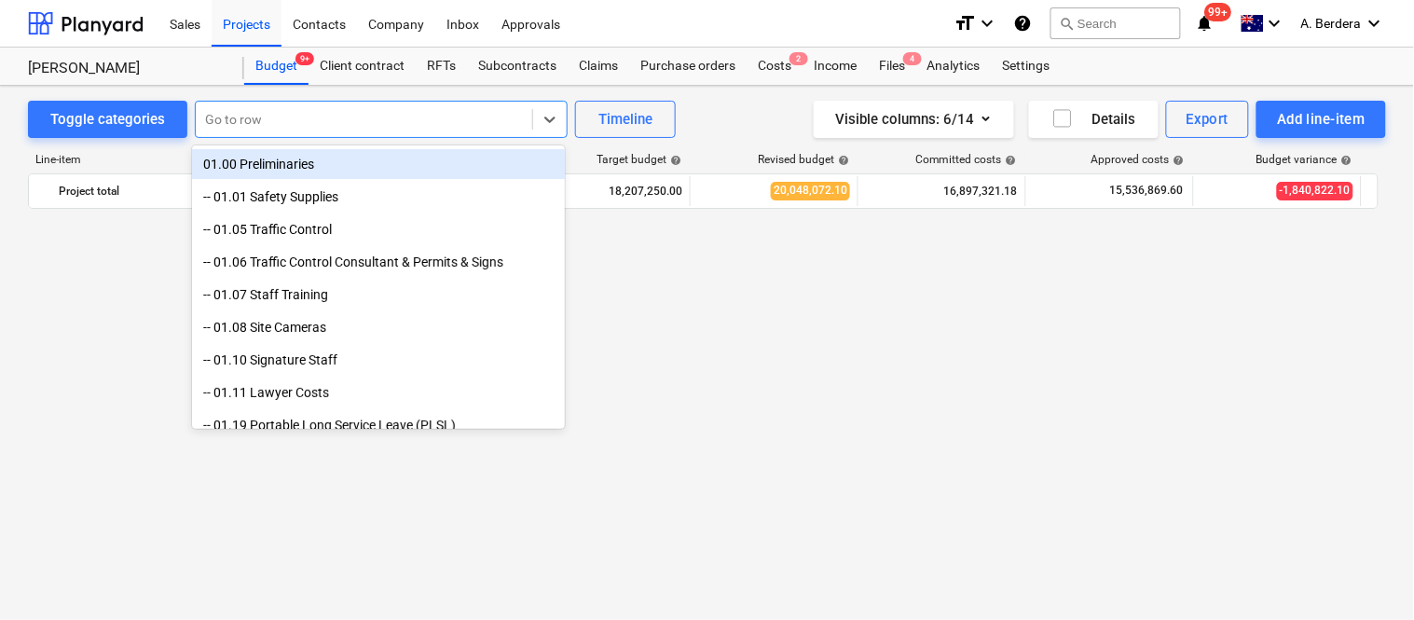
click at [285, 118] on div at bounding box center [364, 119] width 318 height 19
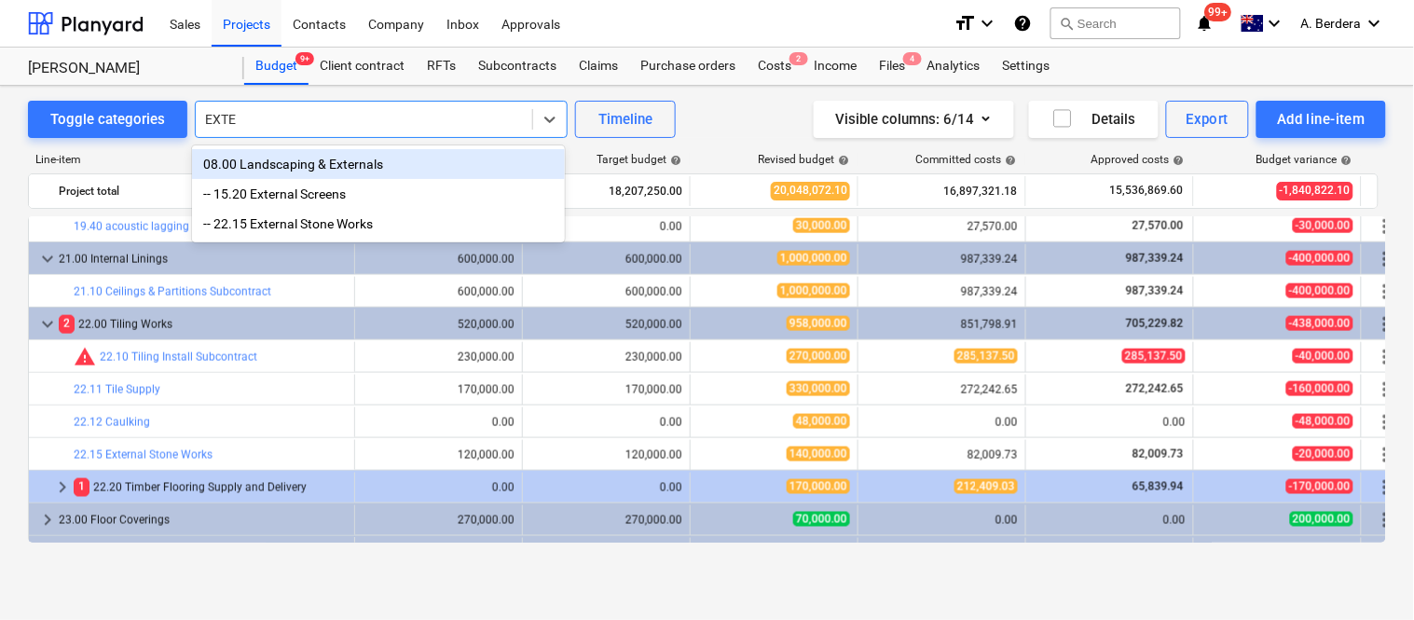
type input "EXTER"
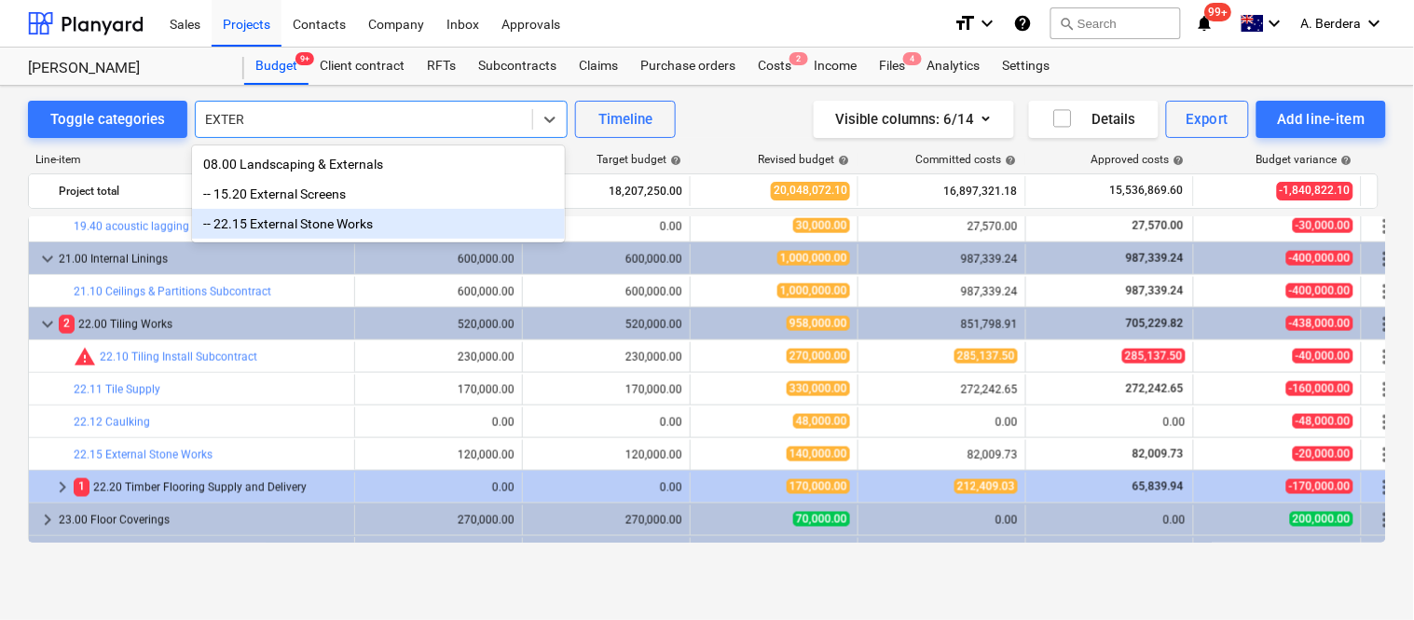
click at [265, 226] on div "-- 22.15 External Stone Works" at bounding box center [378, 224] width 373 height 30
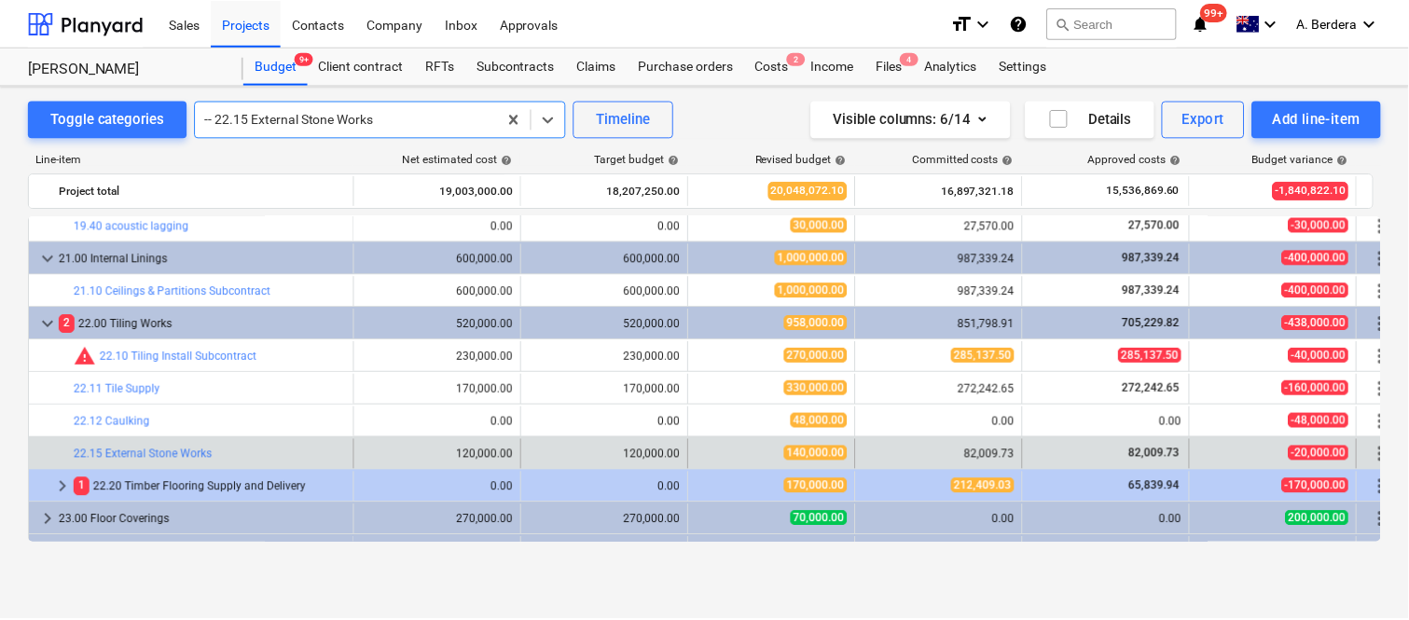
scroll to position [4504, 0]
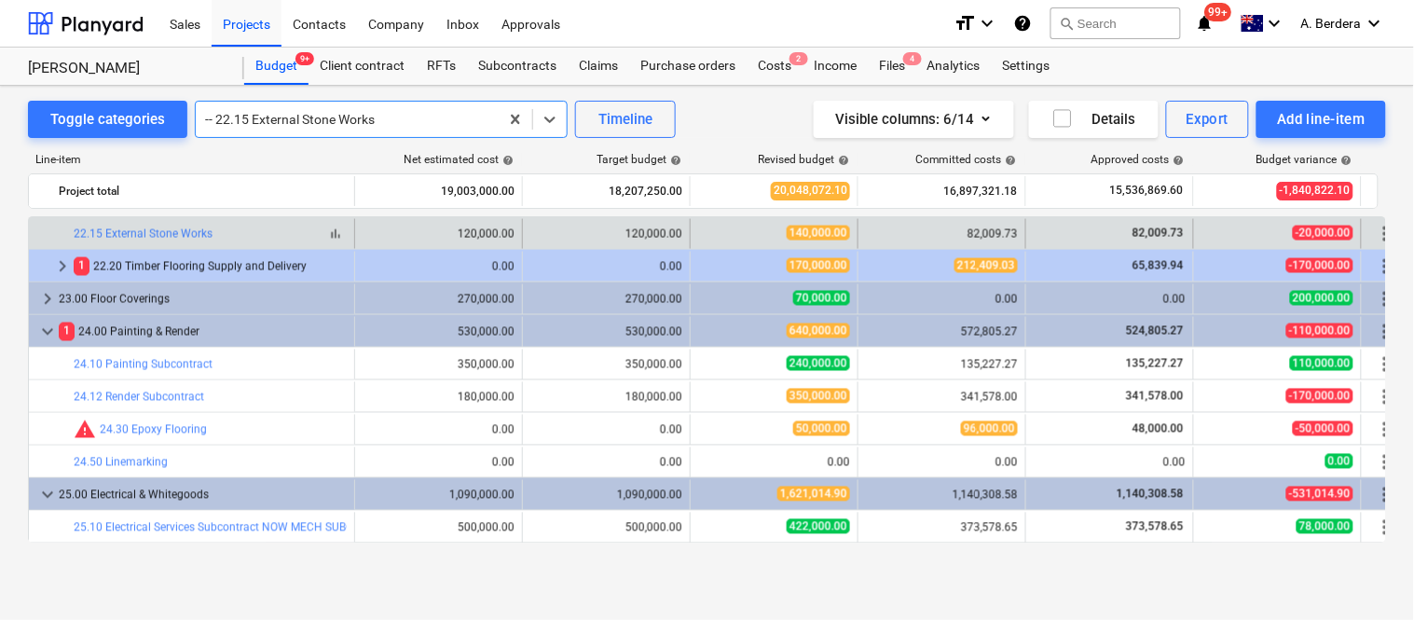
click at [337, 233] on span "bar_chart" at bounding box center [335, 234] width 15 height 15
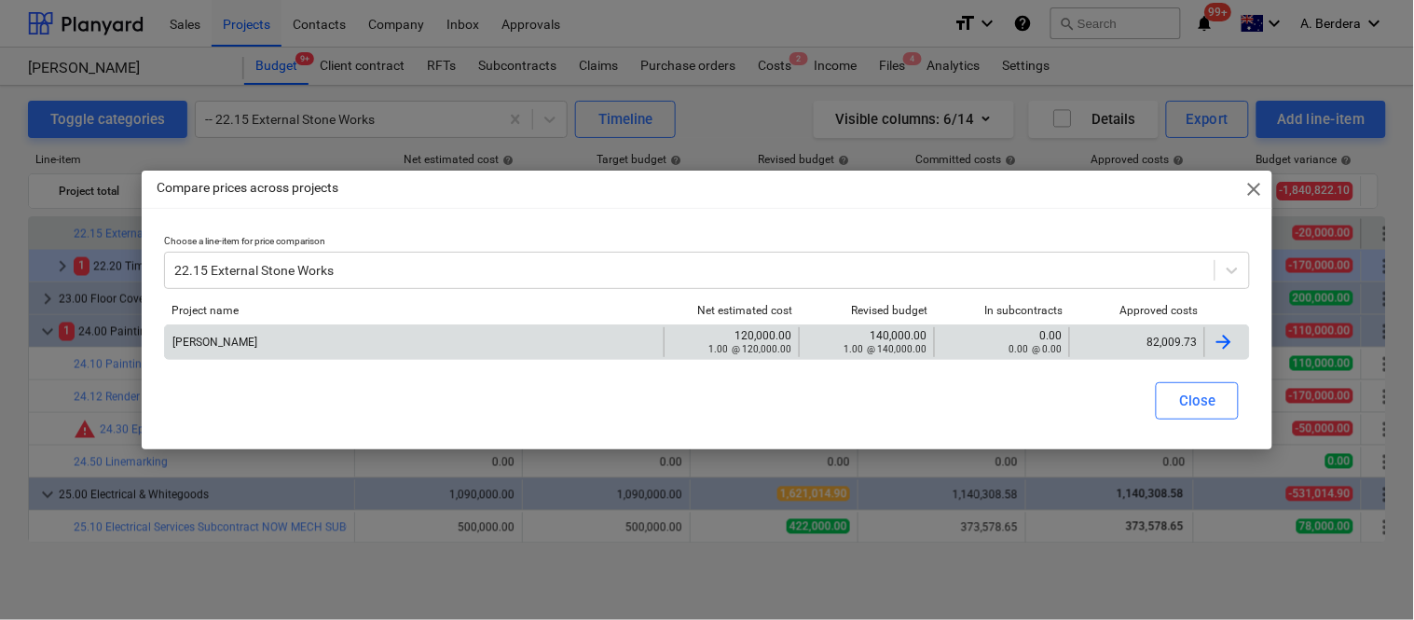
click at [1149, 343] on div "82,009.73" at bounding box center [1137, 342] width 119 height 13
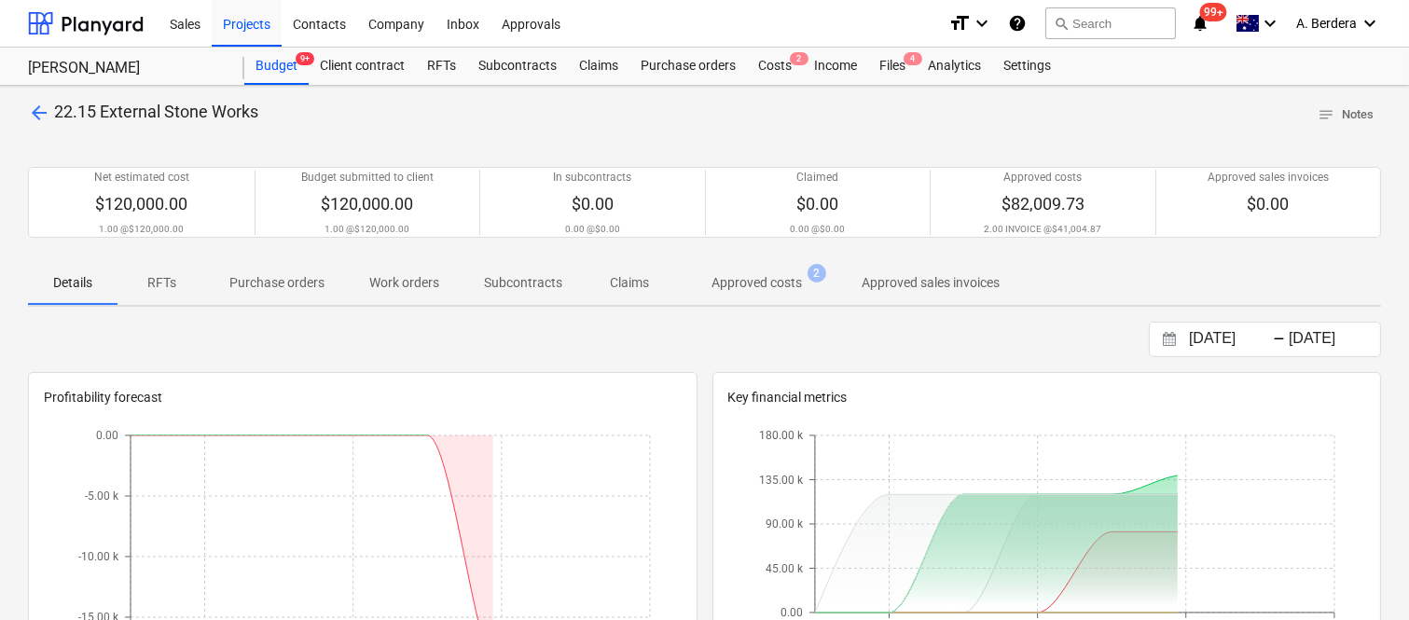
click at [759, 282] on p "Approved costs" at bounding box center [756, 283] width 90 height 20
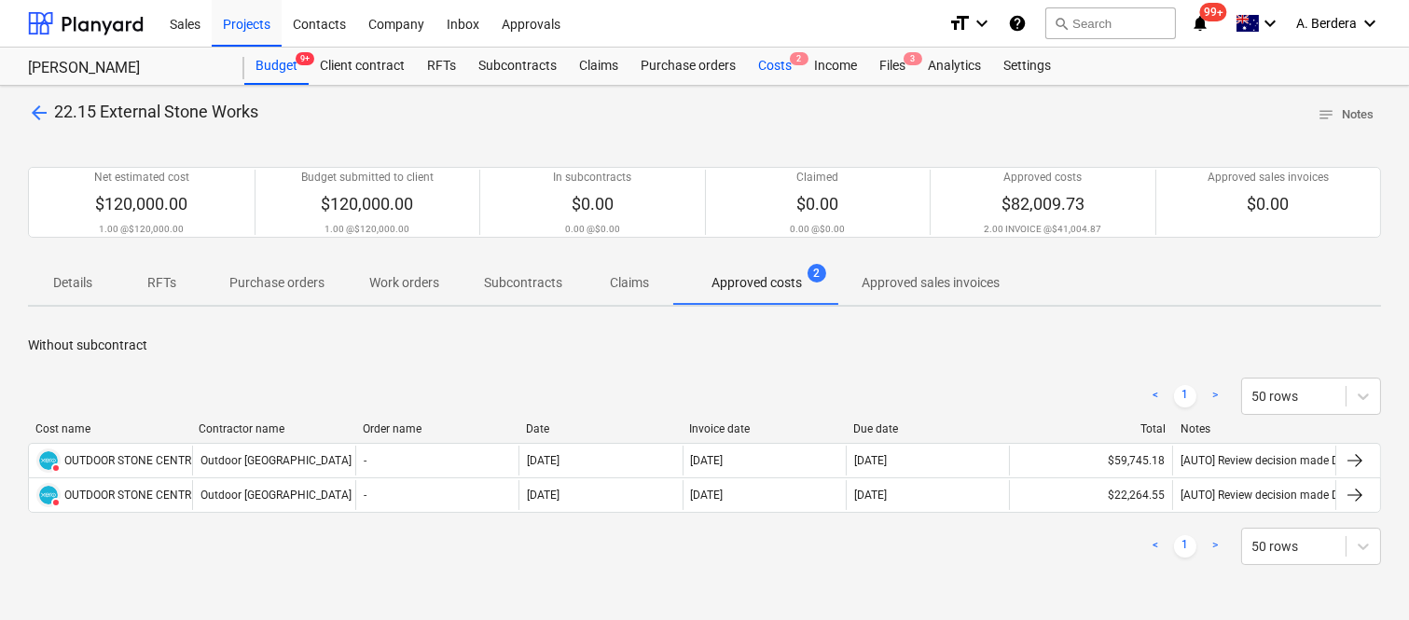
click at [781, 62] on div "Costs 2" at bounding box center [775, 66] width 56 height 37
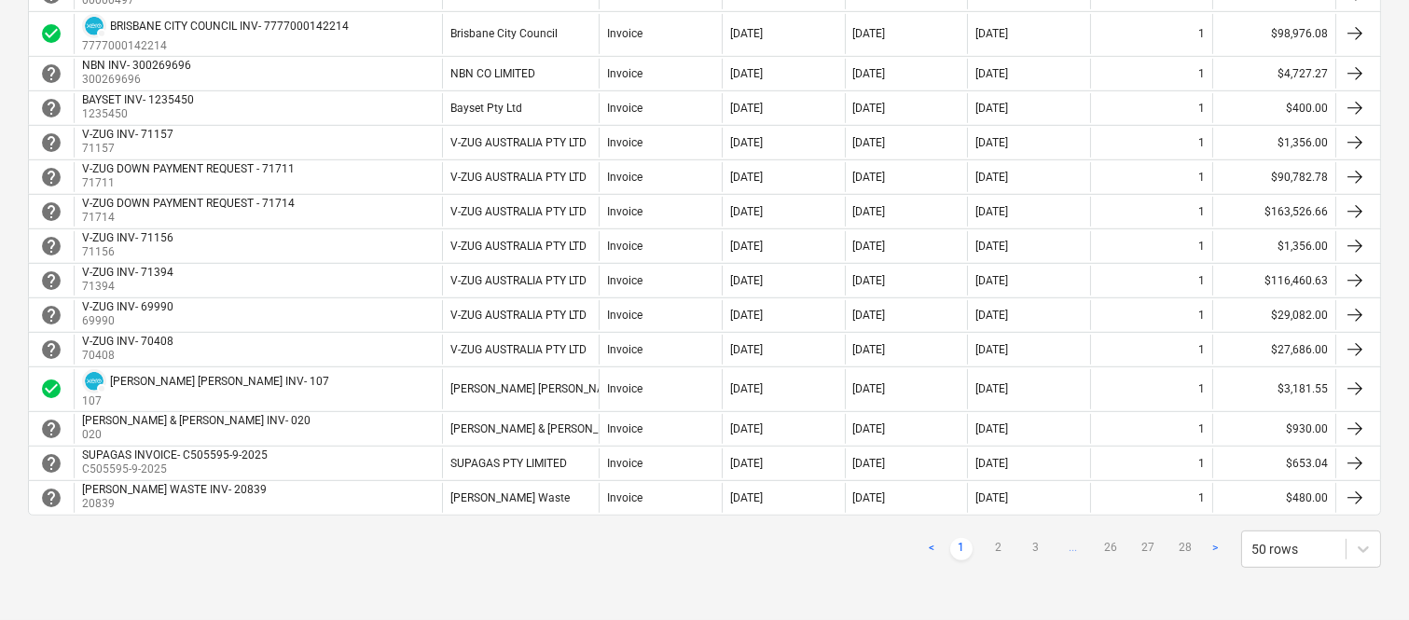
scroll to position [1699, 0]
click at [998, 550] on link "2" at bounding box center [998, 549] width 22 height 22
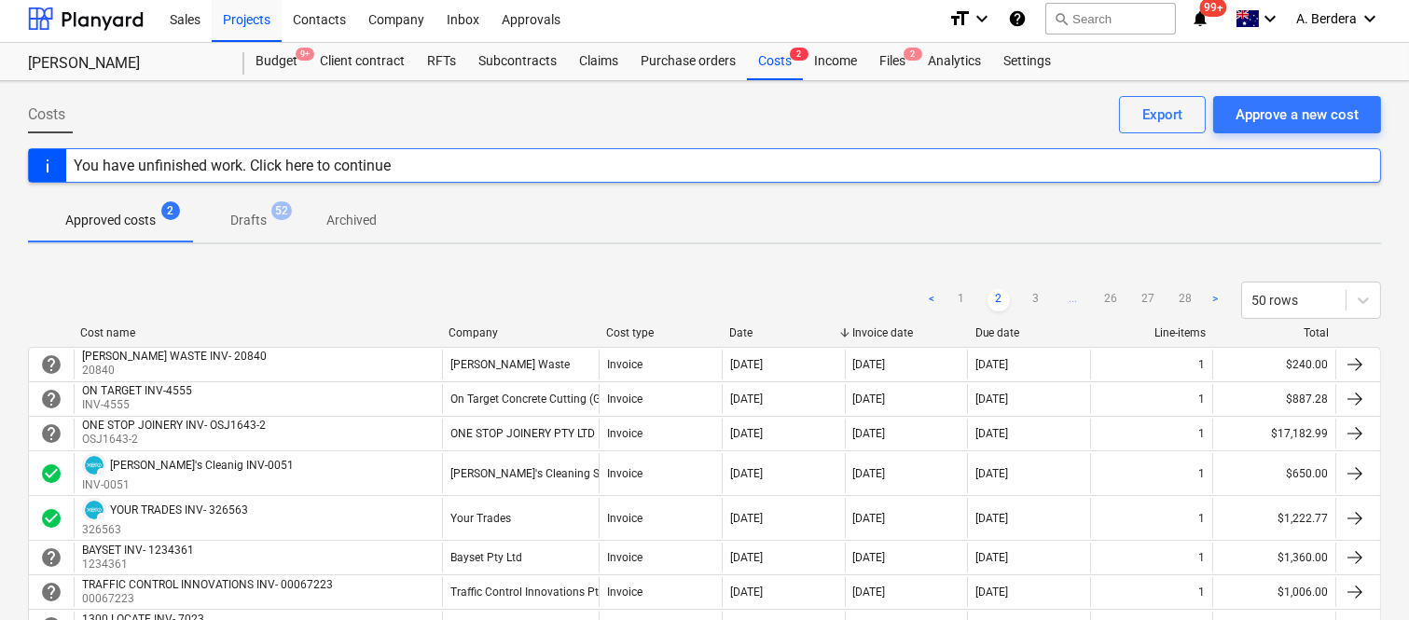
scroll to position [0, 0]
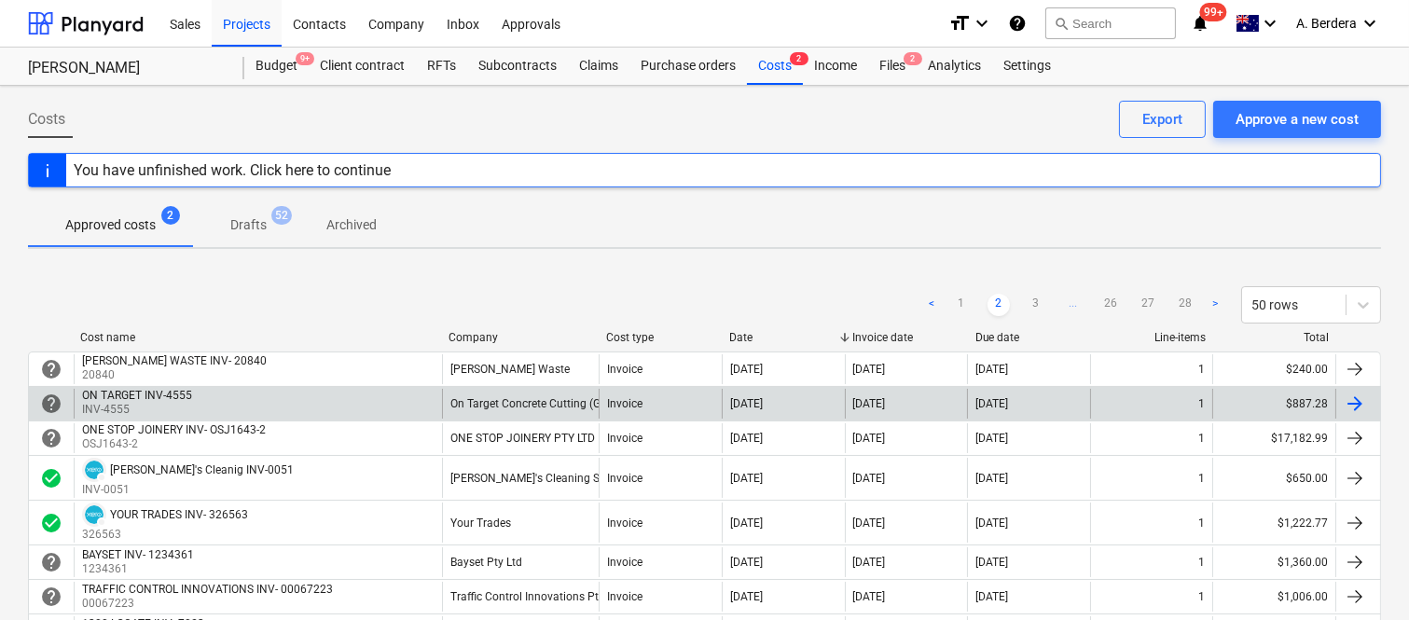
click at [351, 392] on div "ON TARGET INV-4555 INV-4555" at bounding box center [258, 404] width 368 height 30
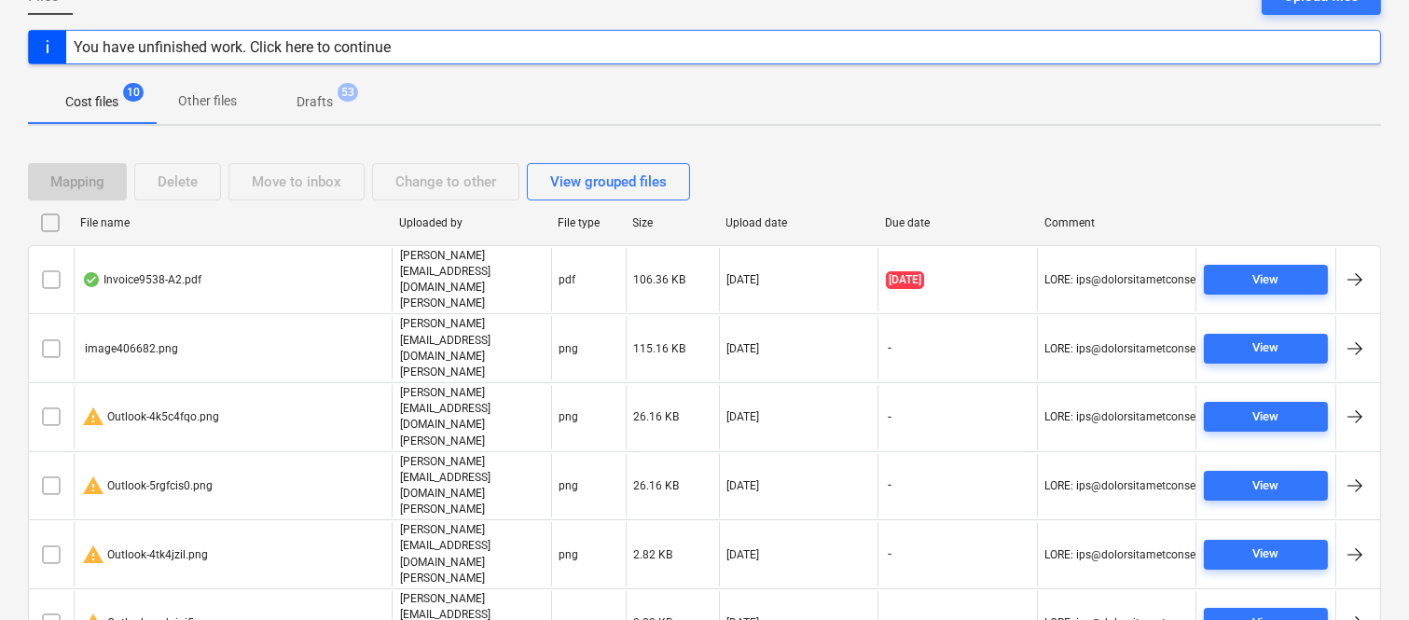
scroll to position [247, 0]
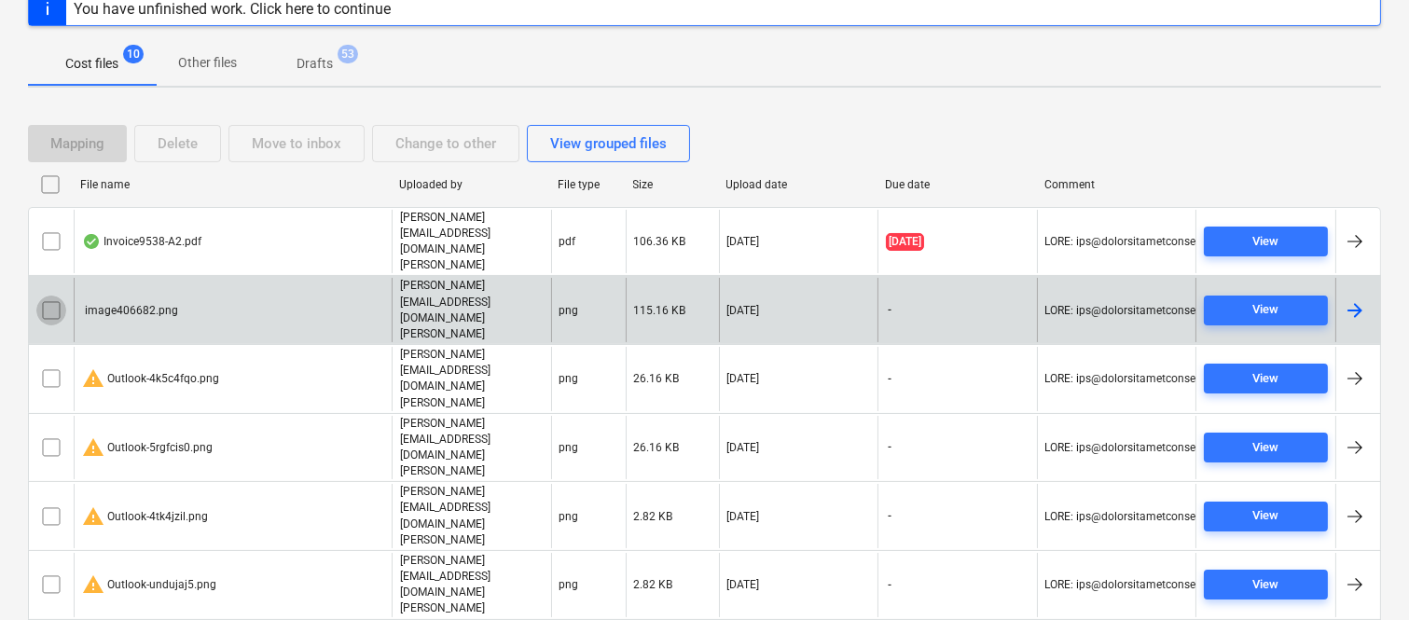
click at [50, 296] on input "checkbox" at bounding box center [51, 311] width 30 height 30
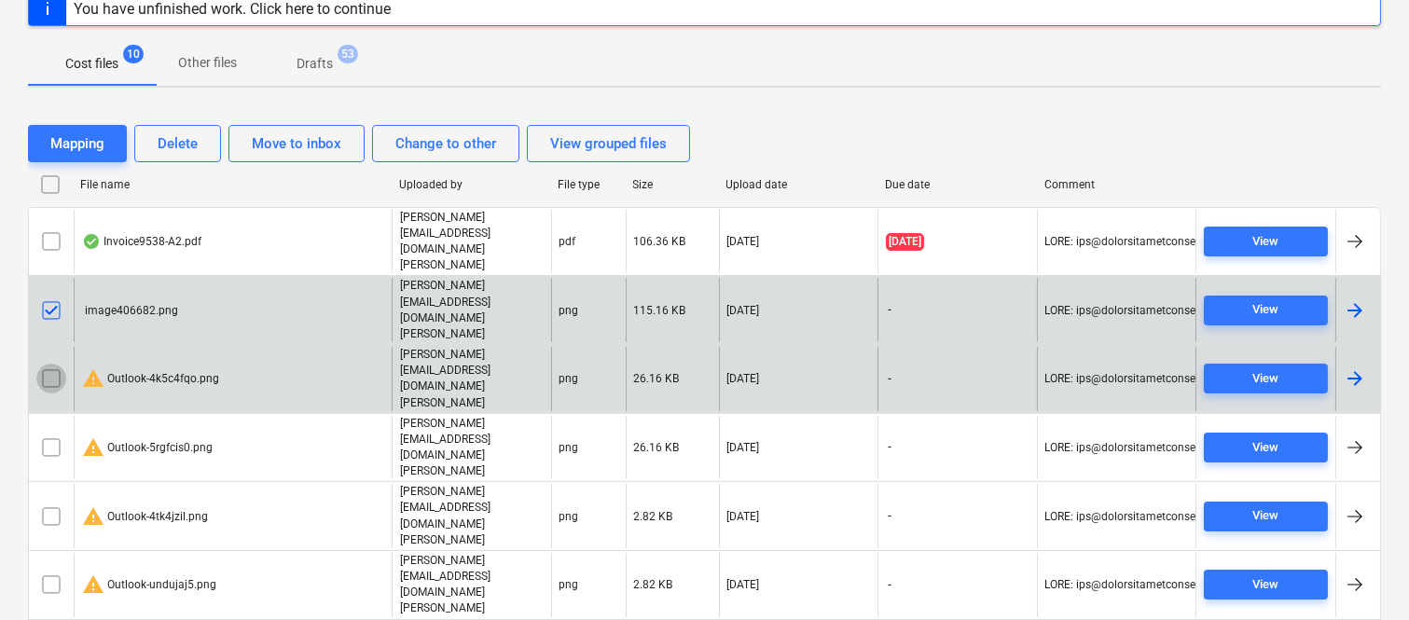
click at [48, 364] on input "checkbox" at bounding box center [51, 379] width 30 height 30
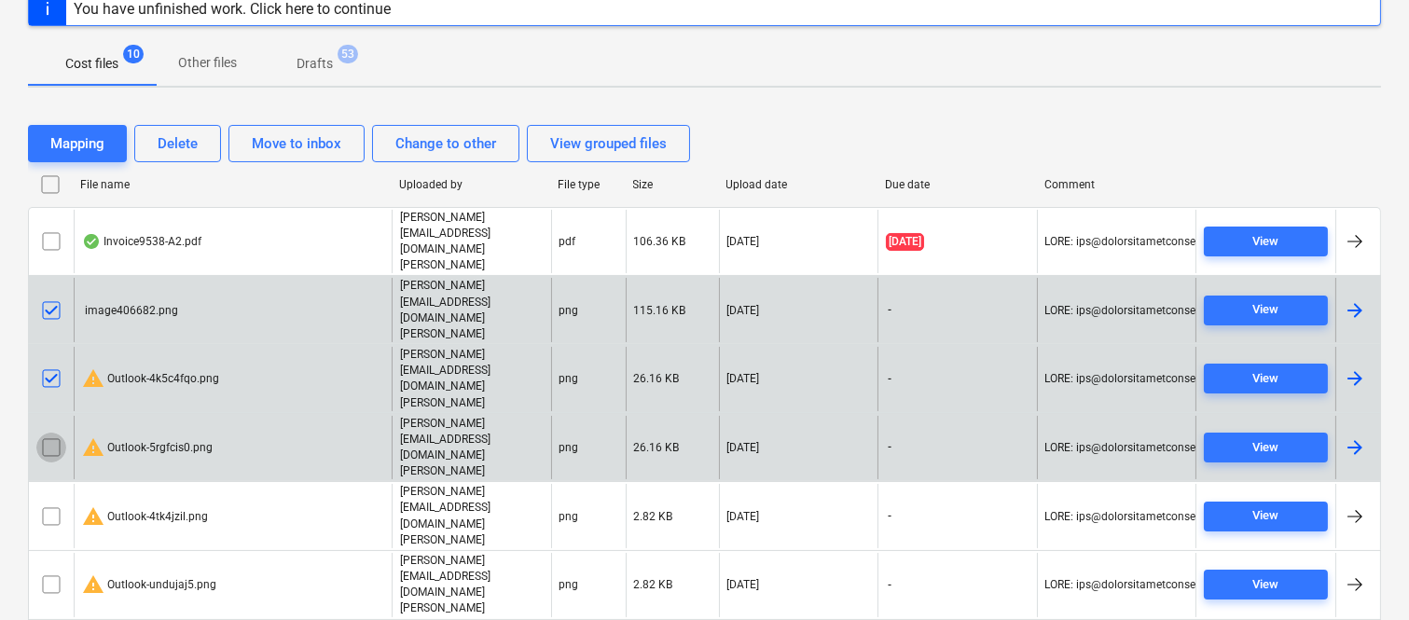
click at [53, 433] on input "checkbox" at bounding box center [51, 448] width 30 height 30
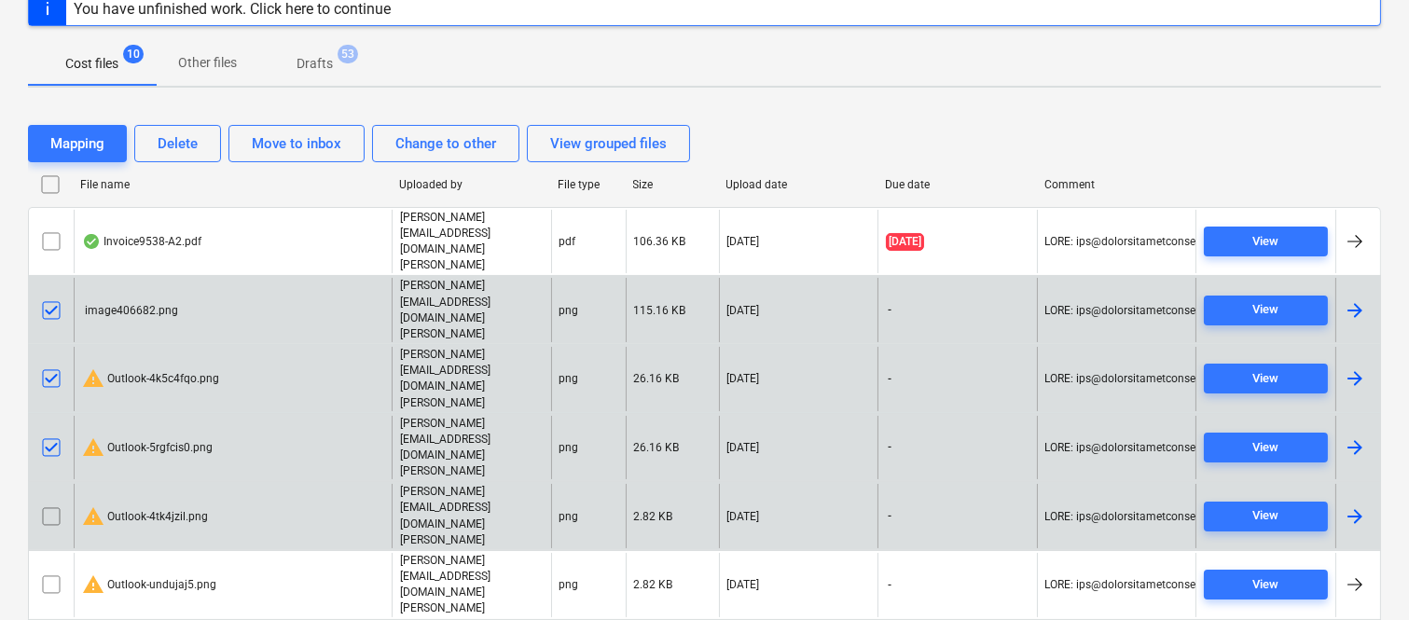
click at [52, 502] on input "checkbox" at bounding box center [51, 517] width 30 height 30
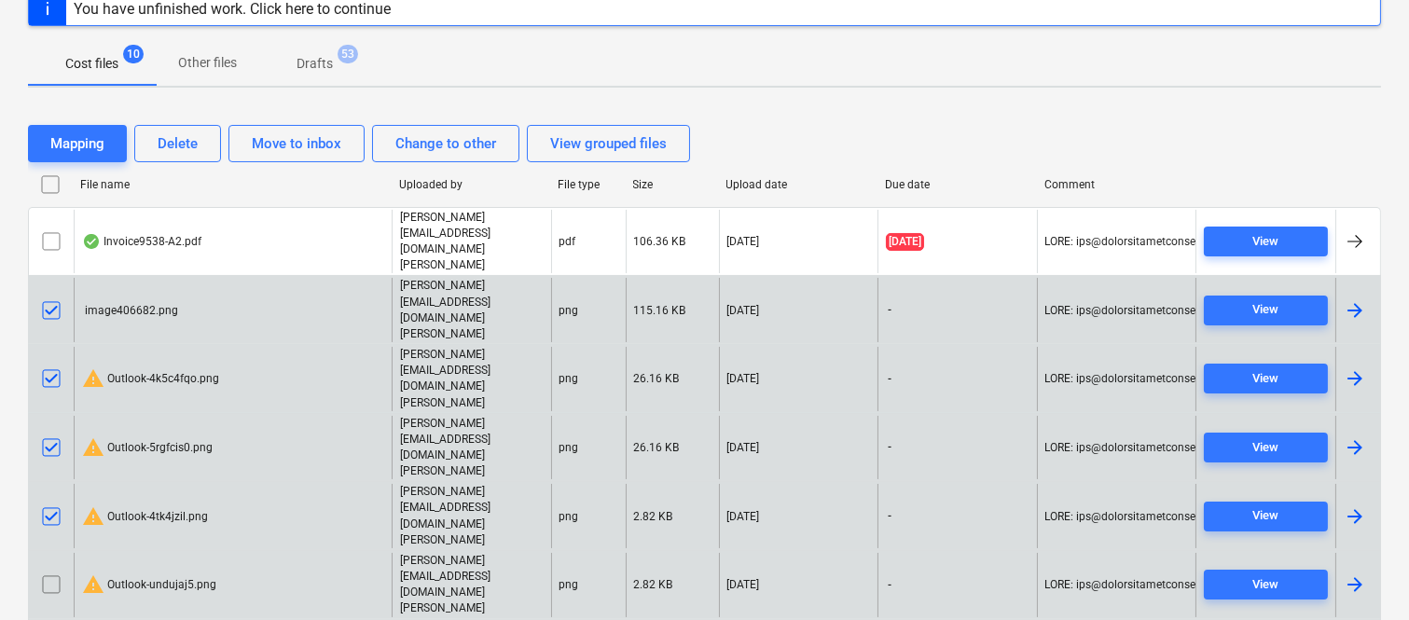
click at [45, 570] on input "checkbox" at bounding box center [51, 585] width 30 height 30
click at [190, 136] on div "Delete" at bounding box center [178, 143] width 40 height 24
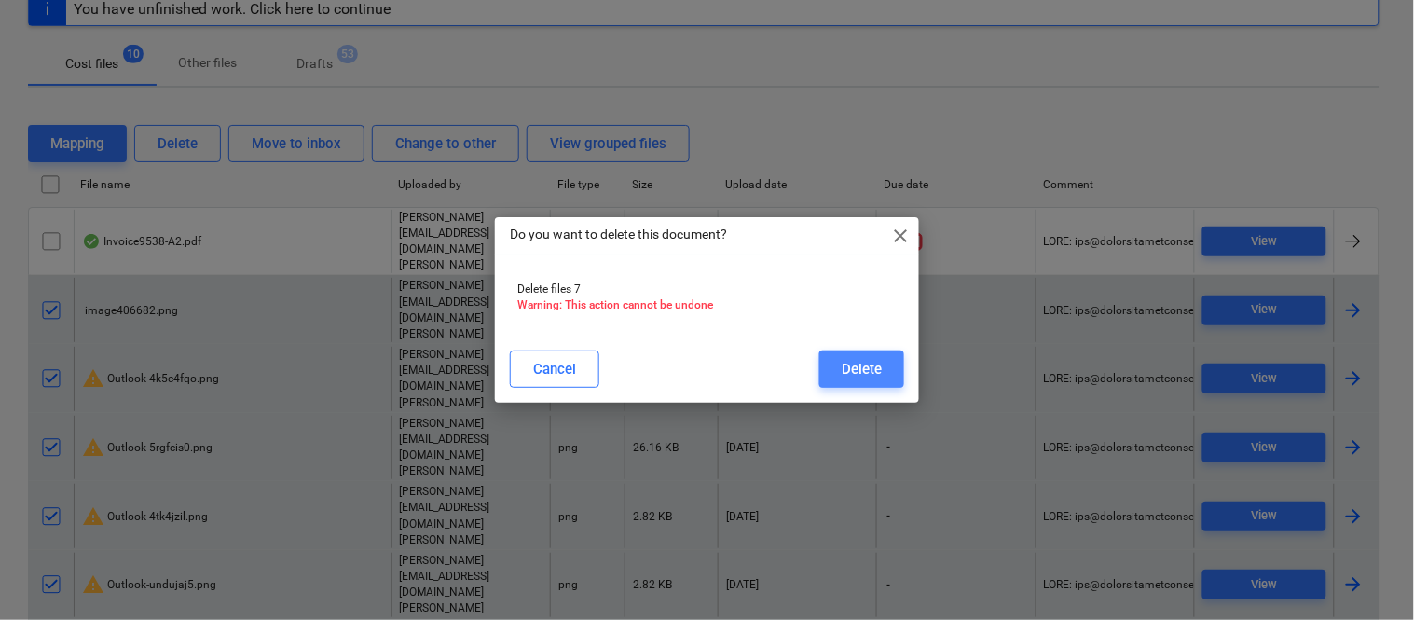
click at [850, 366] on div "Delete" at bounding box center [862, 369] width 40 height 24
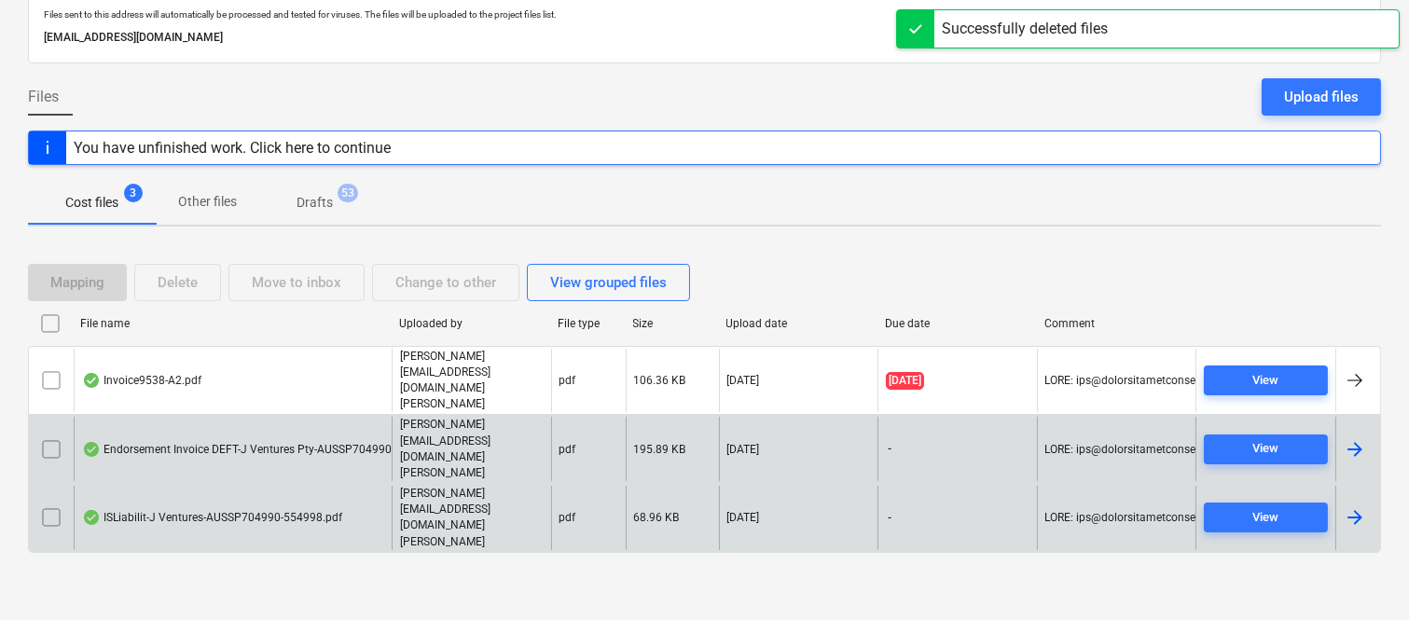
scroll to position [39, 0]
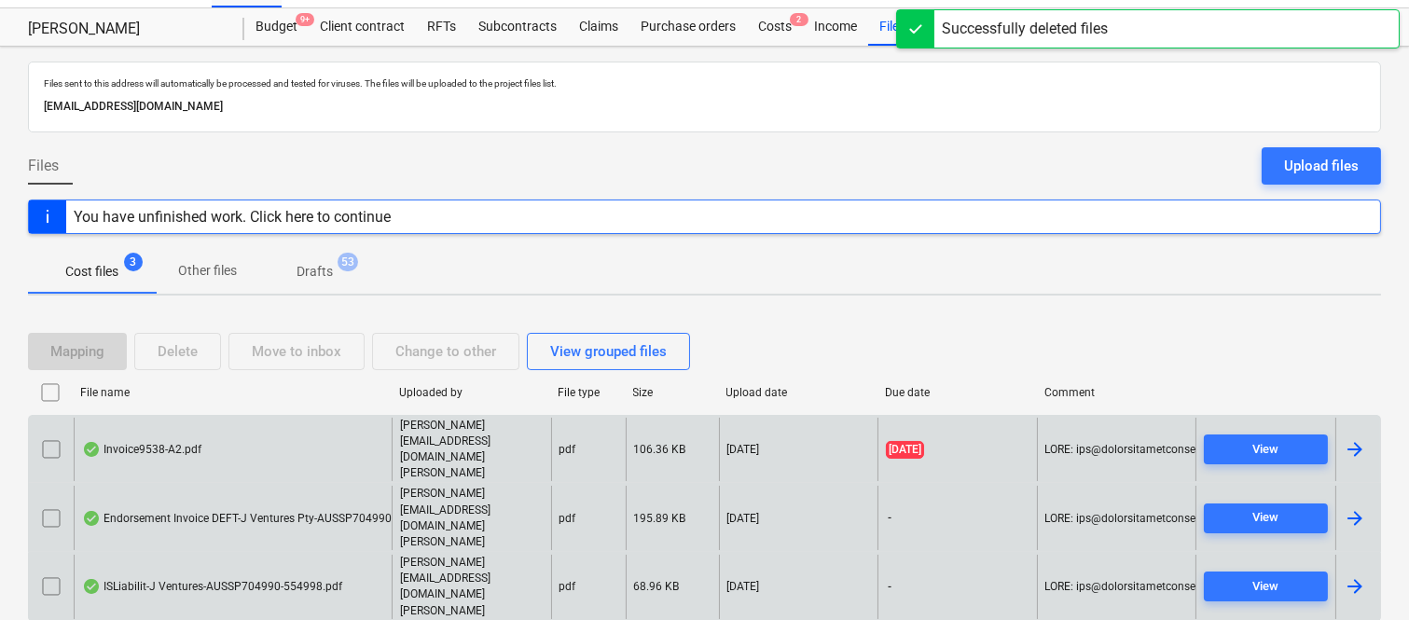
click at [355, 448] on div "Invoice9538-A2.pdf" at bounding box center [233, 450] width 318 height 64
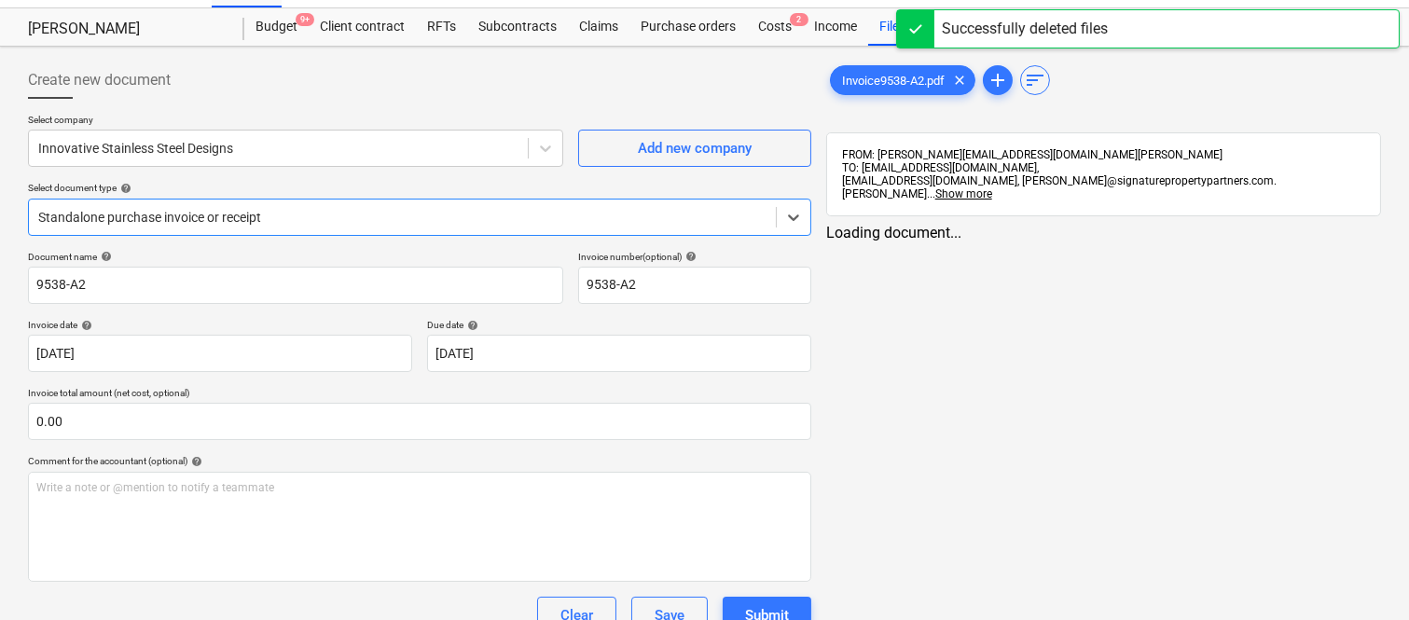
type input "9538-A2"
type input "[DATE]"
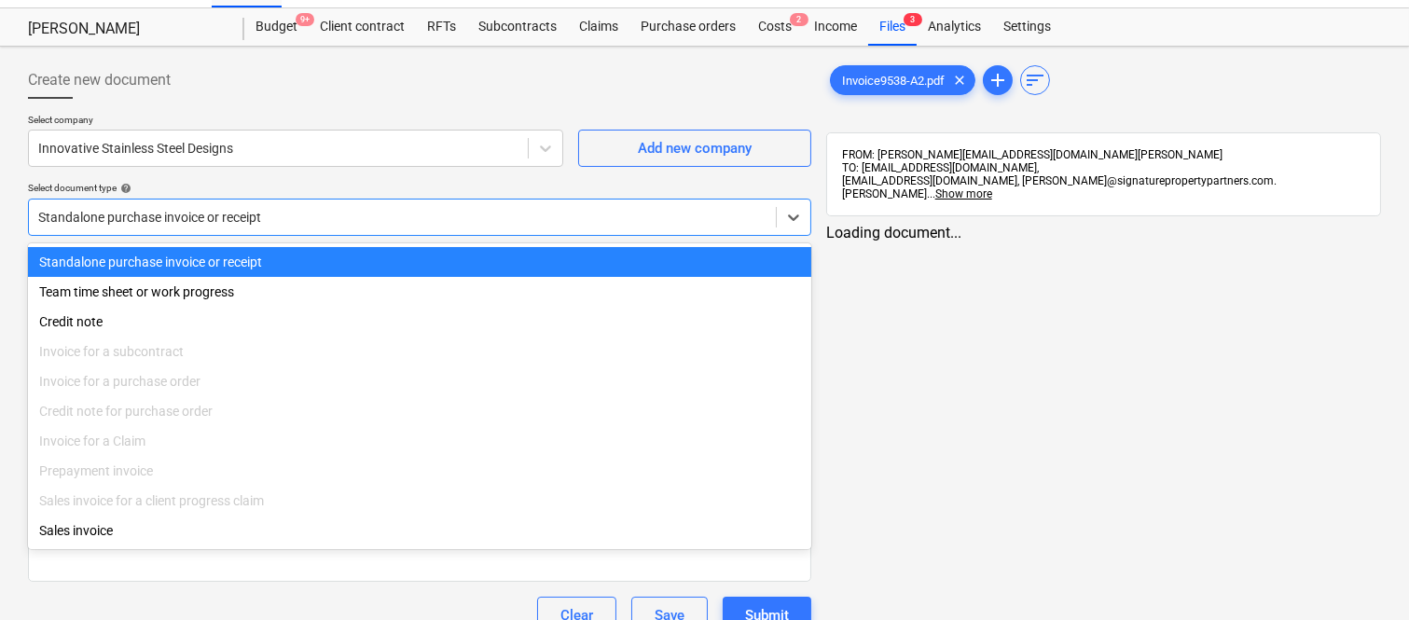
click at [338, 213] on div at bounding box center [402, 217] width 728 height 19
click at [351, 250] on div "Standalone purchase invoice or receipt" at bounding box center [419, 262] width 783 height 30
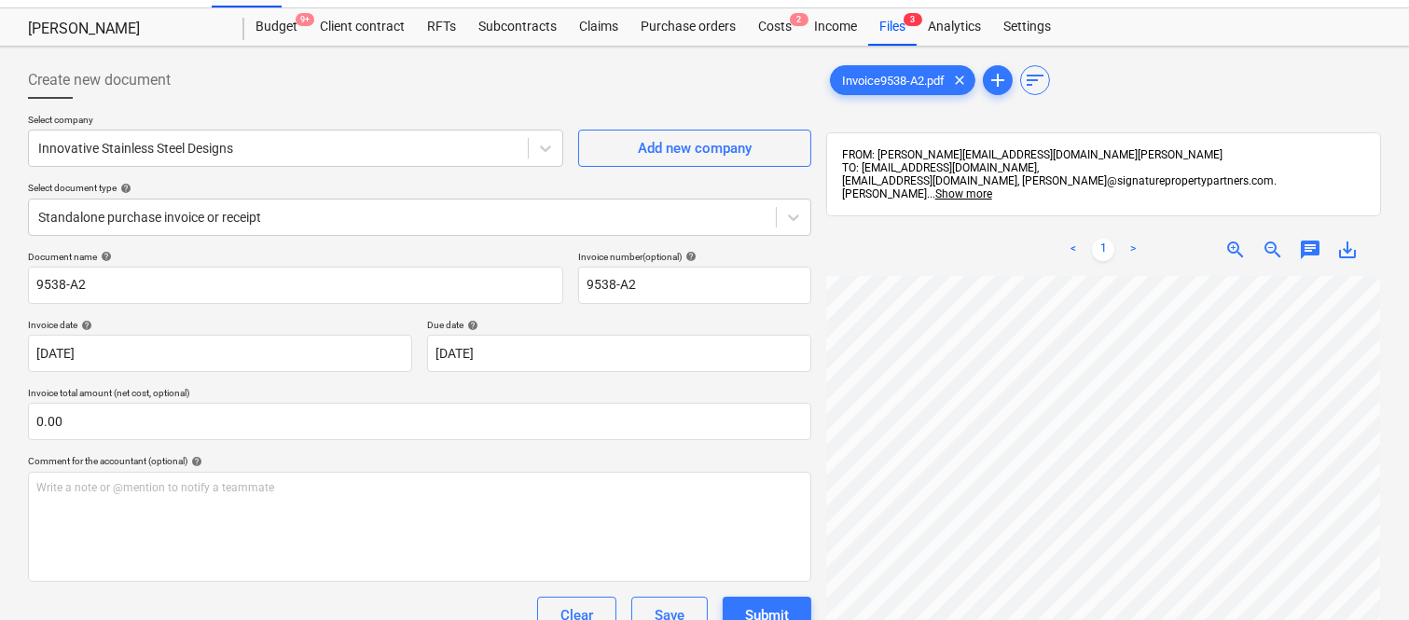
scroll to position [127, 146]
click at [26, 293] on div "Create new document Select company Innovative Stainless Steel Designs Add new c…" at bounding box center [420, 452] width 798 height 797
click at [32, 285] on input "9538-A2" at bounding box center [295, 285] width 535 height 37
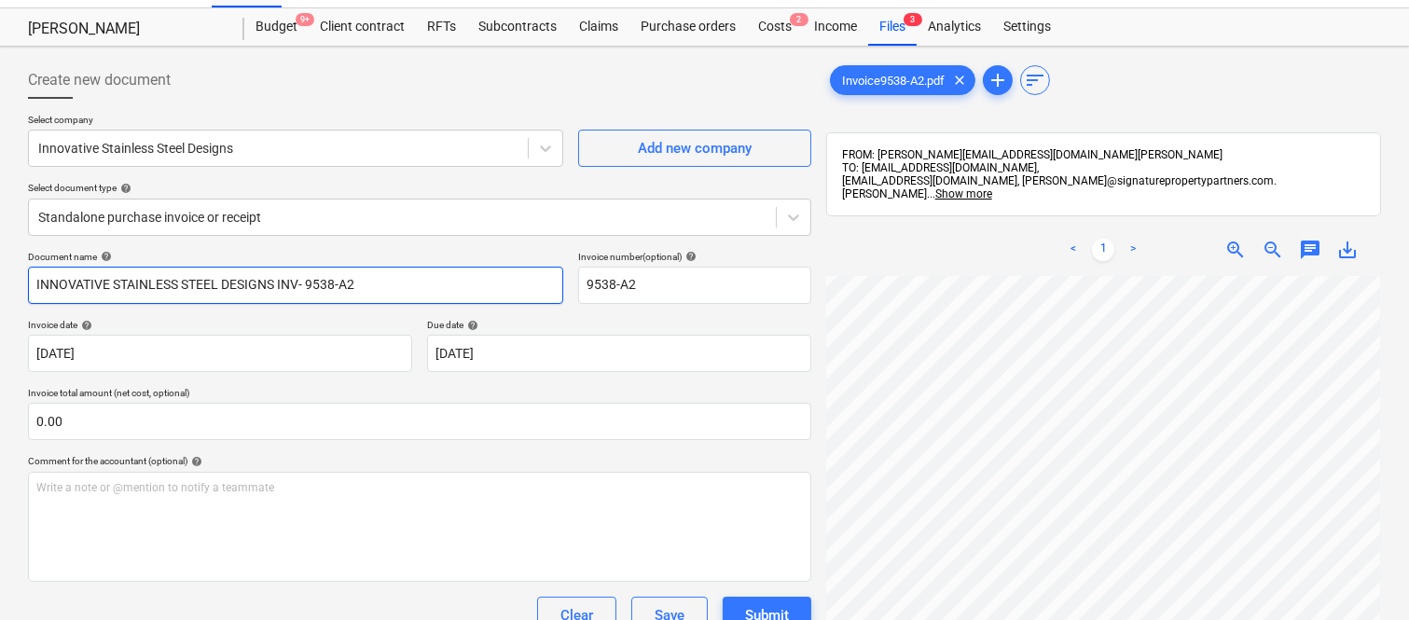
type input "INNOVATIVE STAINLESS STEEL DESIGNS INV- 9538-A2"
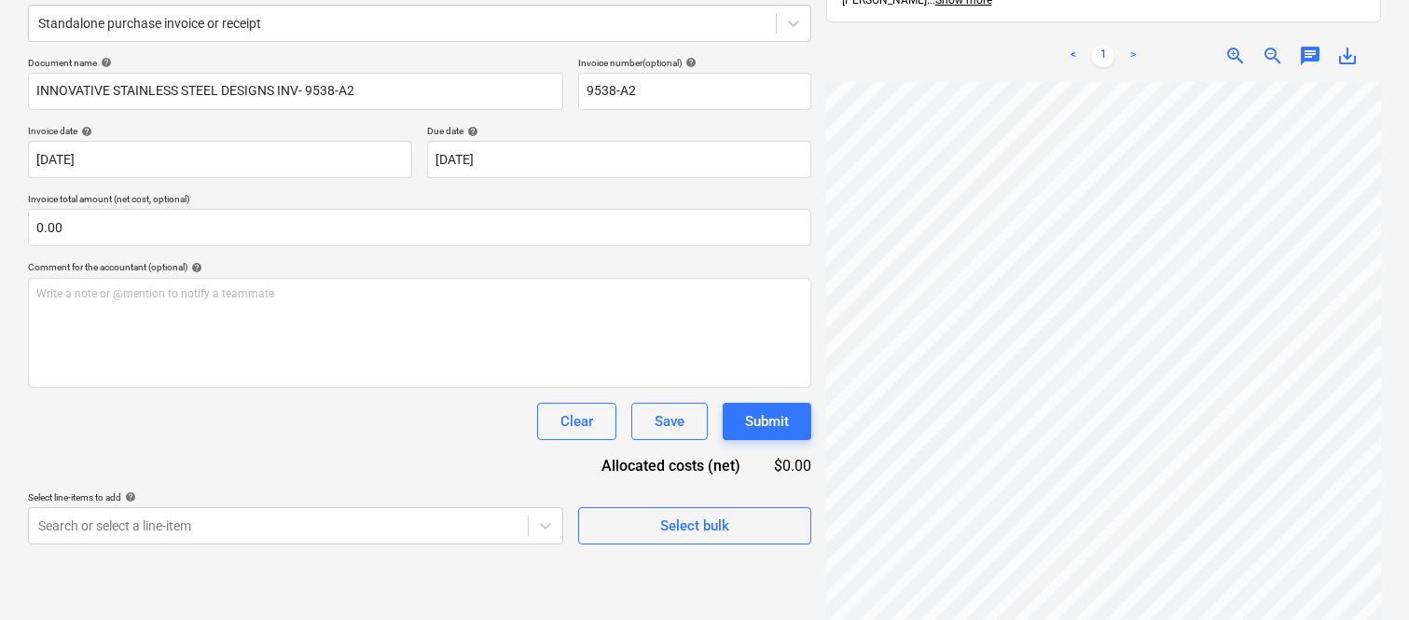
scroll to position [266, 0]
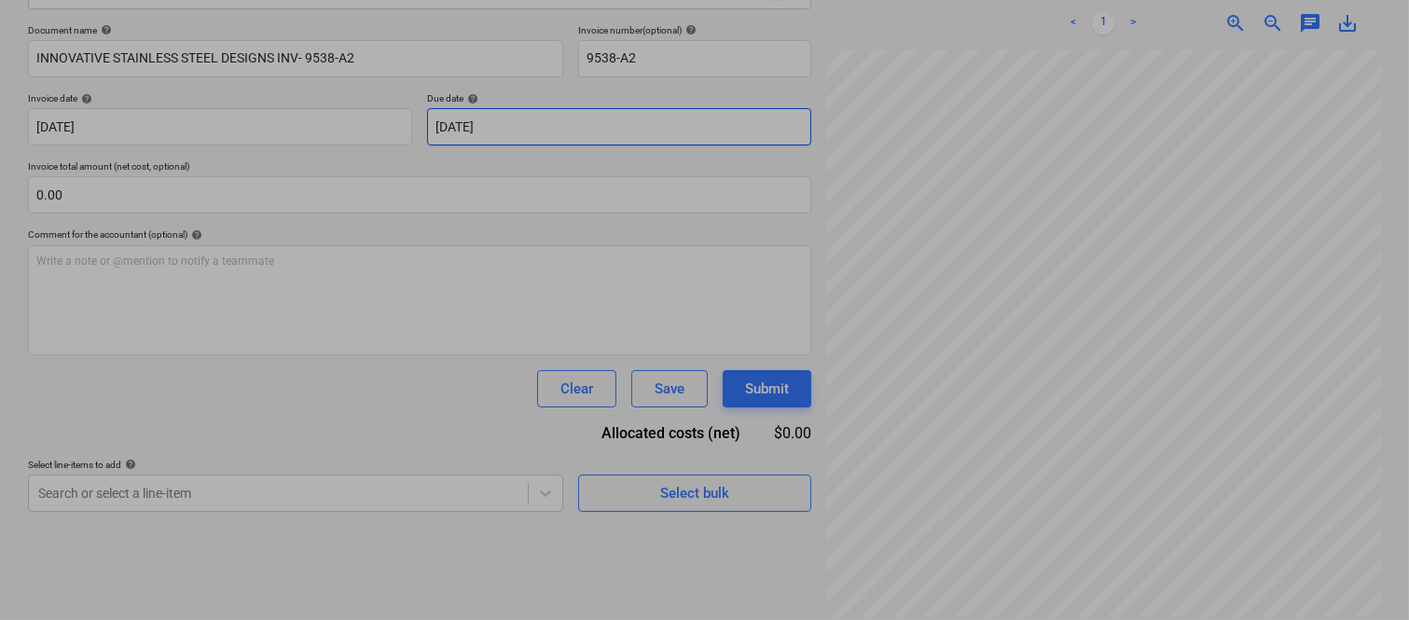
click at [636, 134] on body "Sales Projects Contacts Company Inbox 1 Approvals format_size keyboard_arrow_do…" at bounding box center [704, 44] width 1409 height 620
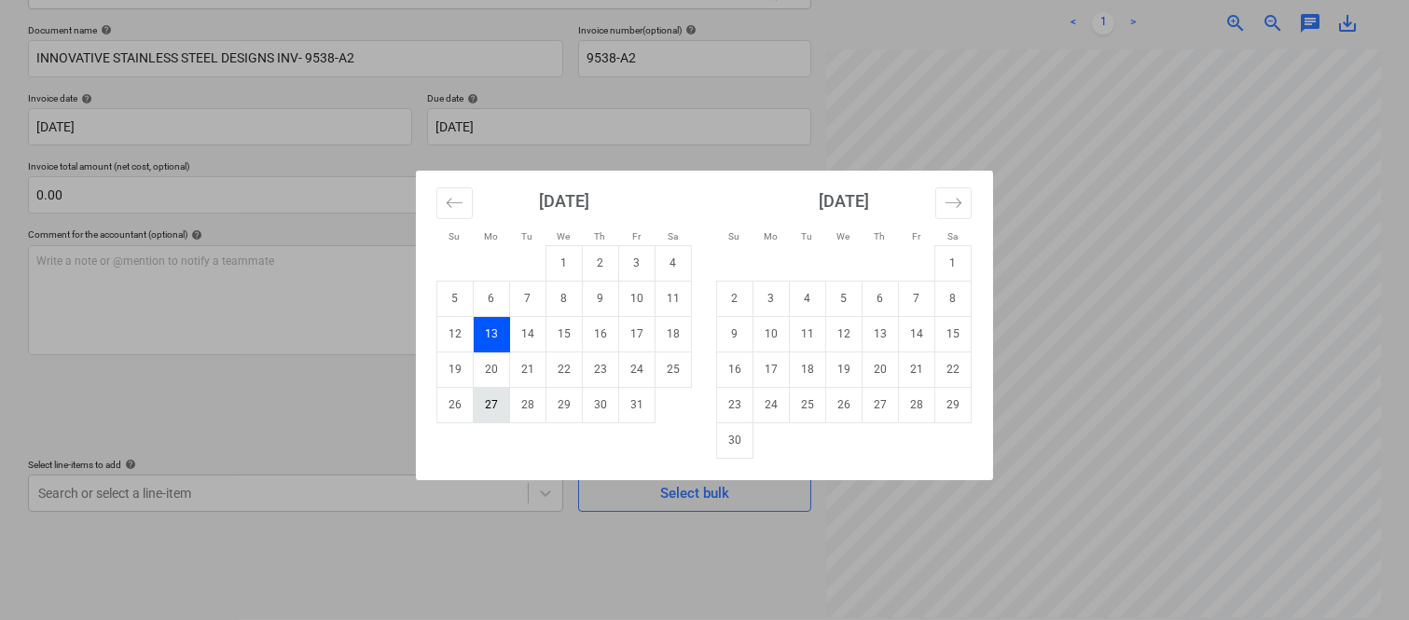
click at [481, 414] on td "27" at bounding box center [492, 404] width 36 height 35
type input "[DATE]"
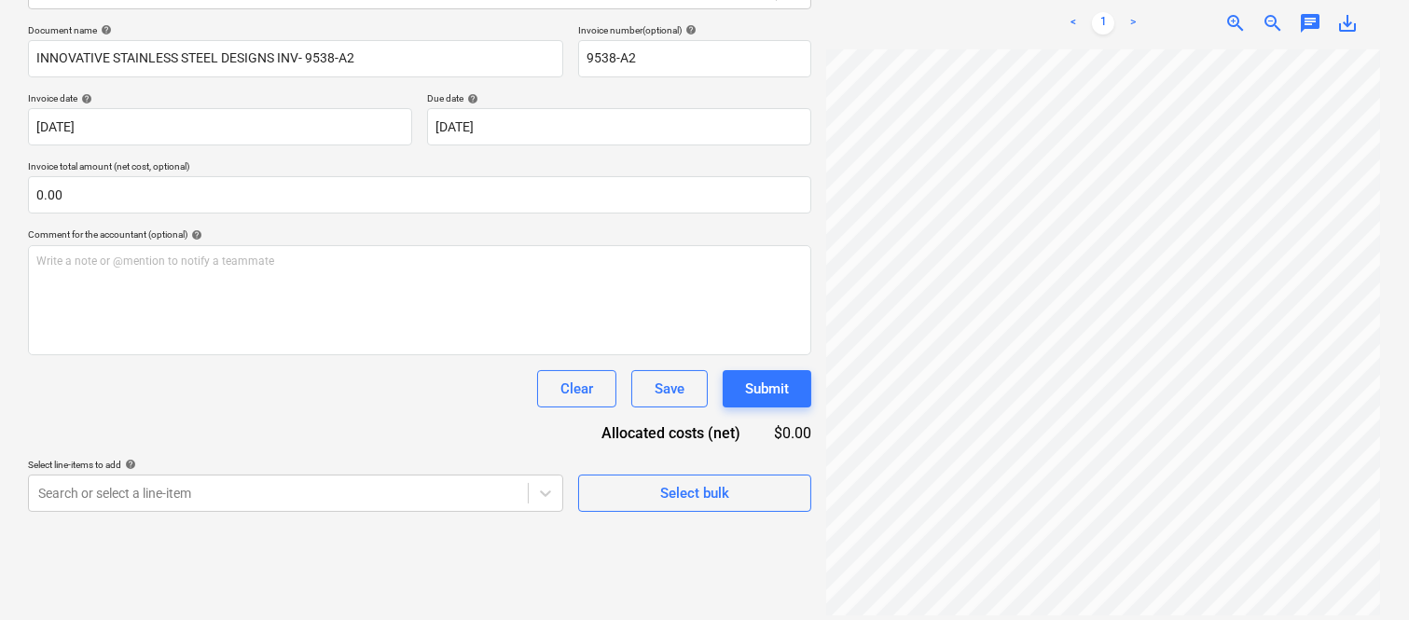
scroll to position [425, 146]
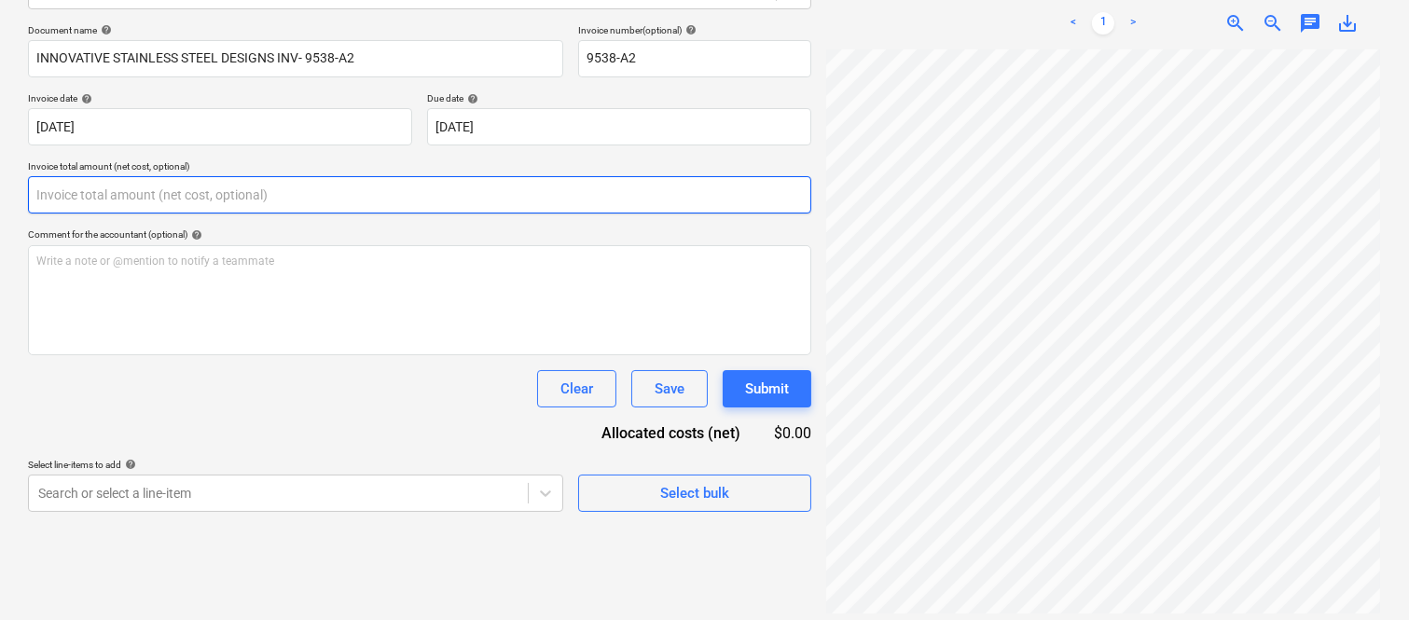
click at [239, 188] on input "text" at bounding box center [419, 194] width 783 height 37
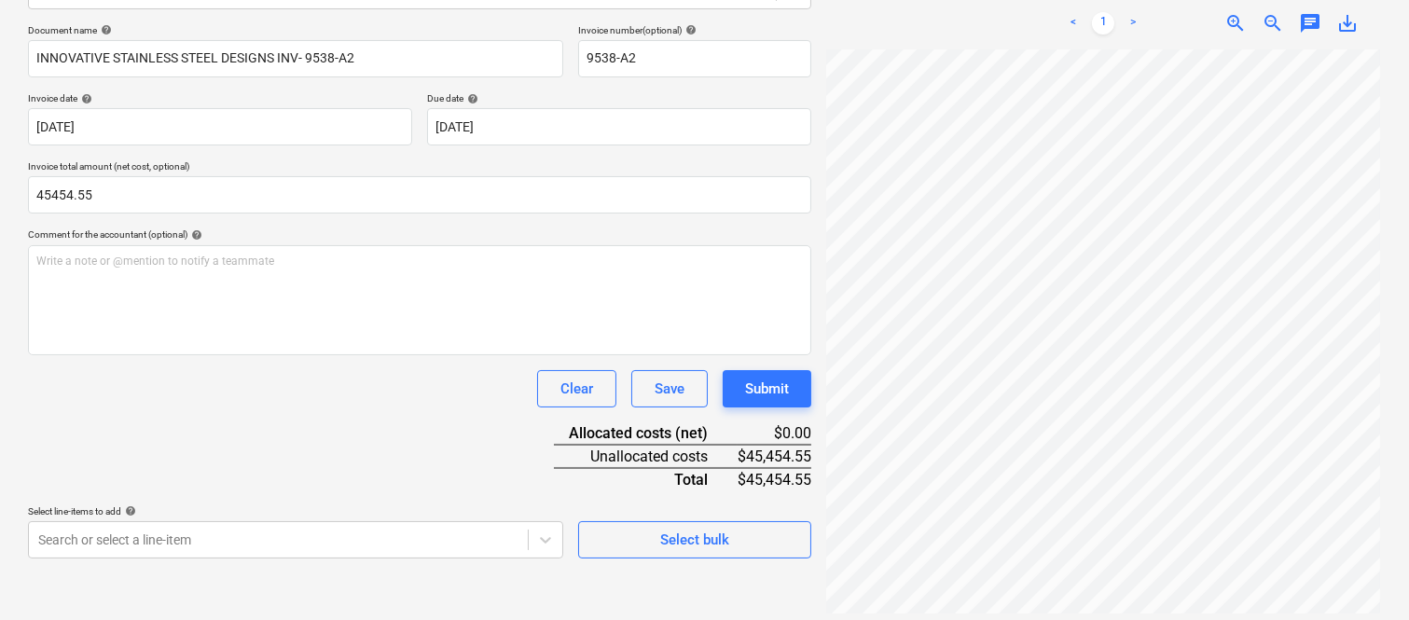
type input "45,454.55"
click at [235, 407] on div "Document name help INNOVATIVE STAINLESS STEEL DESIGNS INV- 9538-A2 Invoice numb…" at bounding box center [419, 291] width 783 height 534
click at [308, 354] on body "Sales Projects Contacts Company Inbox 1 Approvals format_size keyboard_arrow_do…" at bounding box center [704, 44] width 1409 height 620
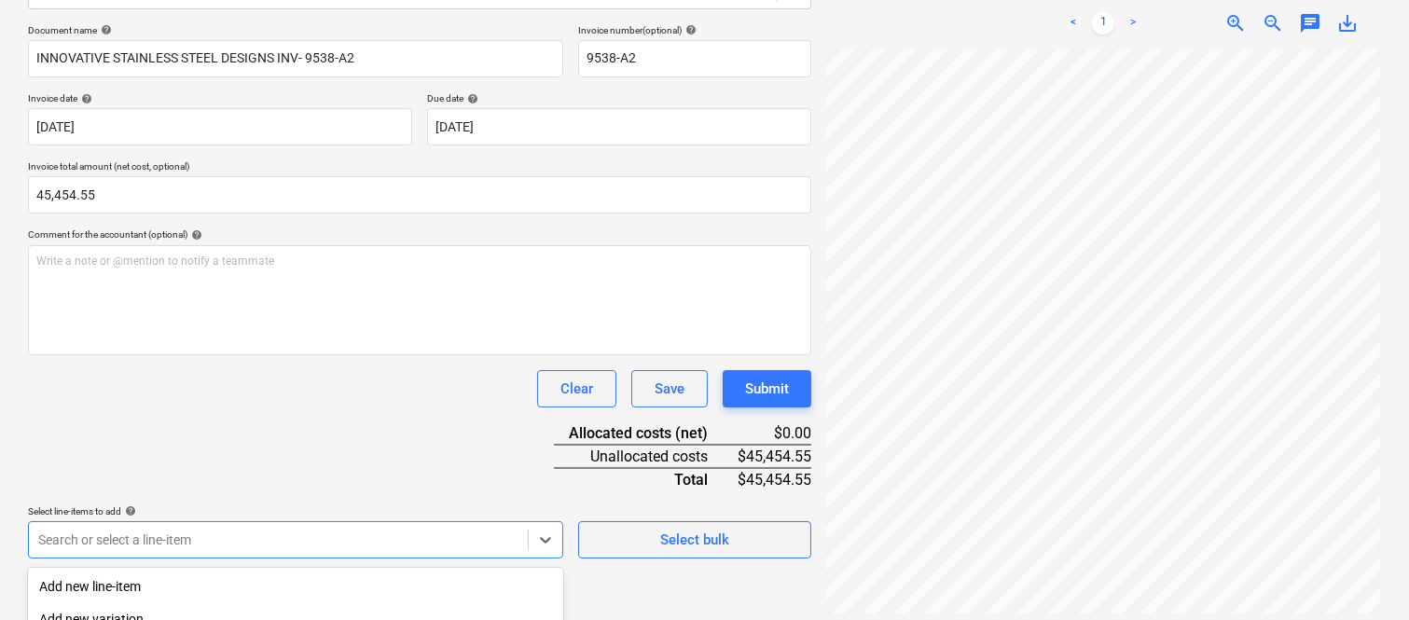
scroll to position [496, 0]
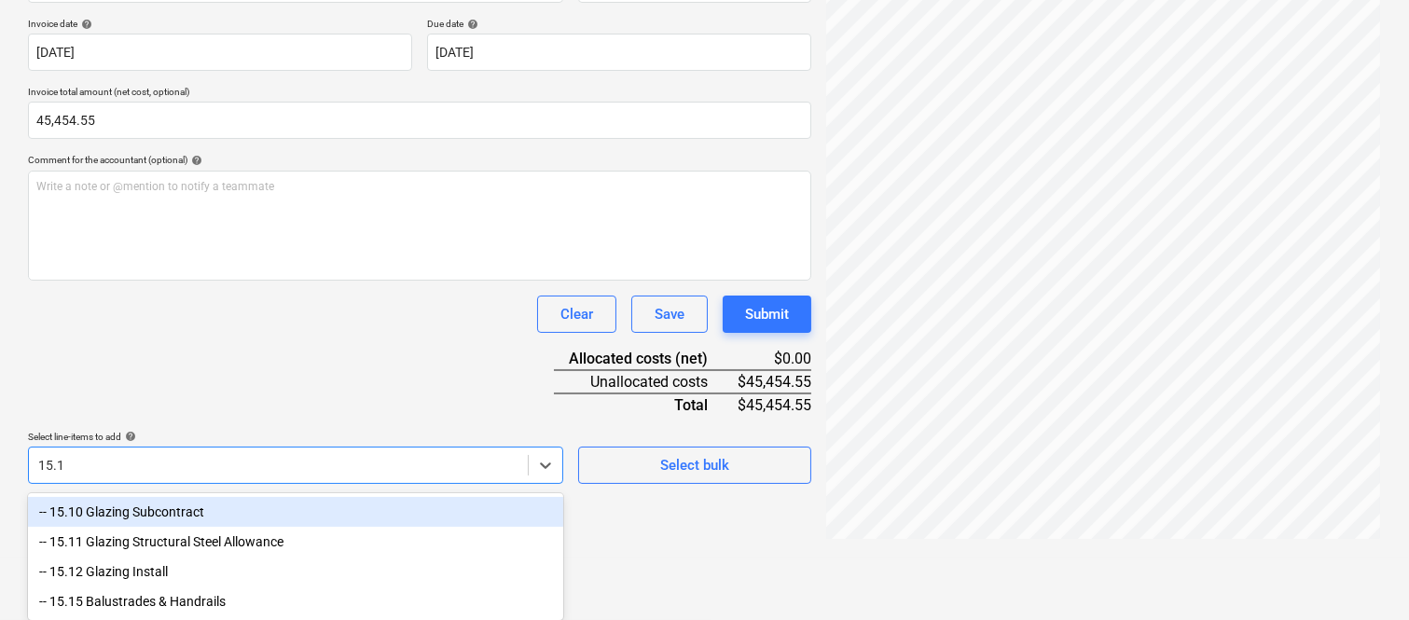
type input "15.15"
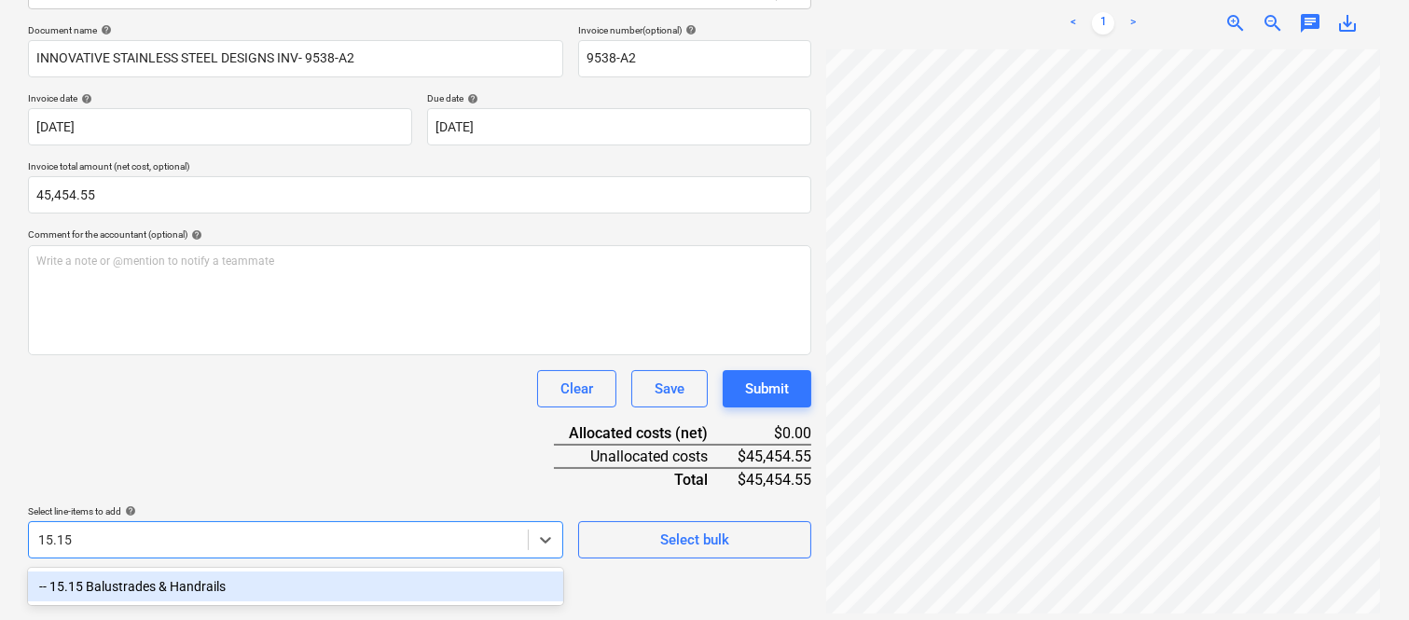
click at [305, 584] on div "-- 15.15 Balustrades & Handrails" at bounding box center [295, 587] width 535 height 30
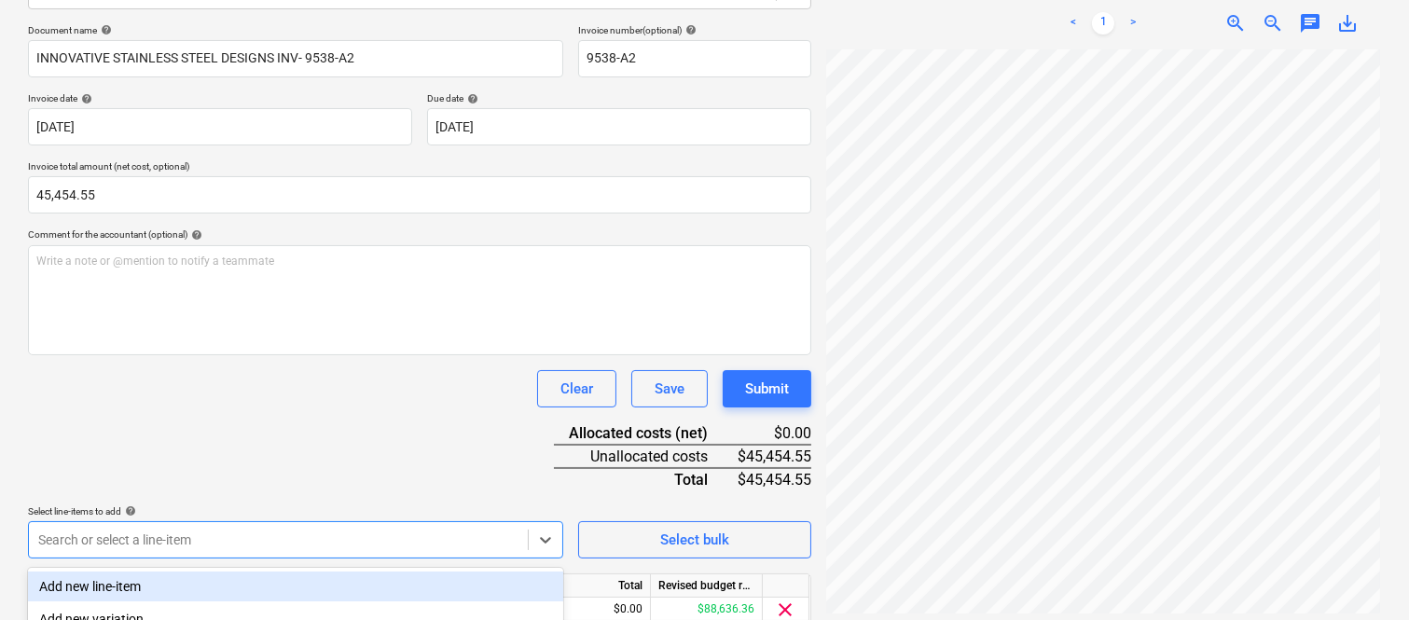
click at [236, 383] on div "Clear Save Submit" at bounding box center [419, 388] width 783 height 37
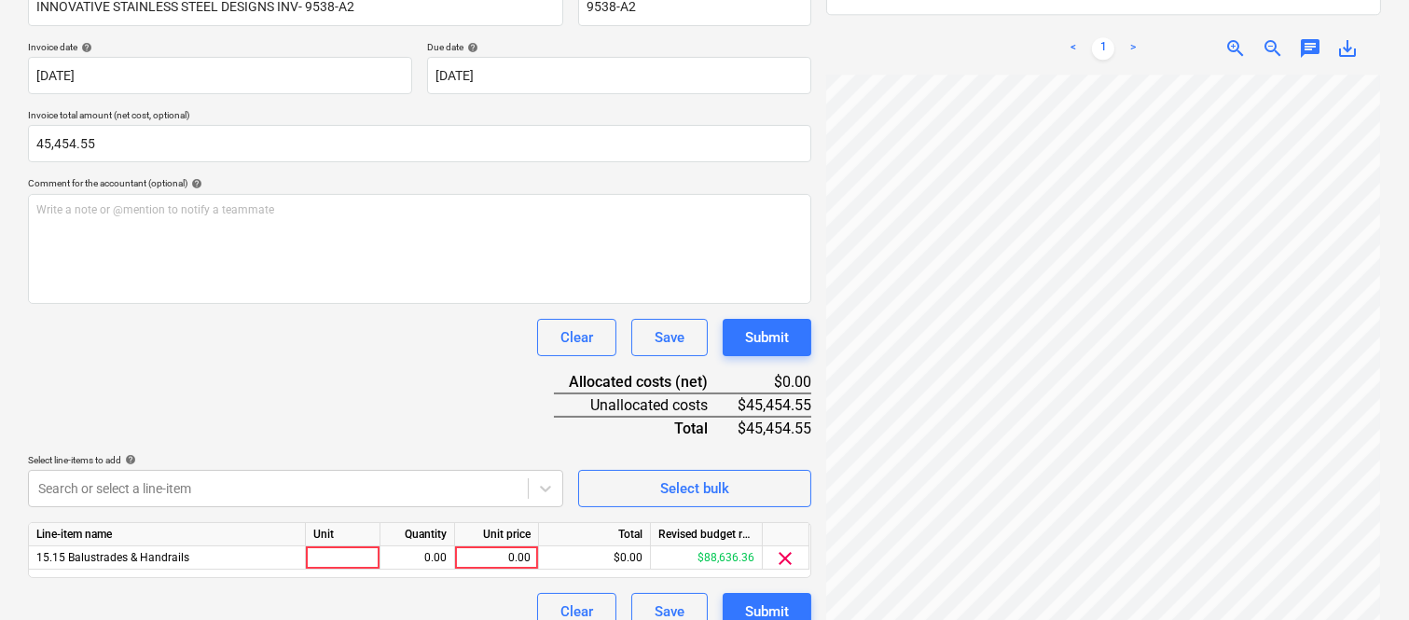
scroll to position [342, 0]
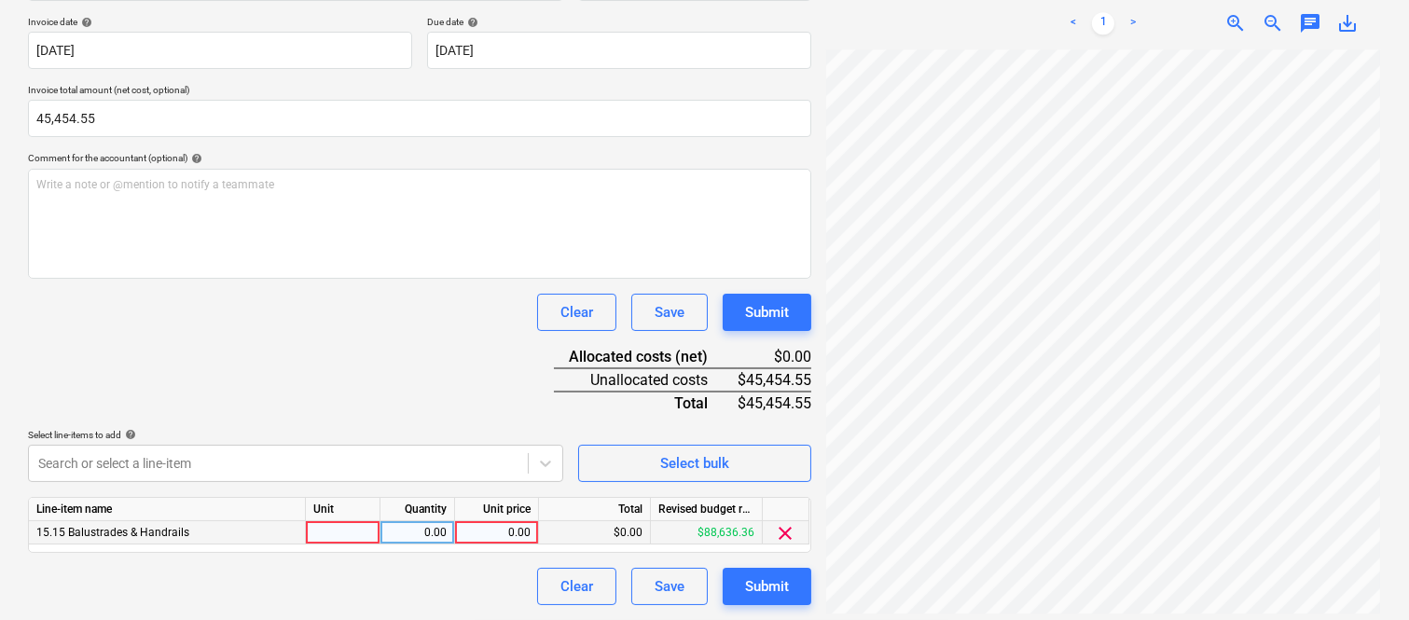
click at [368, 535] on div at bounding box center [343, 532] width 75 height 23
type input "INVOICE"
click at [425, 530] on div "0.00" at bounding box center [417, 532] width 59 height 23
type input "1"
click at [498, 536] on div "0.00" at bounding box center [496, 532] width 68 height 23
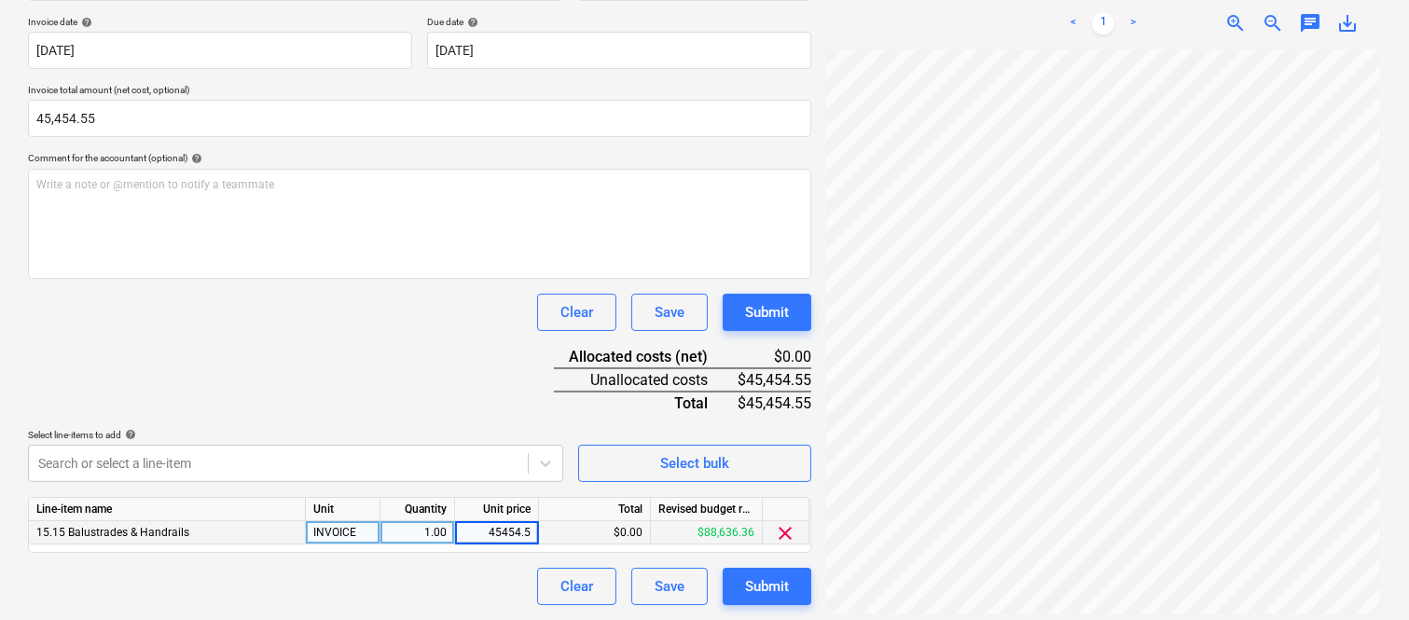
type input "45454.55"
click at [482, 571] on div "Clear Save Submit" at bounding box center [419, 586] width 783 height 37
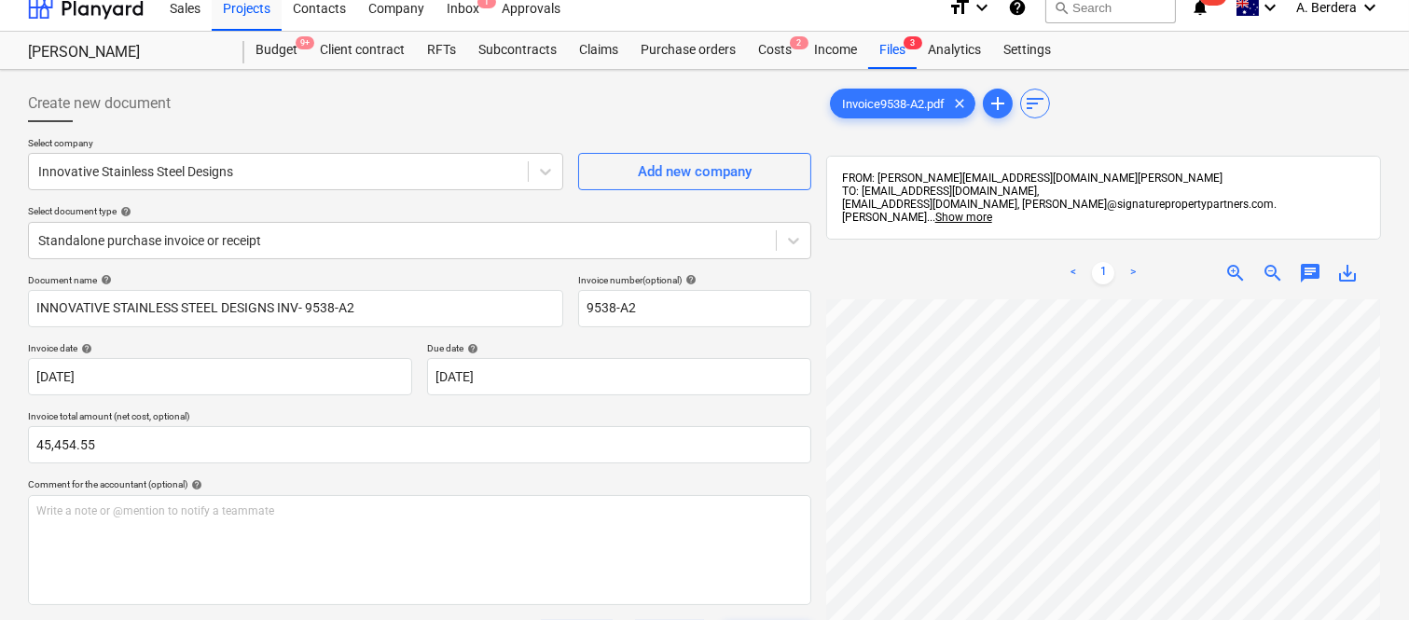
scroll to position [0, 0]
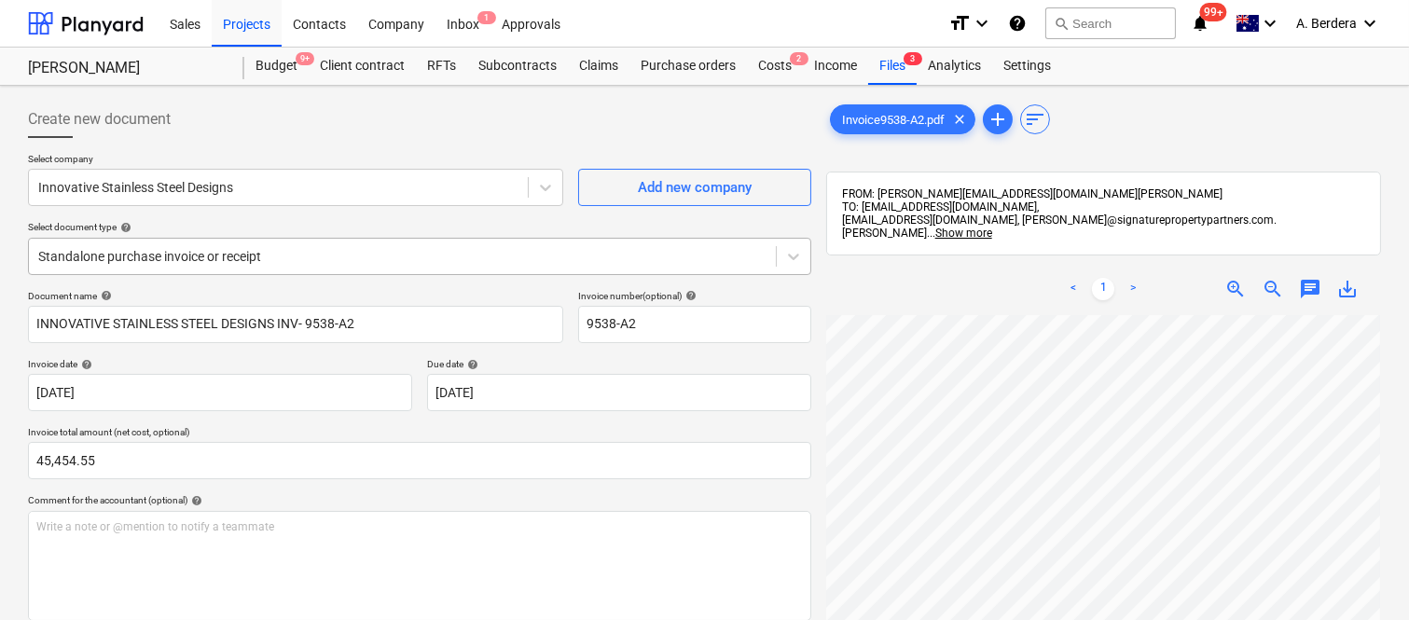
click at [366, 247] on div at bounding box center [402, 256] width 728 height 19
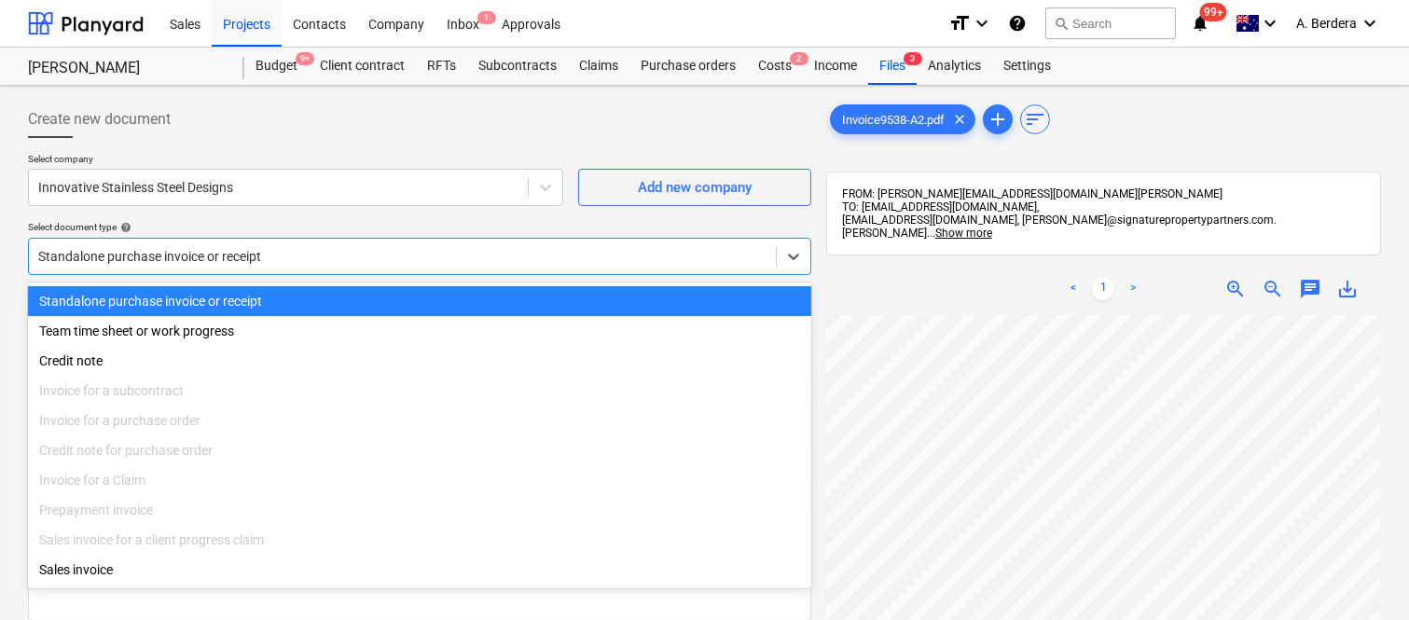
click at [388, 286] on div "Standalone purchase invoice or receipt" at bounding box center [419, 301] width 783 height 30
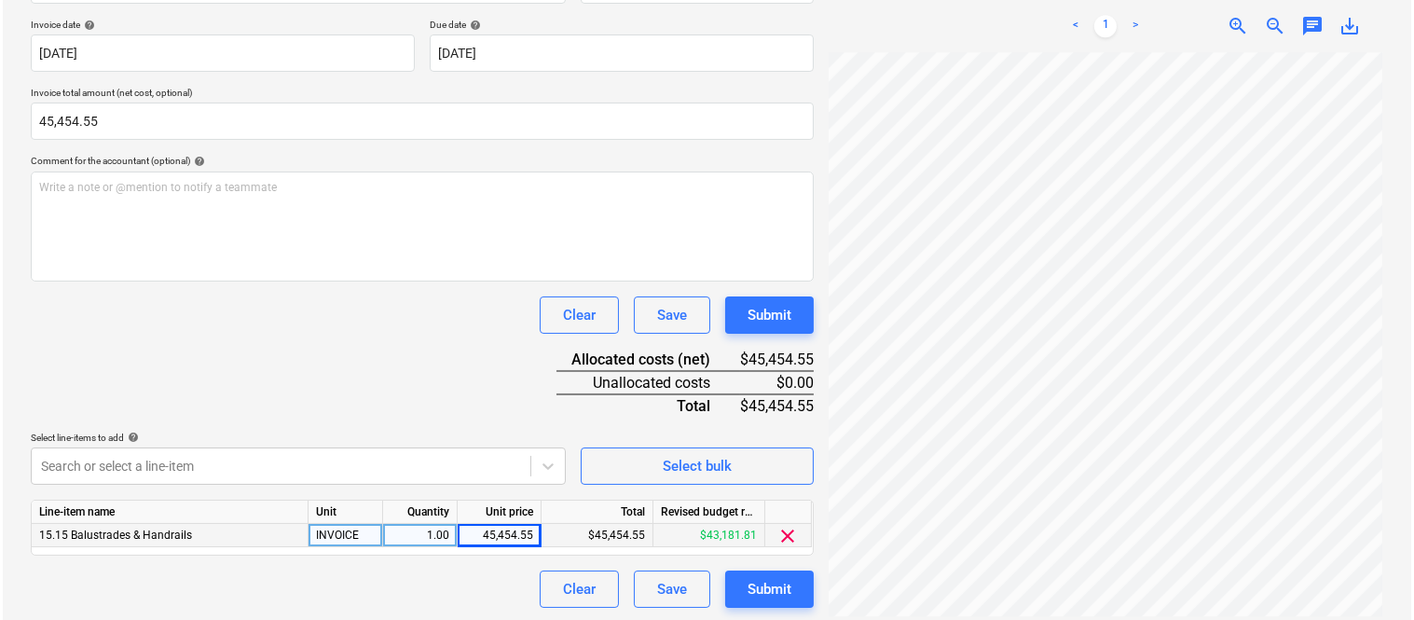
scroll to position [342, 0]
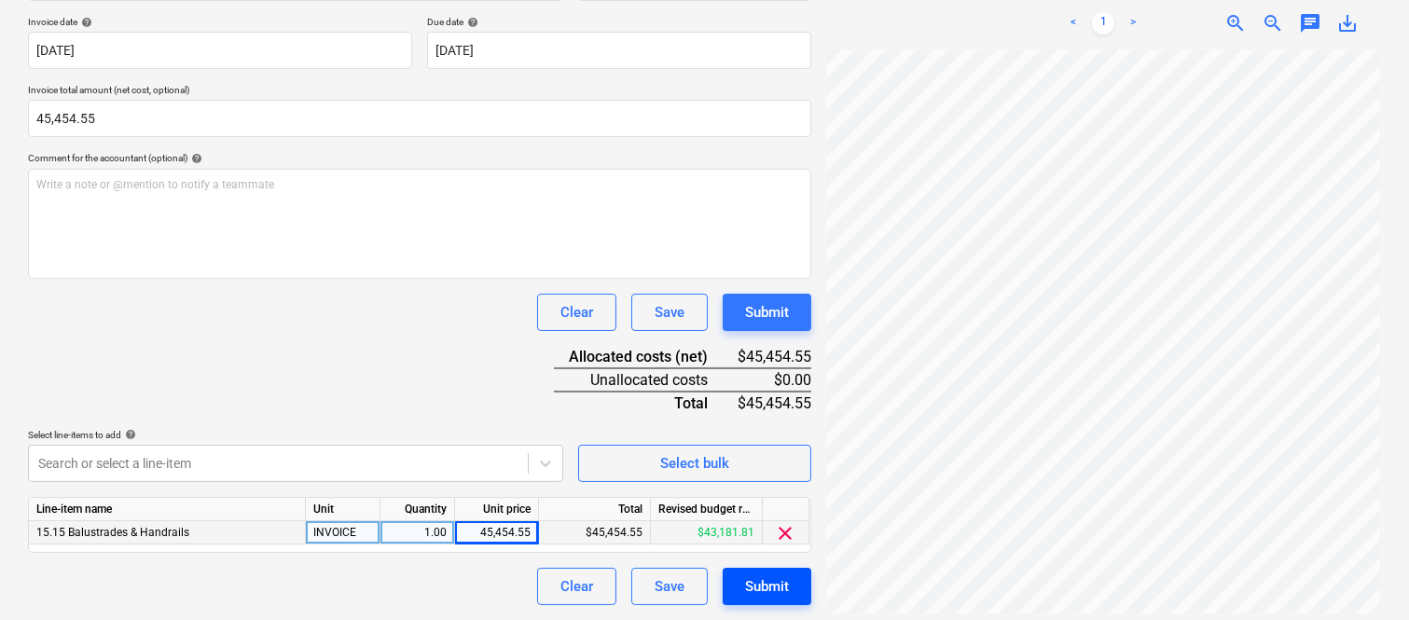
click at [753, 595] on div "Submit" at bounding box center [767, 586] width 44 height 24
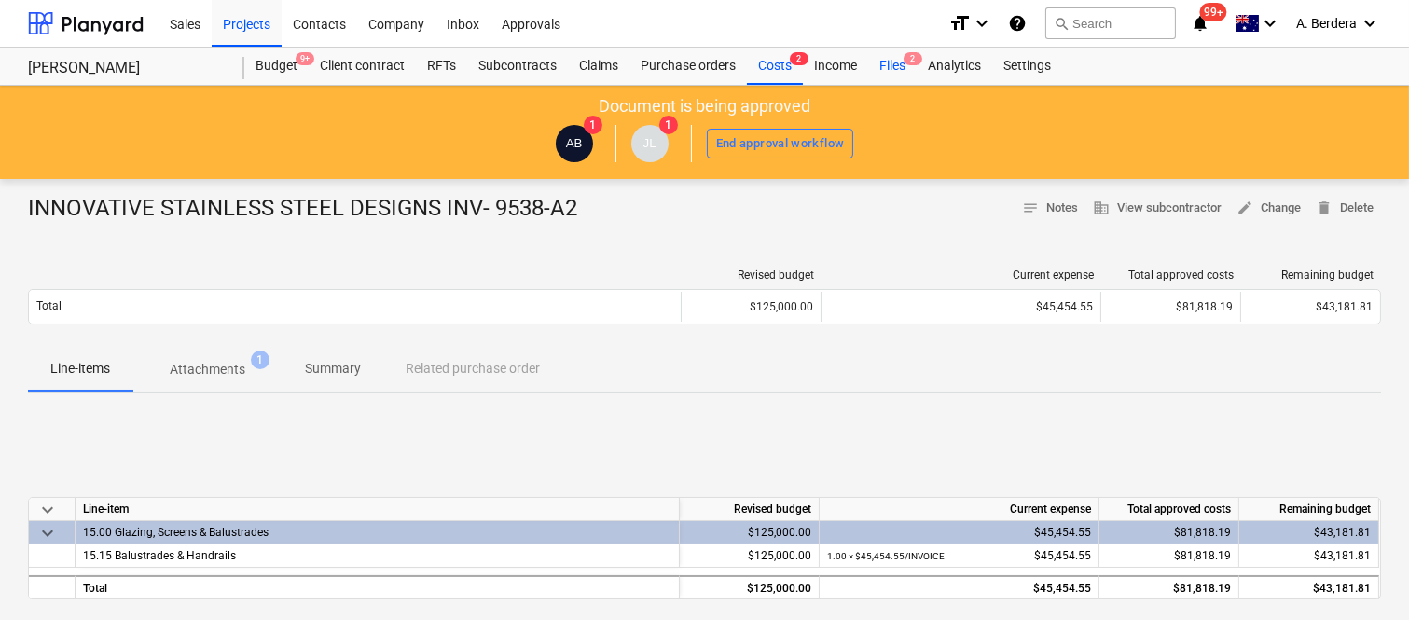
click at [896, 68] on div "Files 2" at bounding box center [892, 66] width 48 height 37
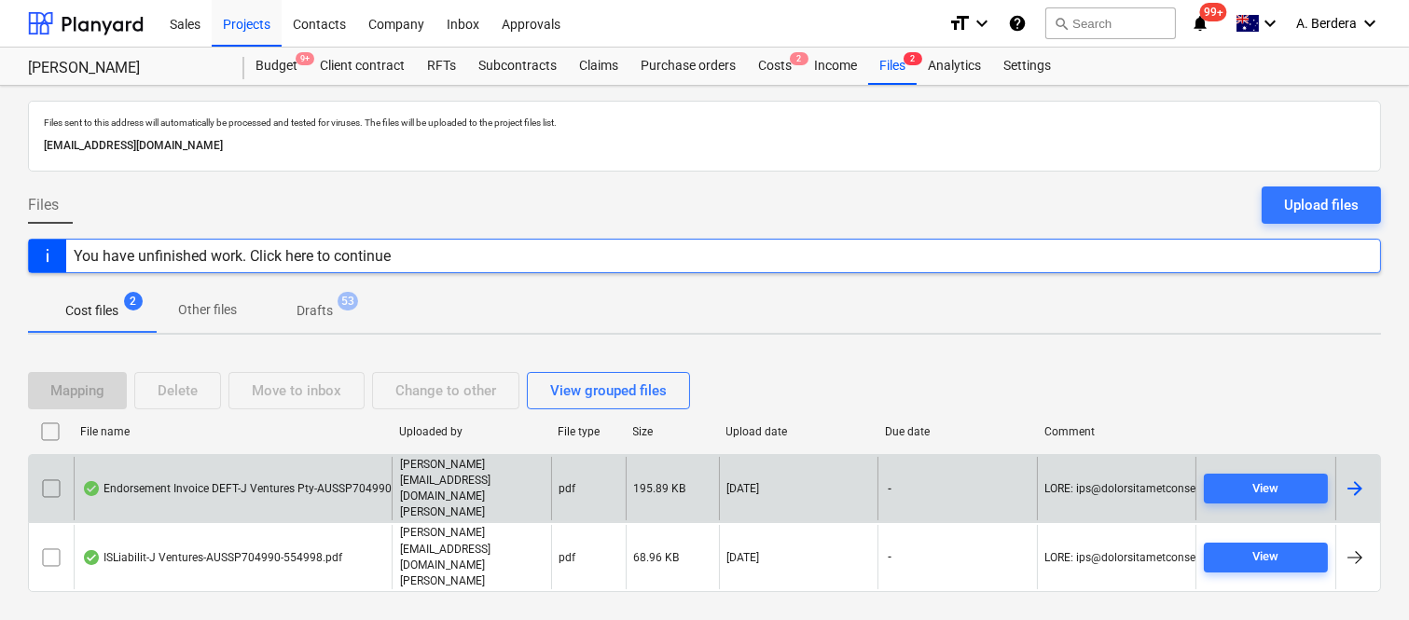
click at [281, 494] on div "Endorsement Invoice DEFT-J Ventures Pty-AUSSP704990-554998.pdf" at bounding box center [233, 489] width 318 height 64
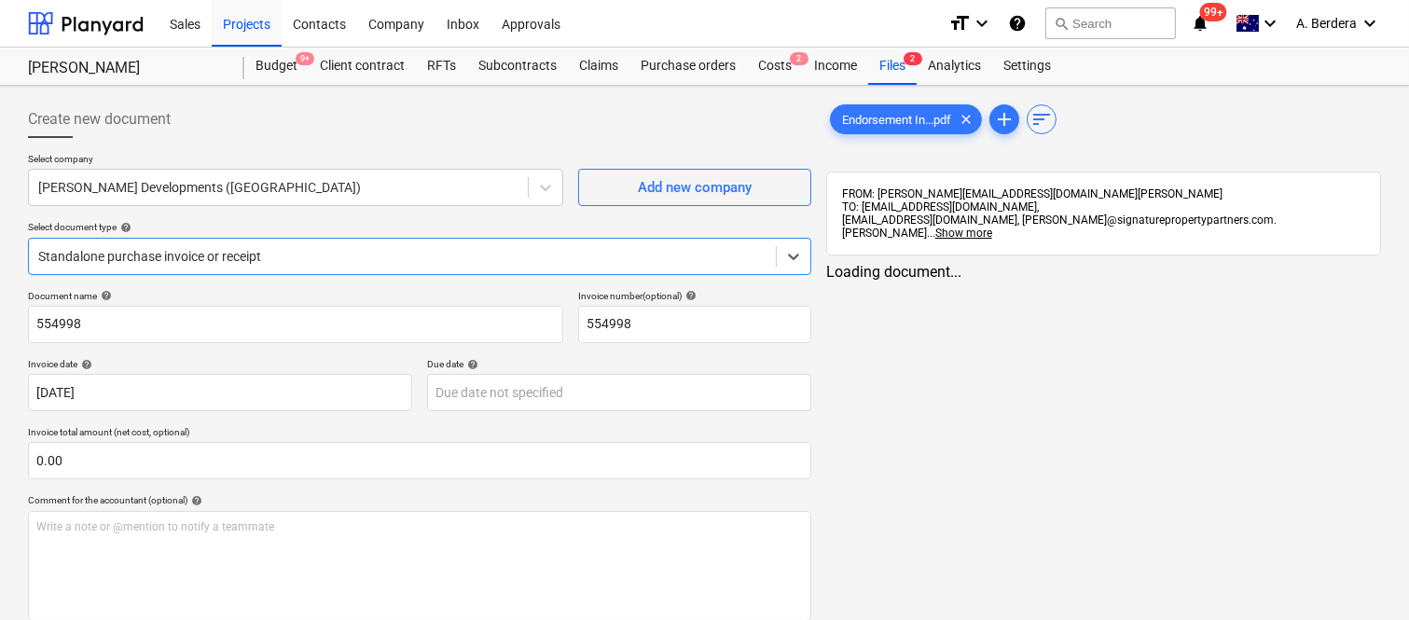
type input "554998"
type input "[DATE]"
click at [252, 191] on div at bounding box center [278, 187] width 480 height 19
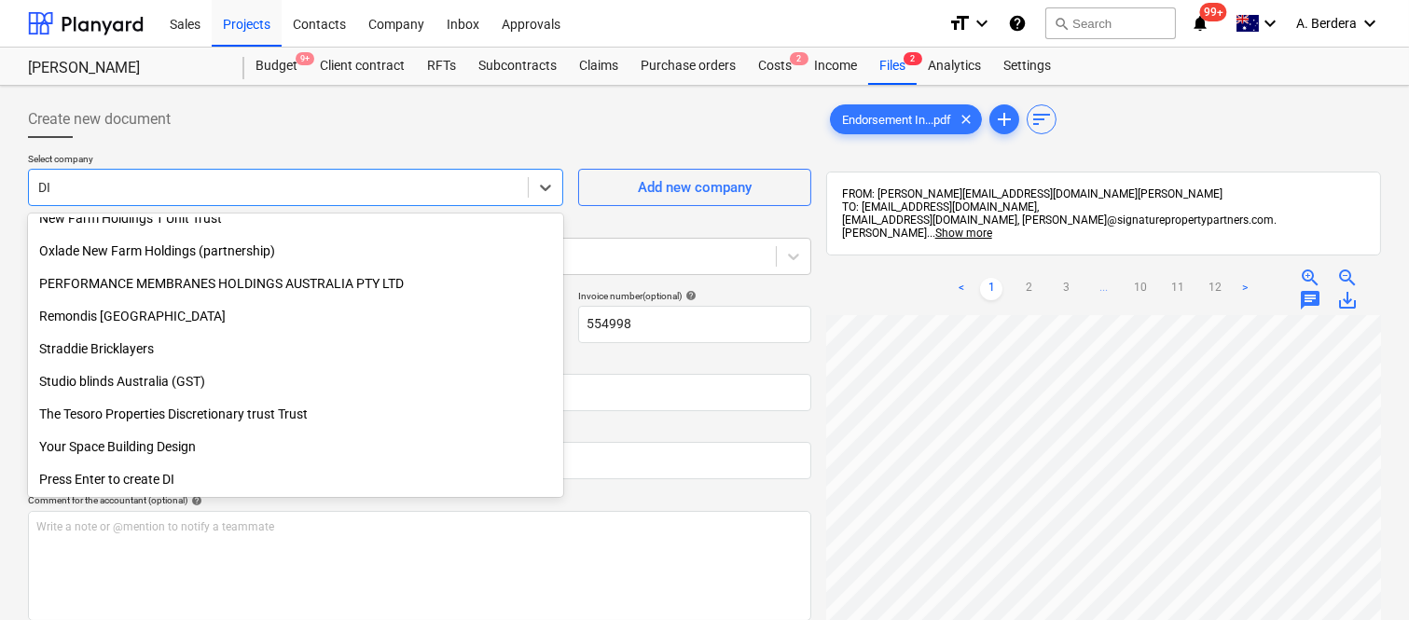
scroll to position [699, 0]
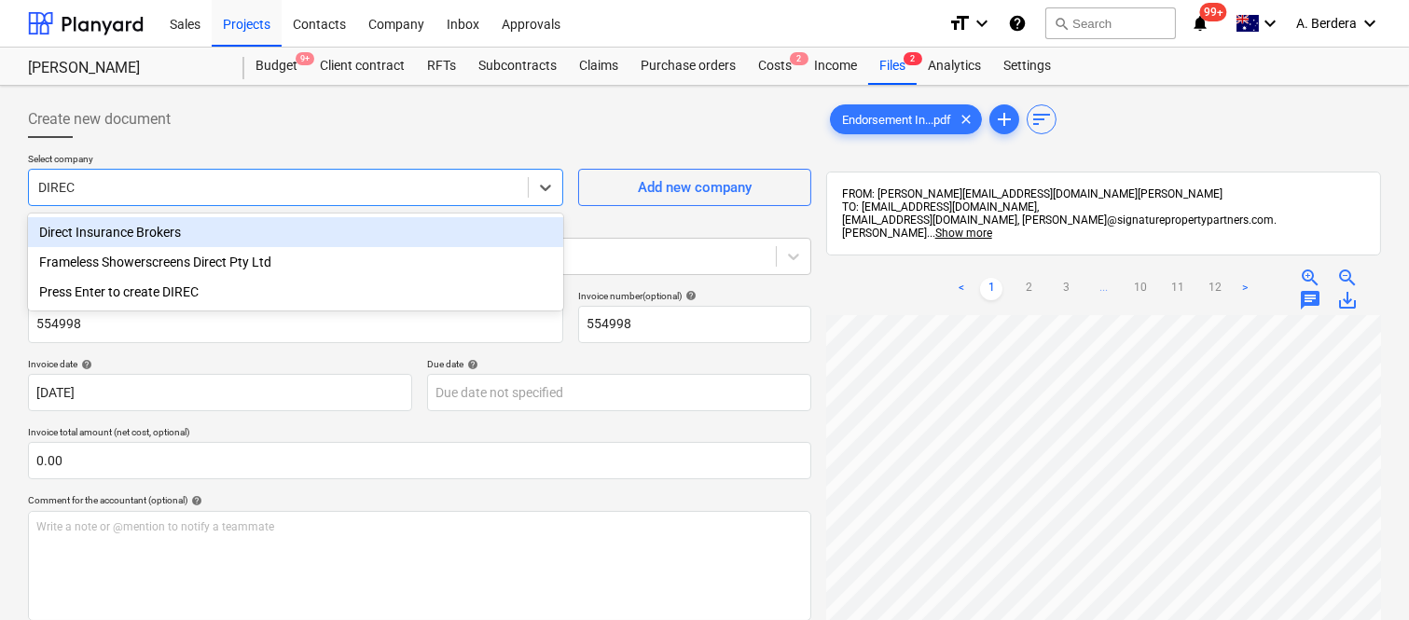
type input "DIRECT"
click at [257, 236] on div "Direct Insurance Brokers" at bounding box center [295, 232] width 535 height 30
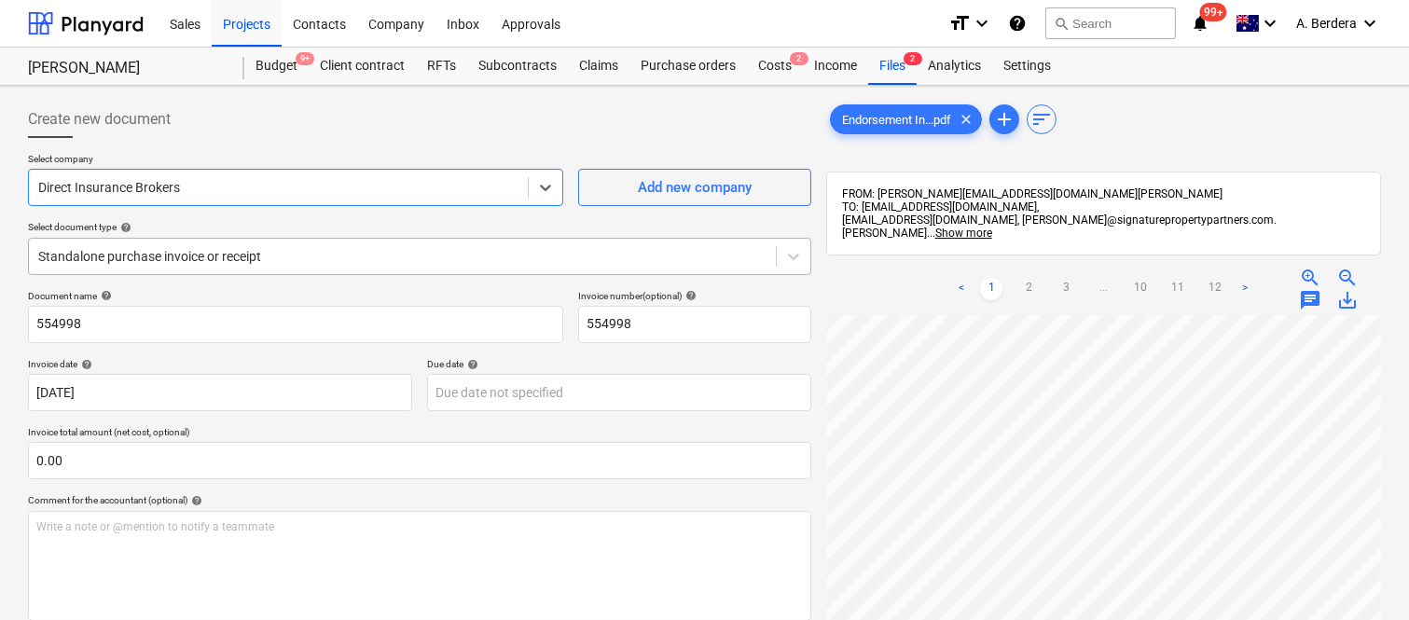
click at [312, 250] on div at bounding box center [402, 256] width 728 height 19
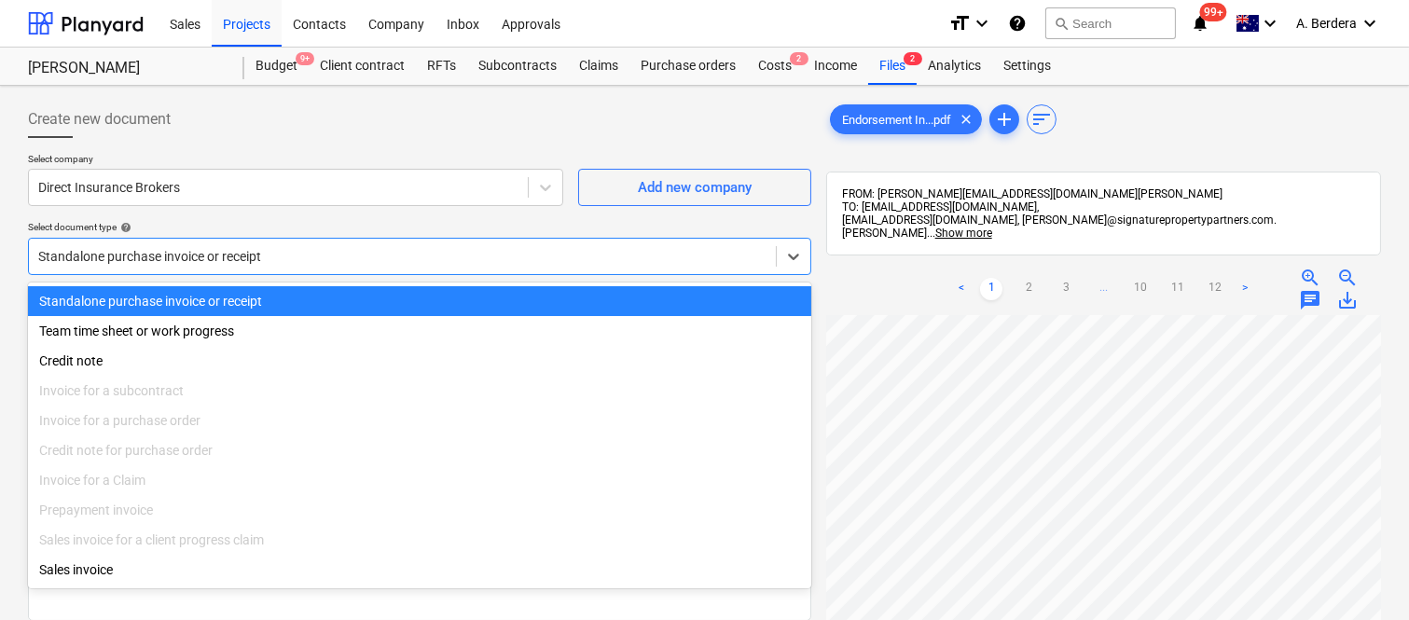
click at [334, 296] on div "Standalone purchase invoice or receipt" at bounding box center [419, 301] width 783 height 30
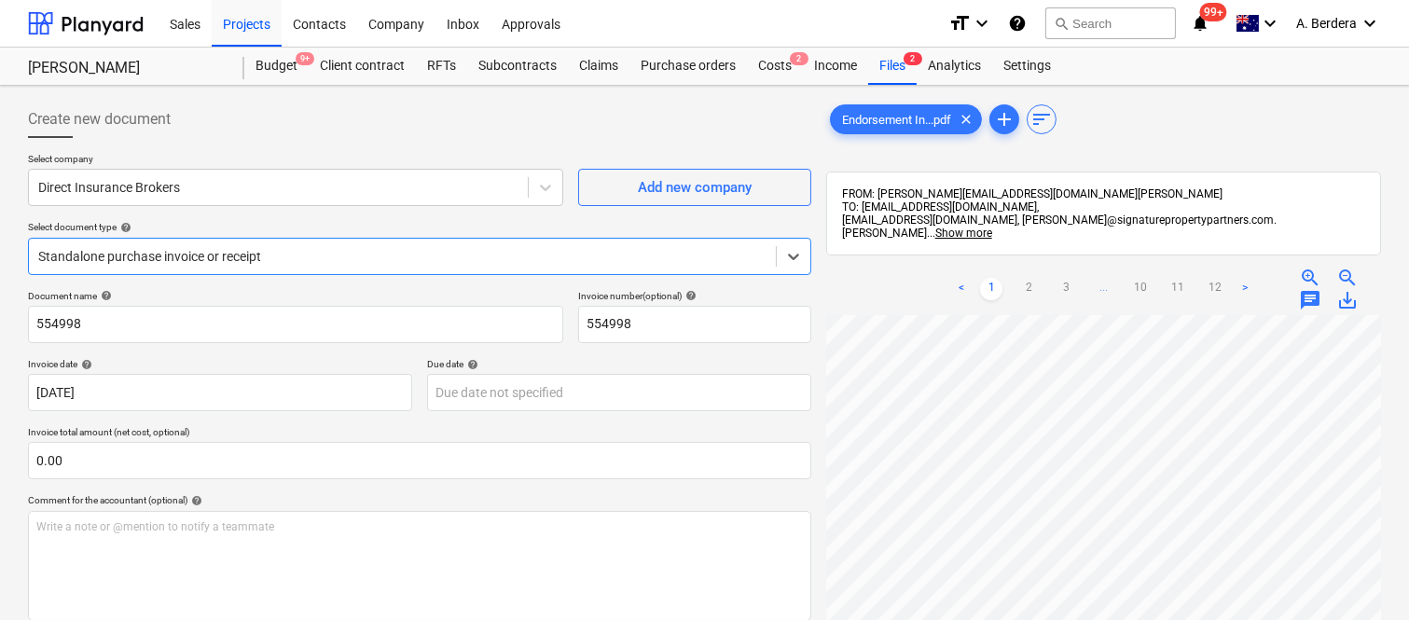
click at [480, 248] on div at bounding box center [402, 256] width 728 height 19
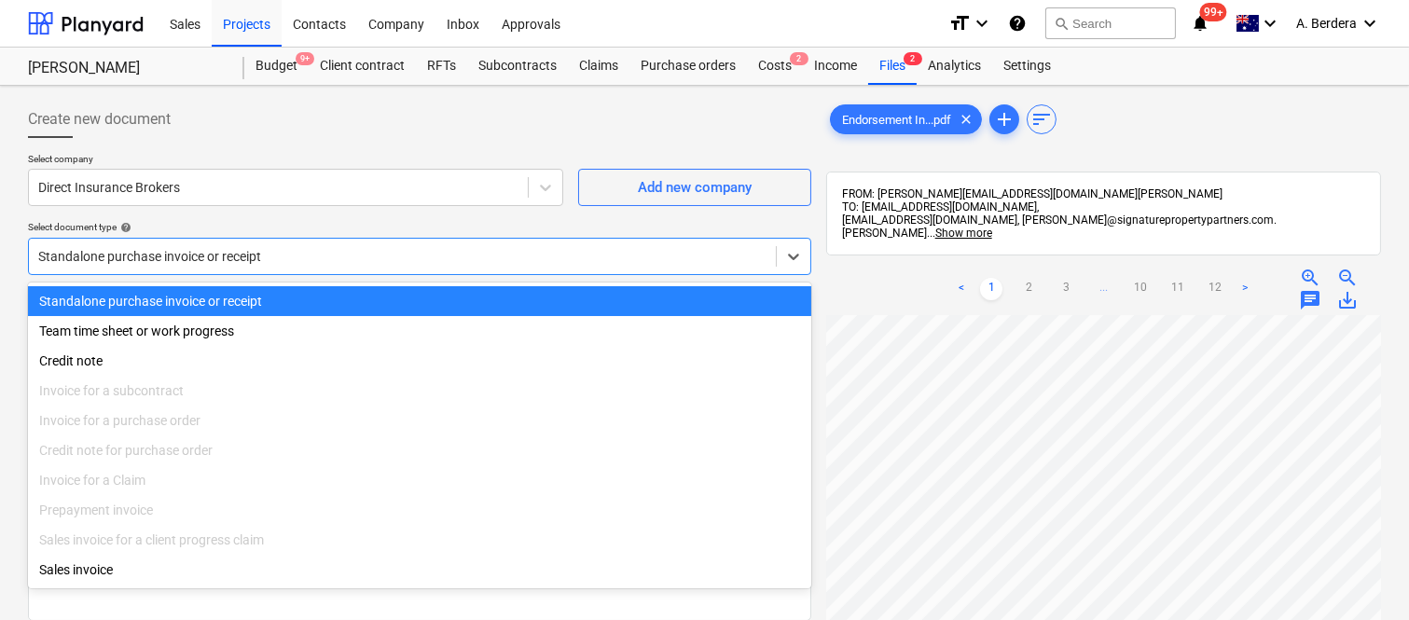
click at [505, 295] on div "Standalone purchase invoice or receipt" at bounding box center [419, 301] width 783 height 30
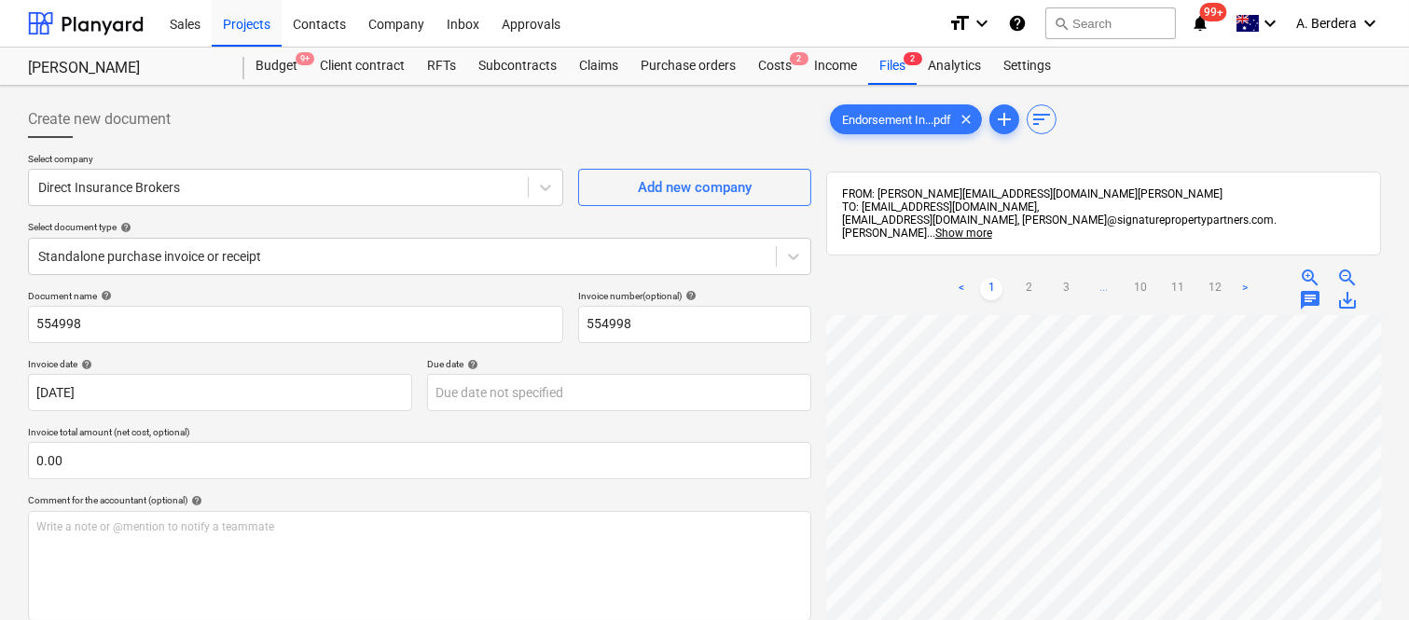
scroll to position [45, 86]
click at [371, 255] on div at bounding box center [402, 256] width 728 height 19
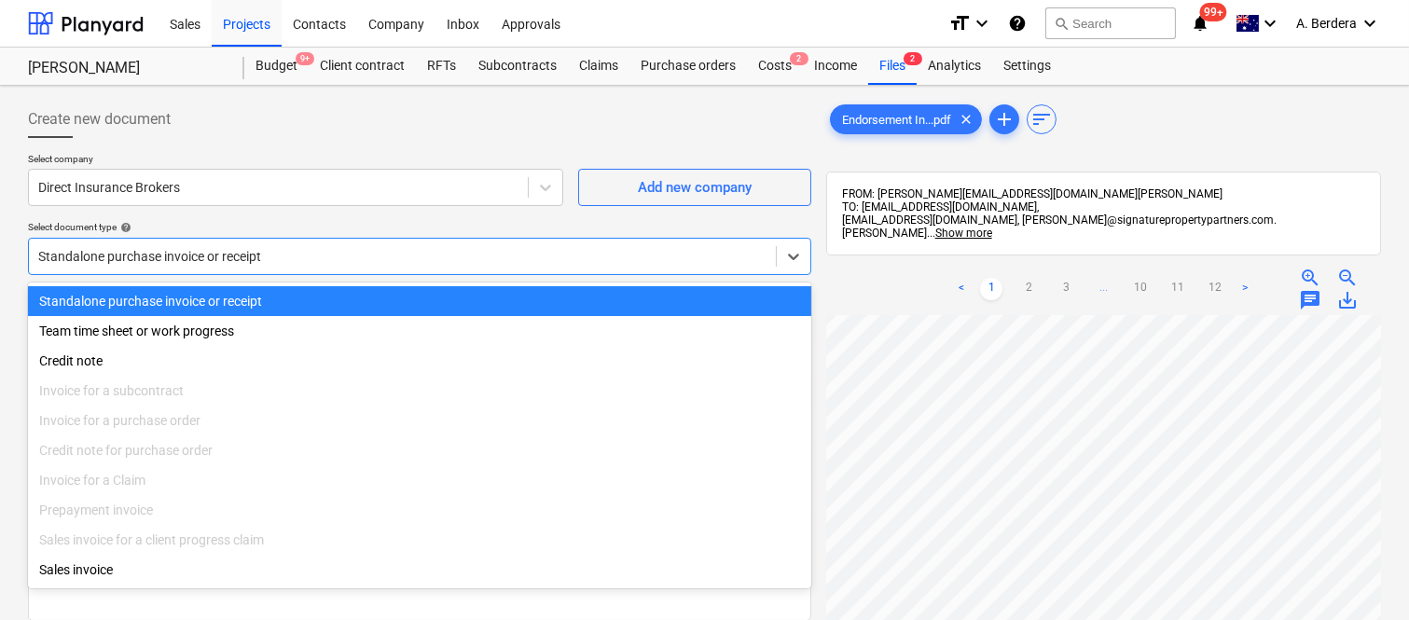
click at [416, 298] on div "Standalone purchase invoice or receipt" at bounding box center [419, 301] width 783 height 30
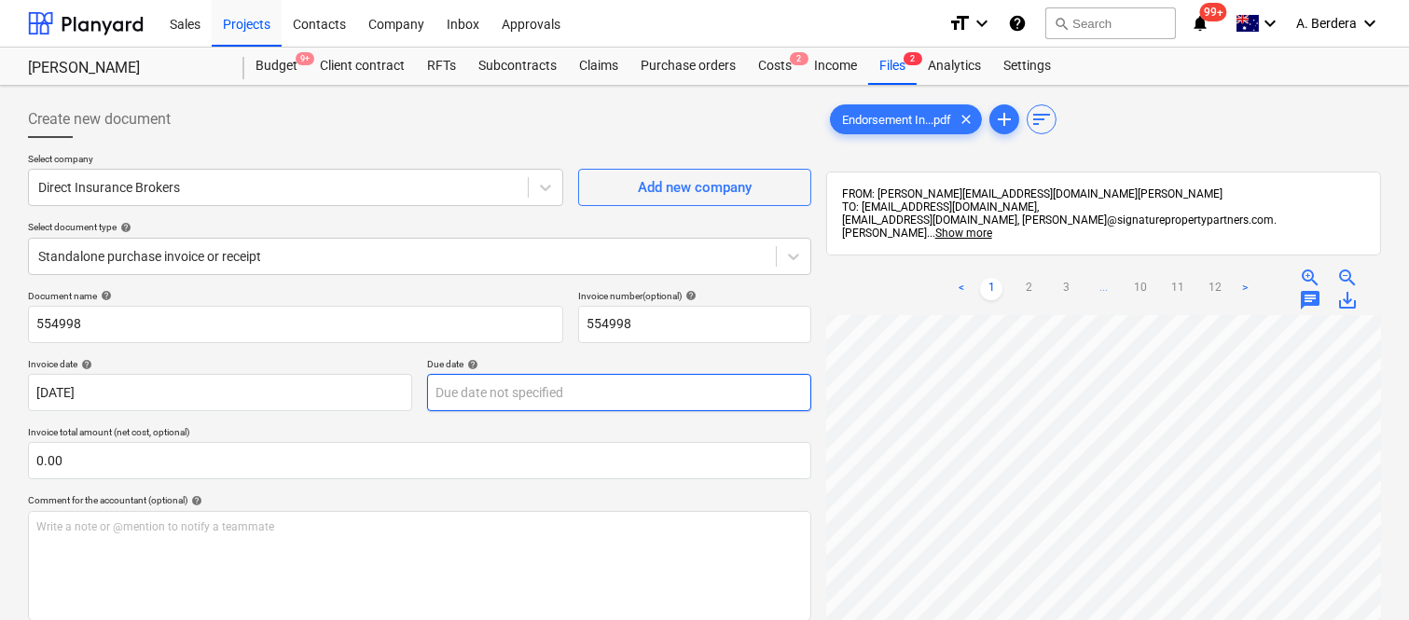
scroll to position [53, 147]
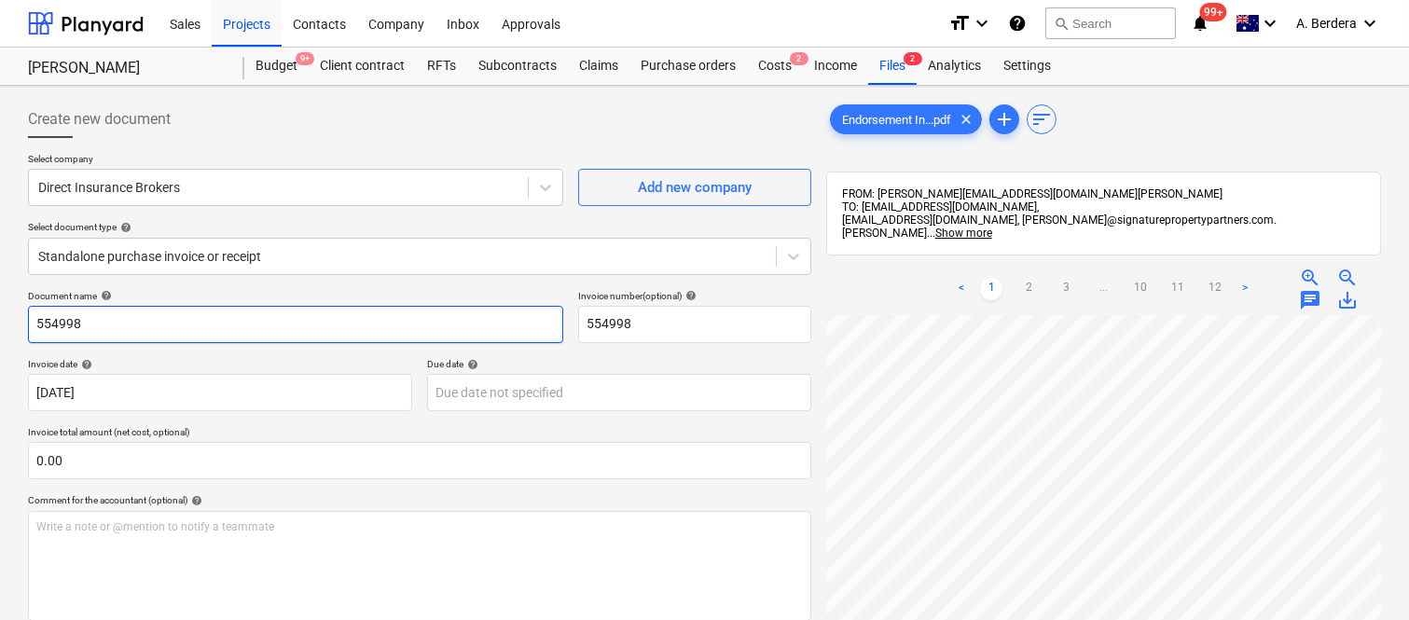
click at [28, 323] on input "554998" at bounding box center [295, 324] width 535 height 37
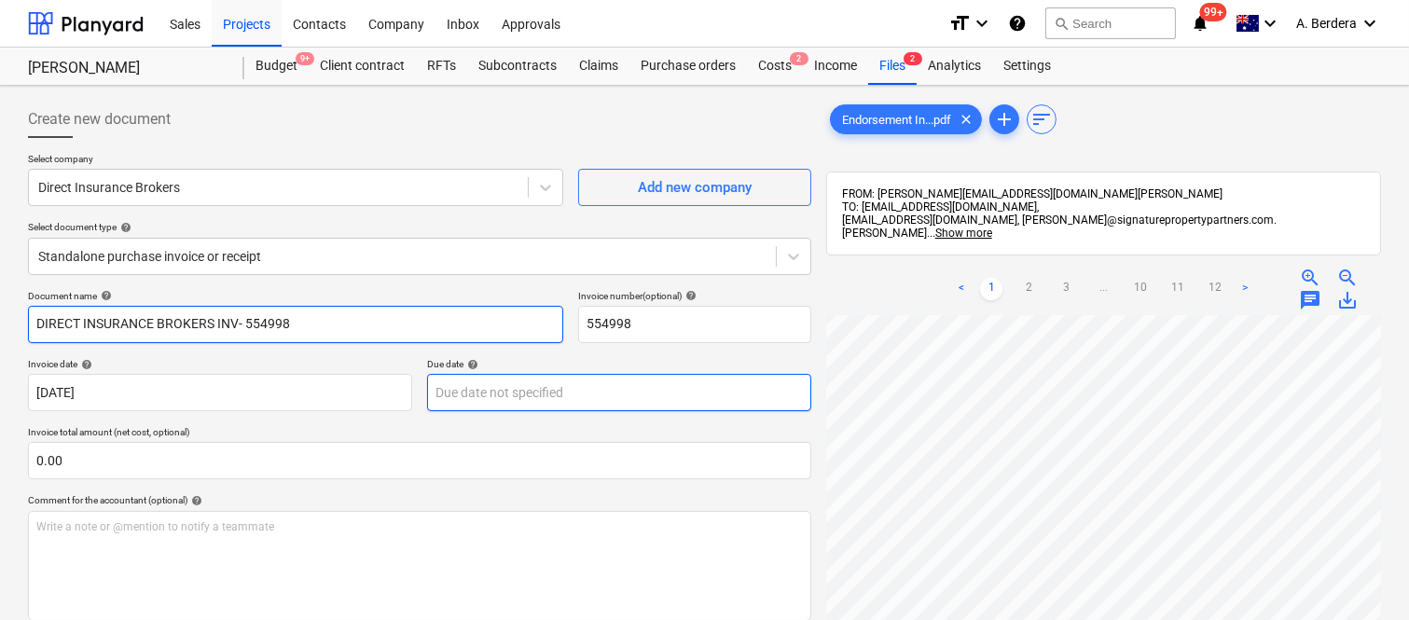
type input "DIRECT INSURANCE BROKERS INV- 554998"
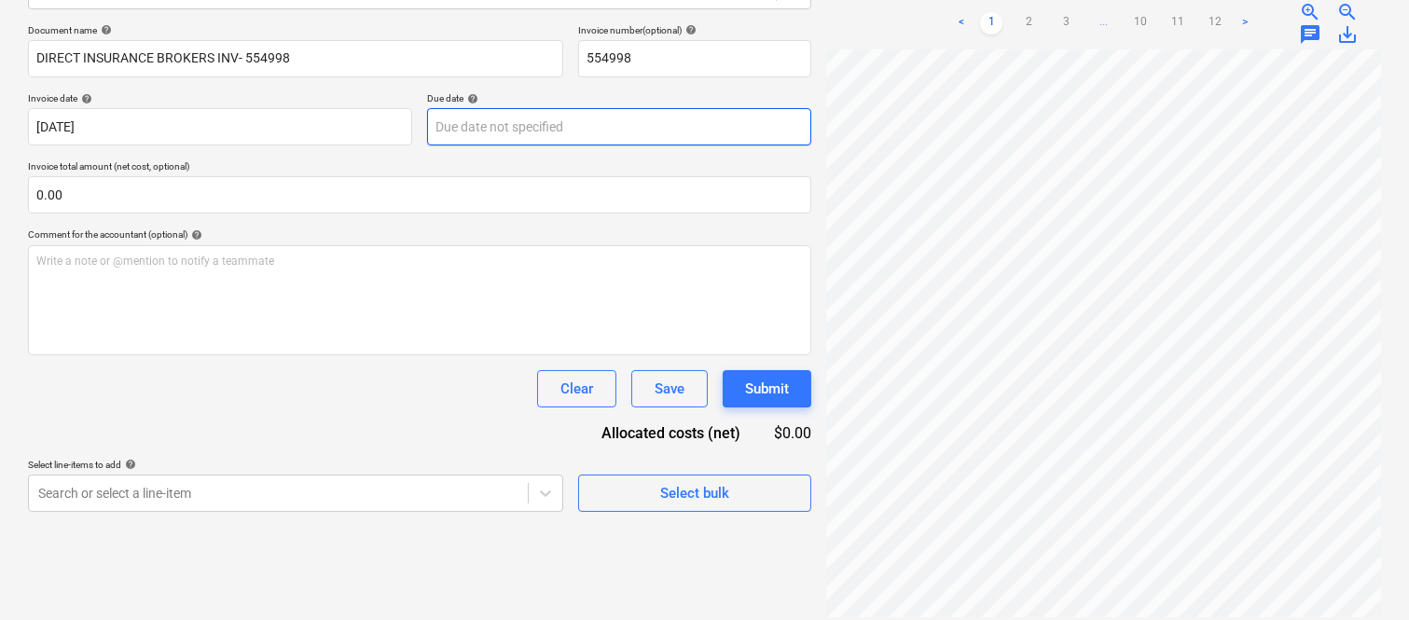
scroll to position [26, 52]
click at [1186, 354] on html "Sales Projects Contacts Company Inbox Approvals format_size keyboard_arrow_down…" at bounding box center [704, 44] width 1409 height 620
click at [545, 126] on body "Sales Projects Contacts Company Inbox Approvals format_size keyboard_arrow_down…" at bounding box center [704, 44] width 1409 height 620
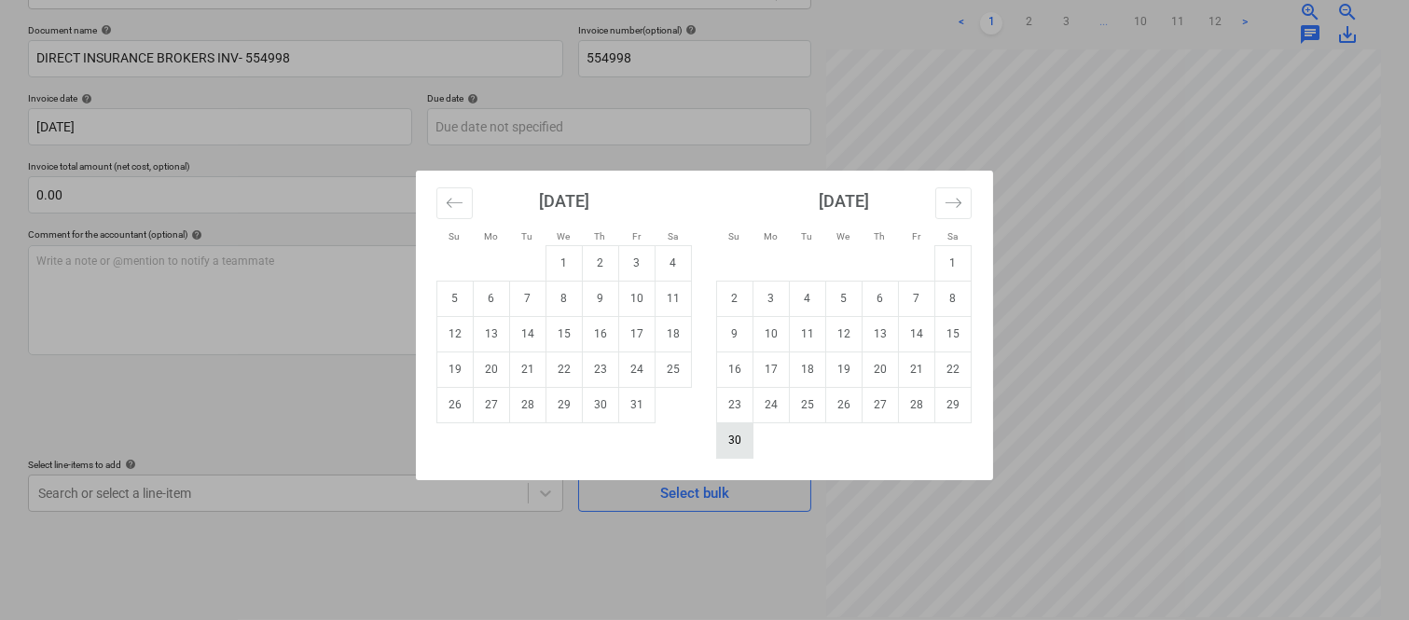
click at [729, 446] on td "30" at bounding box center [735, 439] width 36 height 35
type input "[DATE]"
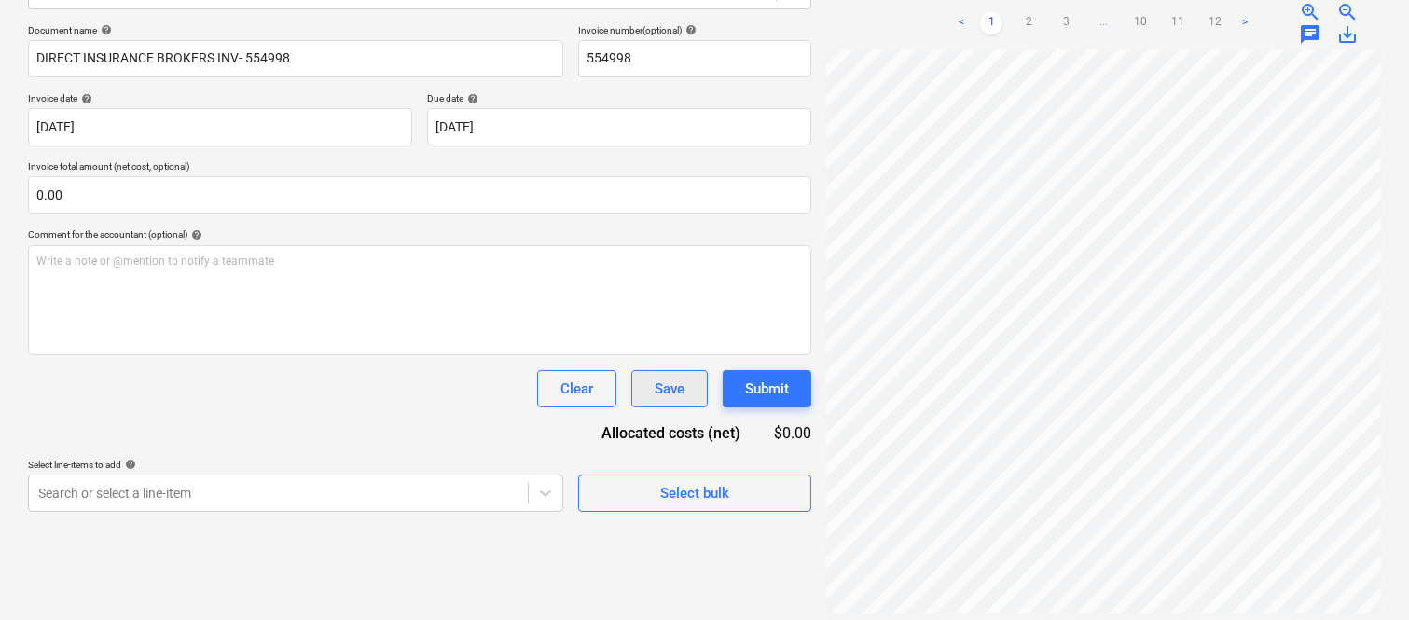
scroll to position [0, 147]
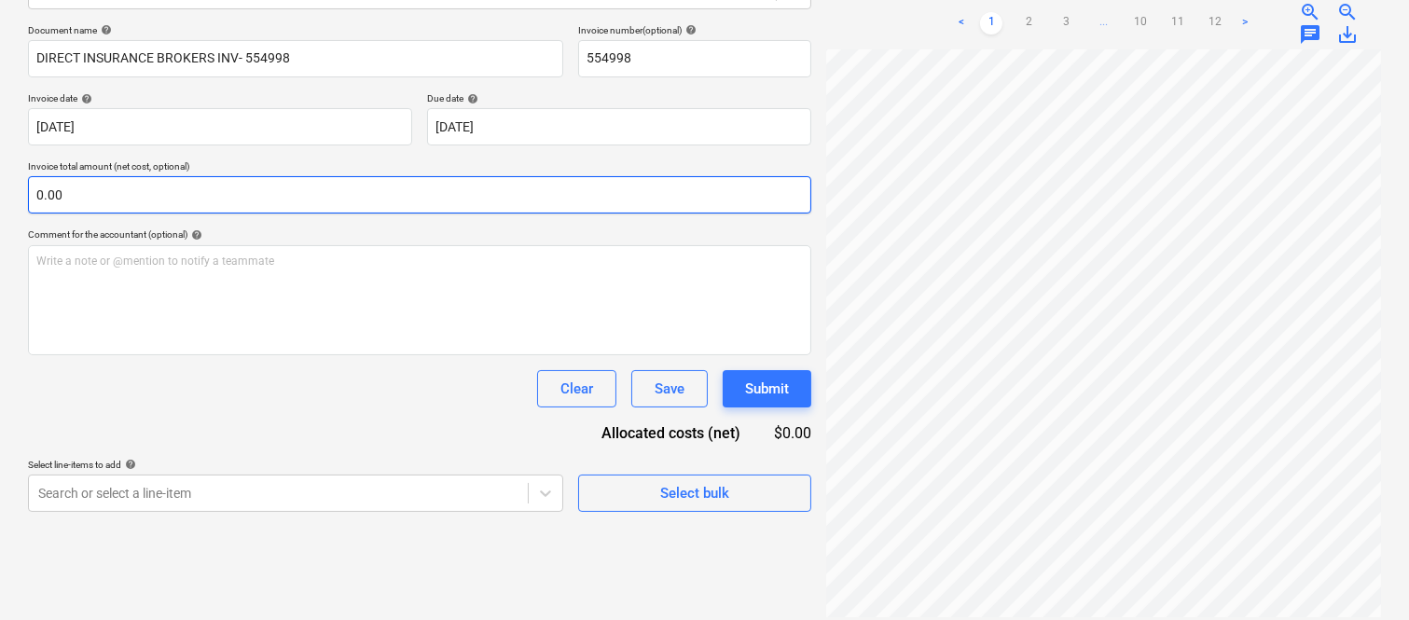
click at [273, 192] on input "0.00" at bounding box center [419, 194] width 783 height 37
paste input "16,455.89"
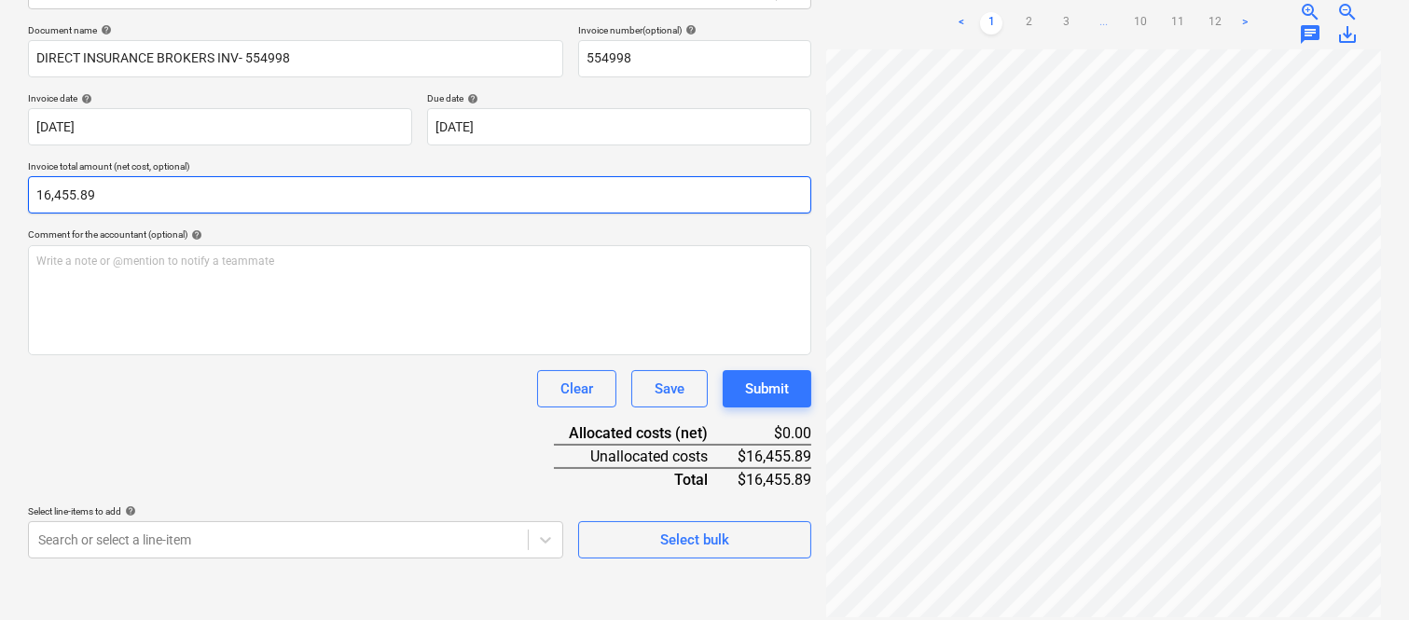
type input "16,455.89"
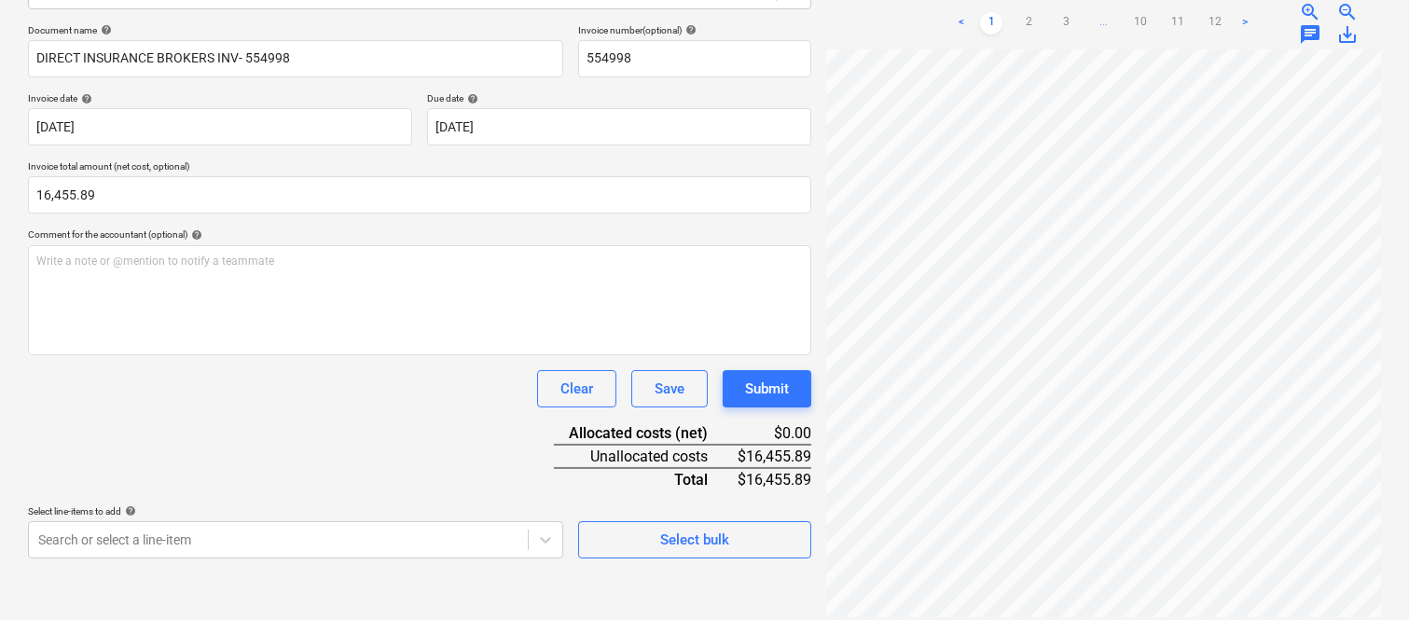
click at [345, 429] on div "Document name help DIRECT INSURANCE BROKERS INV- 554998 Invoice number (optiona…" at bounding box center [419, 291] width 783 height 534
click at [352, 354] on body "Sales Projects Contacts Company Inbox Approvals format_size keyboard_arrow_down…" at bounding box center [704, 44] width 1409 height 620
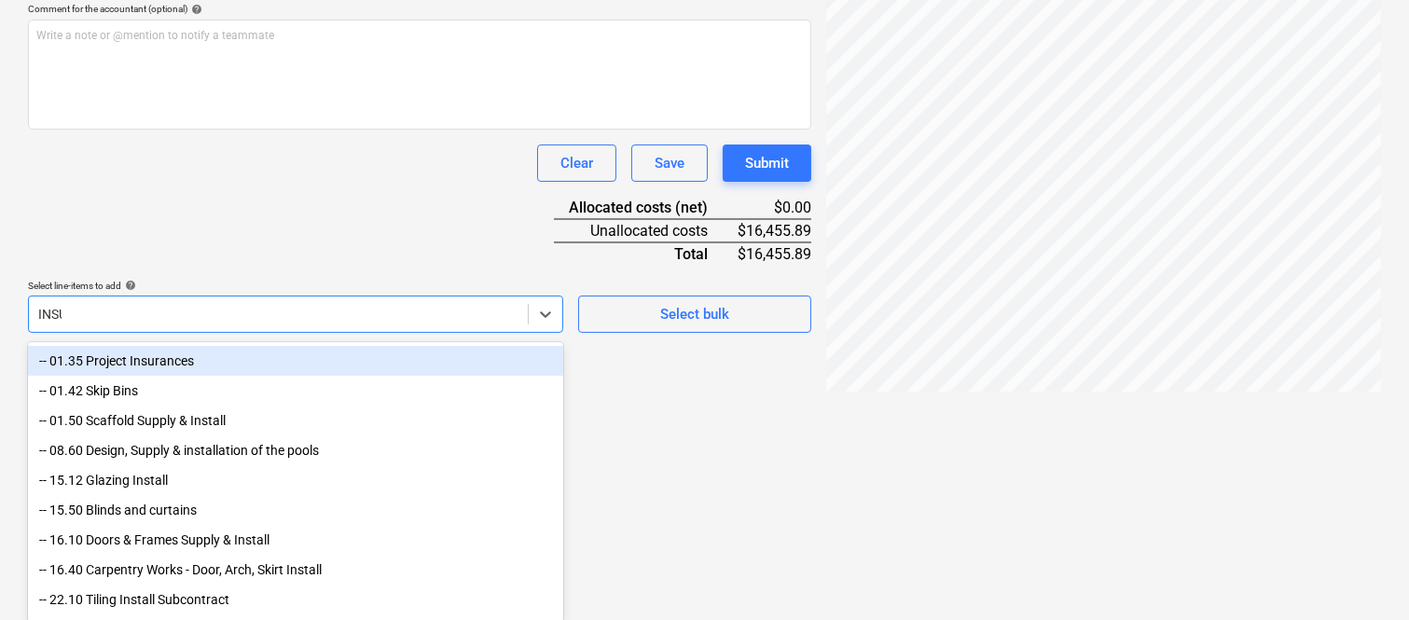
scroll to position [266, 0]
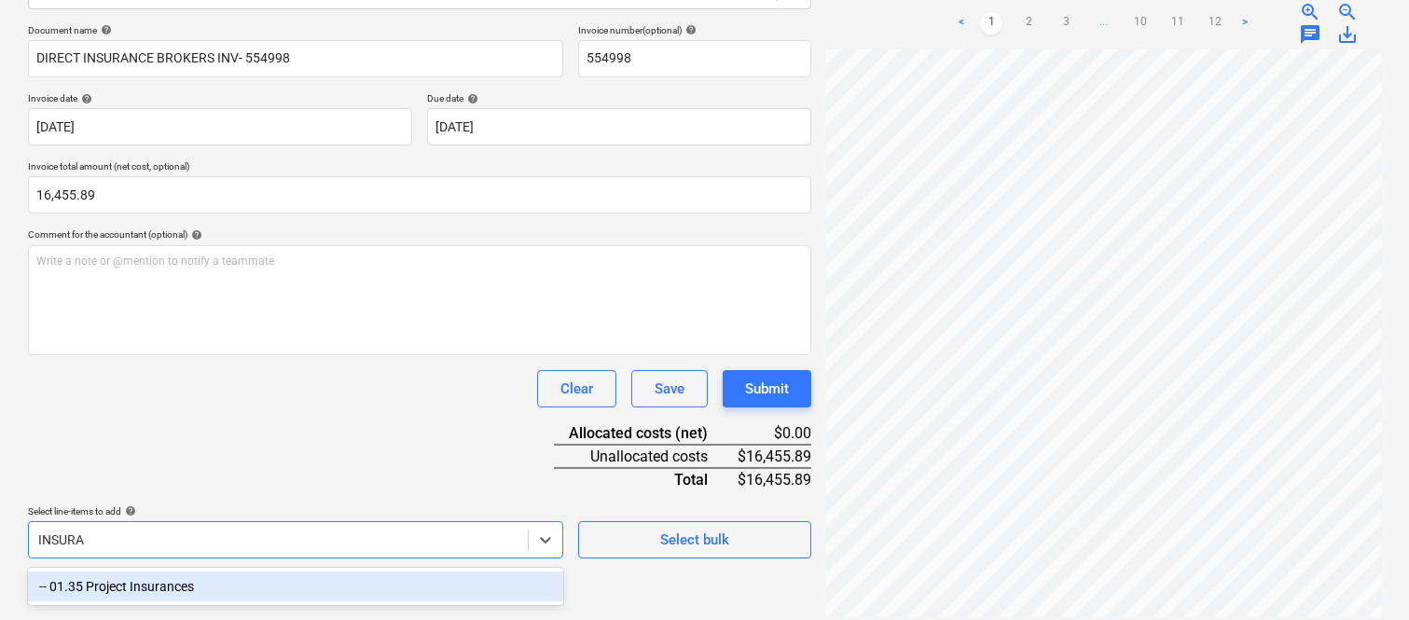
type input "INSURA"
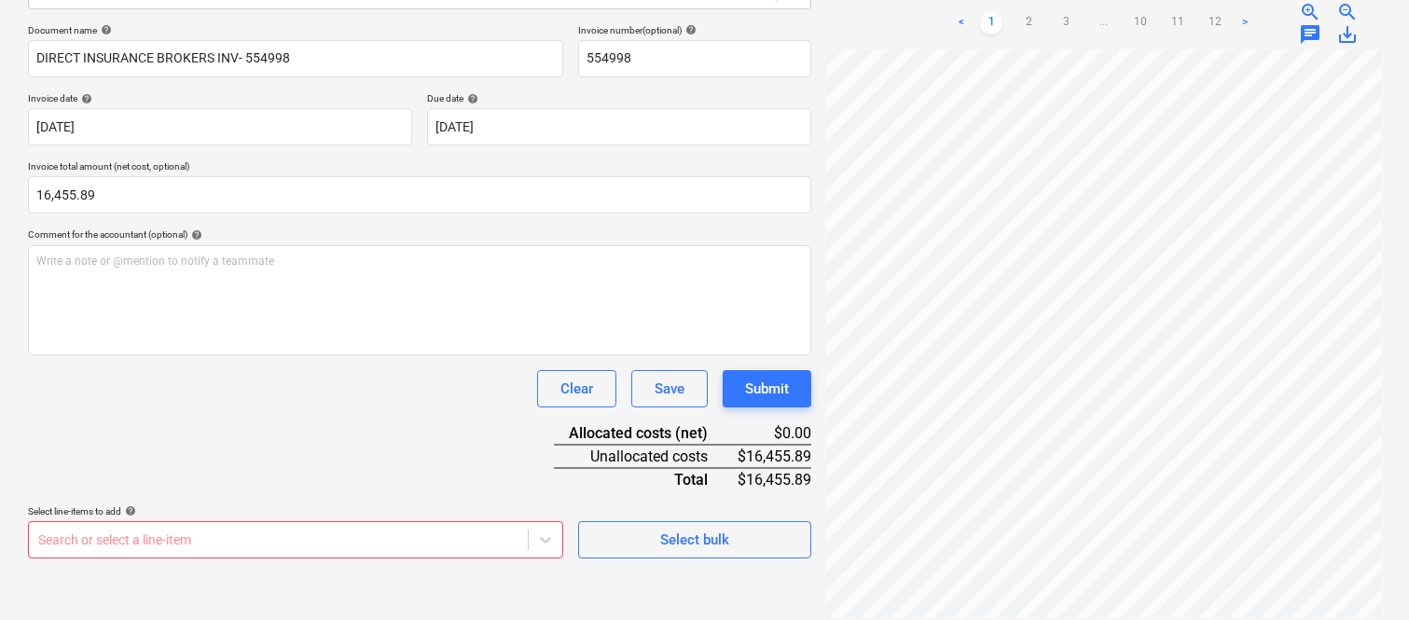
scroll to position [0, 147]
click at [1040, 20] on ul "< 1 2 3 ... 10 11 12 >" at bounding box center [1103, 23] width 306 height 22
click at [1033, 12] on link "2" at bounding box center [1028, 23] width 22 height 22
click at [1064, 12] on link "3" at bounding box center [1066, 23] width 22 height 22
click at [1085, 12] on link "4" at bounding box center [1084, 23] width 22 height 22
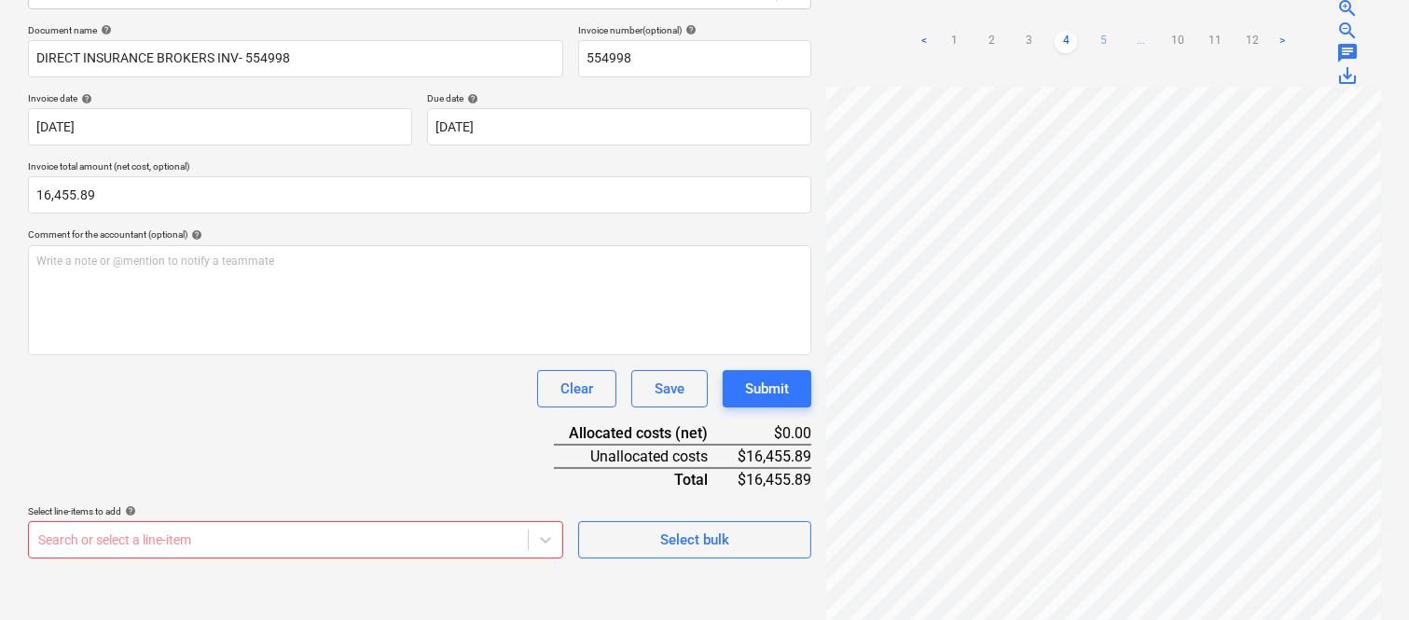
click at [1102, 31] on link "5" at bounding box center [1103, 42] width 22 height 22
click at [933, 32] on link "1" at bounding box center [935, 42] width 22 height 22
click at [301, 354] on body "Sales Projects Contacts Company Inbox Approvals format_size keyboard_arrow_down…" at bounding box center [704, 44] width 1409 height 620
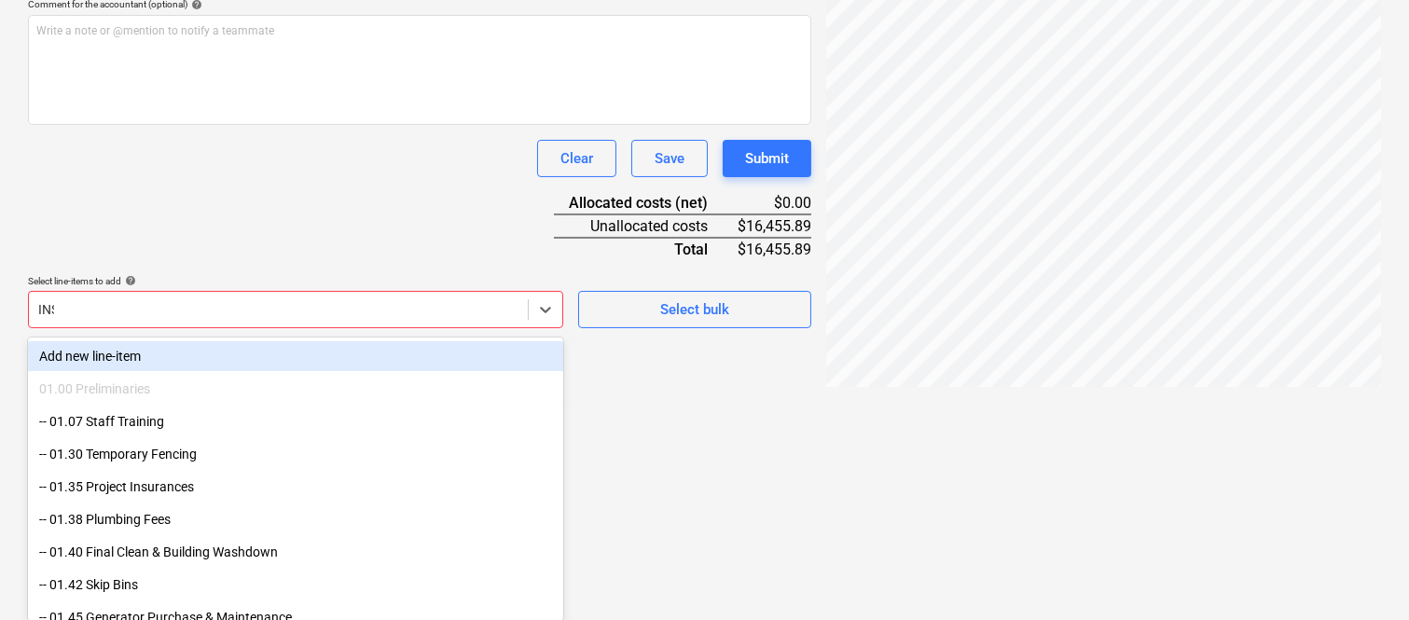
scroll to position [491, 0]
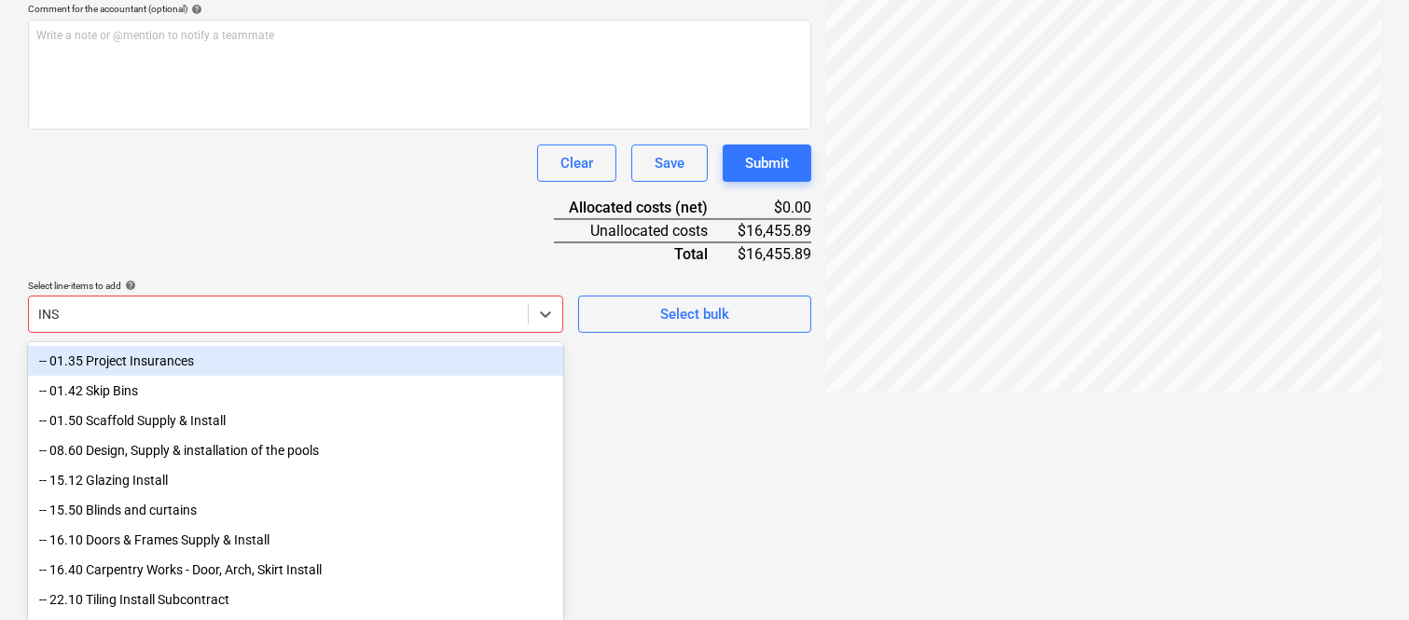
type input "INSU"
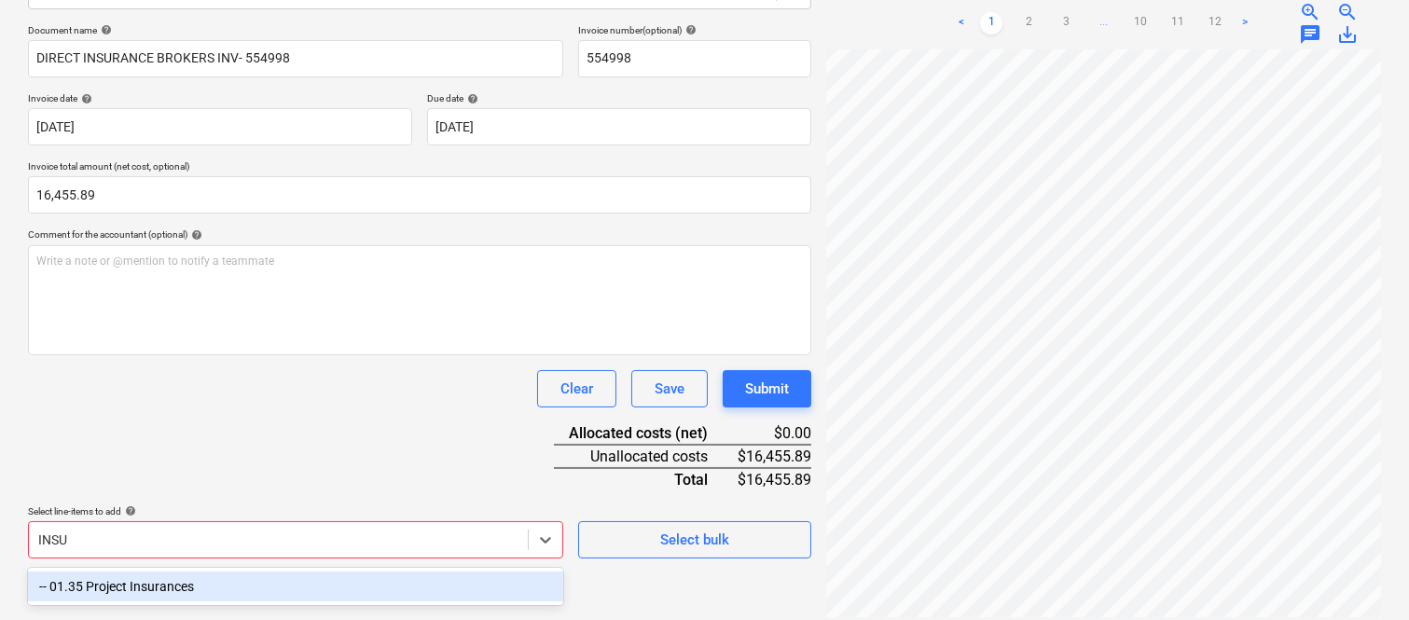
click at [283, 574] on div "-- 01.35 Project Insurances" at bounding box center [295, 587] width 535 height 30
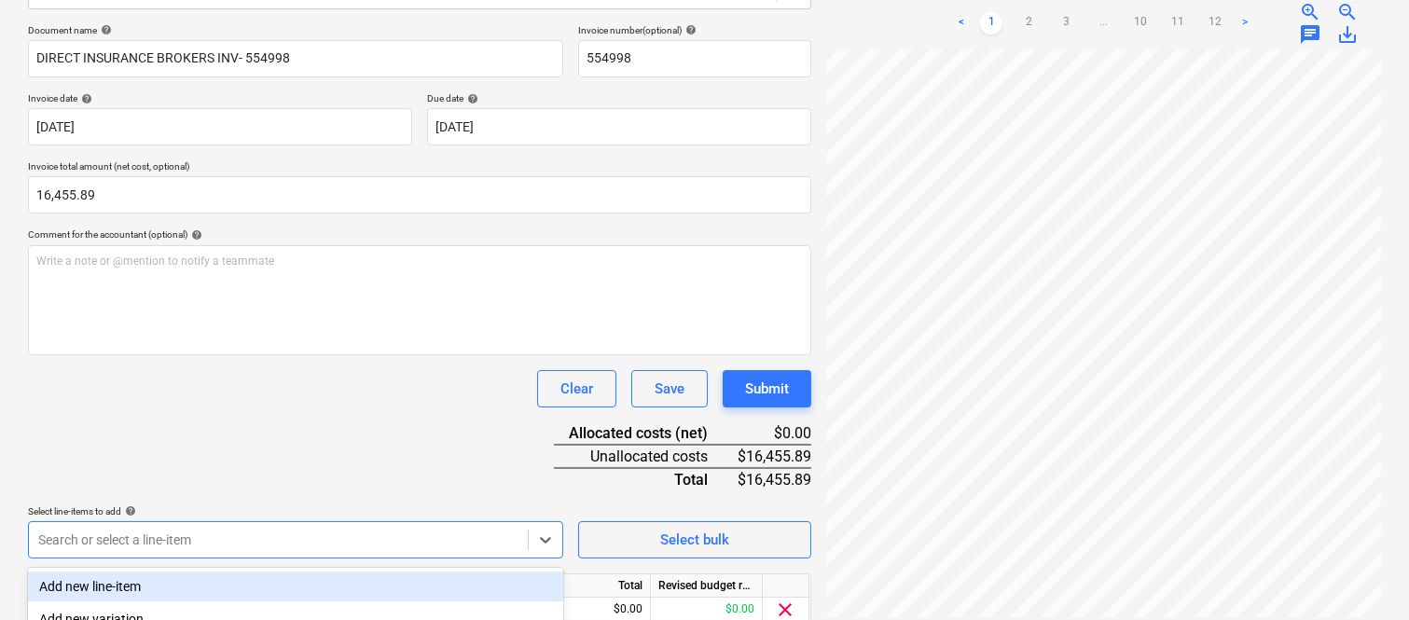
click at [281, 407] on div "Document name help DIRECT INSURANCE BROKERS INV- 554998 Invoice number (optiona…" at bounding box center [419, 352] width 783 height 657
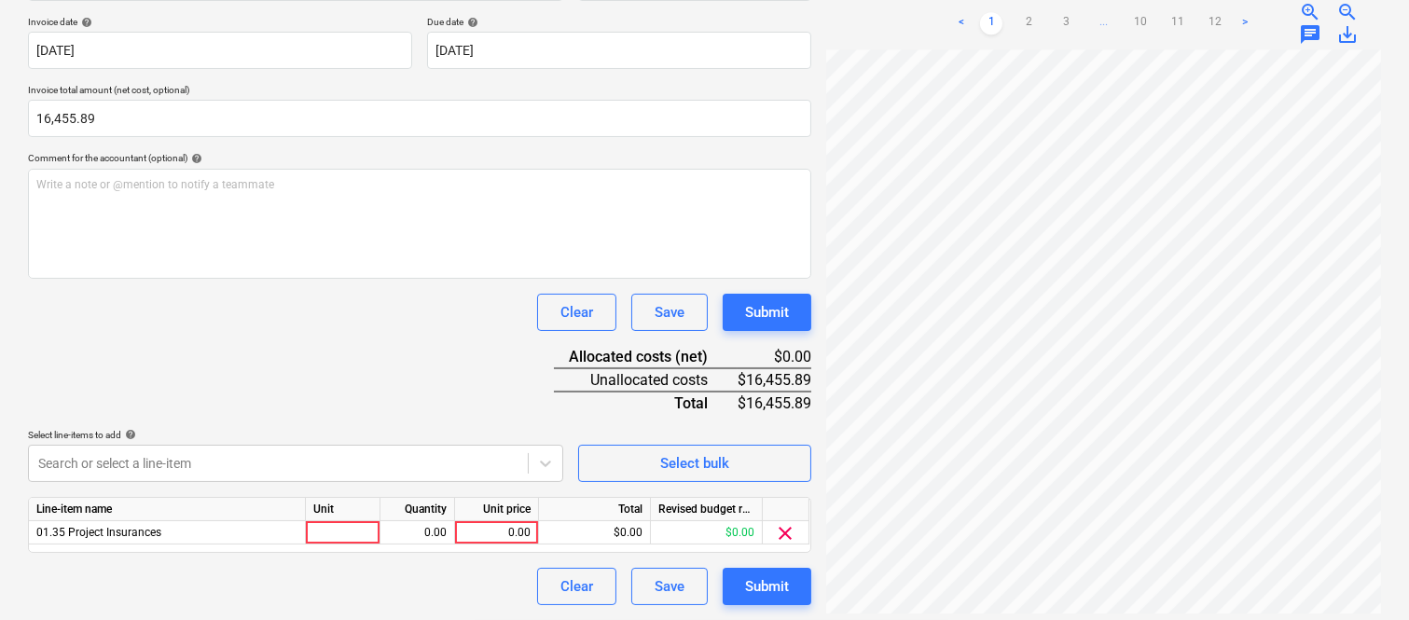
scroll to position [0, 0]
click at [367, 531] on div at bounding box center [343, 532] width 75 height 23
type input "INVOICE"
click at [412, 542] on div "0.00" at bounding box center [417, 532] width 59 height 23
type input "1"
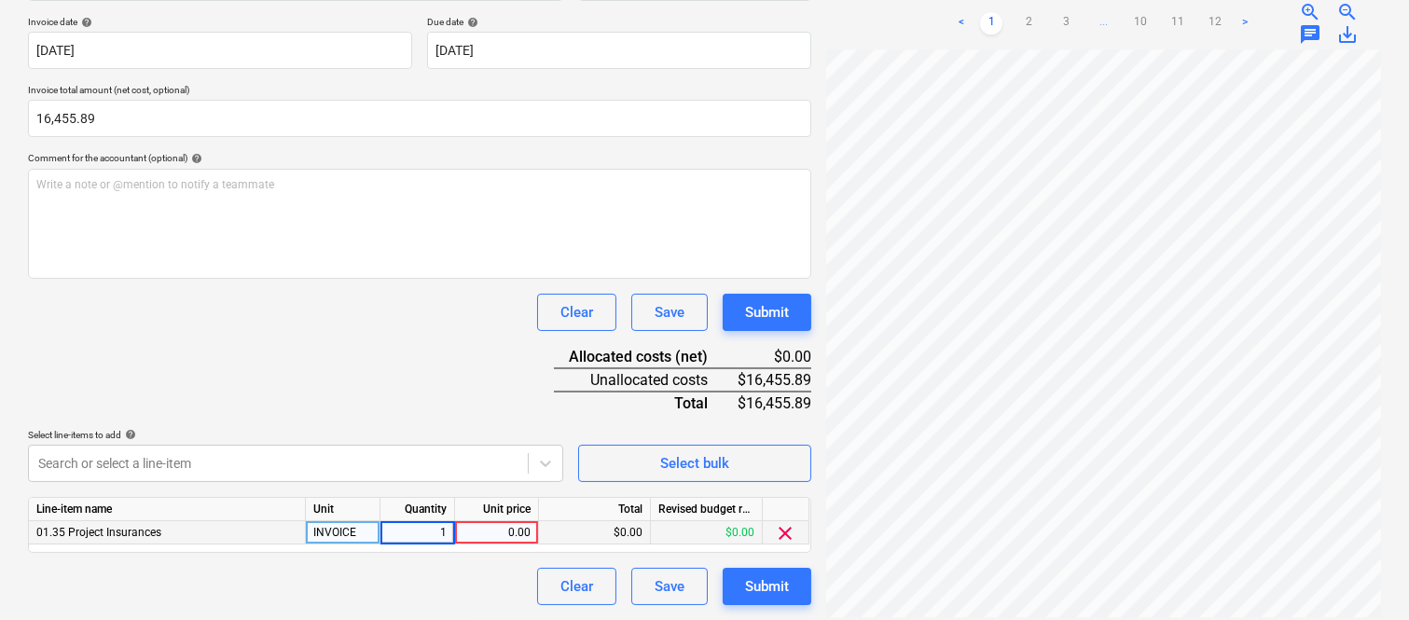
click at [476, 534] on div "0.00" at bounding box center [496, 532] width 68 height 23
type input "16,455.89"
click at [483, 573] on div "Clear Save Submit" at bounding box center [419, 586] width 783 height 37
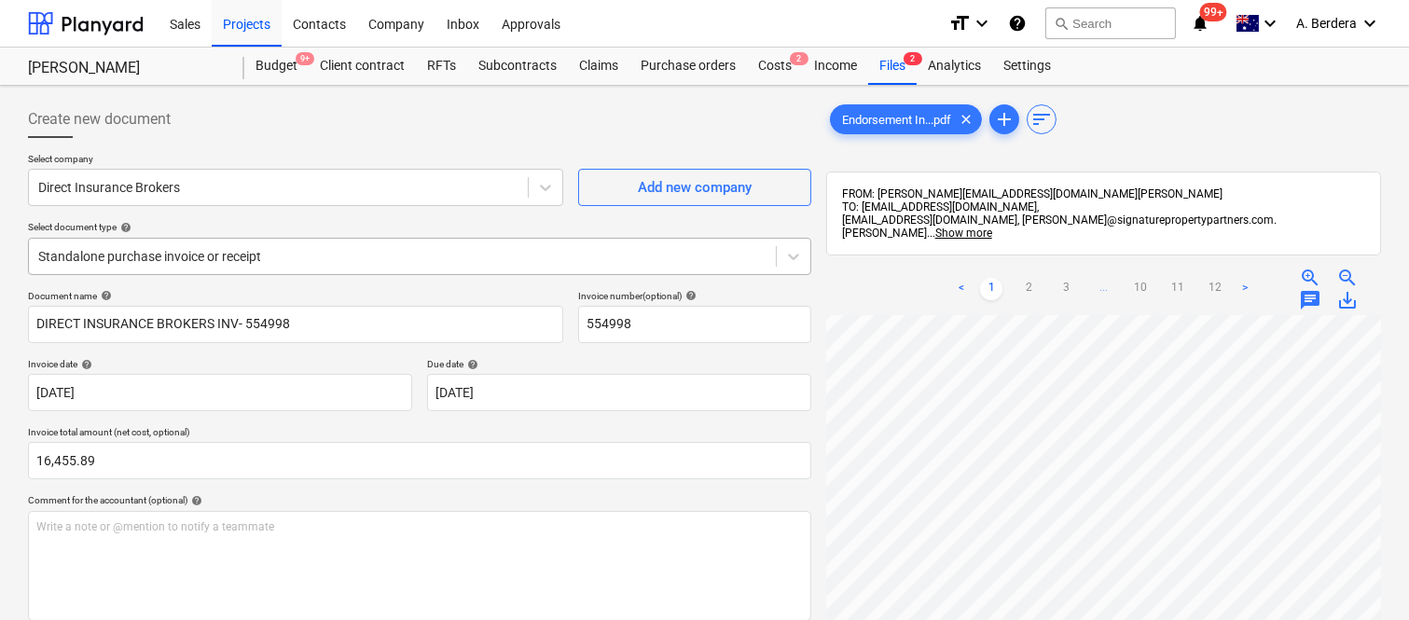
click at [463, 252] on div at bounding box center [402, 256] width 728 height 19
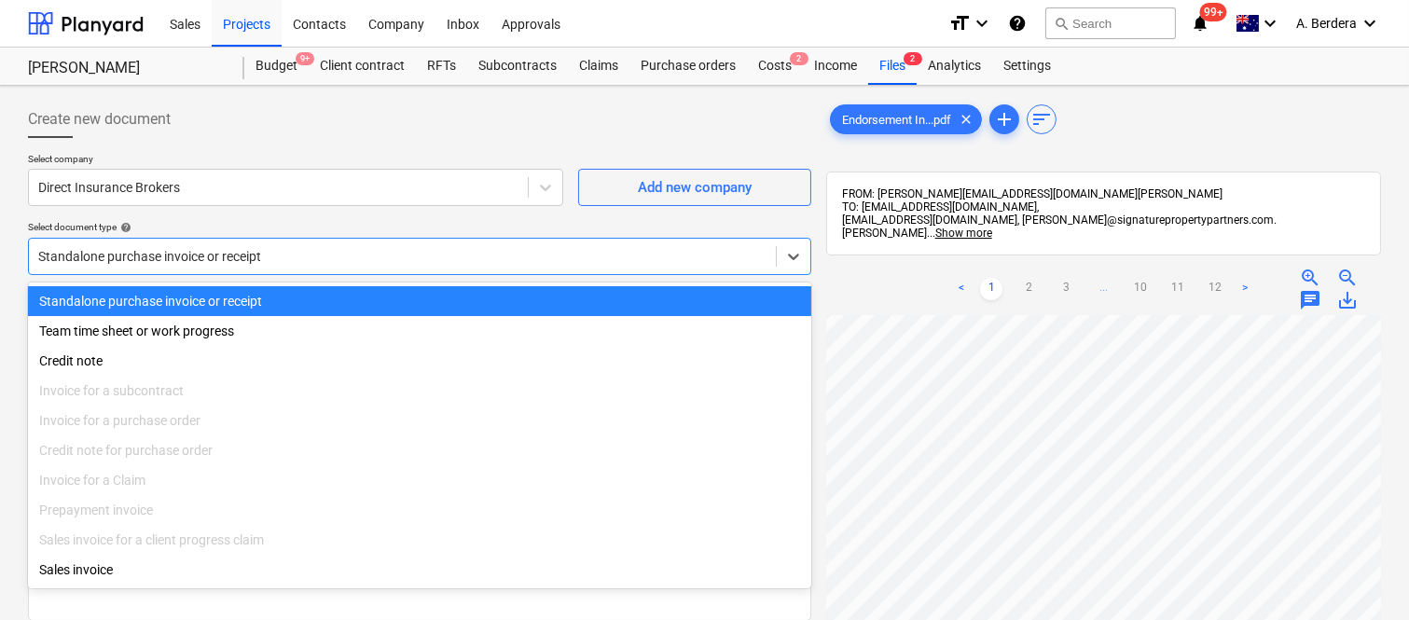
click at [482, 295] on div "Standalone purchase invoice or receipt" at bounding box center [419, 301] width 783 height 30
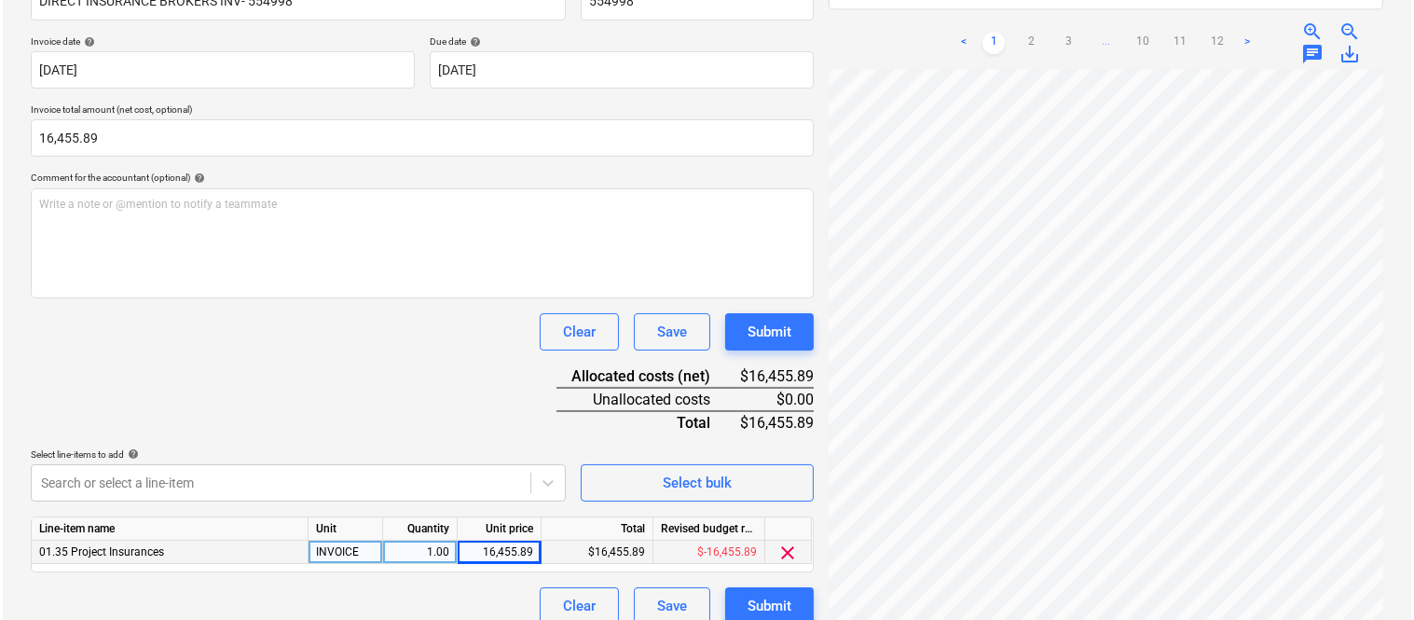
scroll to position [342, 0]
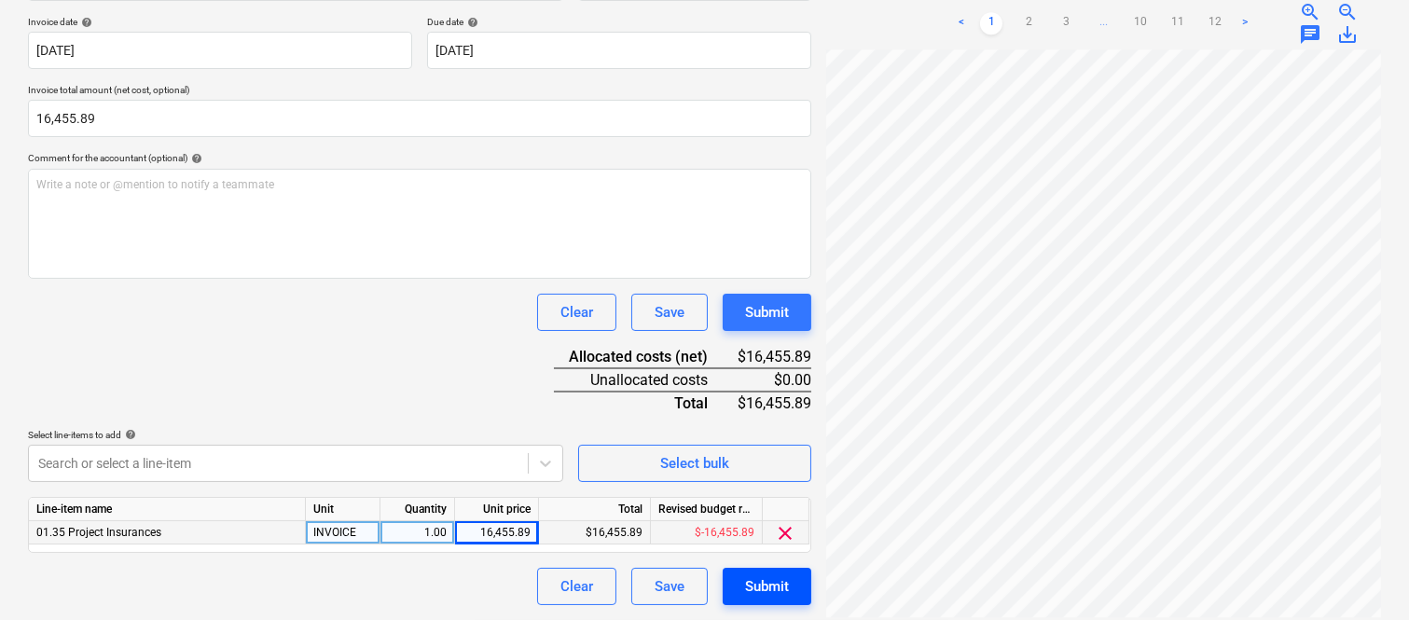
click at [759, 586] on div "Submit" at bounding box center [767, 586] width 44 height 24
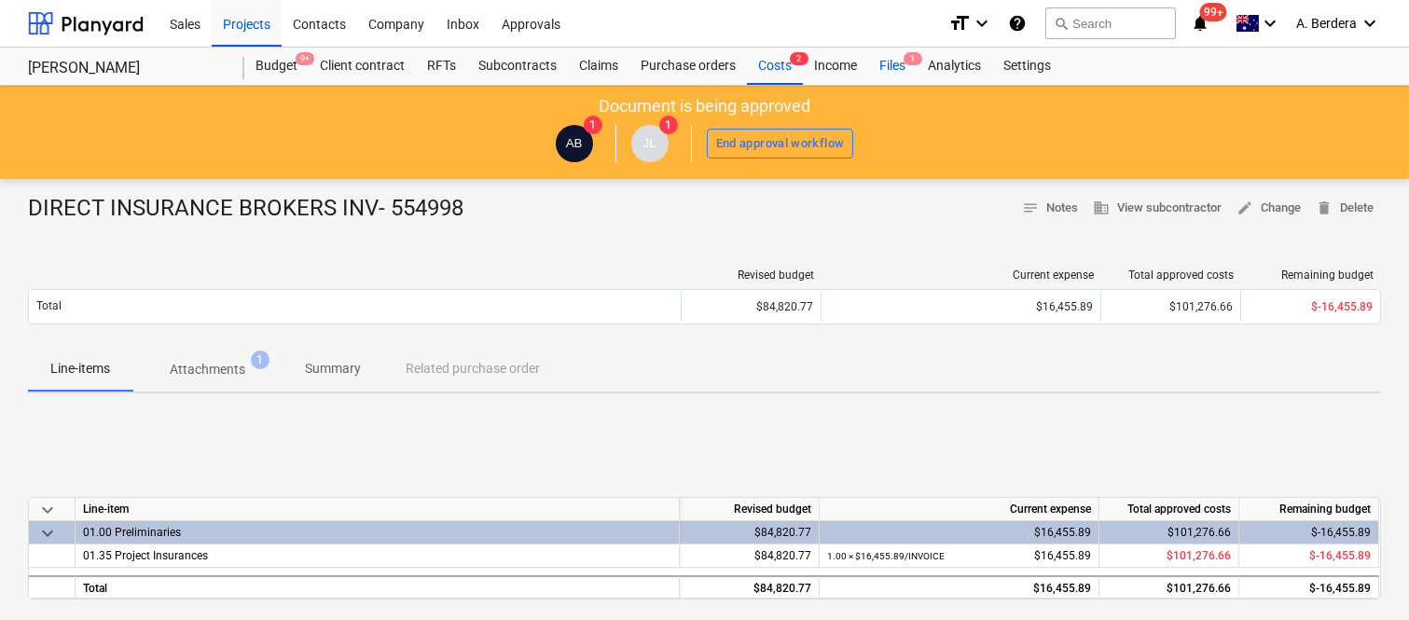
click at [895, 71] on div "Files 1" at bounding box center [892, 66] width 48 height 37
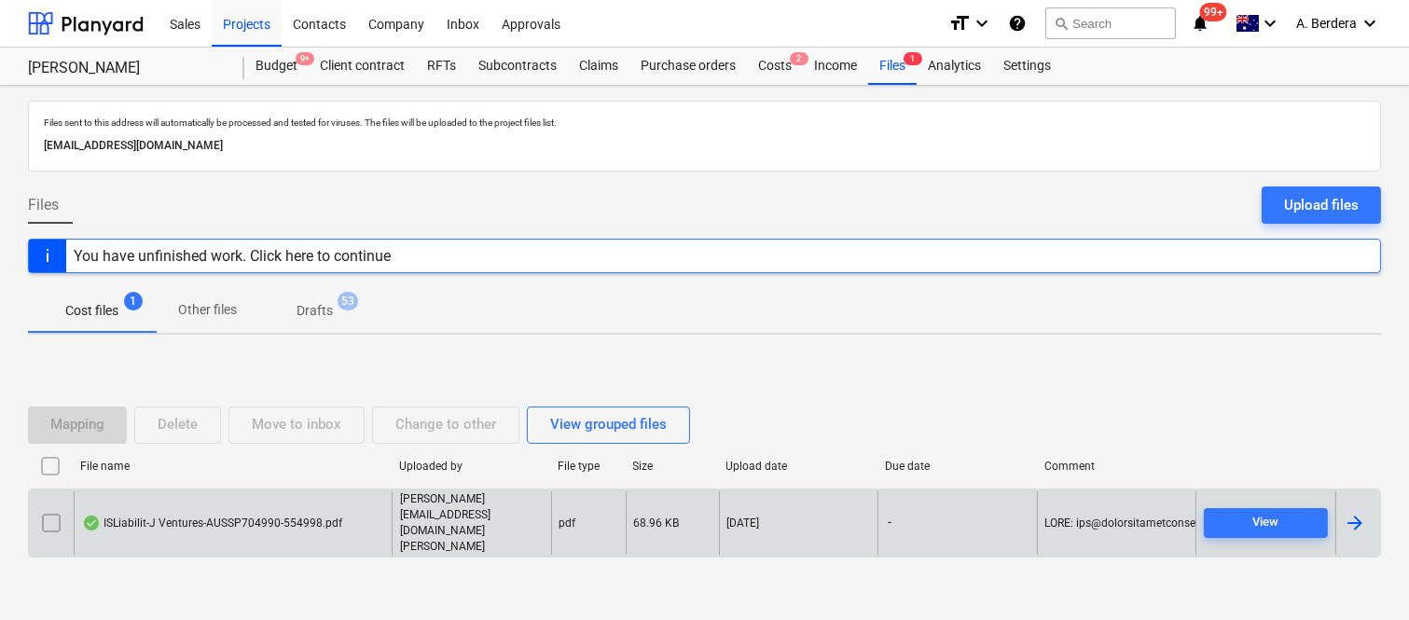
click at [309, 523] on div "ISLiabilit-J Ventures-AUSSP704990-554998.pdf" at bounding box center [212, 523] width 260 height 15
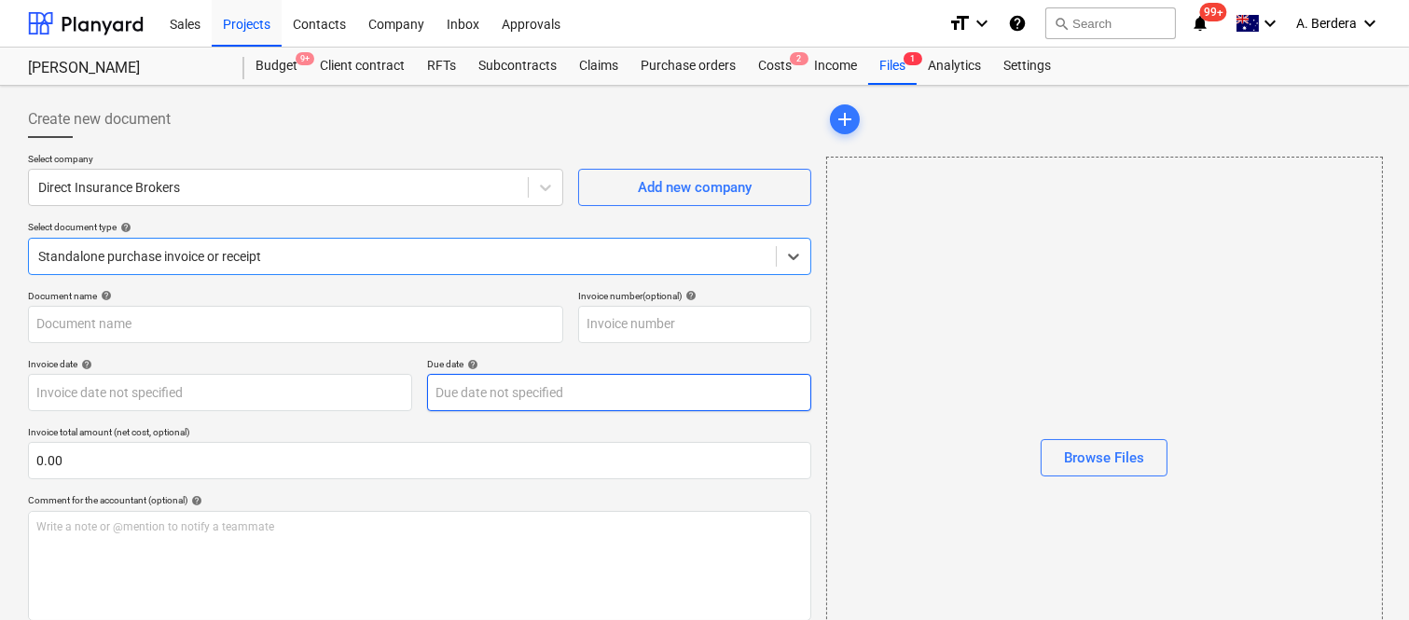
type input "ISLiabilit-J Ventures-AUSSP704990-554998.pdf"
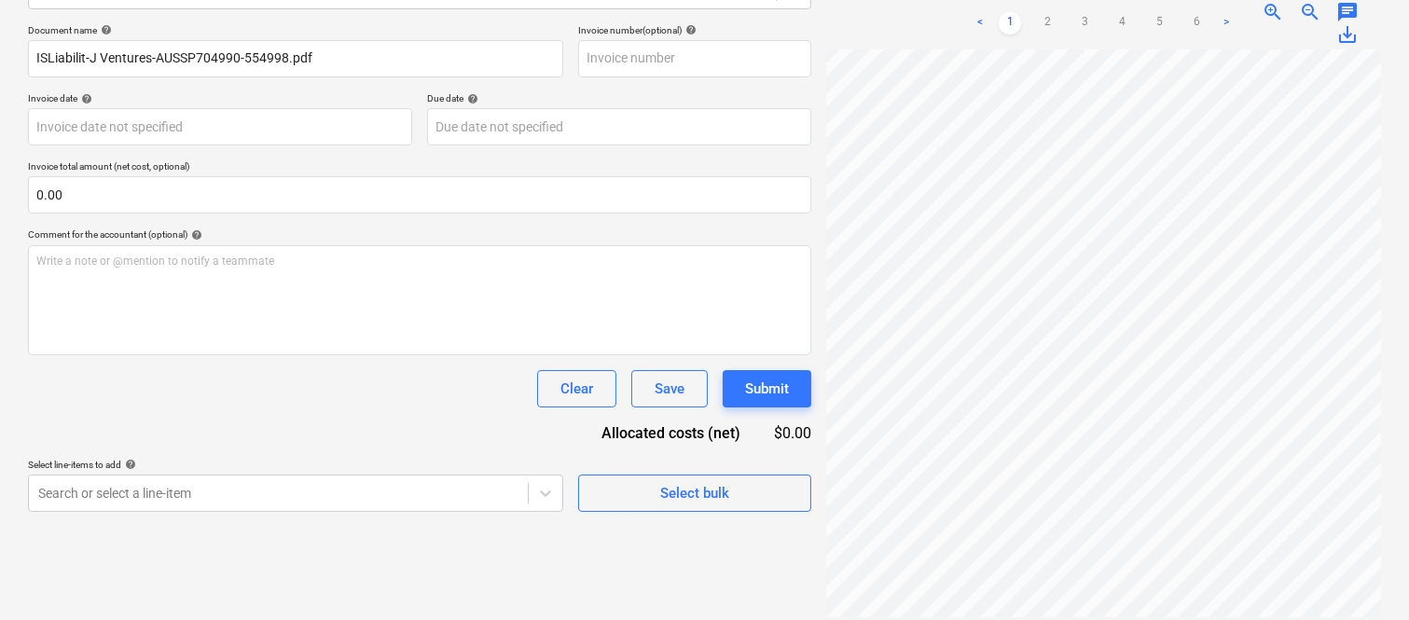
scroll to position [0, 125]
click at [1045, 12] on link "2" at bounding box center [1047, 23] width 22 height 22
click at [1085, 12] on link "3" at bounding box center [1084, 23] width 22 height 22
click at [1122, 13] on link "4" at bounding box center [1122, 23] width 22 height 22
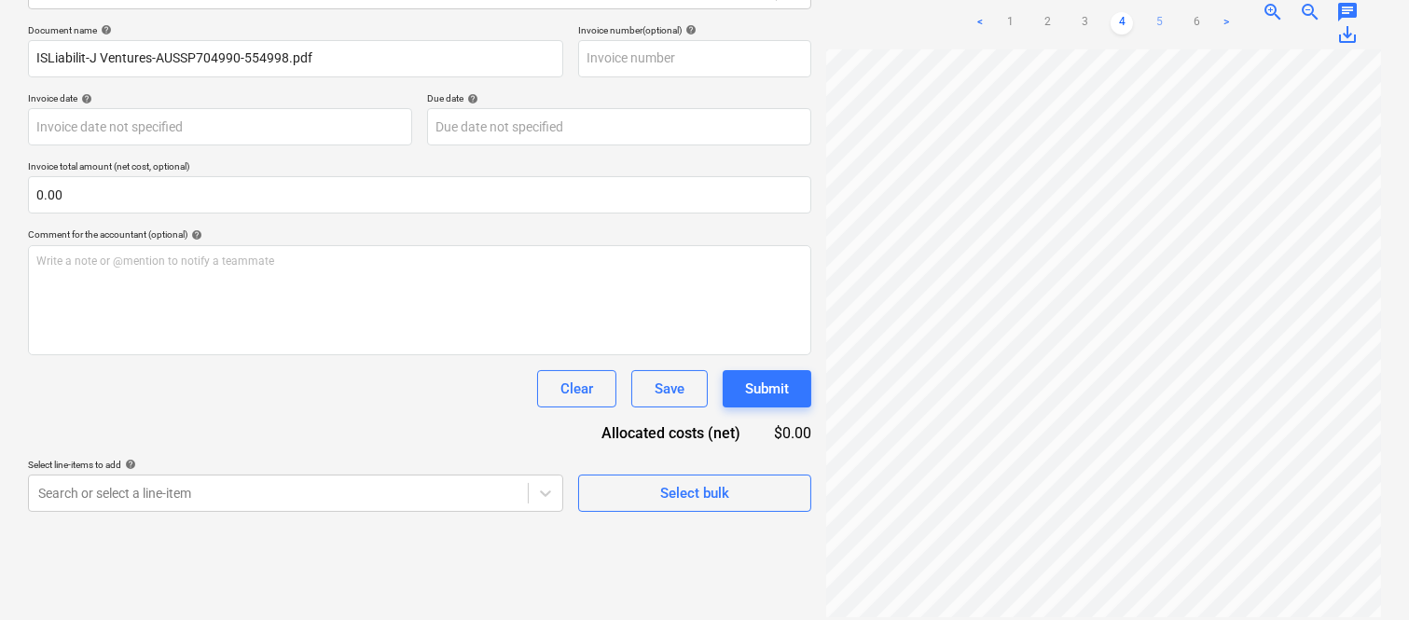
click at [1162, 19] on link "5" at bounding box center [1159, 23] width 22 height 22
click at [1195, 12] on link "6" at bounding box center [1196, 23] width 22 height 22
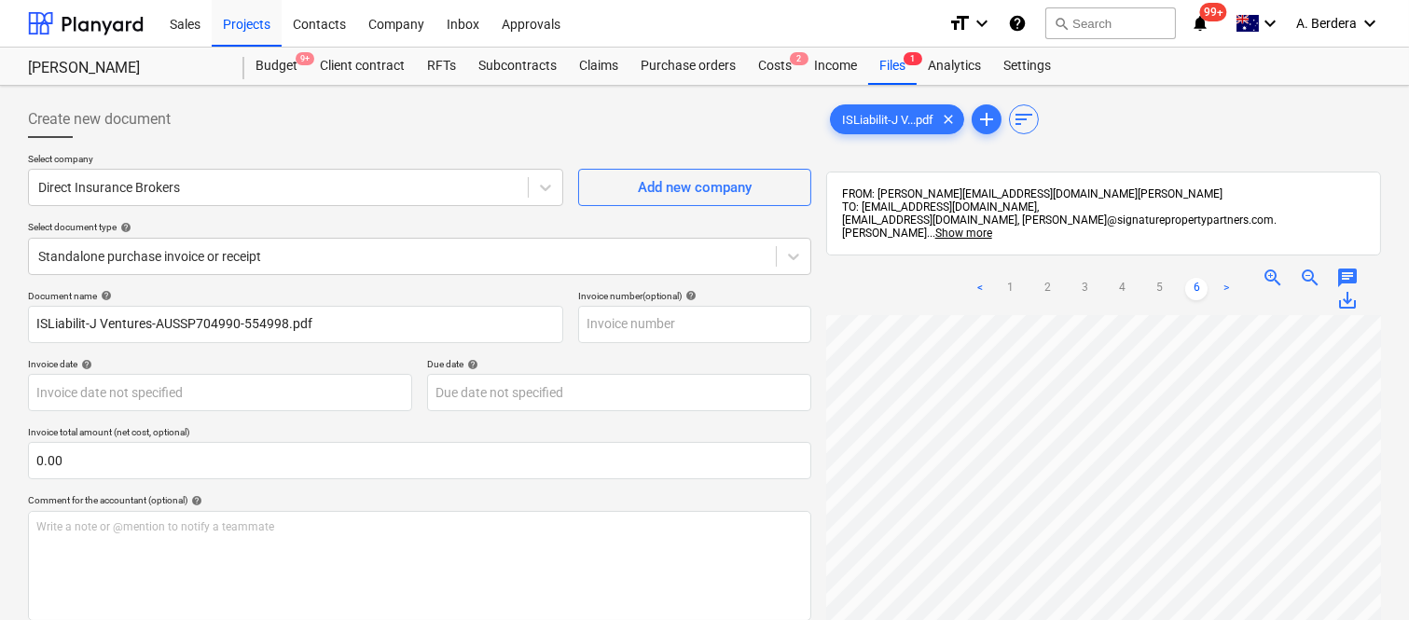
scroll to position [0, 0]
click at [1020, 278] on link "1" at bounding box center [1010, 289] width 22 height 22
click at [1057, 278] on link "2" at bounding box center [1047, 289] width 22 height 22
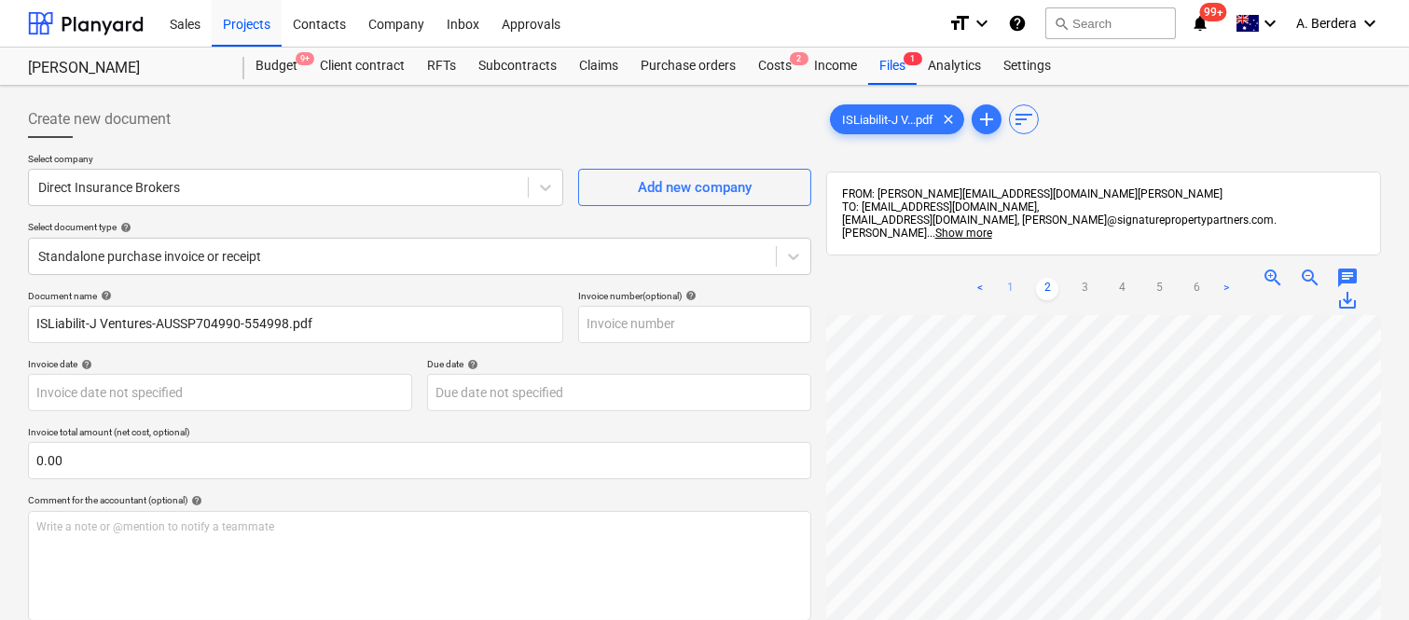
click at [1009, 280] on link "1" at bounding box center [1010, 289] width 22 height 22
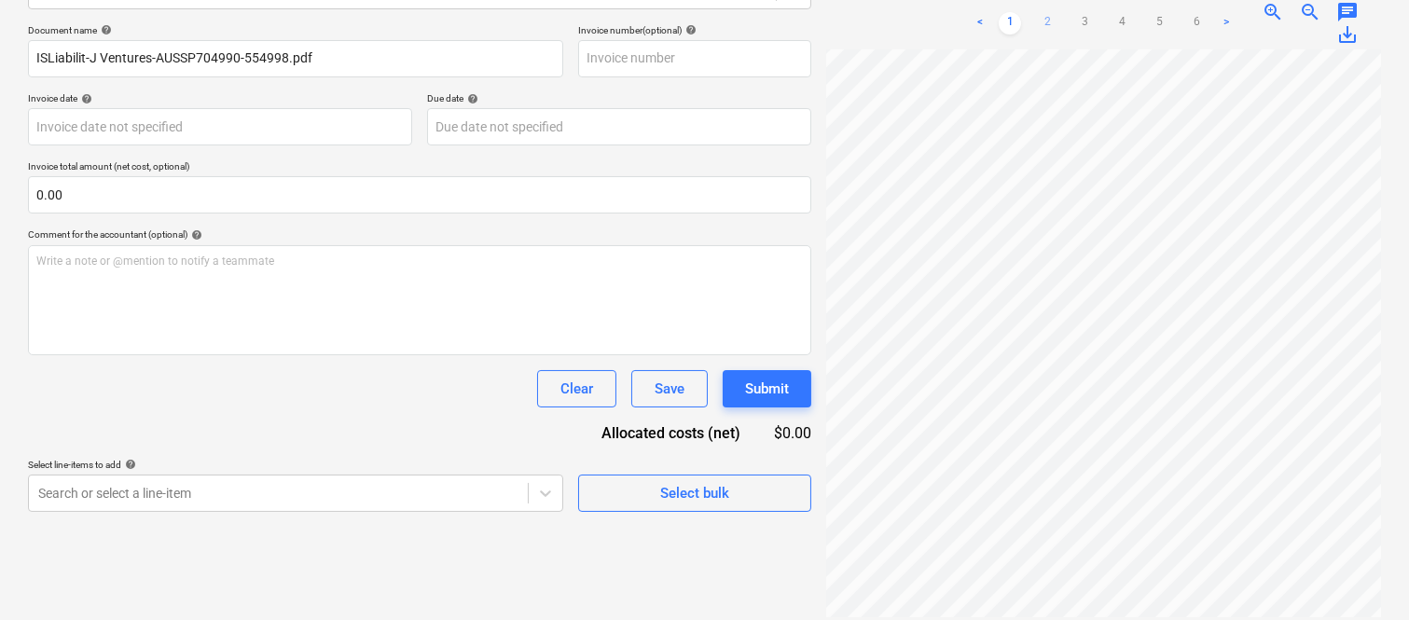
scroll to position [97, 107]
click at [1050, 15] on link "2" at bounding box center [1047, 23] width 22 height 22
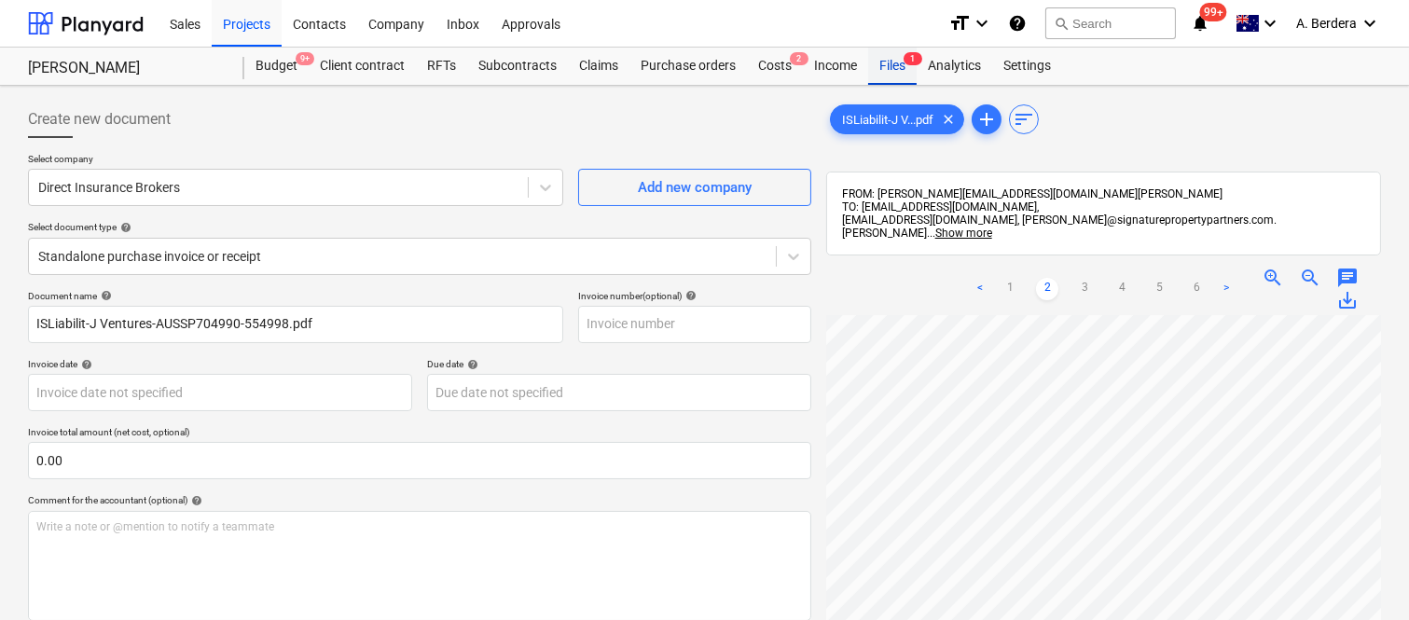
click at [890, 62] on div "Files 1" at bounding box center [892, 66] width 48 height 37
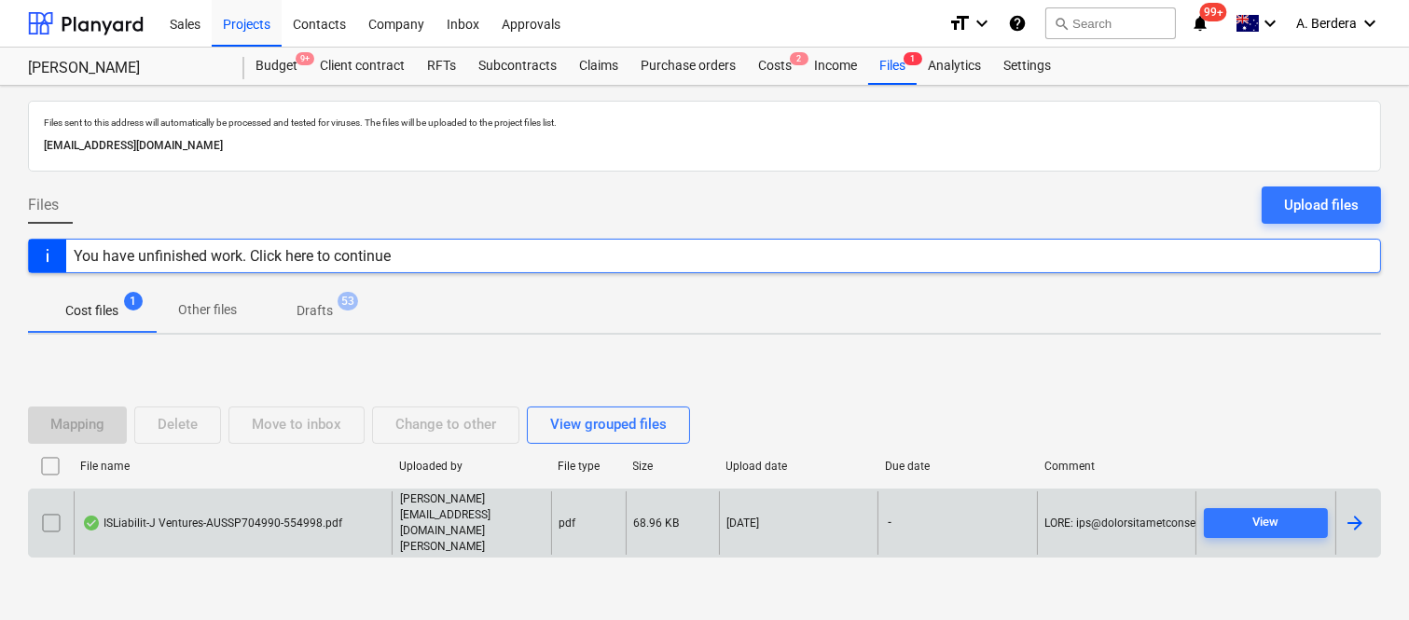
click at [61, 520] on input "checkbox" at bounding box center [51, 523] width 30 height 30
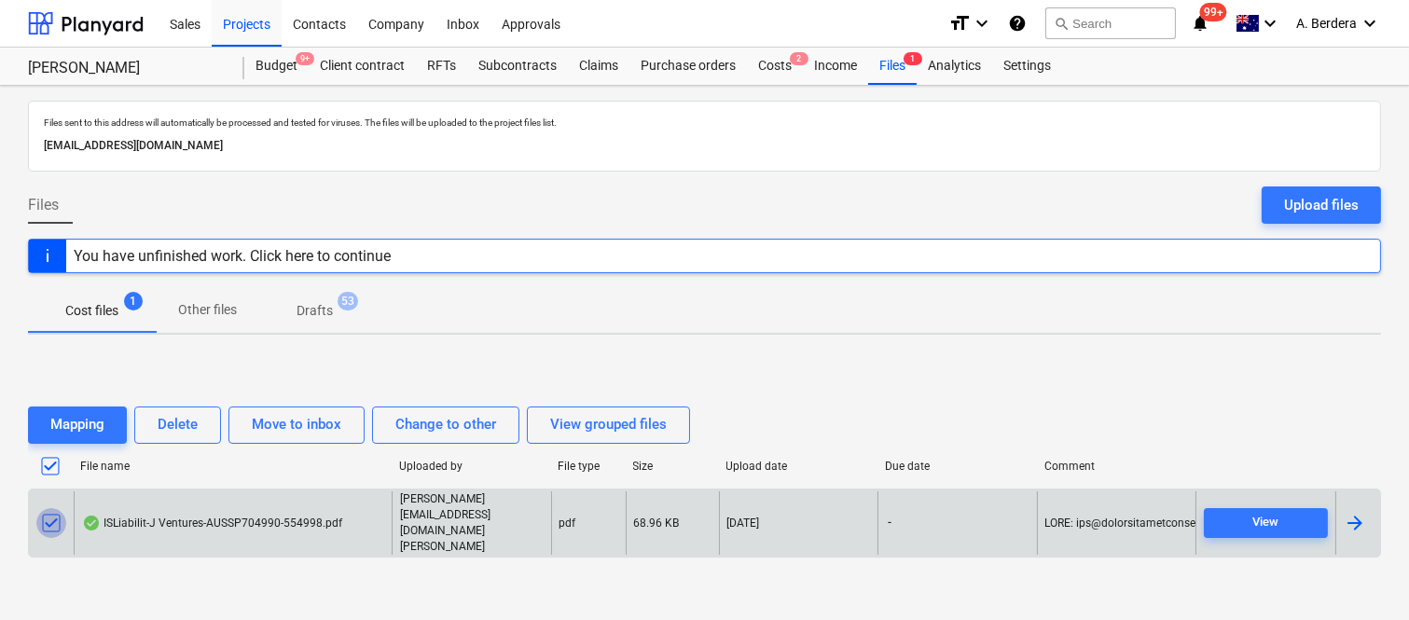
click at [48, 525] on input "checkbox" at bounding box center [51, 523] width 30 height 30
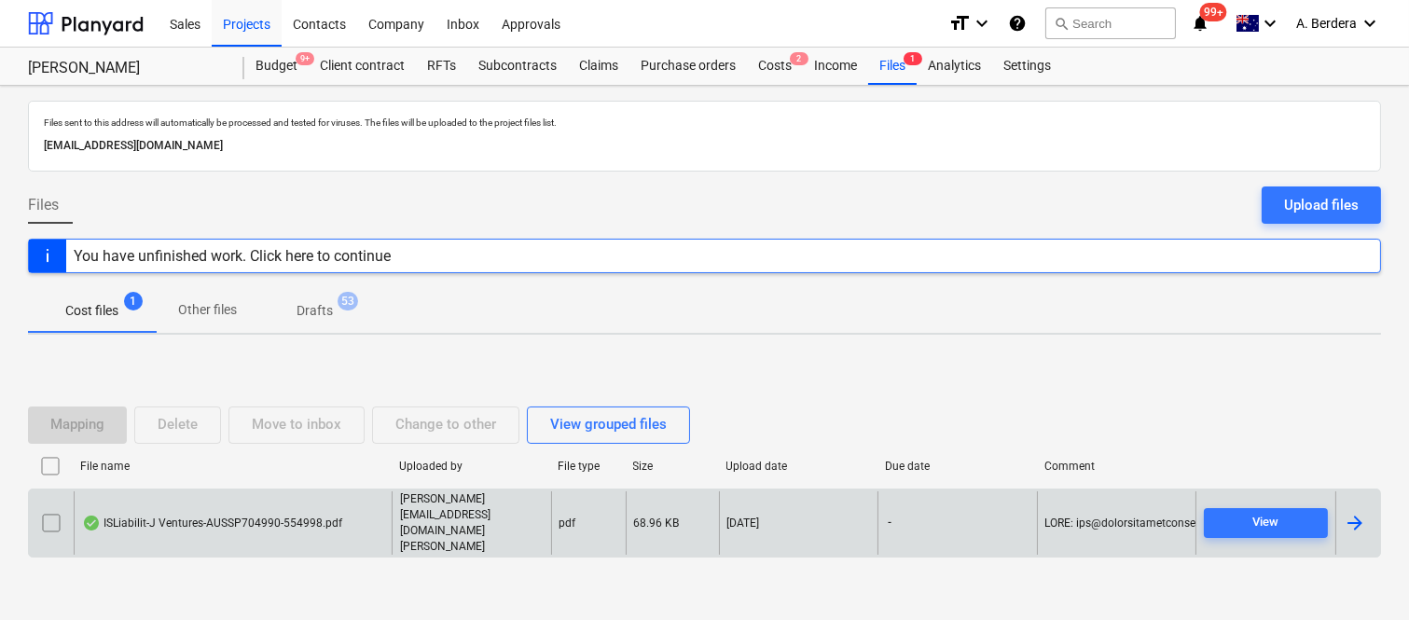
click at [525, 523] on p "joe@signaturepropertypartners.com.au" at bounding box center [472, 523] width 144 height 64
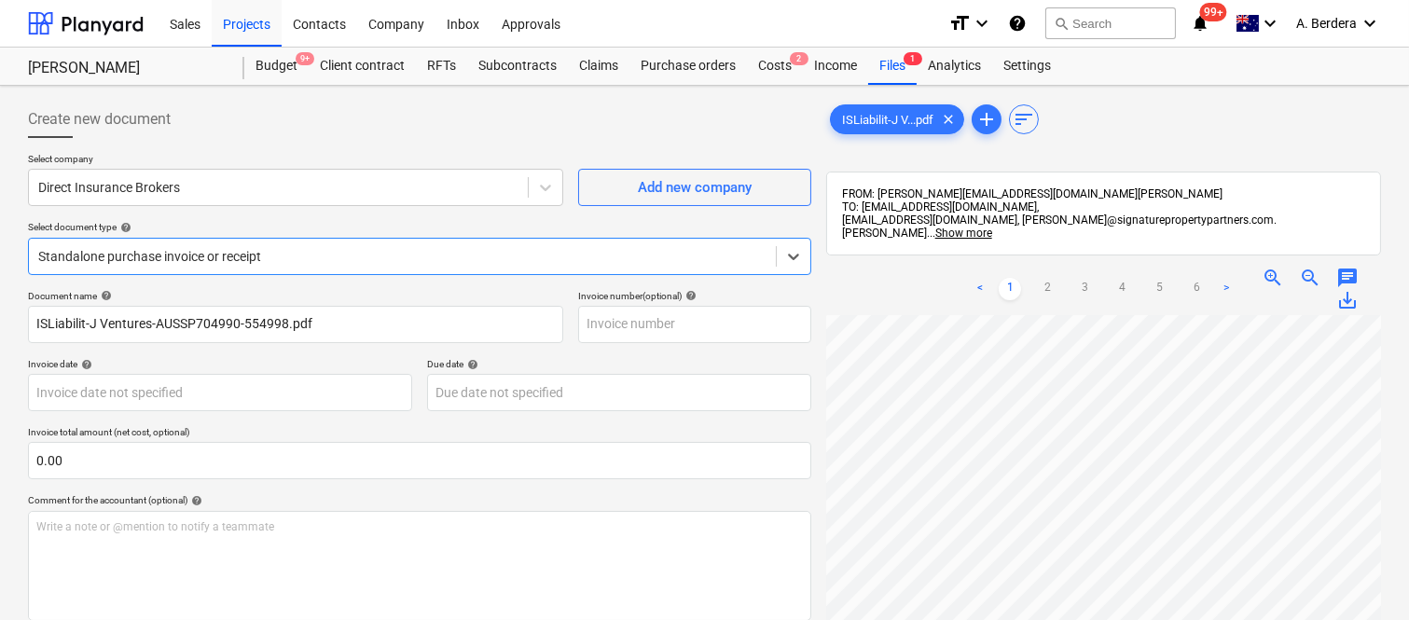
scroll to position [266, 0]
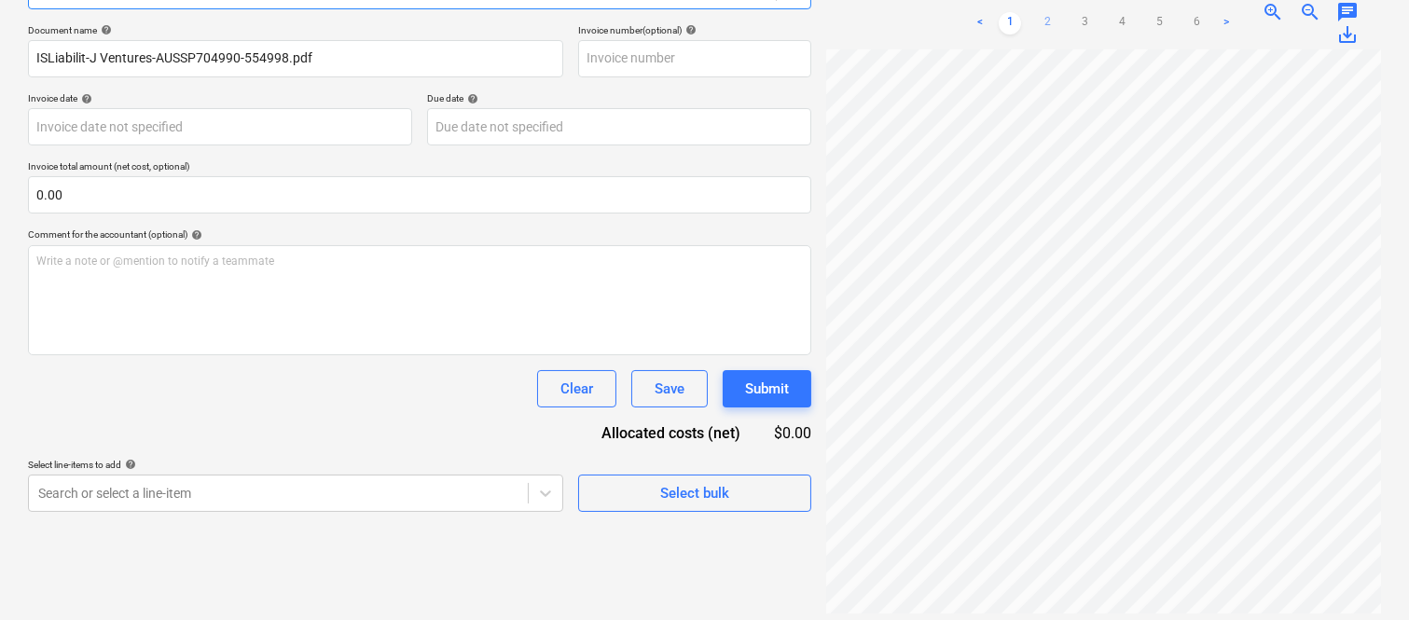
click at [1048, 12] on link "2" at bounding box center [1047, 23] width 22 height 22
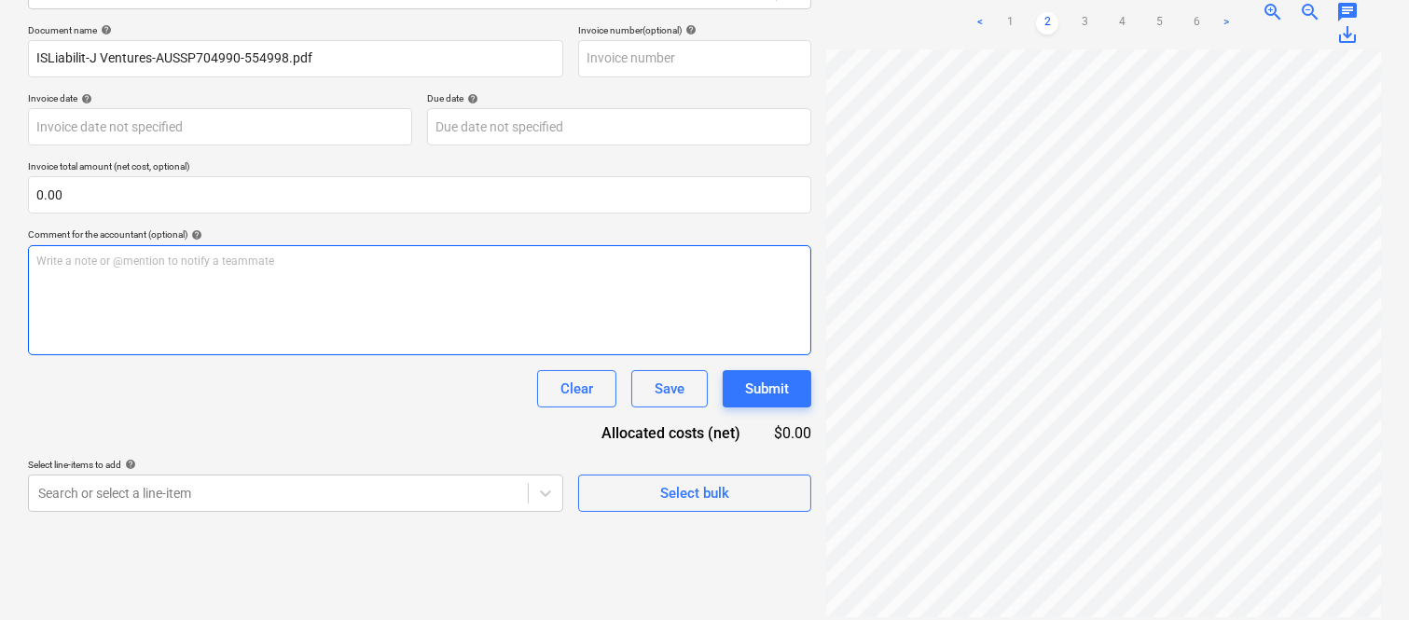
click at [759, 287] on div "Create new document Select company Direct Insurance Brokers Add new company Sel…" at bounding box center [705, 226] width 1368 height 797
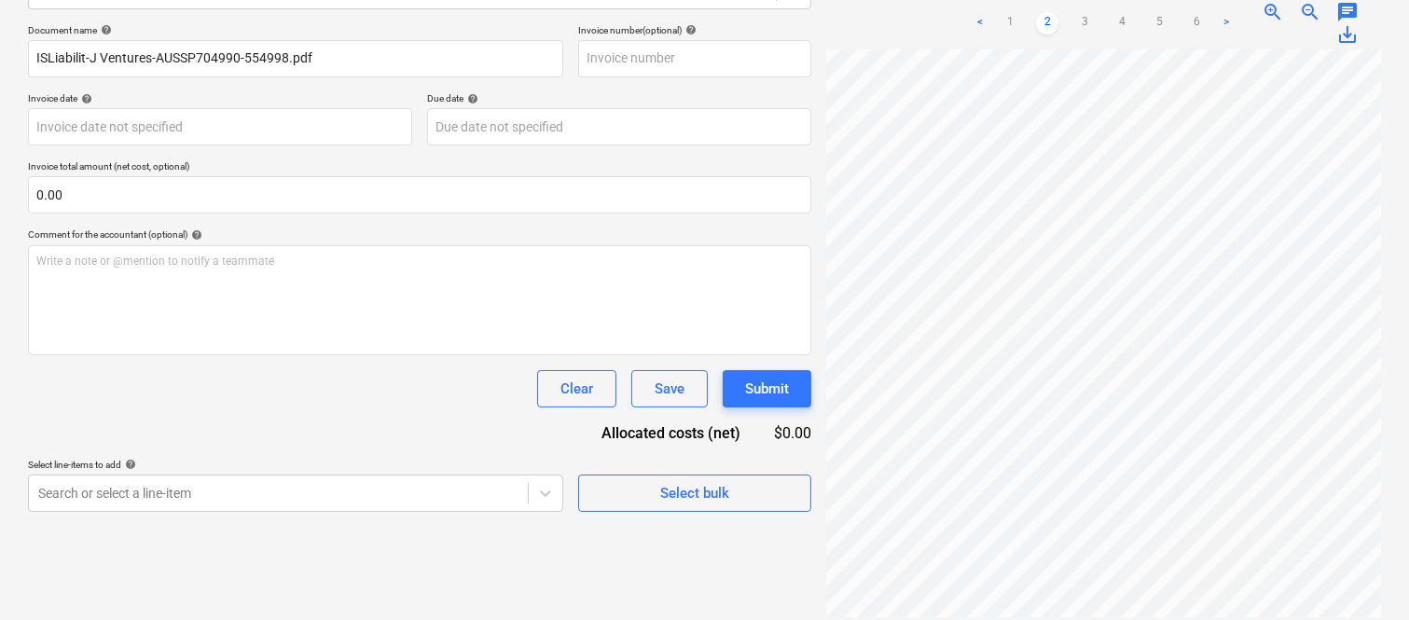
scroll to position [33, 0]
click at [1086, 12] on link "3" at bounding box center [1084, 23] width 22 height 22
click at [1124, 12] on link "4" at bounding box center [1122, 23] width 22 height 22
click at [1152, 13] on link "5" at bounding box center [1159, 23] width 22 height 22
click at [1201, 12] on link "6" at bounding box center [1196, 23] width 22 height 22
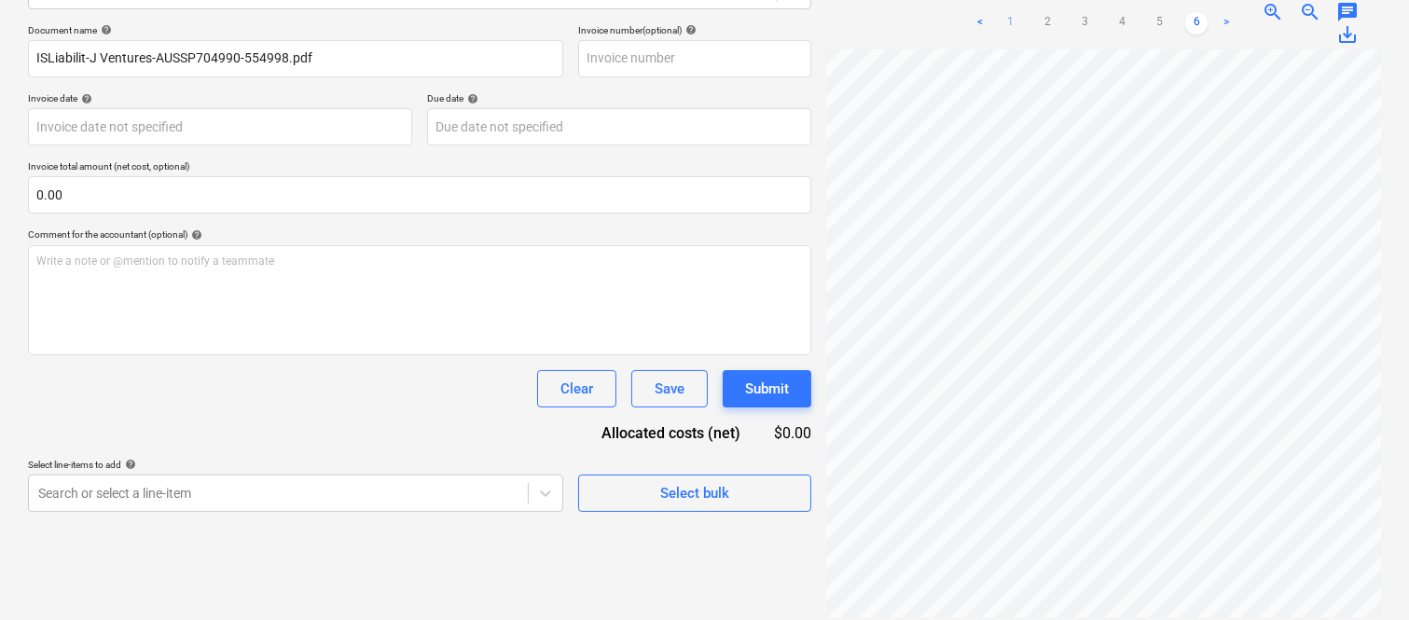
click at [1008, 12] on link "1" at bounding box center [1010, 23] width 22 height 22
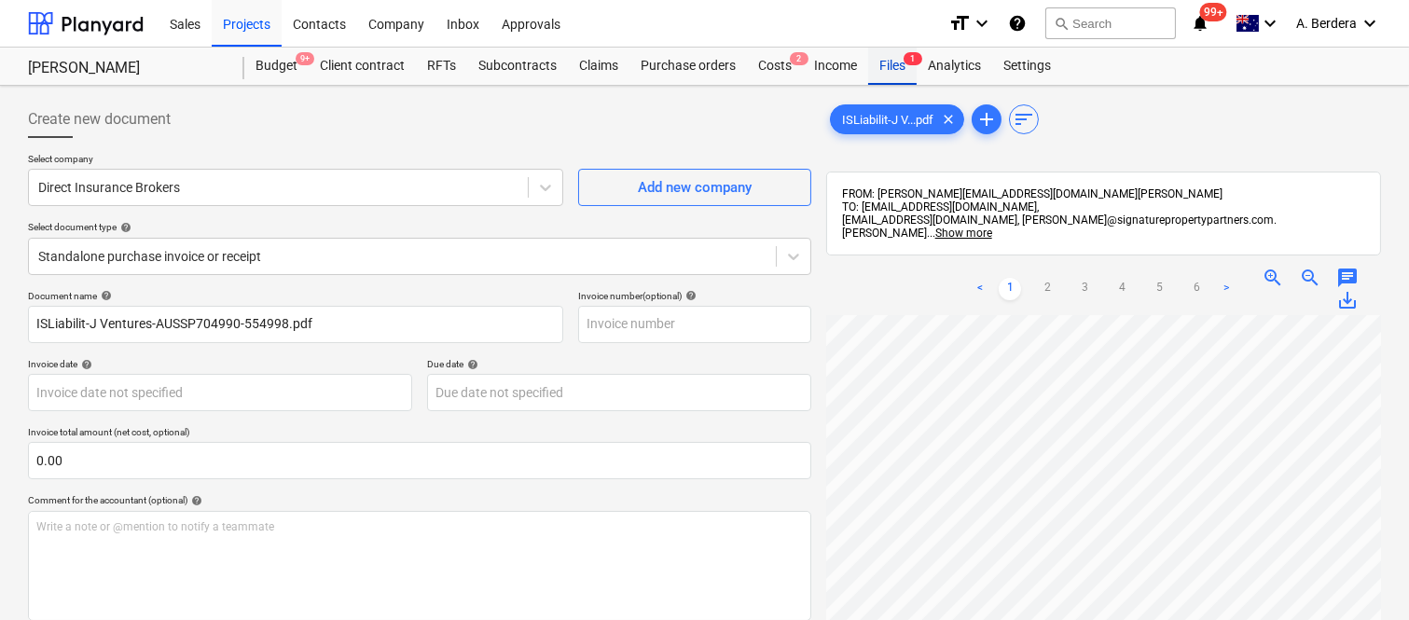
click at [904, 69] on div "Files 1" at bounding box center [892, 66] width 48 height 37
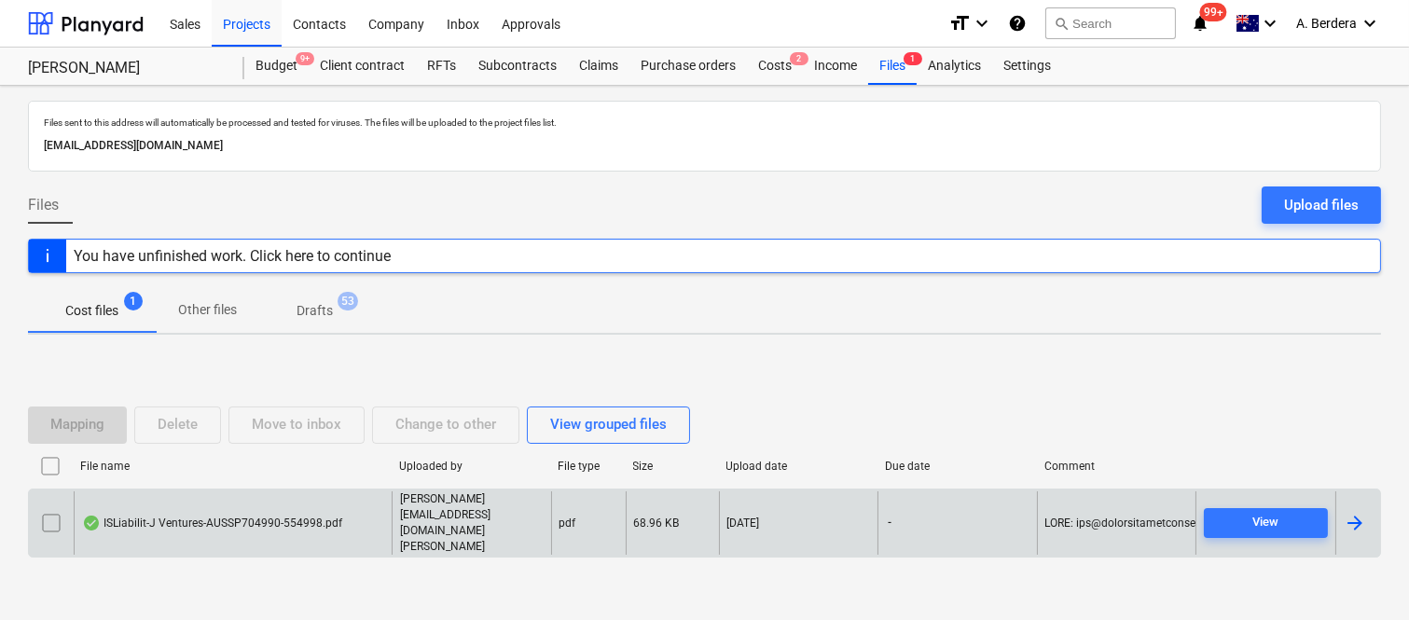
click at [51, 530] on input "checkbox" at bounding box center [51, 523] width 30 height 30
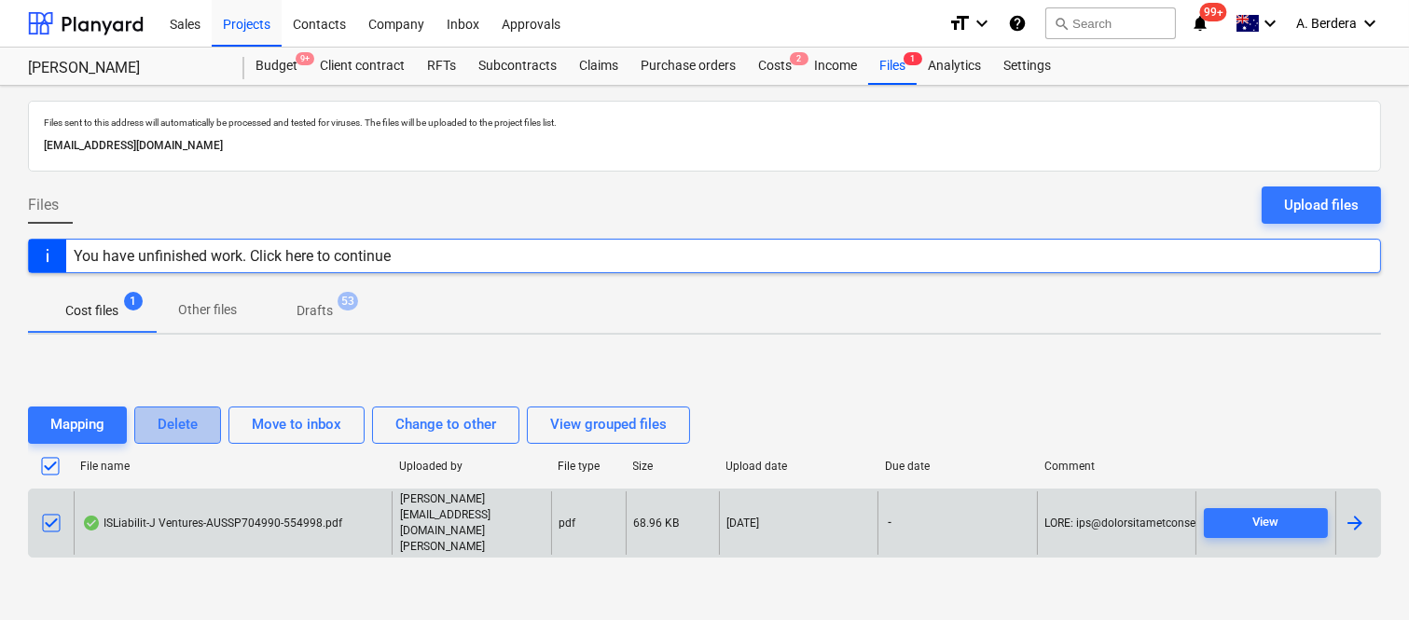
click at [193, 436] on div "Delete" at bounding box center [178, 424] width 40 height 24
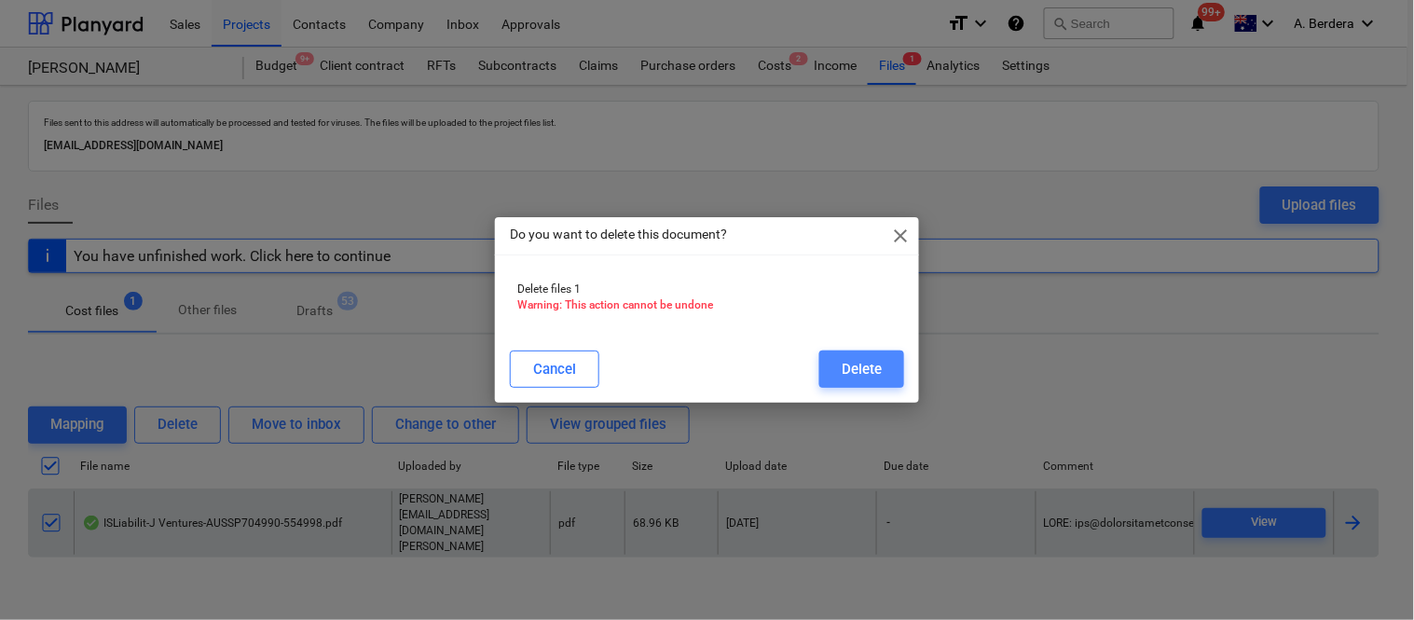
click at [856, 366] on div "Delete" at bounding box center [862, 369] width 40 height 24
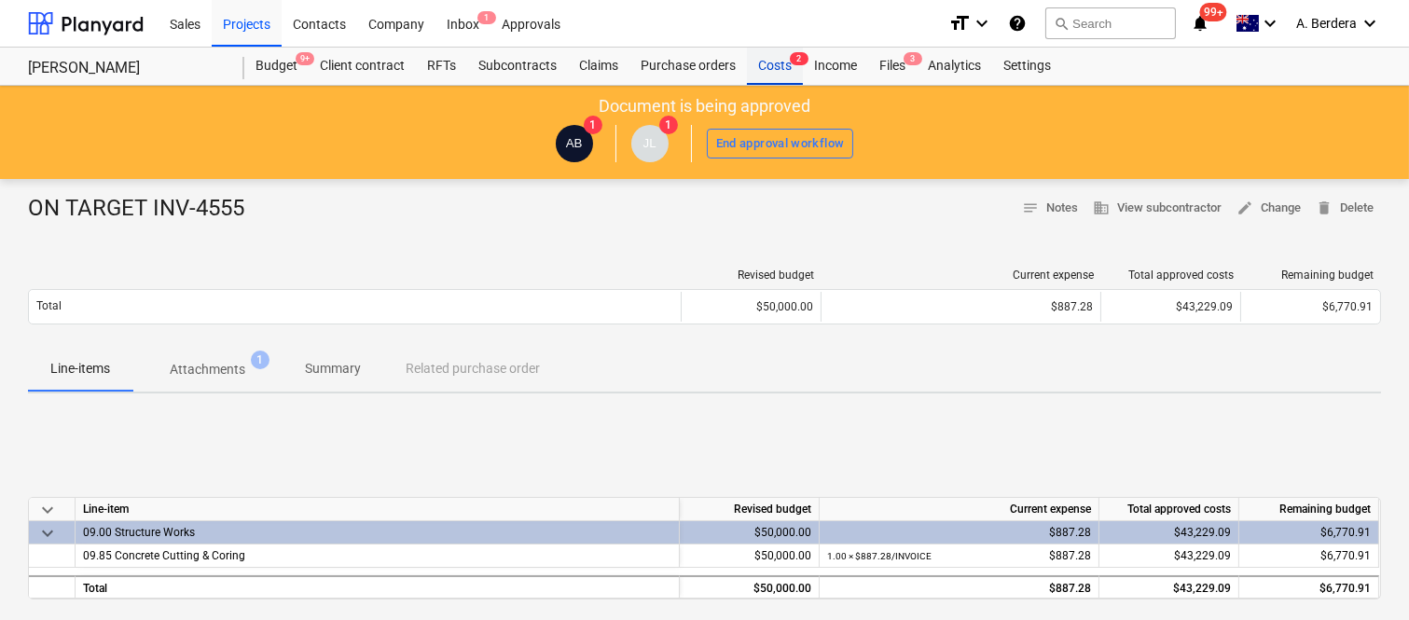
click at [771, 69] on div "Costs 2" at bounding box center [775, 66] width 56 height 37
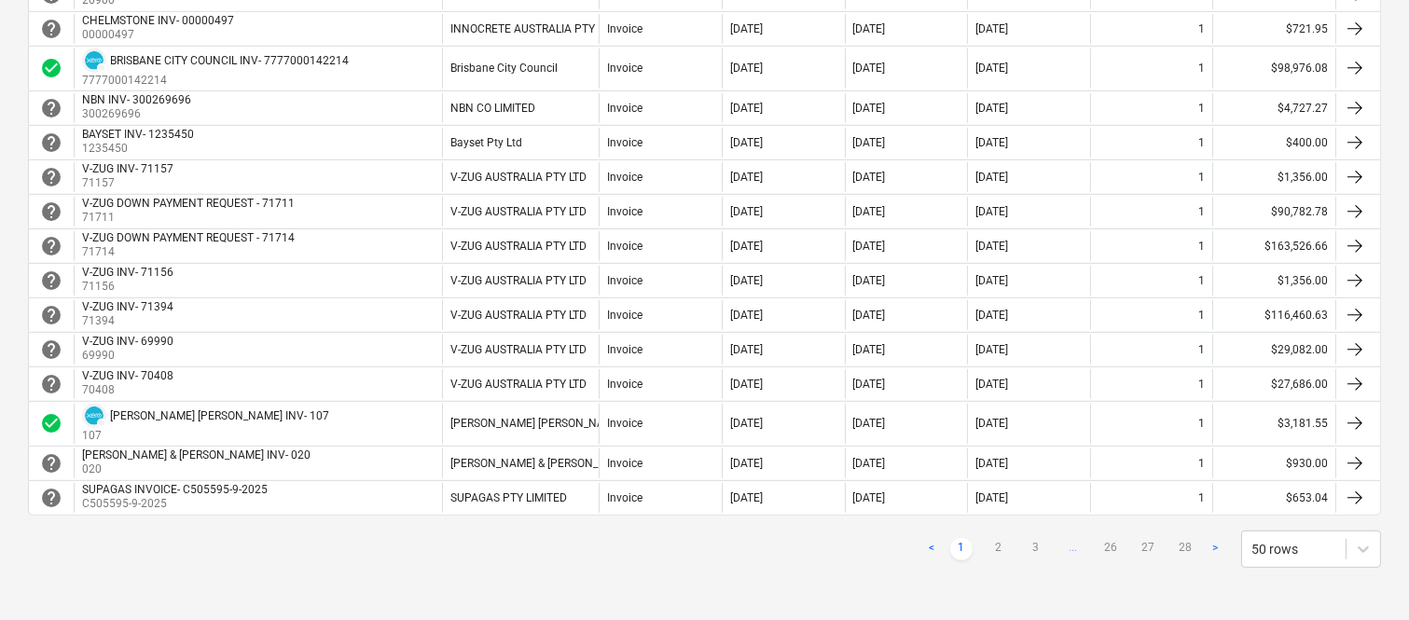
scroll to position [1702, 0]
click at [1001, 548] on link "2" at bounding box center [998, 549] width 22 height 22
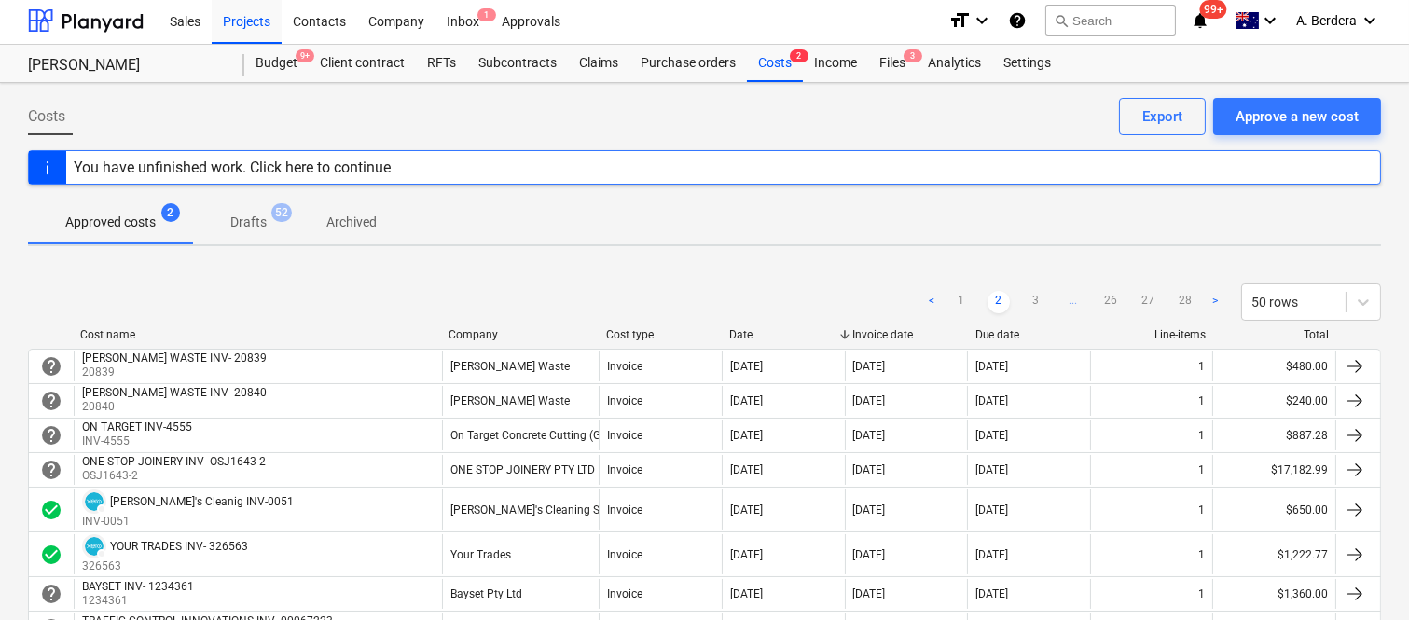
scroll to position [0, 0]
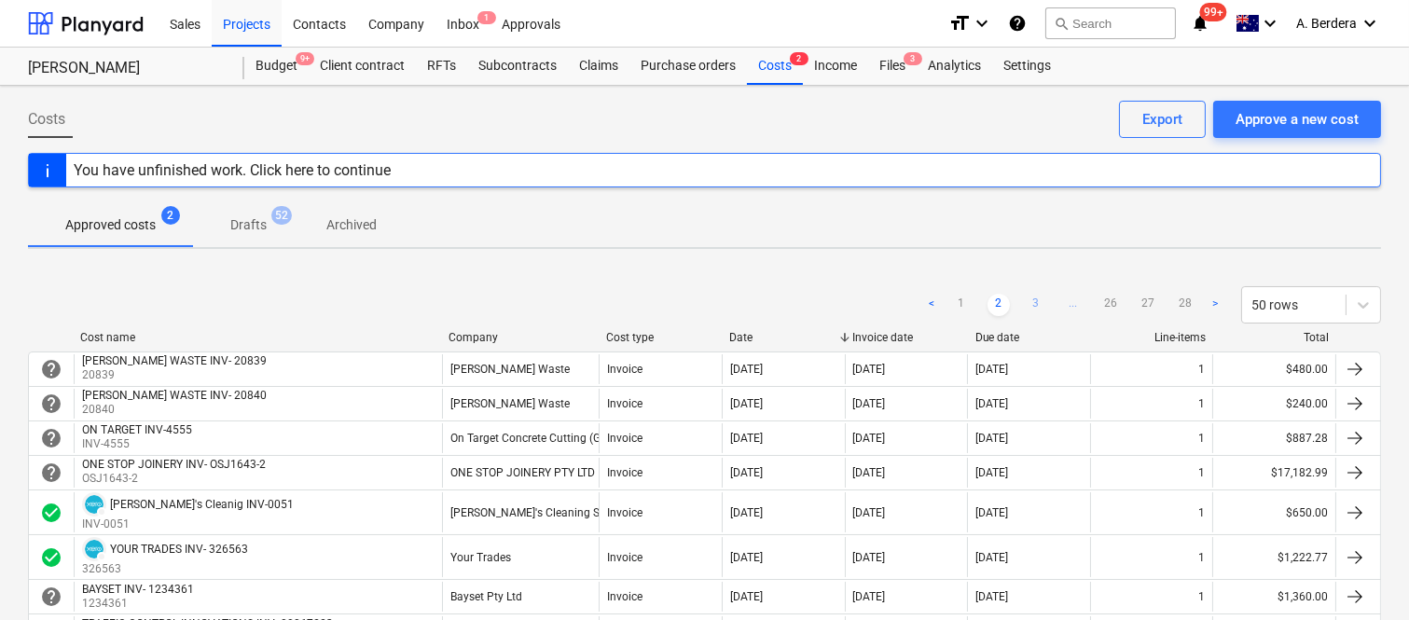
click at [1040, 299] on link "3" at bounding box center [1036, 305] width 22 height 22
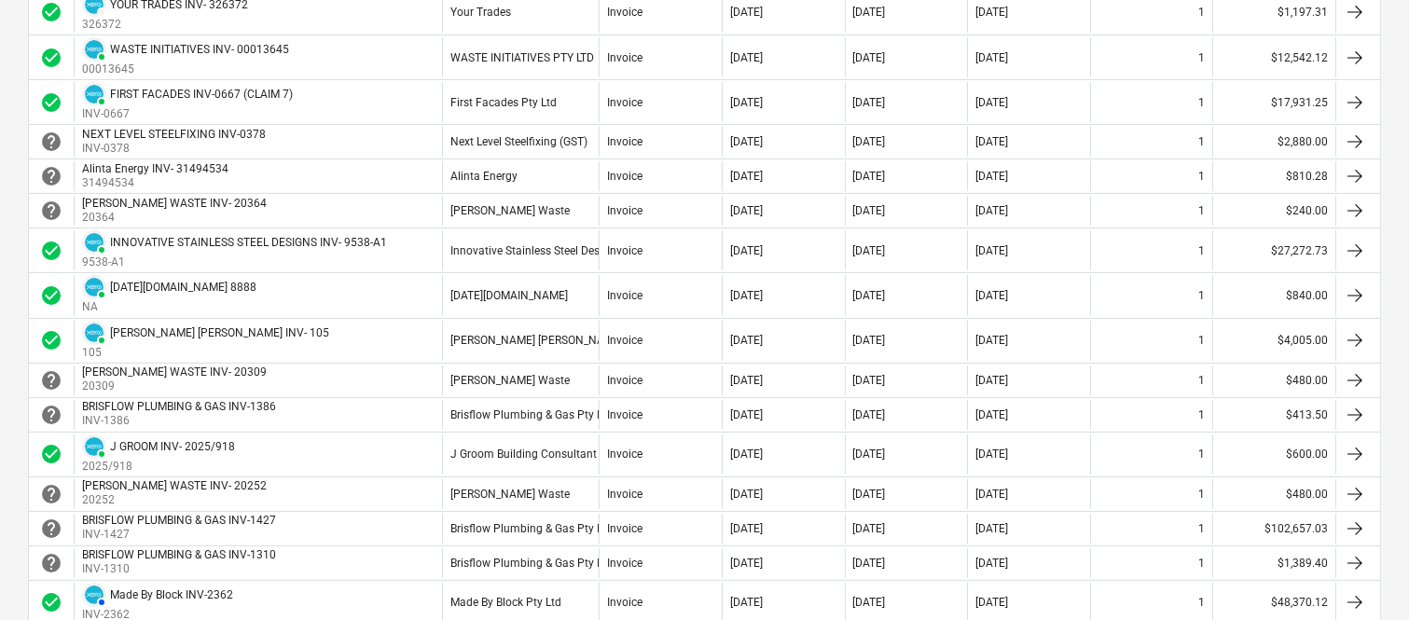
scroll to position [787, 0]
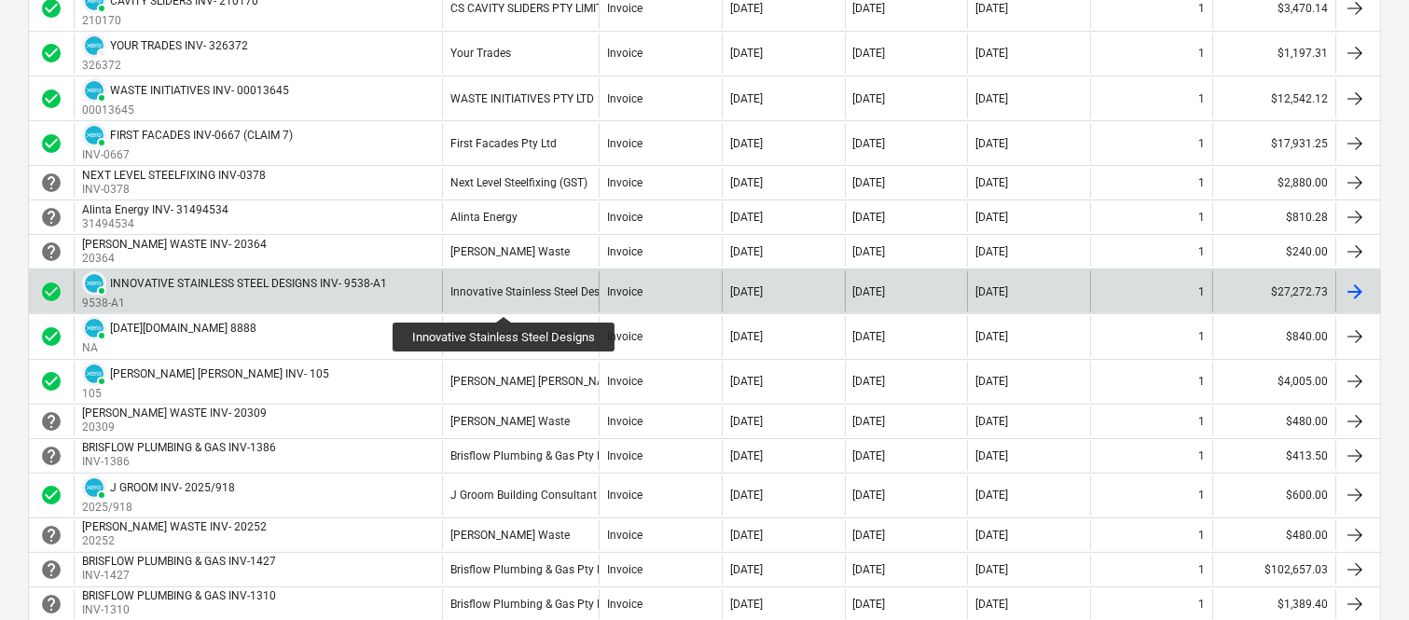
click at [504, 298] on div "Innovative Stainless Steel Designs" at bounding box center [535, 291] width 171 height 13
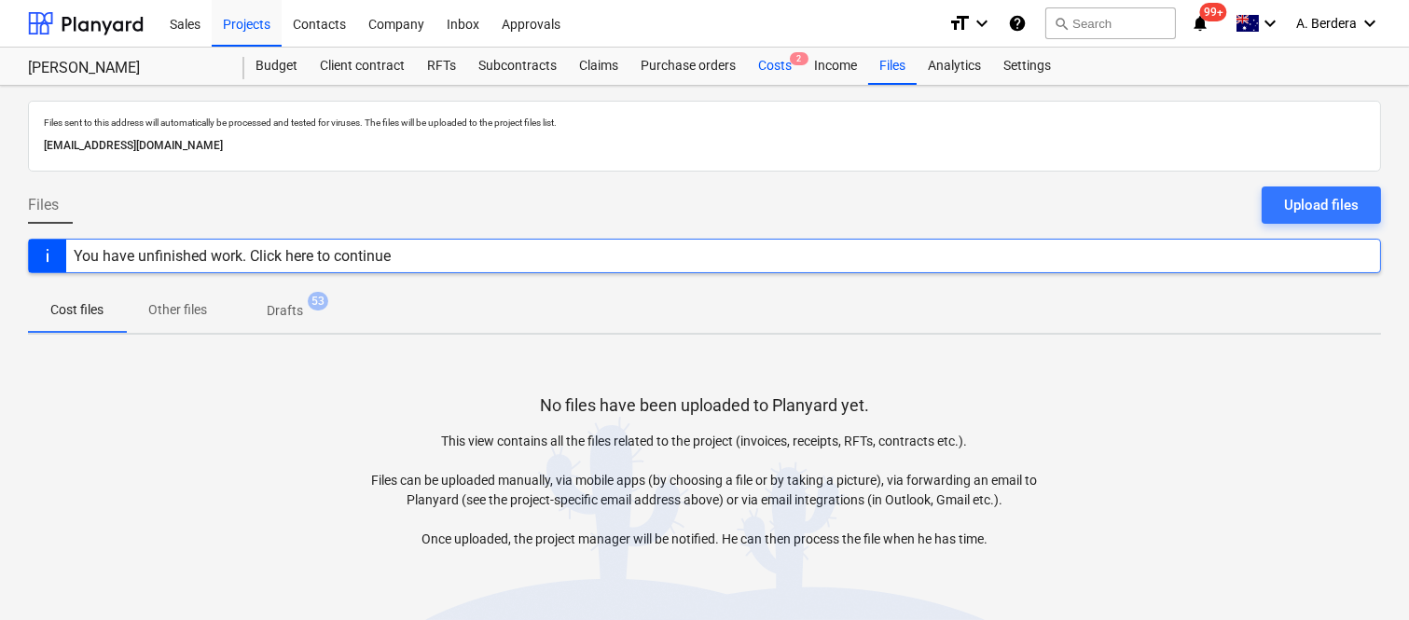
click at [771, 65] on div "Costs 2" at bounding box center [775, 66] width 56 height 37
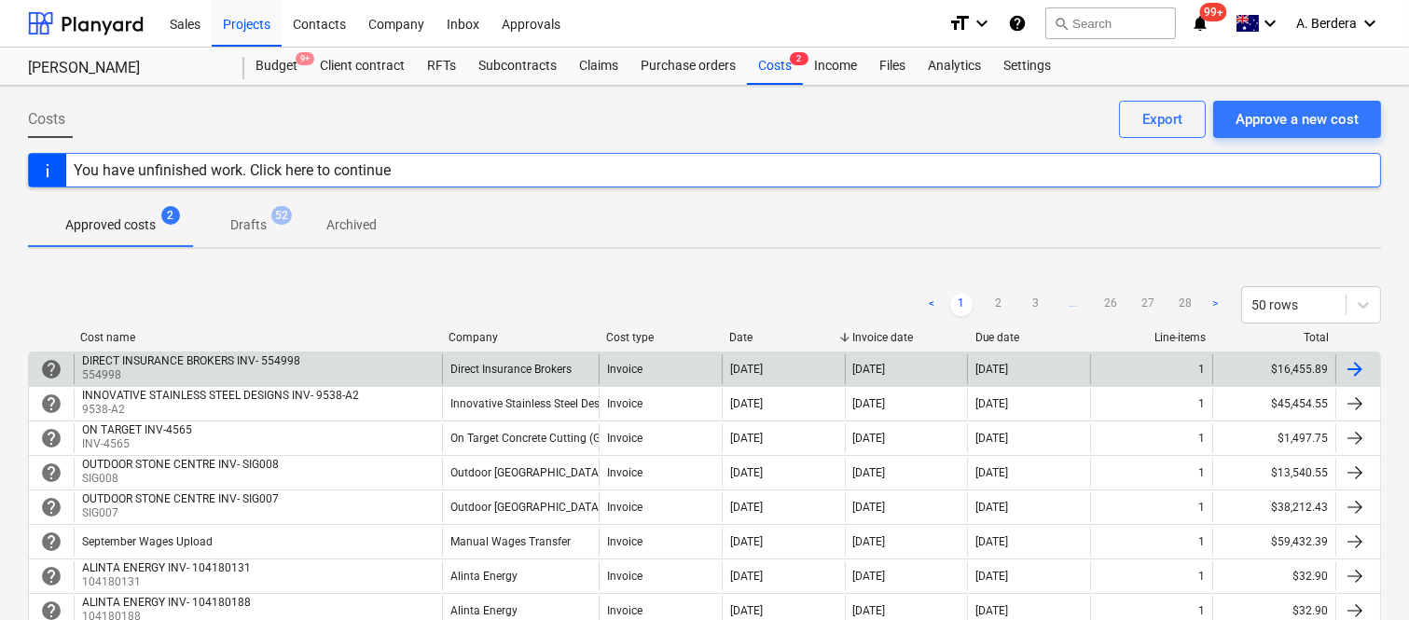
click at [412, 375] on div "DIRECT INSURANCE BROKERS INV- 554998 554998" at bounding box center [258, 369] width 368 height 30
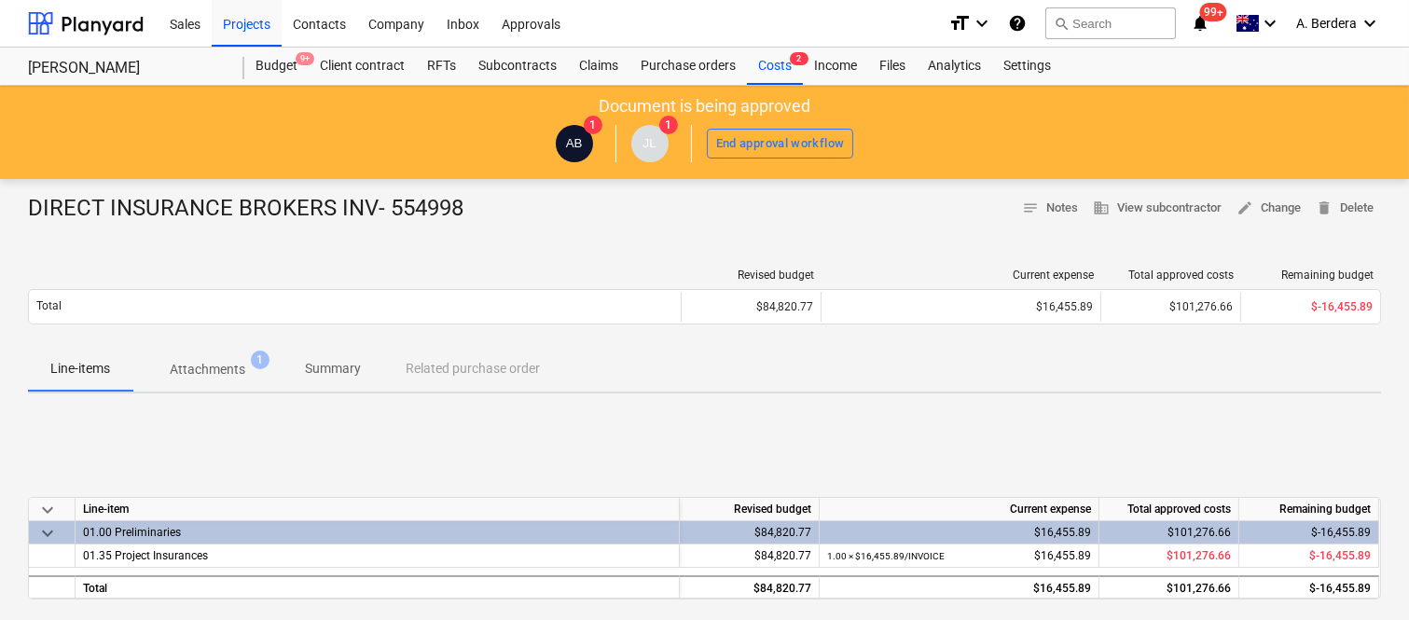
click at [215, 366] on p "Attachments" at bounding box center [208, 370] width 76 height 20
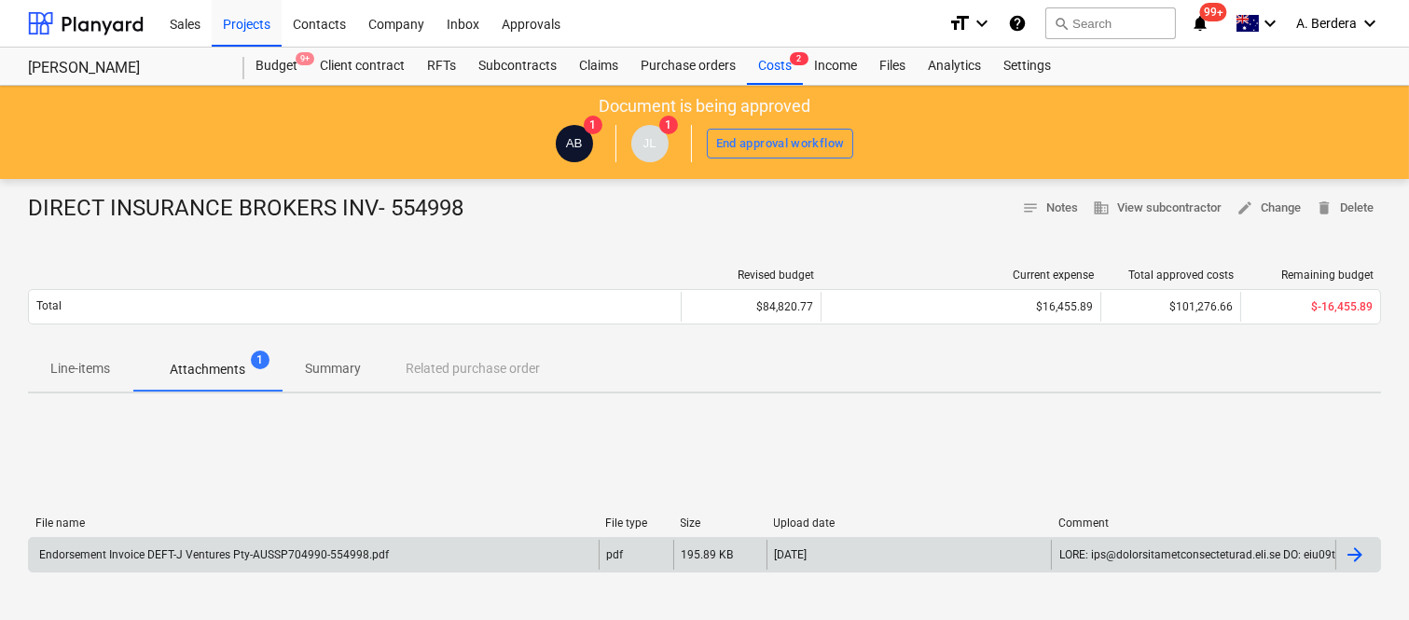
click at [313, 557] on div "Endorsement Invoice DEFT-J Ventures Pty-AUSSP704990-554998.pdf" at bounding box center [212, 554] width 352 height 13
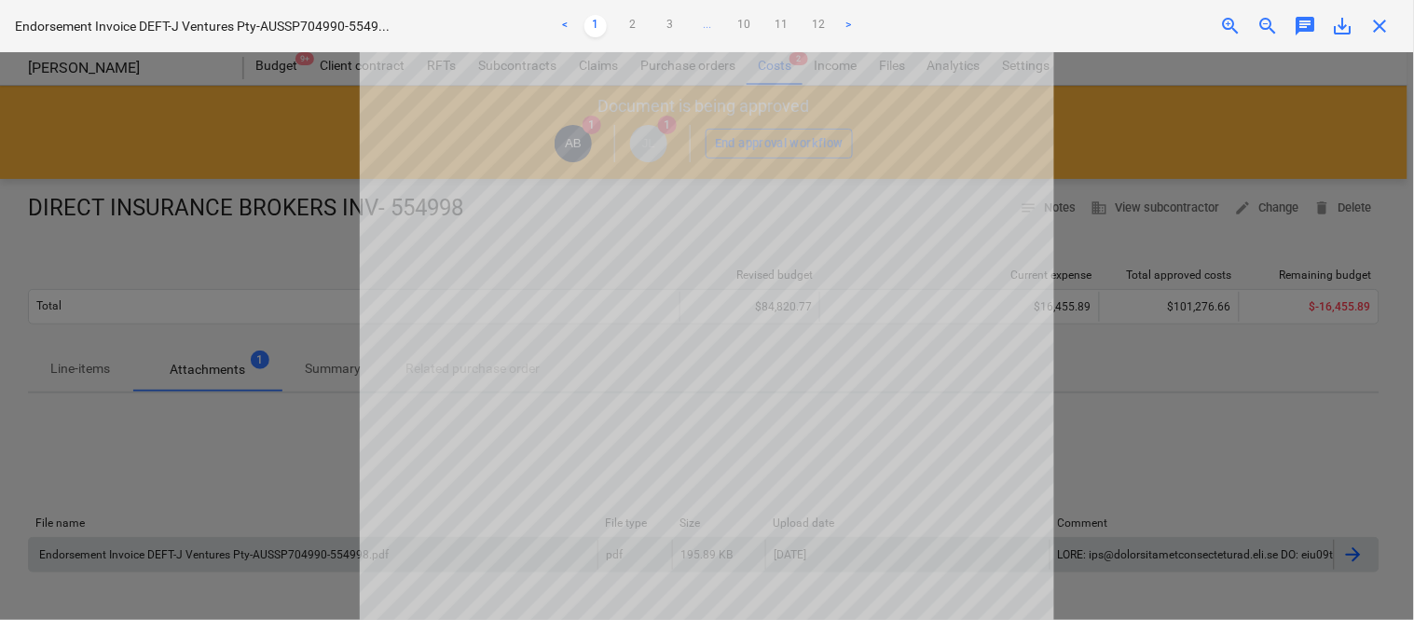
scroll to position [416, 0]
click at [636, 29] on link "2" at bounding box center [633, 26] width 22 height 22
click at [672, 22] on link "3" at bounding box center [670, 26] width 22 height 22
click at [694, 15] on link "4" at bounding box center [689, 26] width 22 height 22
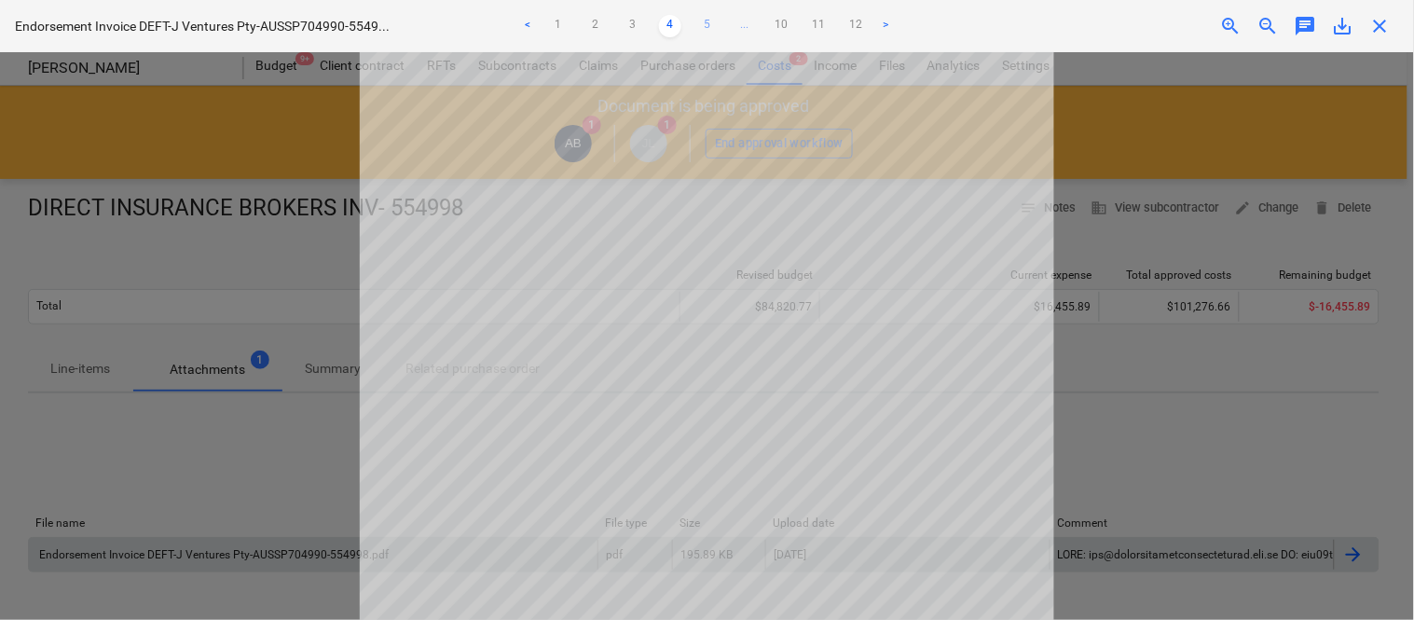
click at [705, 29] on link "5" at bounding box center [708, 26] width 22 height 22
click at [732, 28] on link "6" at bounding box center [726, 26] width 22 height 22
click at [742, 17] on link "7" at bounding box center [745, 26] width 22 height 22
click at [747, 21] on link "8" at bounding box center [745, 26] width 22 height 22
click at [760, 26] on link "9" at bounding box center [763, 26] width 22 height 22
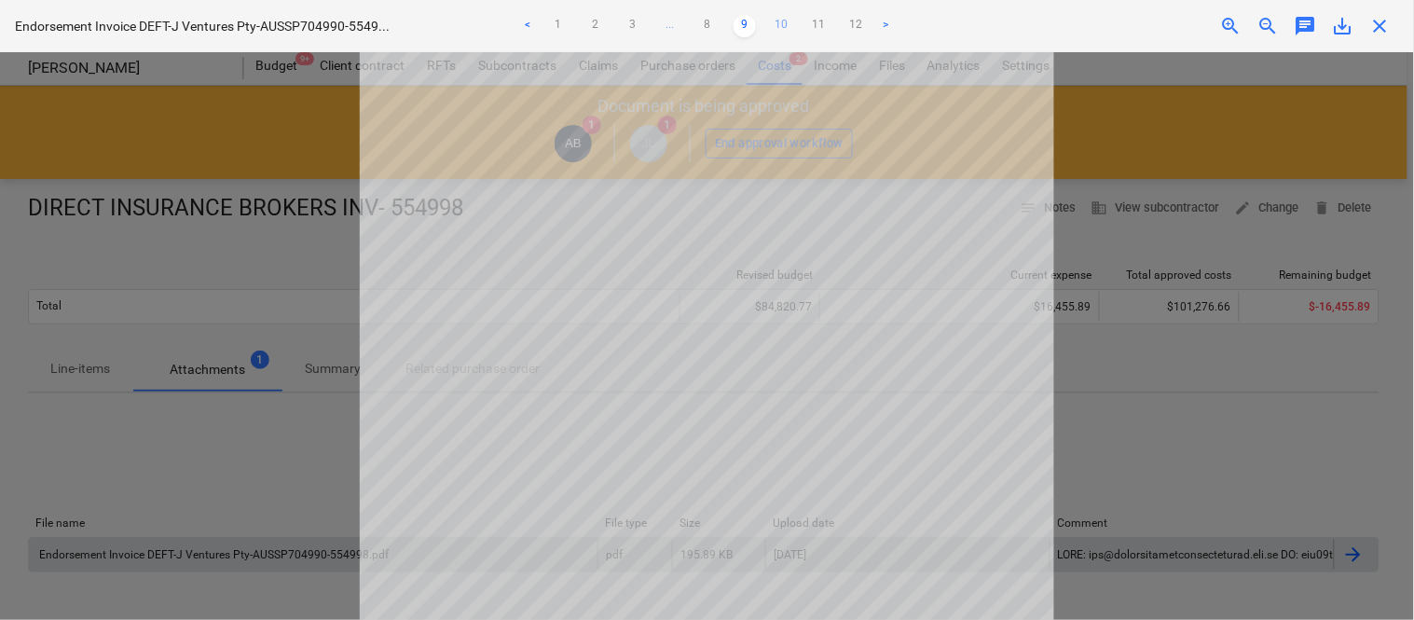
click at [780, 28] on link "10" at bounding box center [782, 26] width 22 height 22
click at [799, 23] on link "11" at bounding box center [801, 26] width 22 height 22
click at [817, 26] on link "12" at bounding box center [819, 26] width 22 height 22
click at [1385, 34] on span "close" at bounding box center [1381, 26] width 22 height 22
